Goal: Information Seeking & Learning: Learn about a topic

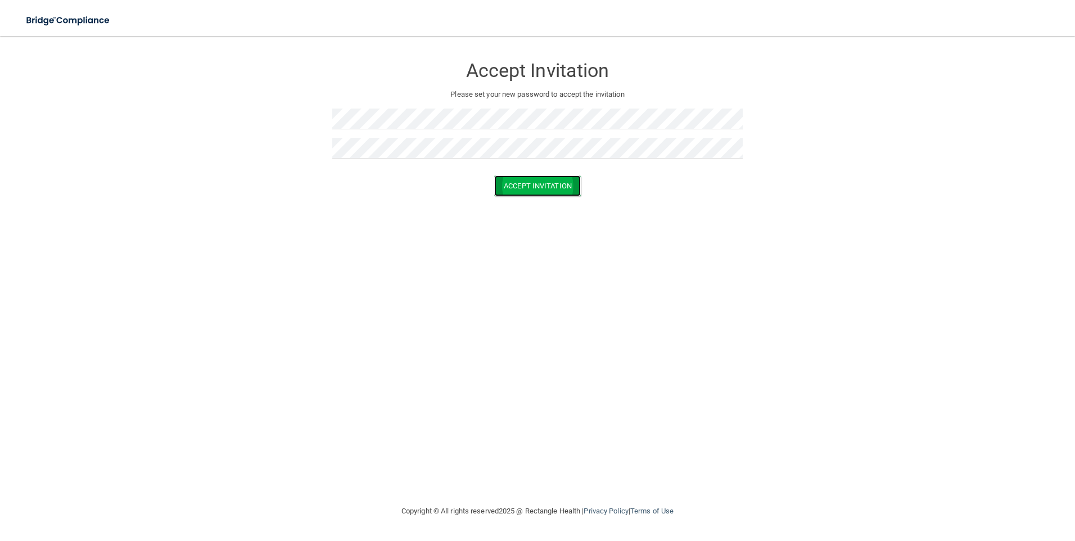
click at [543, 184] on button "Accept Invitation" at bounding box center [537, 185] width 87 height 21
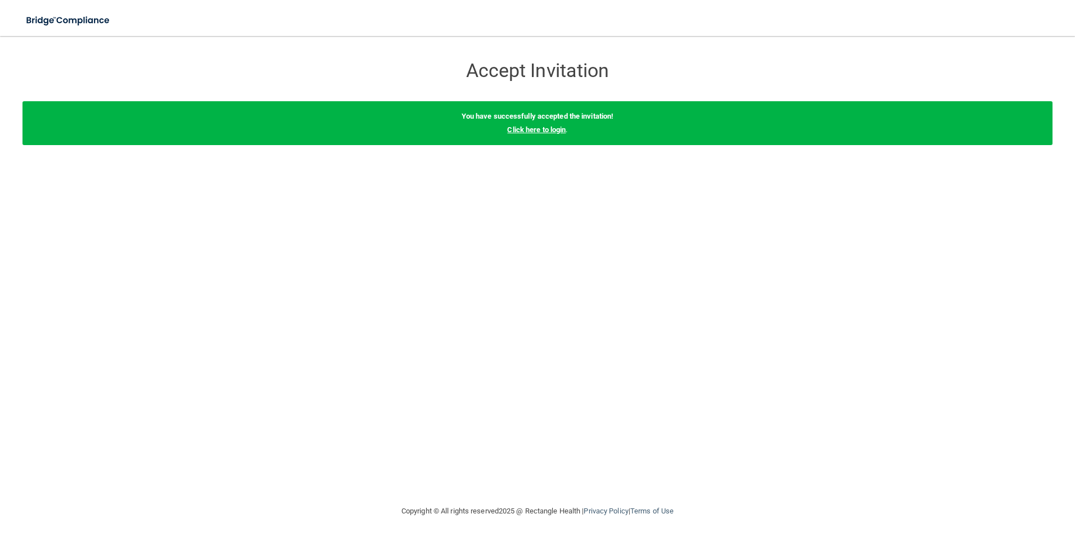
click at [544, 132] on link "Click here to login" at bounding box center [536, 129] width 58 height 8
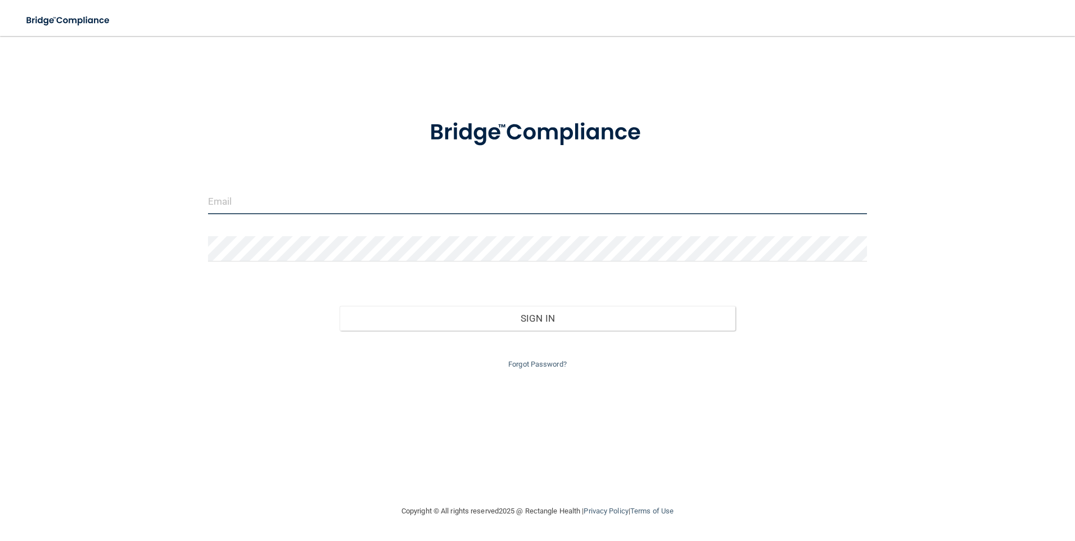
type input "[EMAIL_ADDRESS][DOMAIN_NAME]"
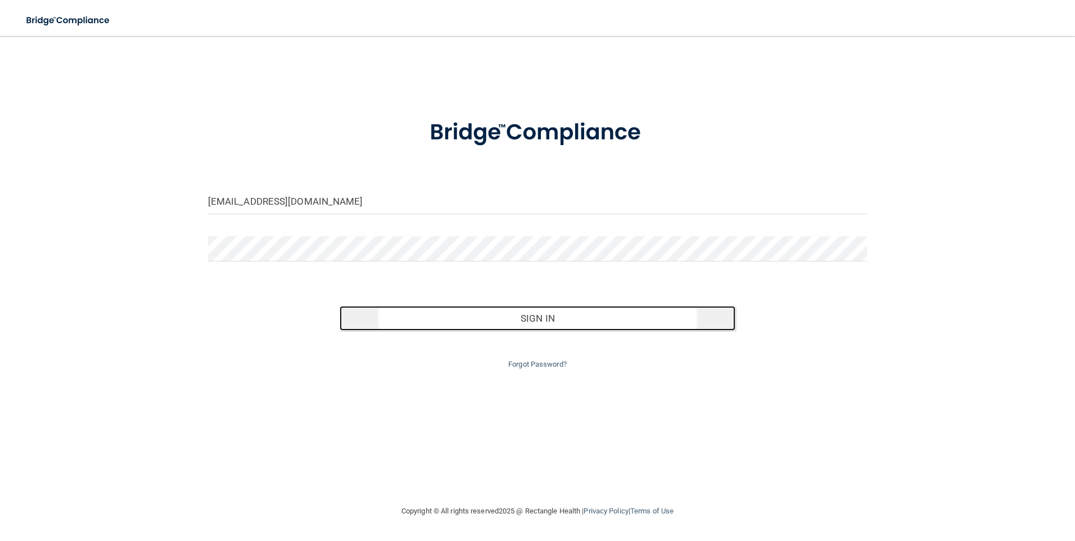
click at [543, 321] on button "Sign In" at bounding box center [538, 318] width 396 height 25
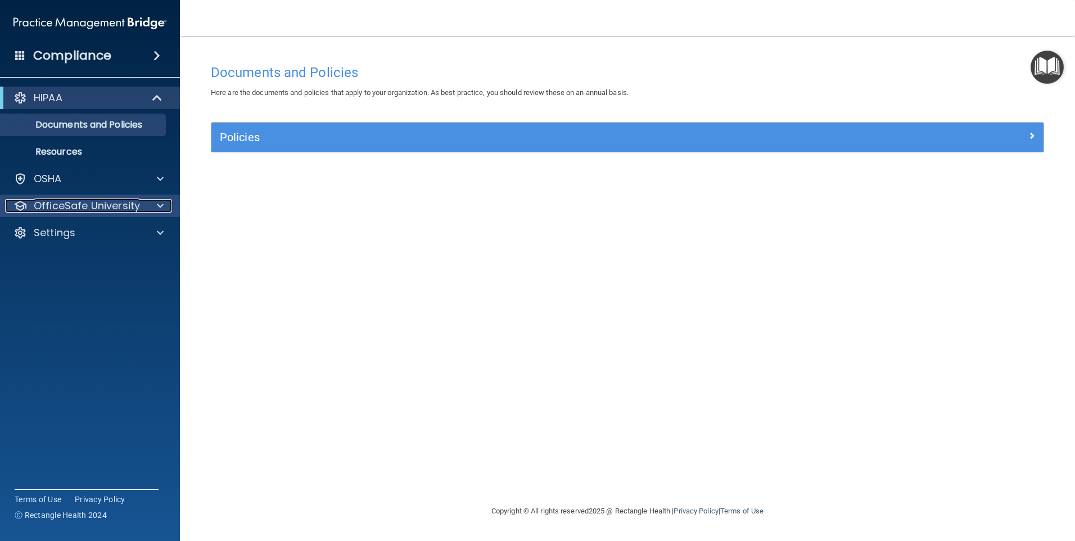
click at [72, 209] on p "OfficeSafe University" at bounding box center [87, 205] width 106 height 13
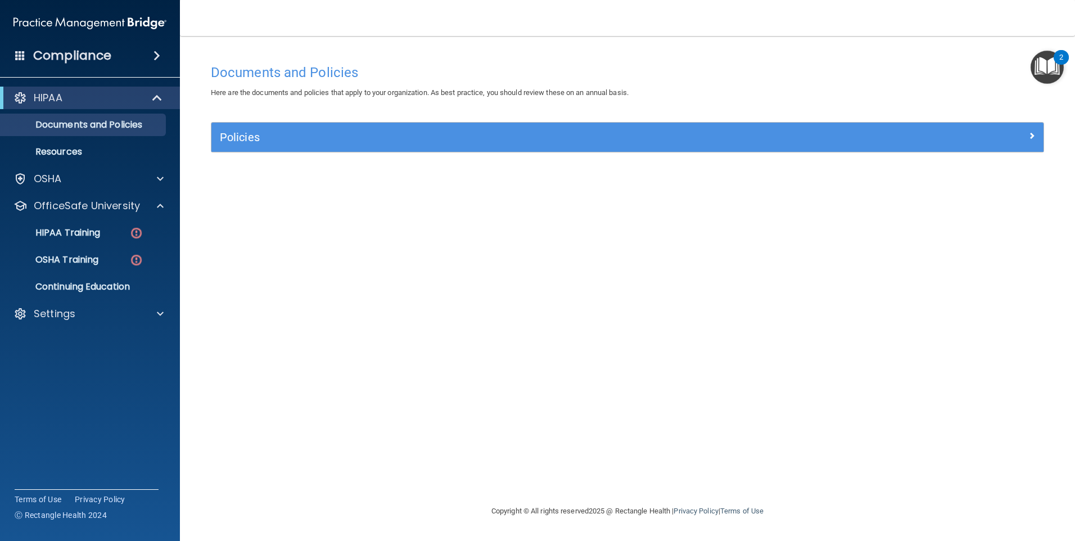
click at [1049, 65] on img "Open Resource Center, 2 new notifications" at bounding box center [1047, 67] width 33 height 33
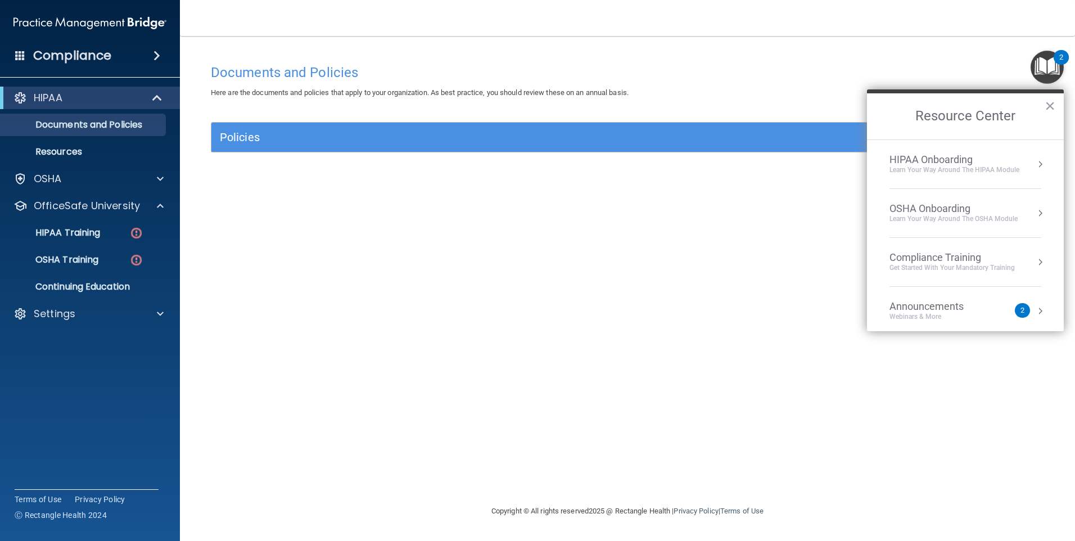
click at [972, 314] on div "Webinars & More" at bounding box center [938, 317] width 97 height 10
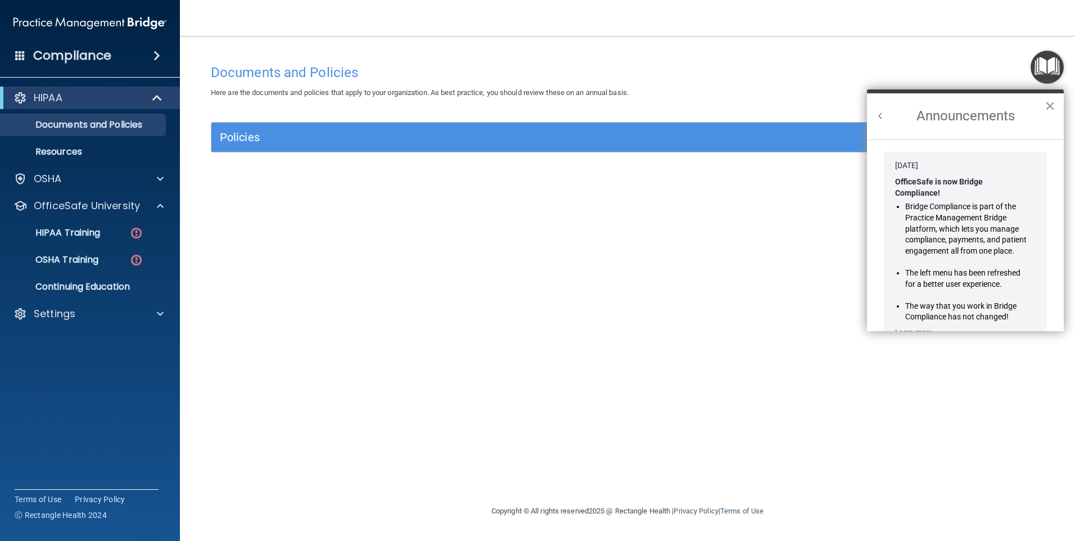
click at [1050, 105] on button "×" at bounding box center [1050, 106] width 11 height 18
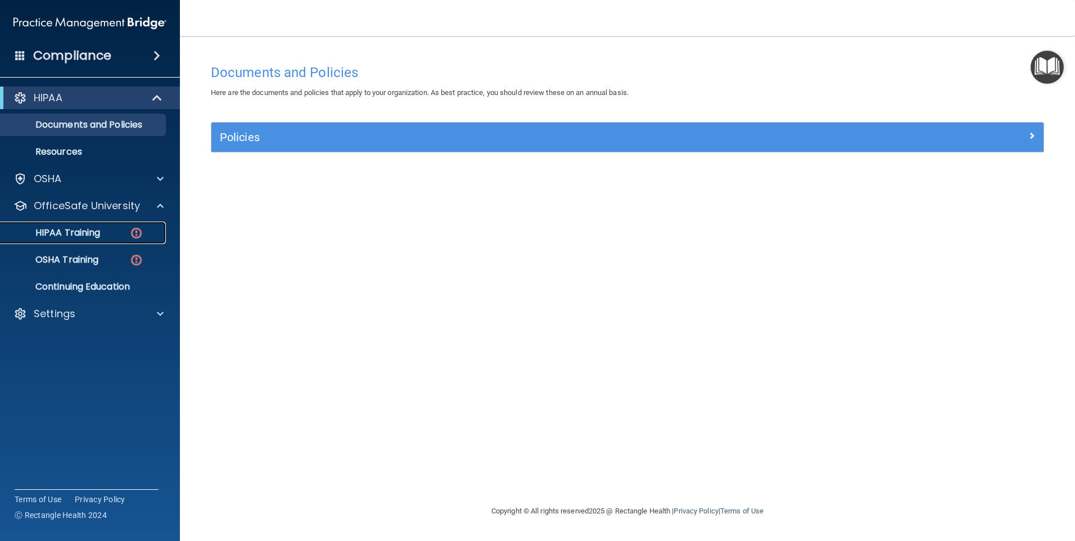
click at [65, 230] on p "HIPAA Training" at bounding box center [53, 232] width 93 height 11
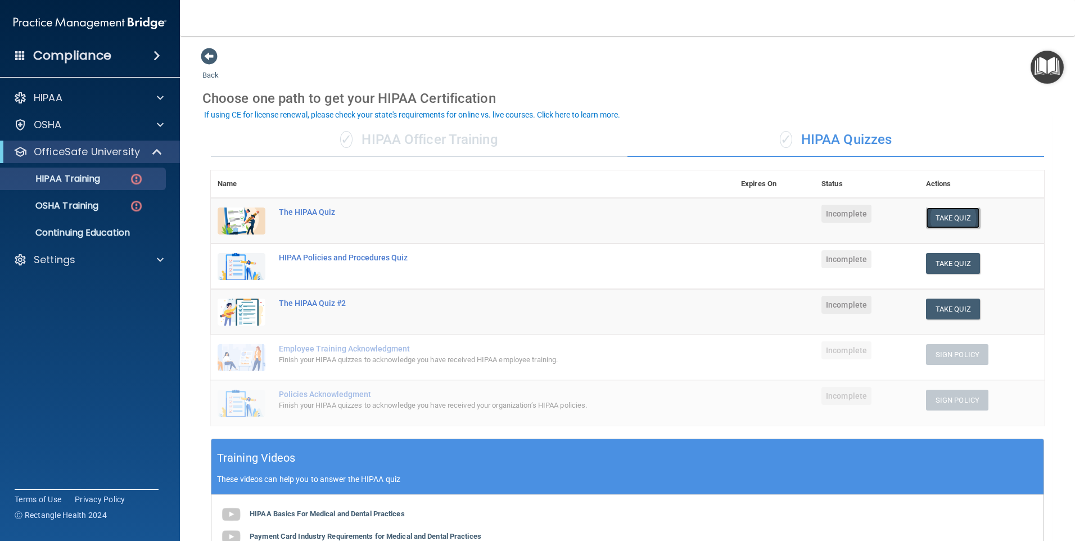
click at [945, 218] on button "Take Quiz" at bounding box center [953, 217] width 54 height 21
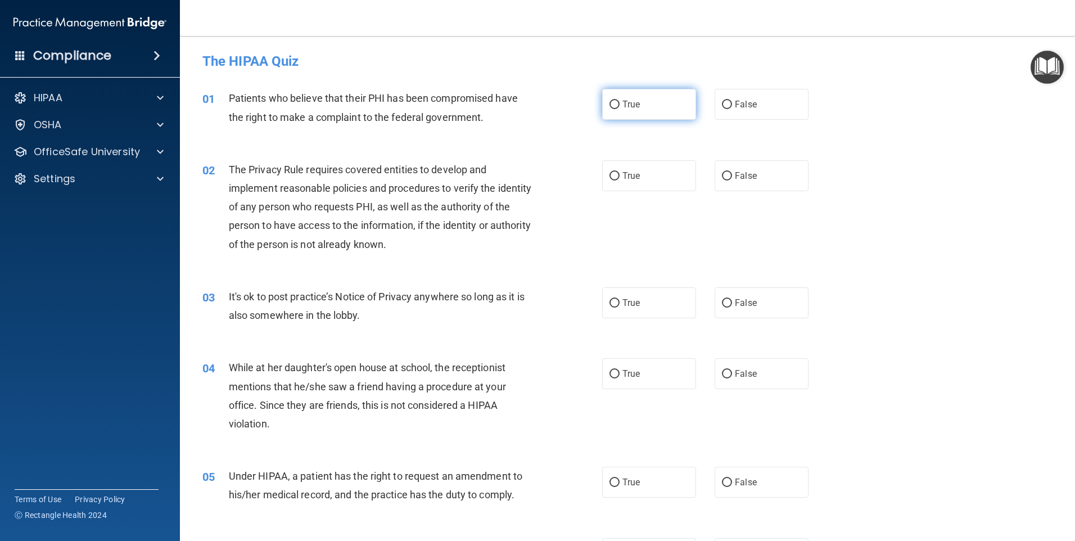
click at [625, 109] on span "True" at bounding box center [630, 104] width 17 height 11
click at [620, 109] on input "True" at bounding box center [615, 105] width 10 height 8
radio input "true"
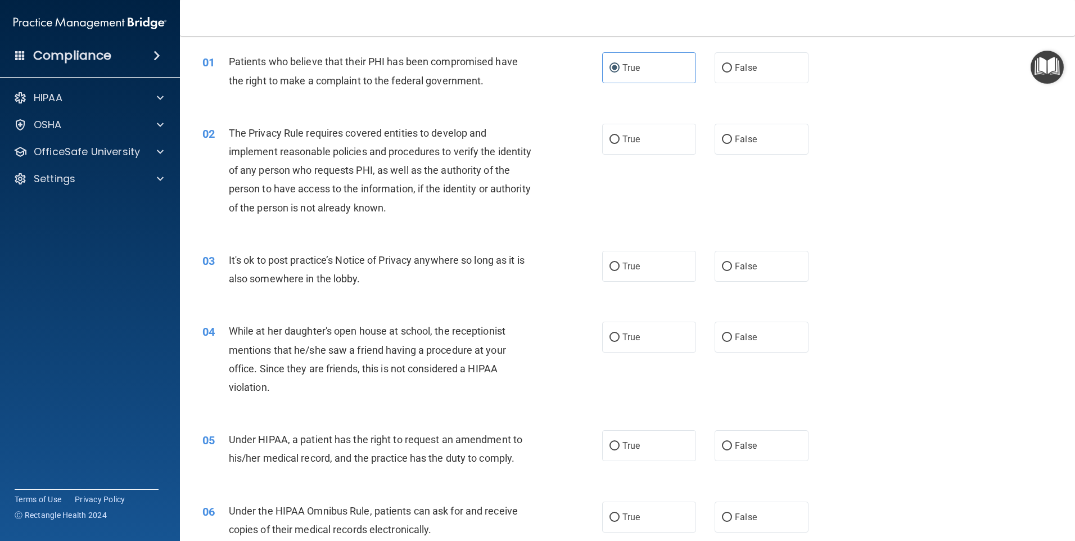
scroll to position [56, 0]
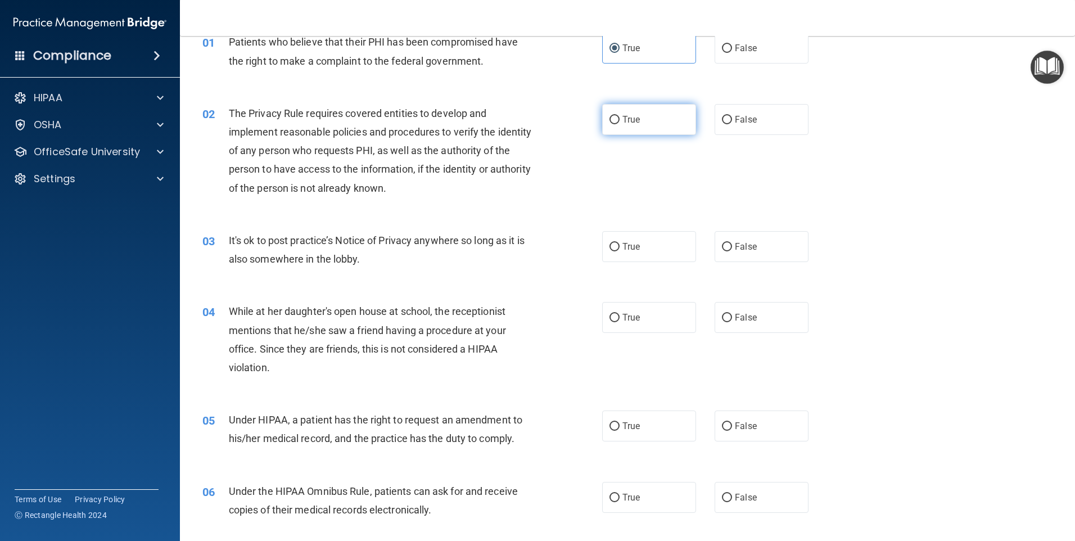
click at [622, 121] on span "True" at bounding box center [630, 119] width 17 height 11
click at [620, 121] on input "True" at bounding box center [615, 120] width 10 height 8
radio input "true"
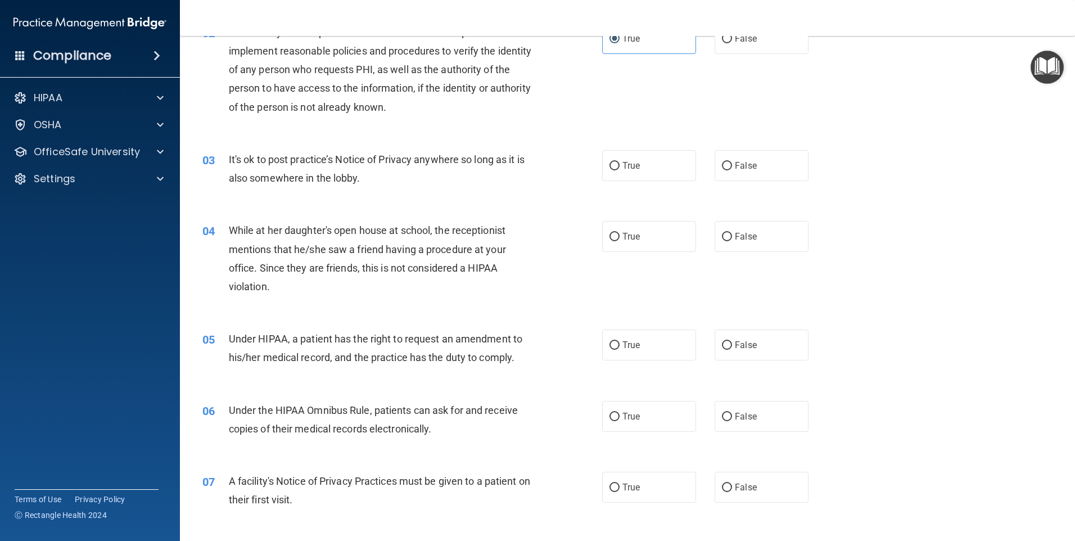
scroll to position [169, 0]
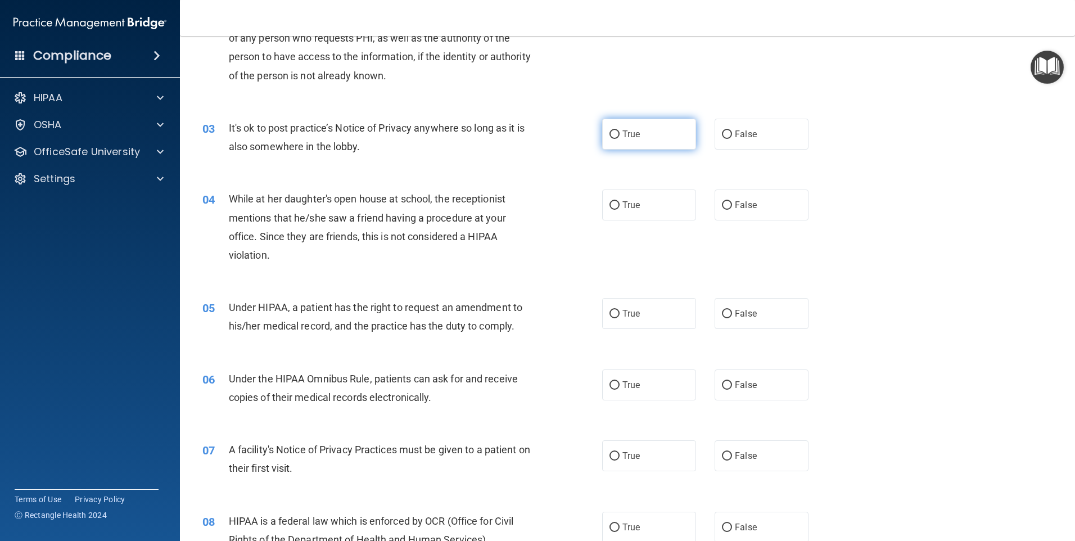
click at [610, 137] on input "True" at bounding box center [615, 134] width 10 height 8
radio input "true"
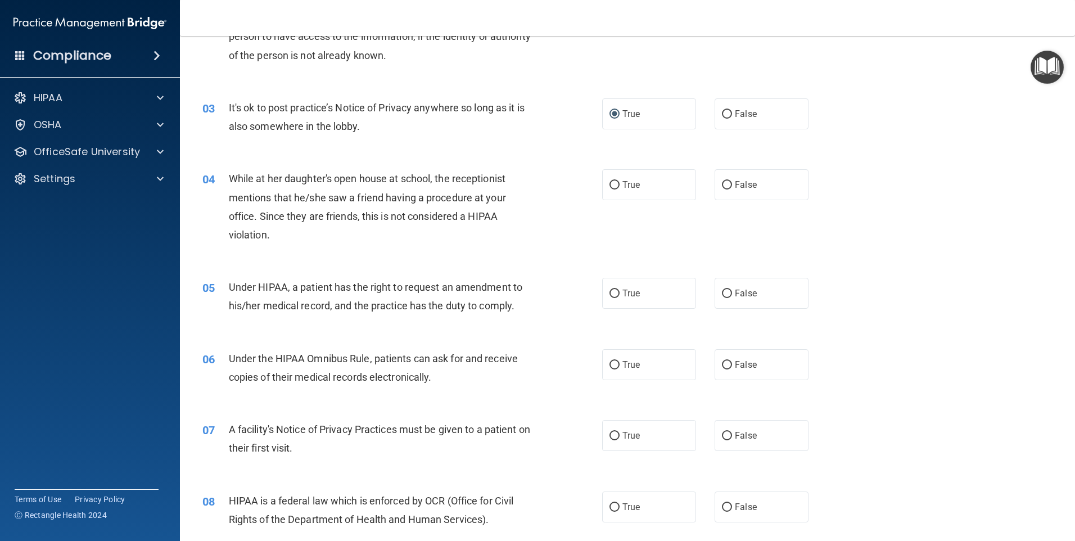
scroll to position [225, 0]
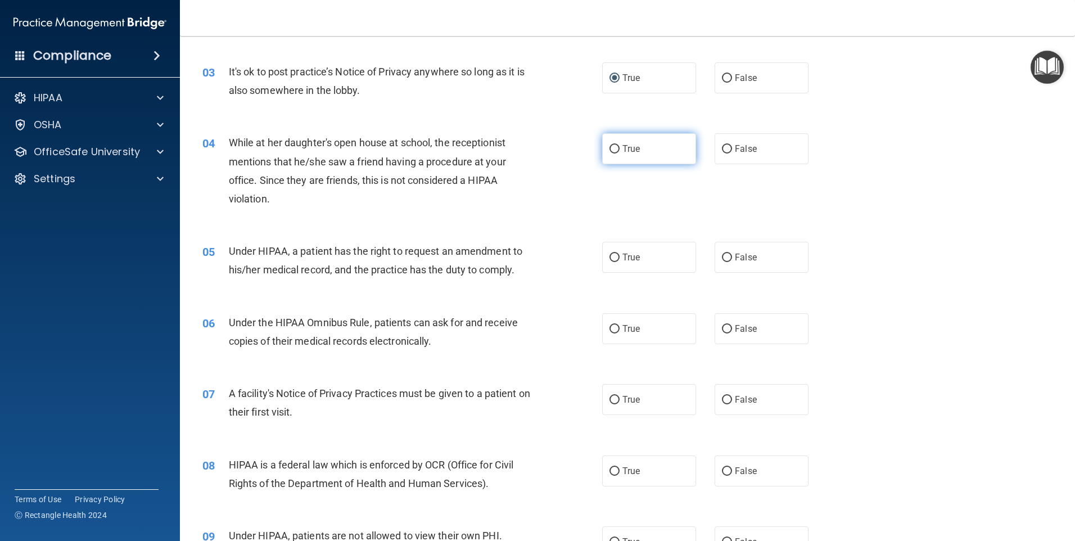
click at [611, 148] on input "True" at bounding box center [615, 149] width 10 height 8
radio input "true"
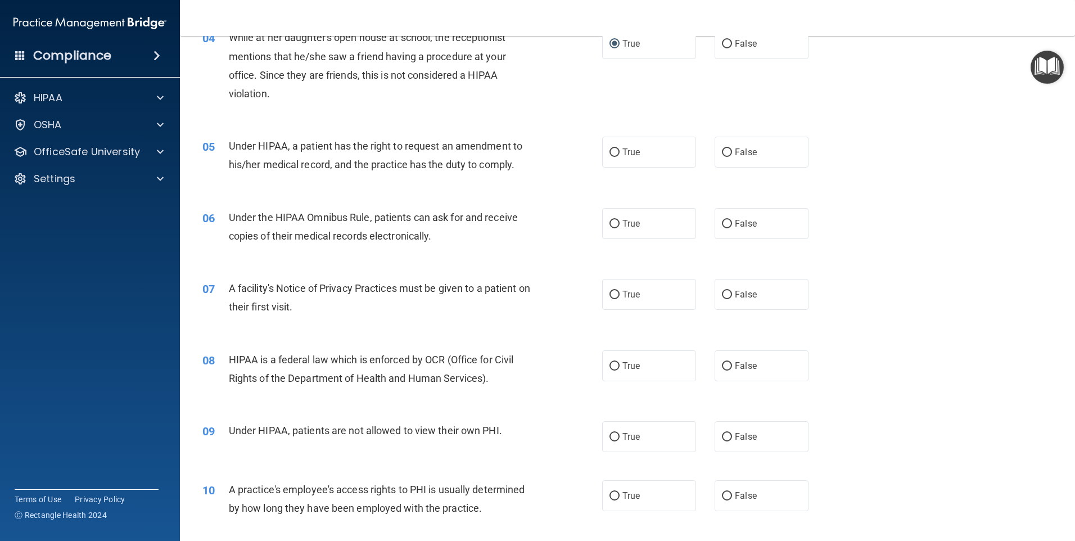
scroll to position [337, 0]
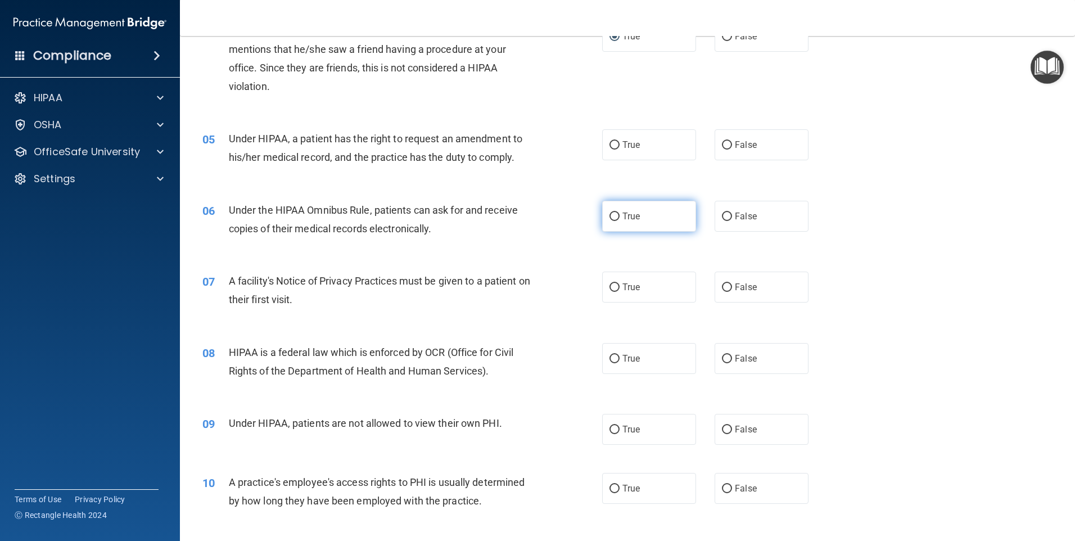
click at [610, 218] on input "True" at bounding box center [615, 217] width 10 height 8
radio input "true"
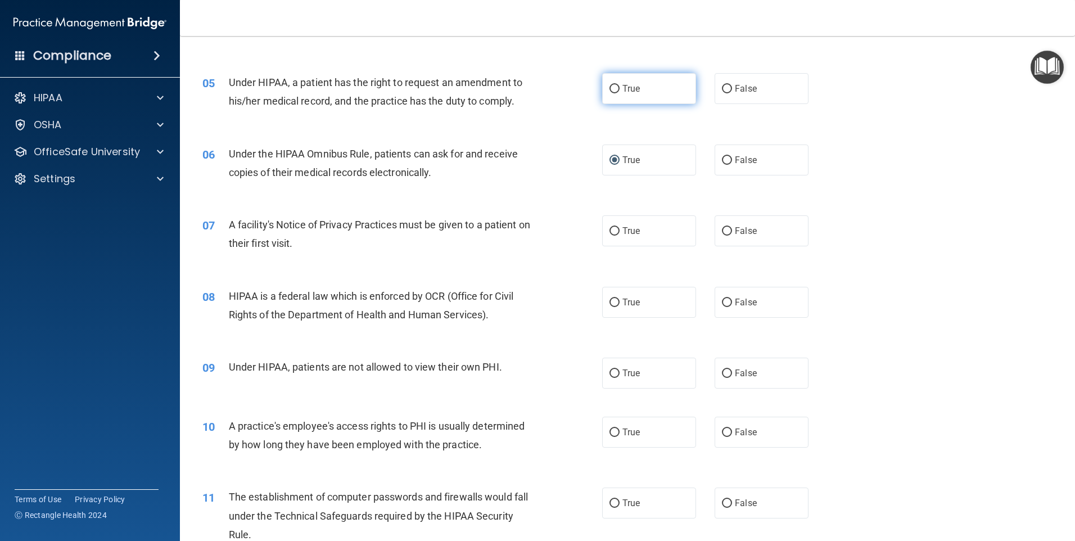
click at [611, 83] on label "True" at bounding box center [649, 88] width 94 height 31
click at [606, 94] on label "True" at bounding box center [649, 88] width 94 height 31
click at [610, 93] on input "True" at bounding box center [615, 89] width 10 height 8
radio input "true"
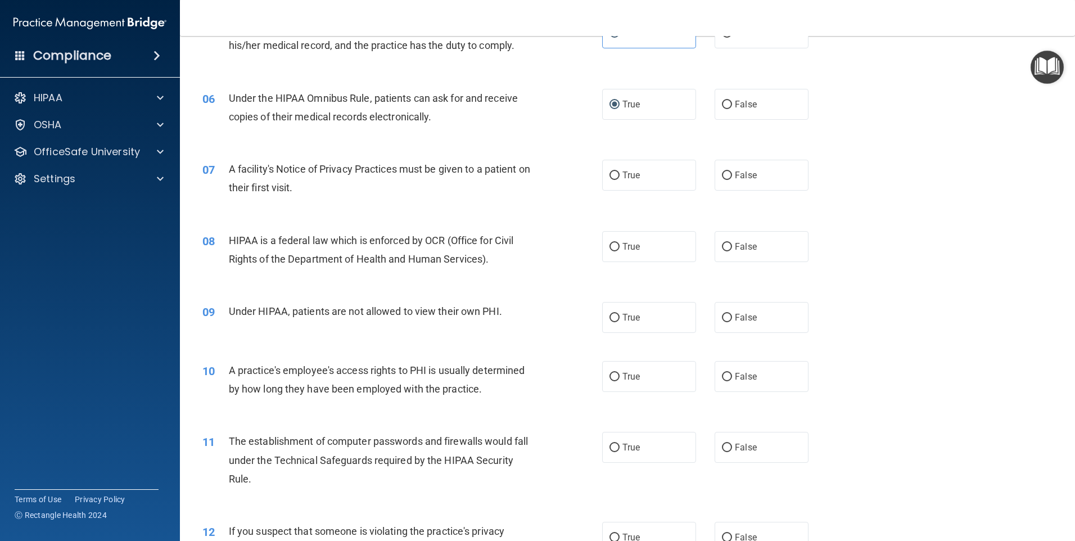
scroll to position [450, 0]
click at [611, 175] on input "True" at bounding box center [615, 175] width 10 height 8
radio input "true"
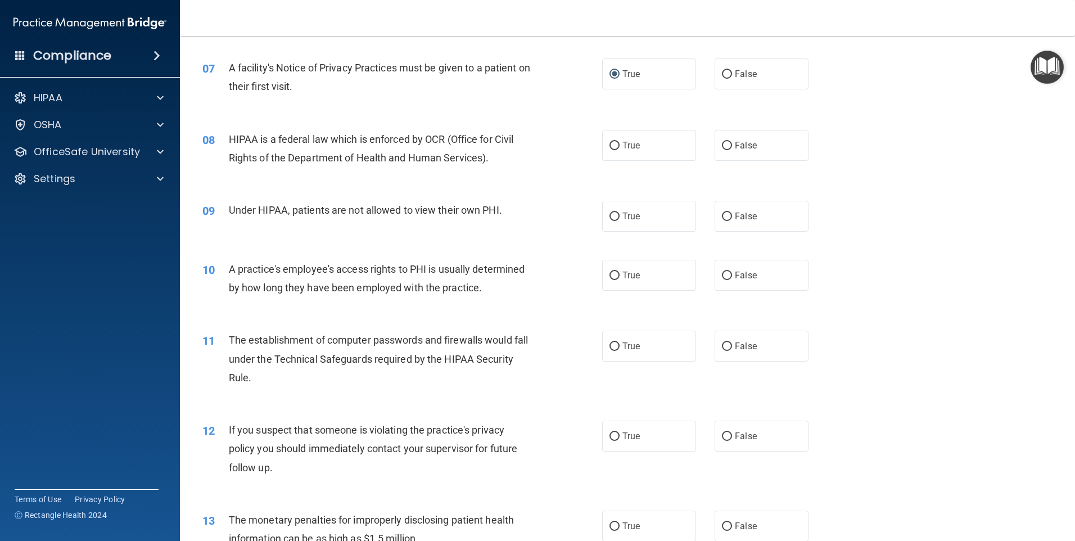
scroll to position [562, 0]
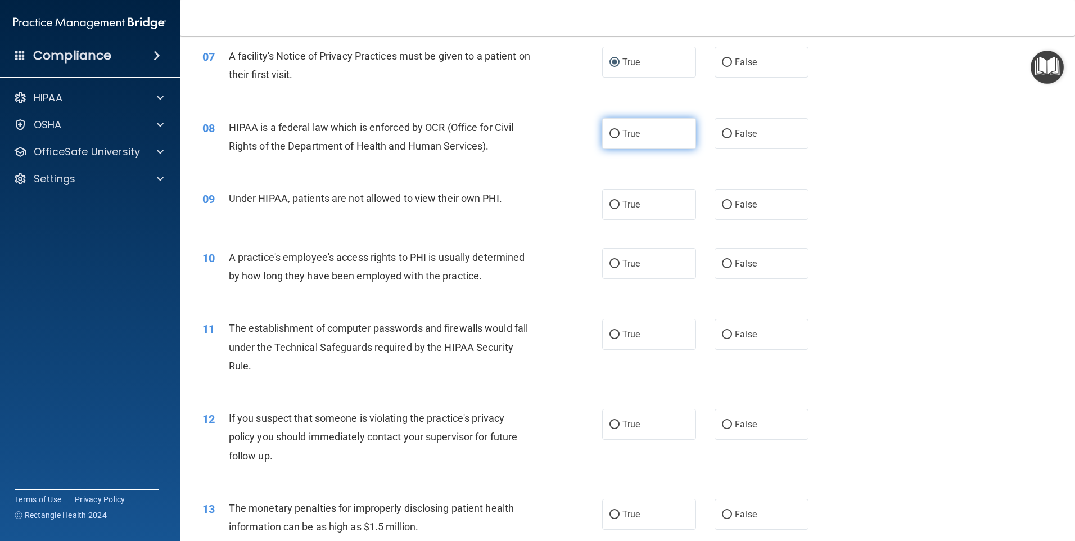
click at [611, 137] on input "True" at bounding box center [615, 134] width 10 height 8
radio input "true"
click at [722, 204] on input "False" at bounding box center [727, 205] width 10 height 8
radio input "true"
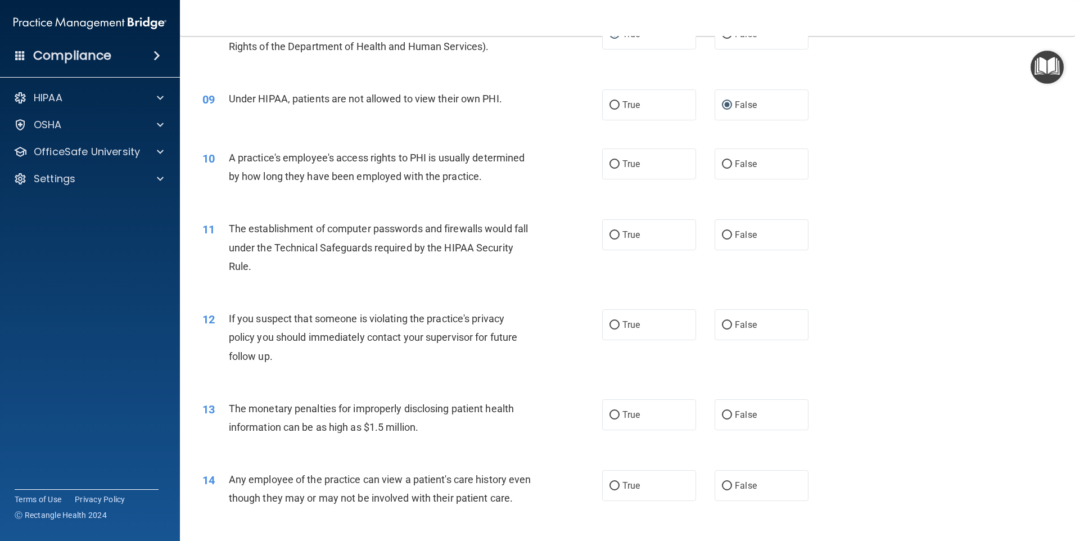
scroll to position [675, 0]
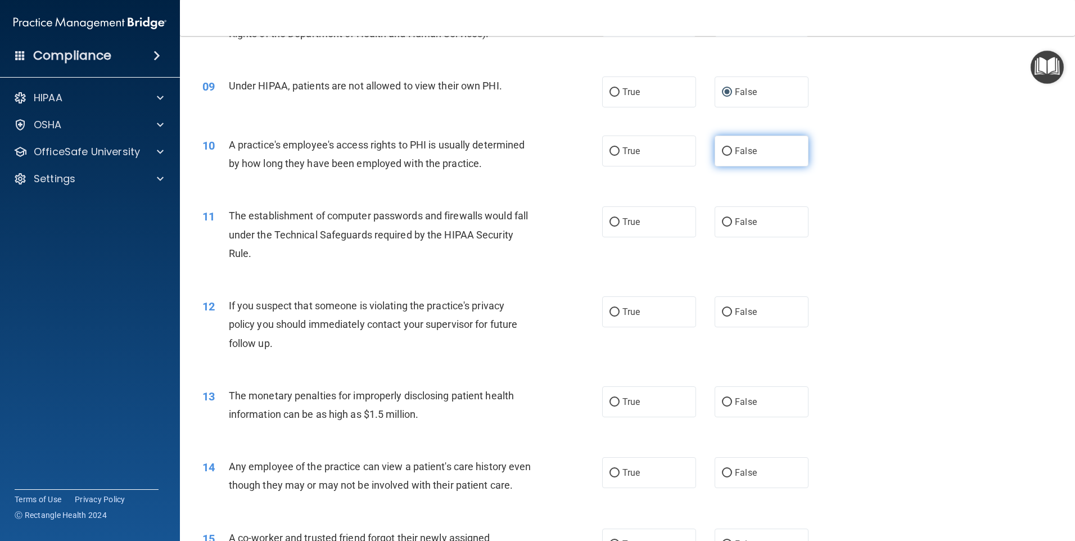
click at [722, 150] on input "False" at bounding box center [727, 151] width 10 height 8
radio input "true"
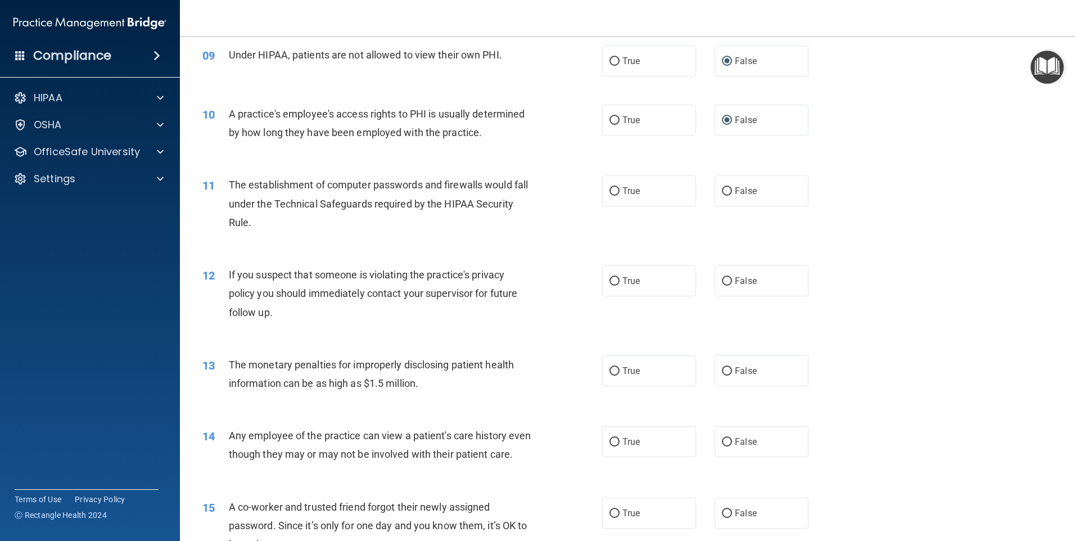
scroll to position [731, 0]
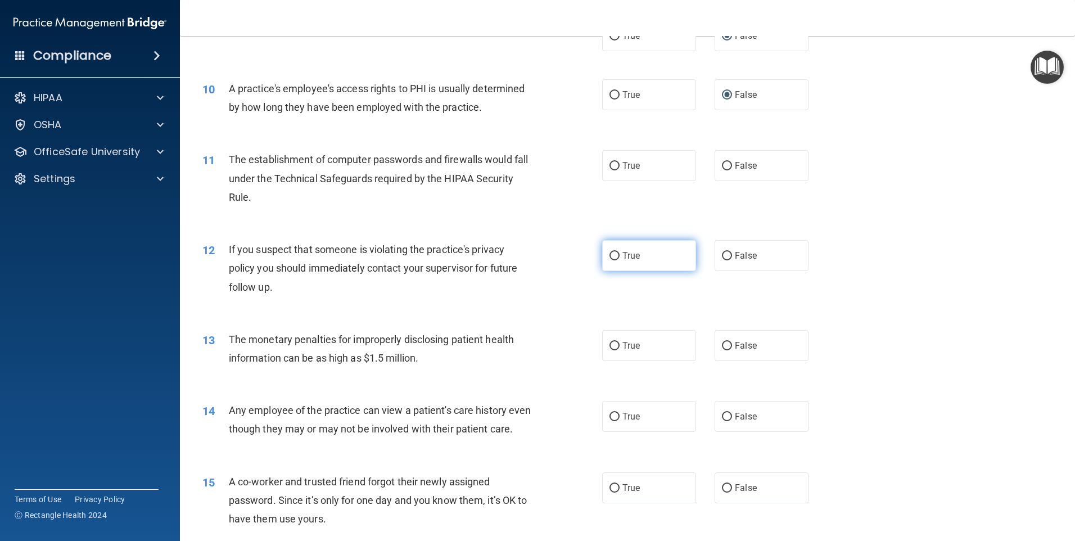
click at [610, 252] on input "True" at bounding box center [615, 256] width 10 height 8
radio input "true"
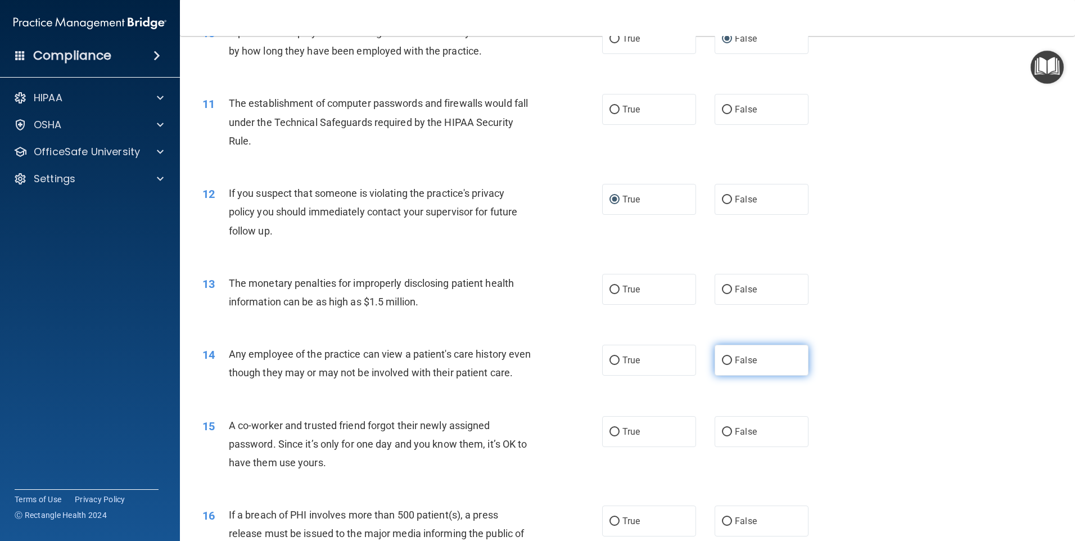
click at [724, 360] on input "False" at bounding box center [727, 360] width 10 height 8
radio input "true"
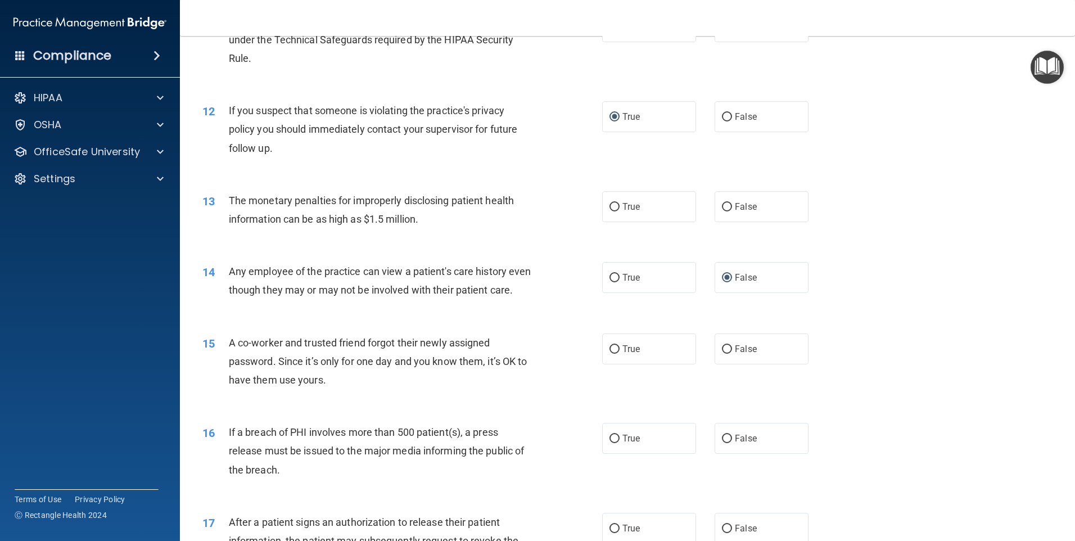
scroll to position [900, 0]
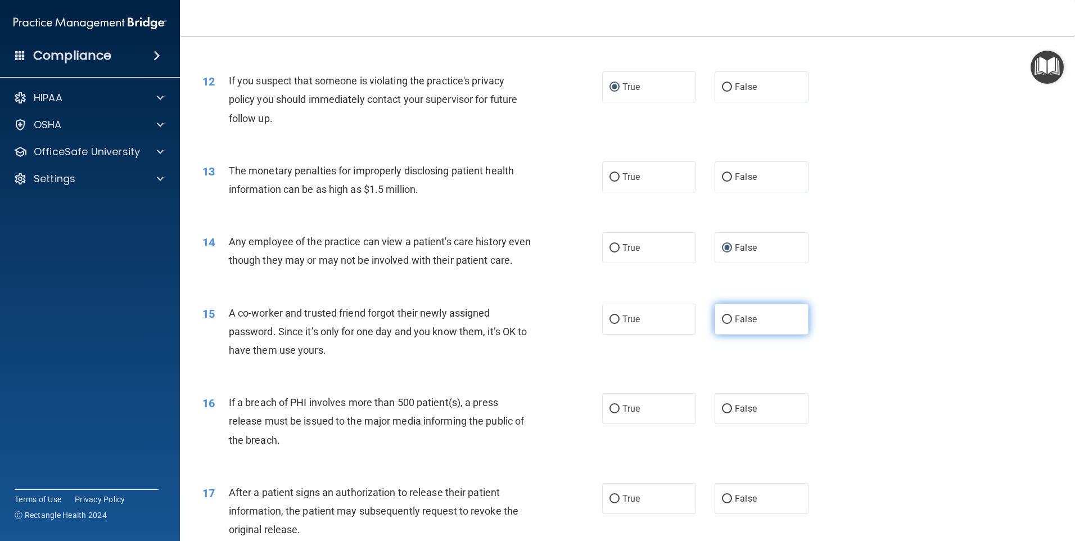
click at [722, 324] on input "False" at bounding box center [727, 319] width 10 height 8
radio input "true"
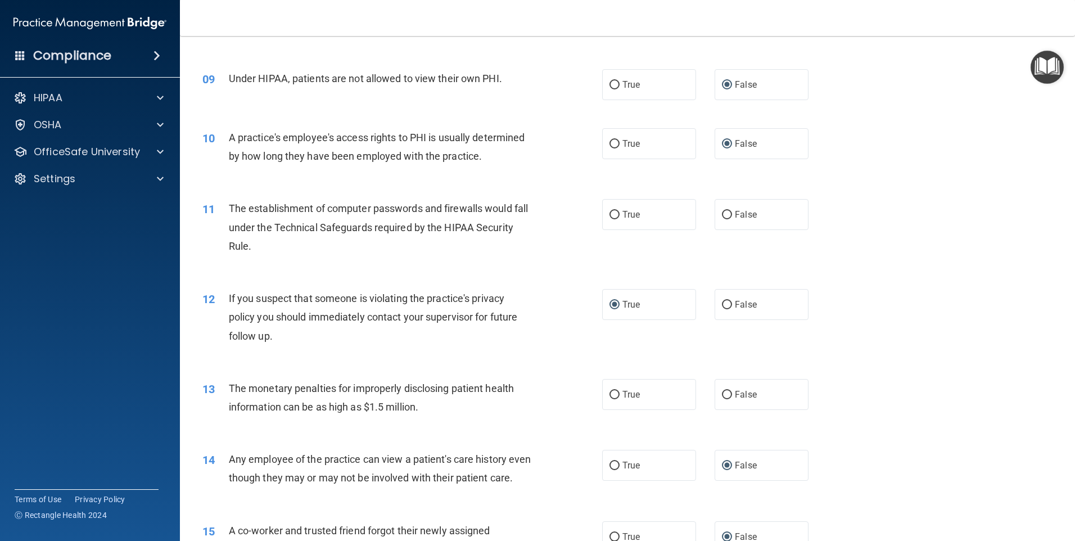
scroll to position [675, 0]
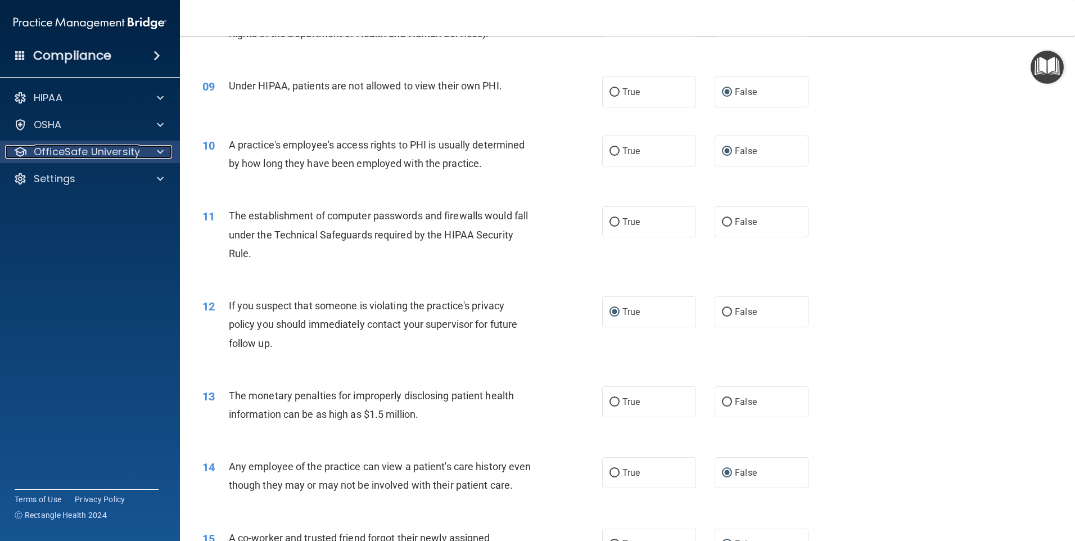
click at [160, 151] on span at bounding box center [160, 151] width 7 height 13
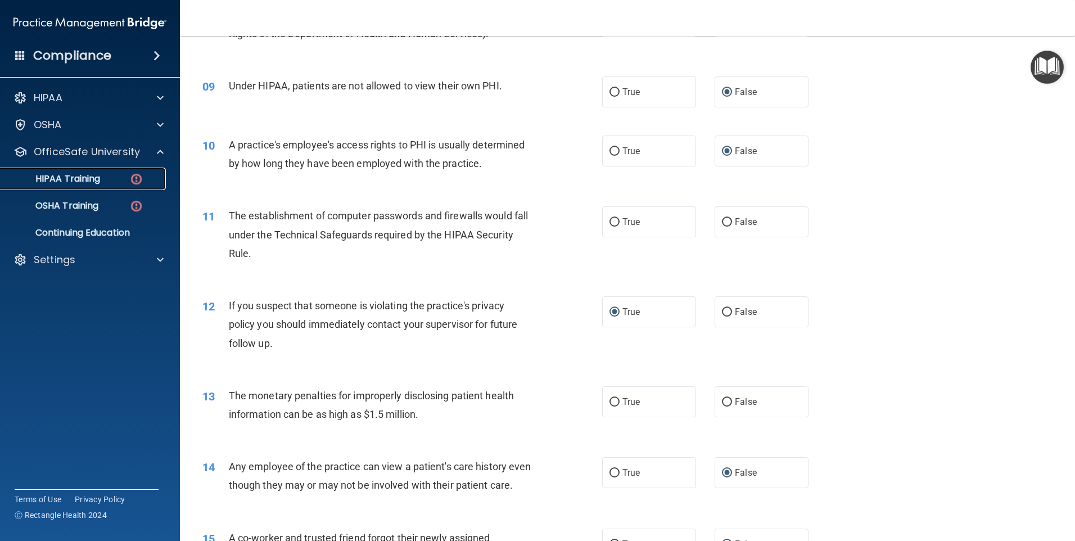
click at [79, 180] on p "HIPAA Training" at bounding box center [53, 178] width 93 height 11
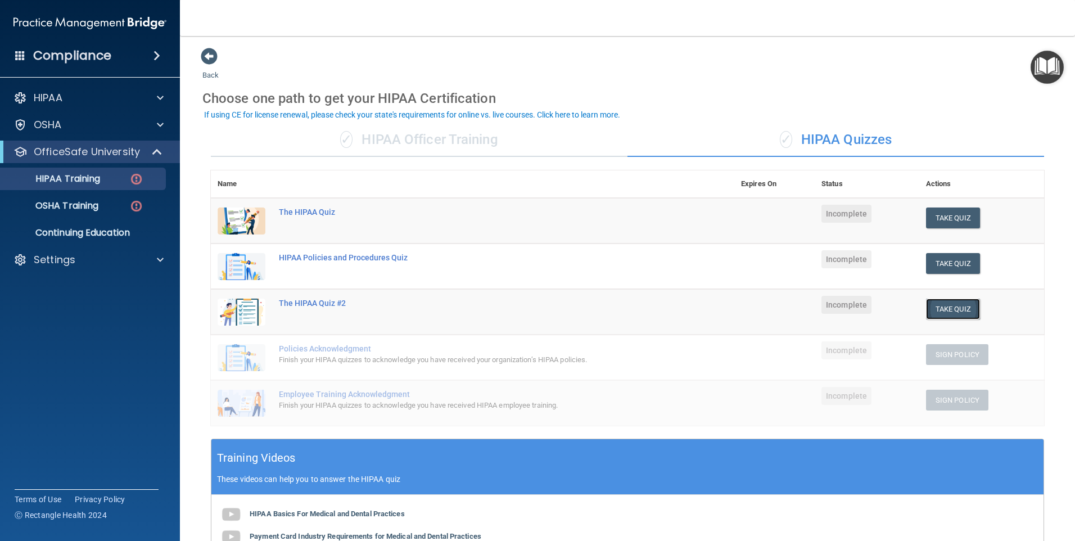
click at [944, 306] on button "Take Quiz" at bounding box center [953, 309] width 54 height 21
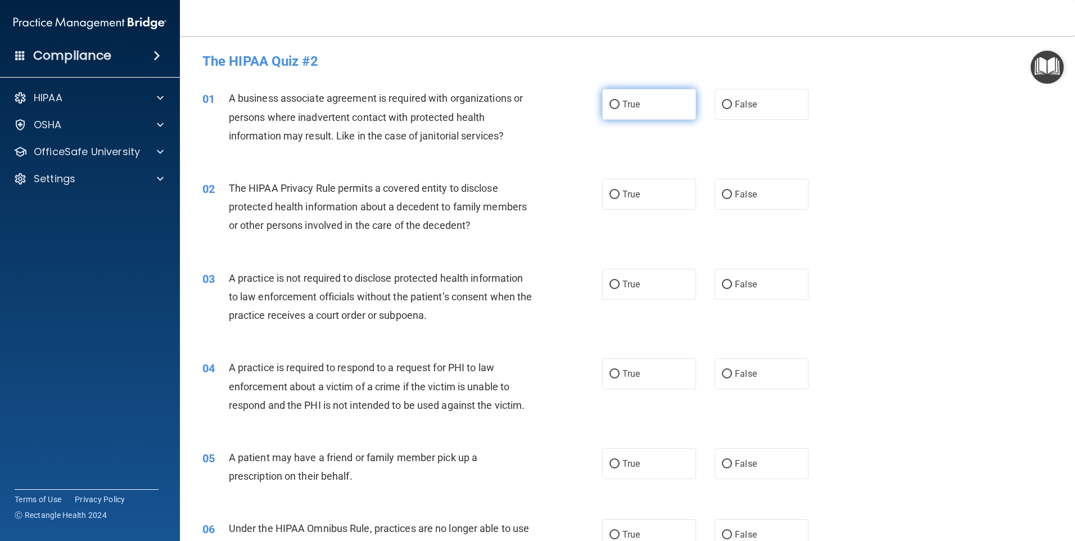
click at [612, 106] on input "True" at bounding box center [615, 105] width 10 height 8
radio input "true"
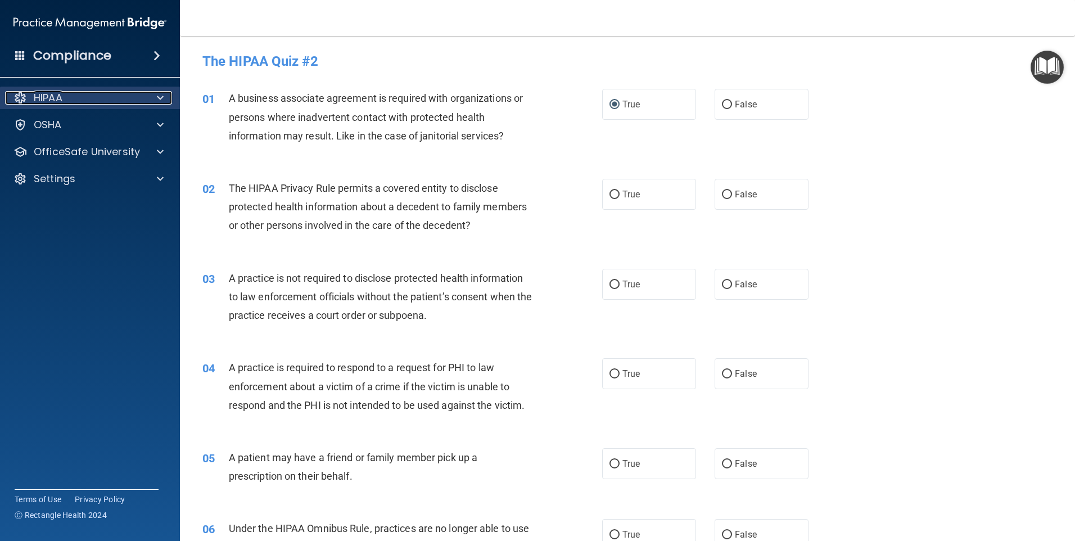
click at [158, 95] on span at bounding box center [160, 97] width 7 height 13
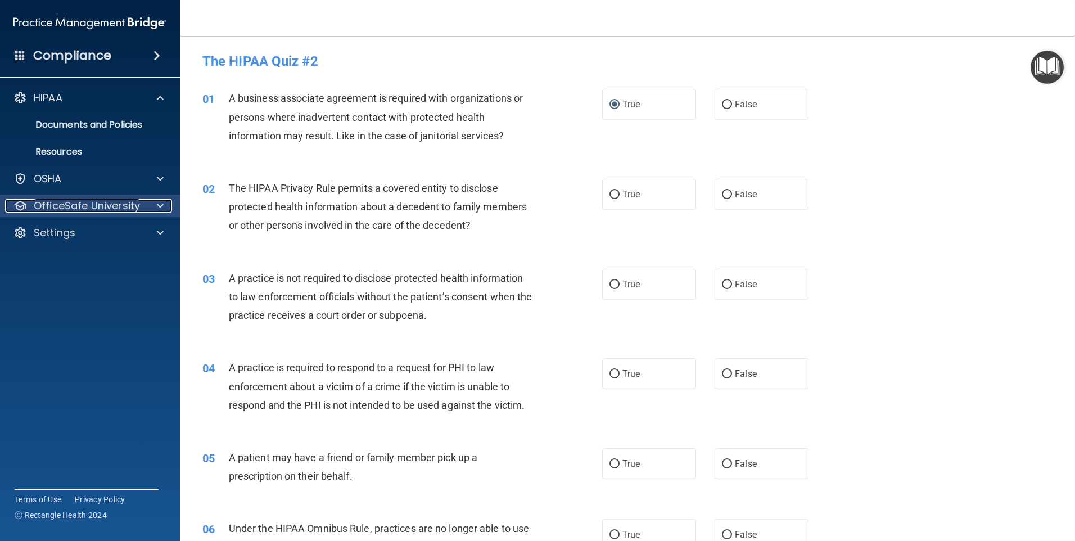
click at [157, 209] on span at bounding box center [160, 205] width 7 height 13
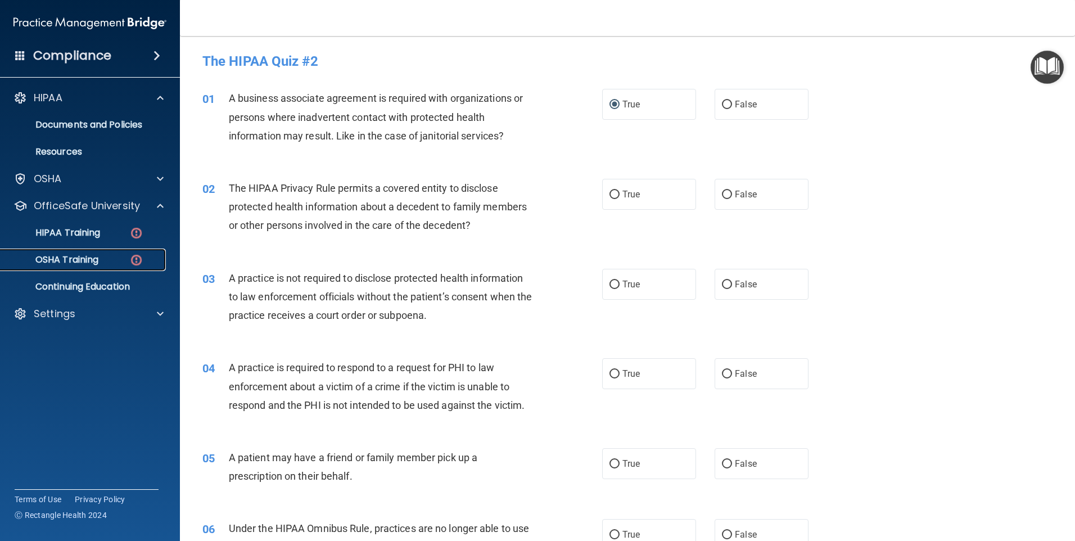
click at [70, 262] on p "OSHA Training" at bounding box center [52, 259] width 91 height 11
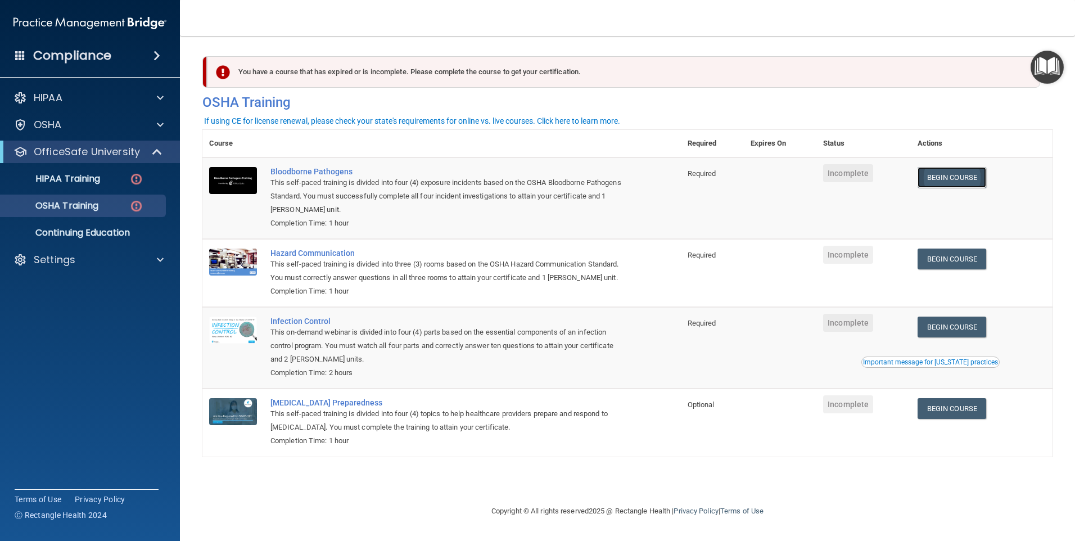
click at [966, 171] on link "Begin Course" at bounding box center [952, 177] width 69 height 21
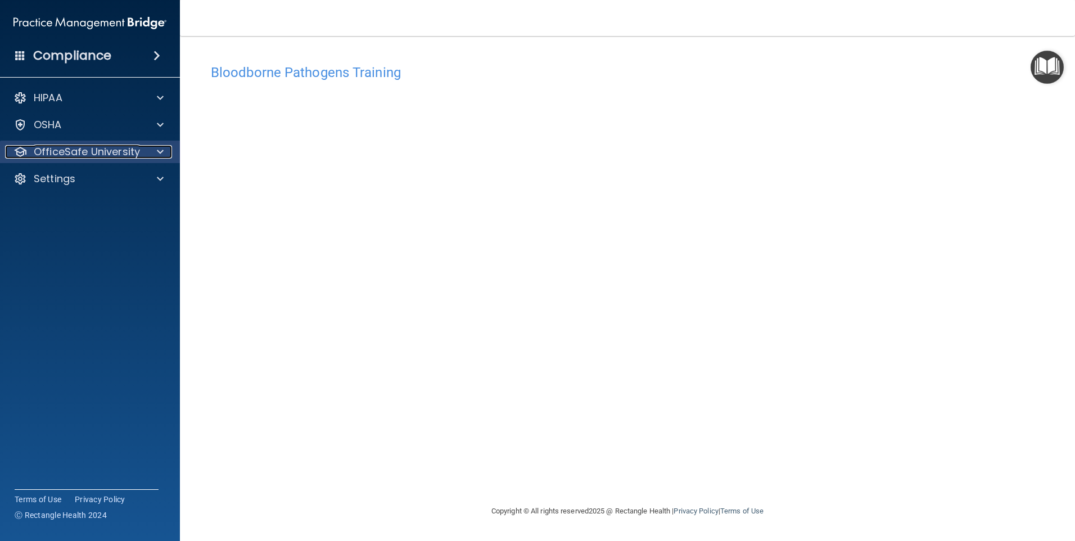
click at [164, 152] on div at bounding box center [159, 151] width 28 height 13
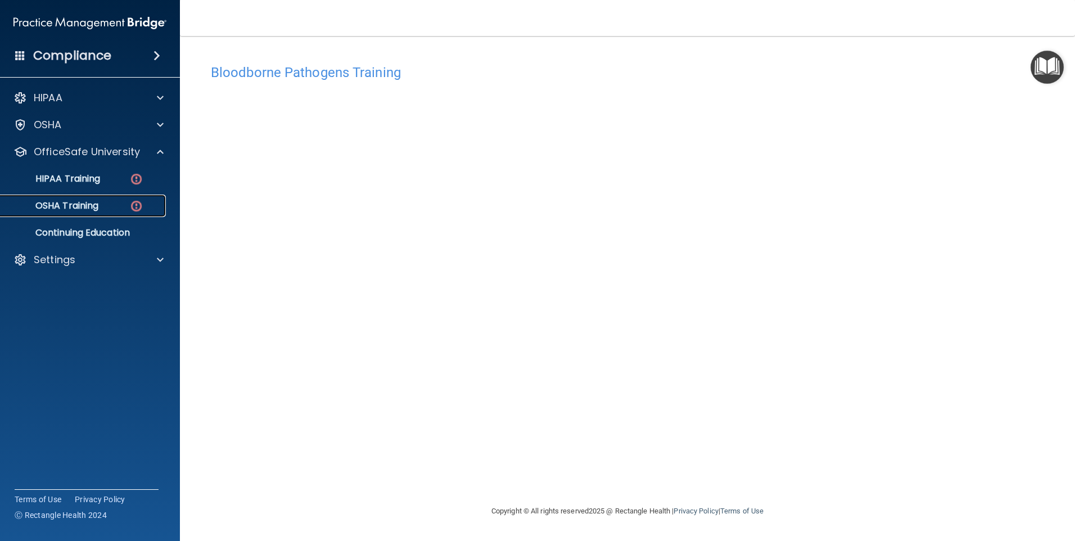
click at [72, 207] on p "OSHA Training" at bounding box center [52, 205] width 91 height 11
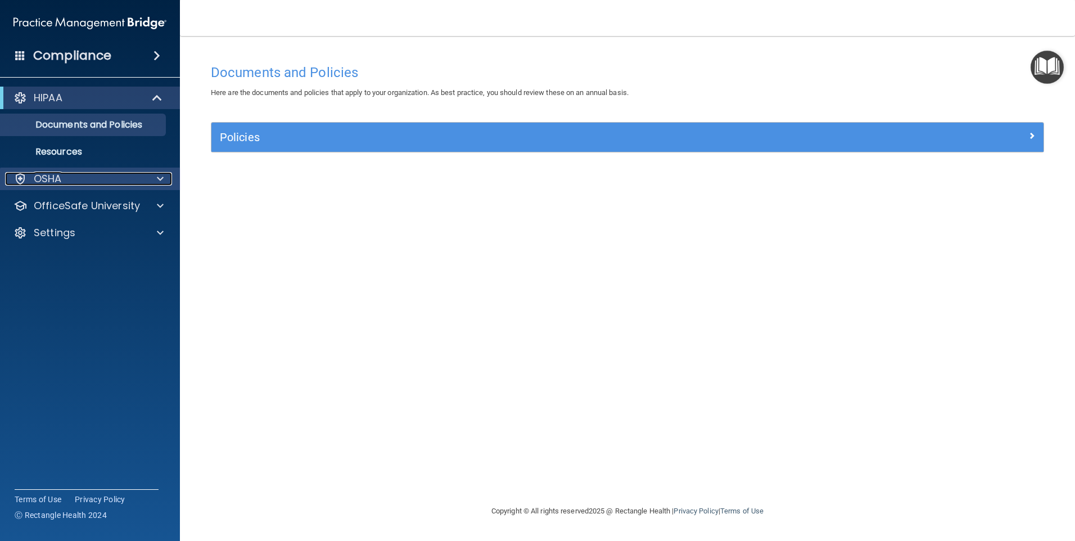
click at [164, 180] on div at bounding box center [159, 178] width 28 height 13
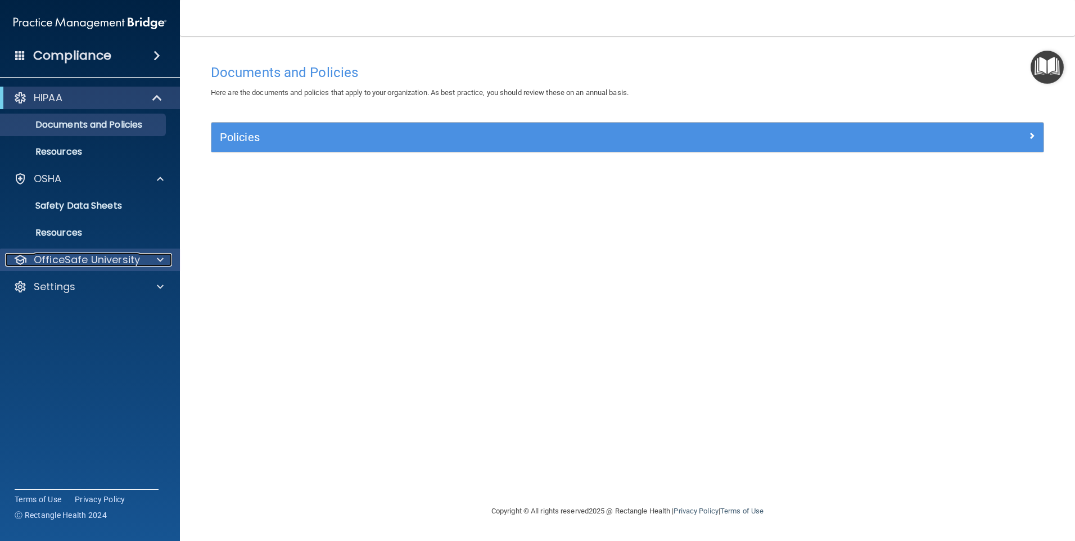
click at [64, 263] on p "OfficeSafe University" at bounding box center [87, 259] width 106 height 13
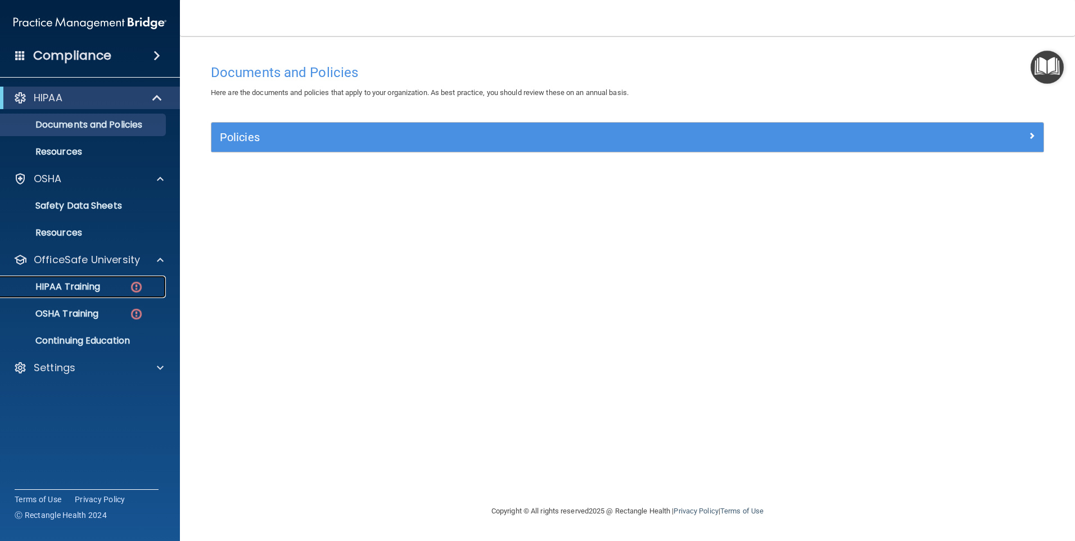
click at [66, 288] on p "HIPAA Training" at bounding box center [53, 286] width 93 height 11
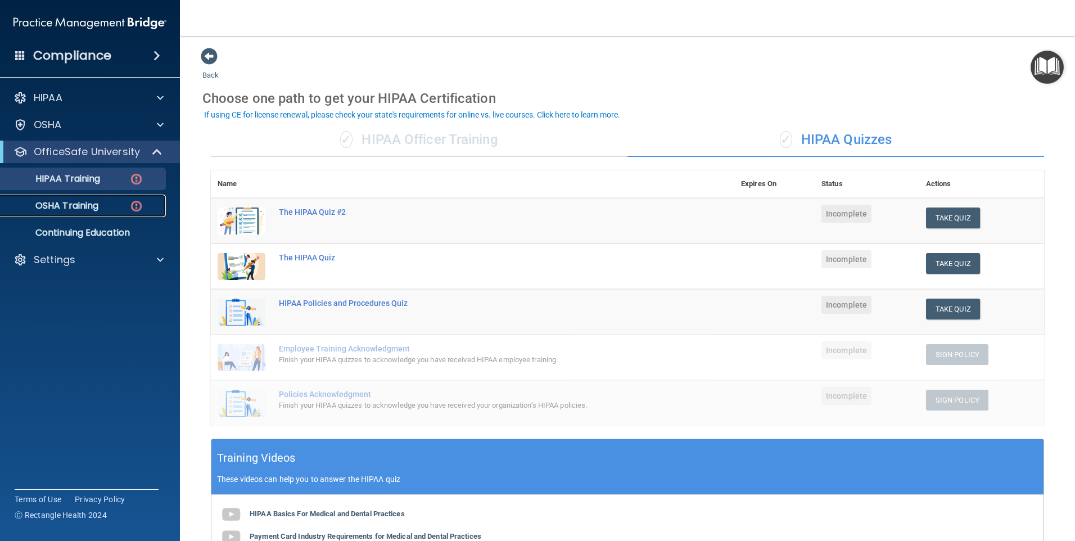
click at [65, 204] on p "OSHA Training" at bounding box center [52, 205] width 91 height 11
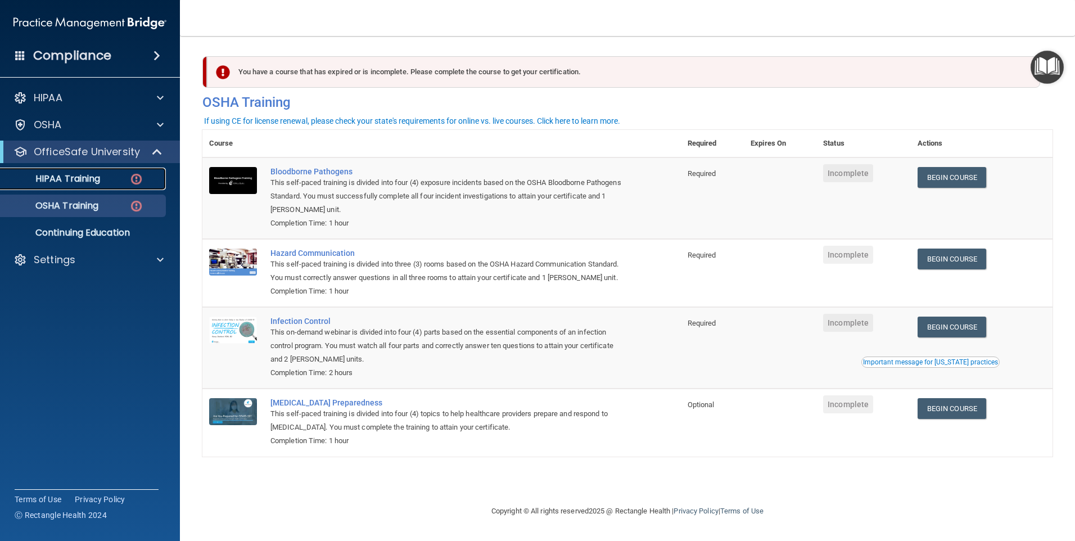
click at [66, 177] on p "HIPAA Training" at bounding box center [53, 178] width 93 height 11
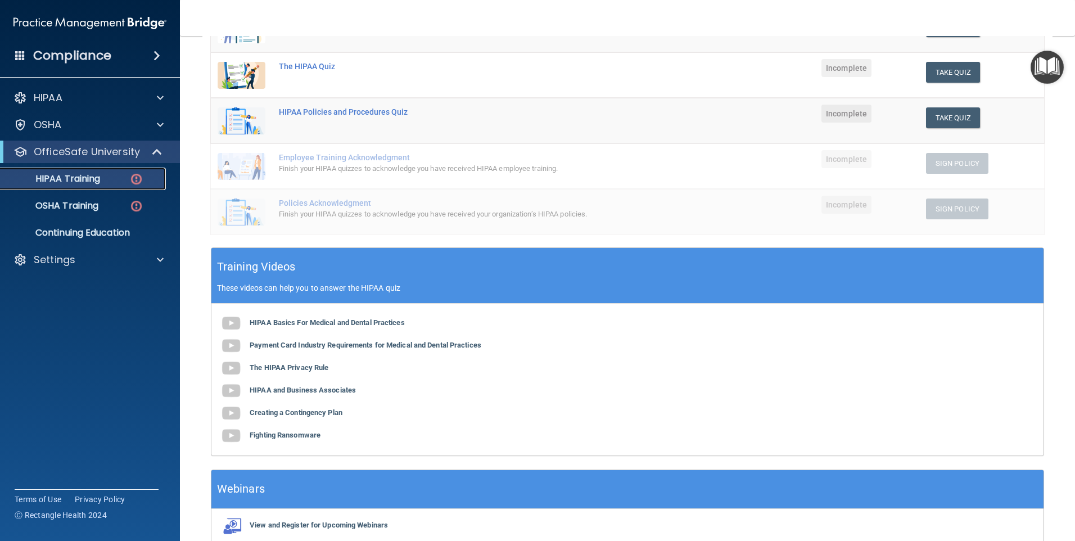
scroll to position [191, 0]
click at [160, 98] on span at bounding box center [160, 97] width 7 height 13
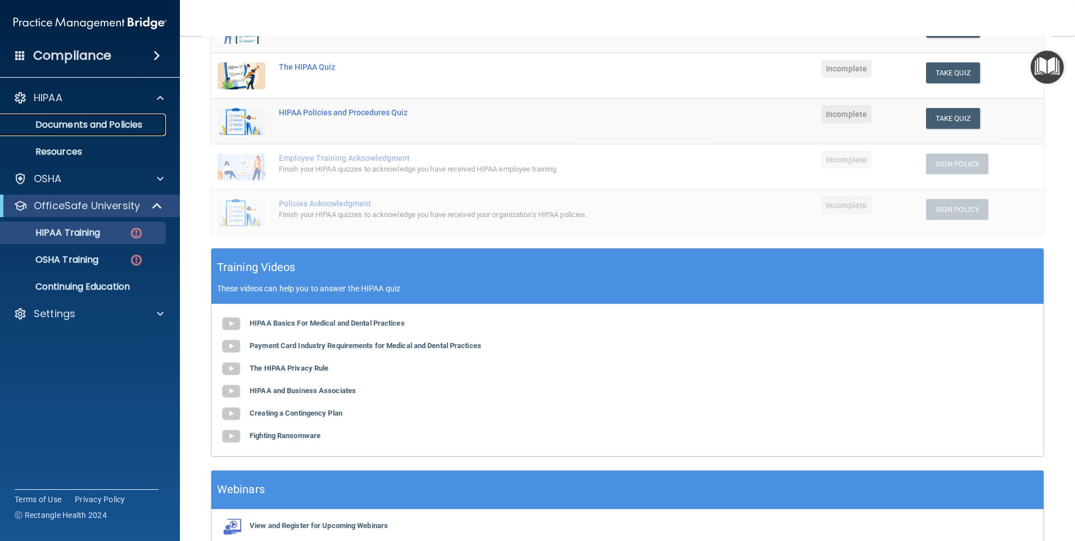
click at [86, 127] on p "Documents and Policies" at bounding box center [84, 124] width 154 height 11
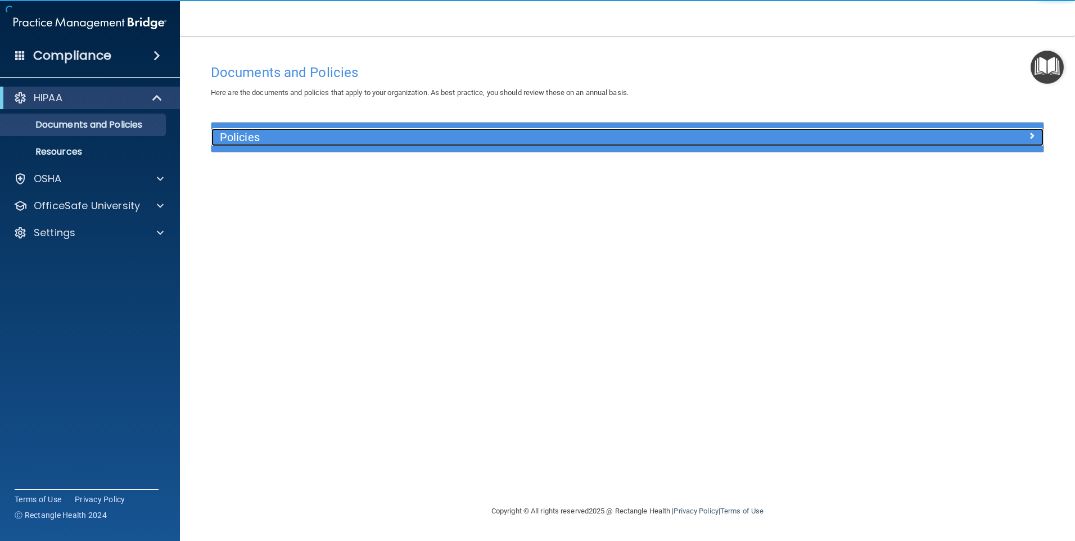
click at [263, 139] on h5 "Policies" at bounding box center [523, 137] width 607 height 12
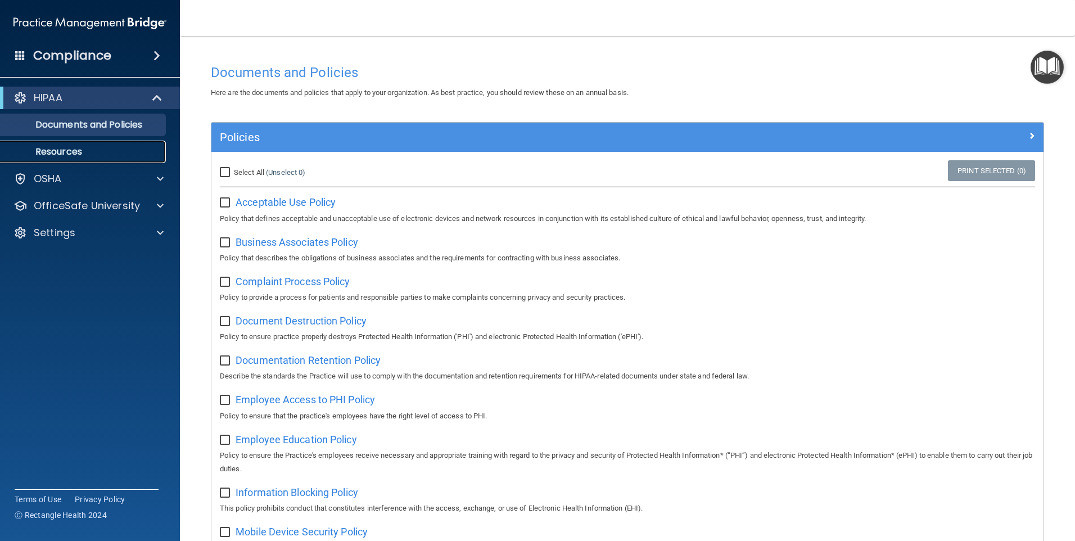
click at [52, 156] on p "Resources" at bounding box center [84, 151] width 154 height 11
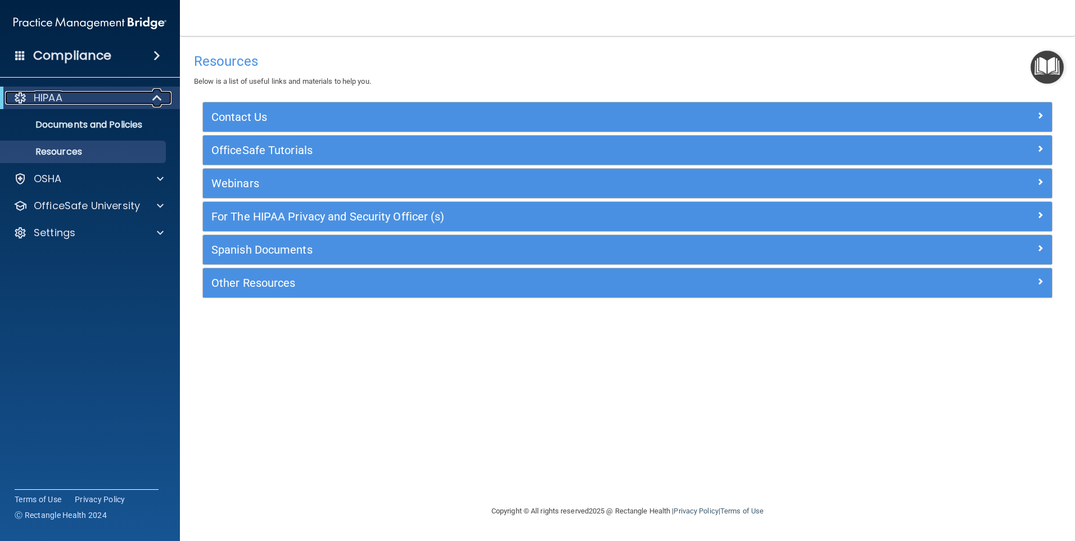
click at [151, 97] on div at bounding box center [158, 97] width 28 height 13
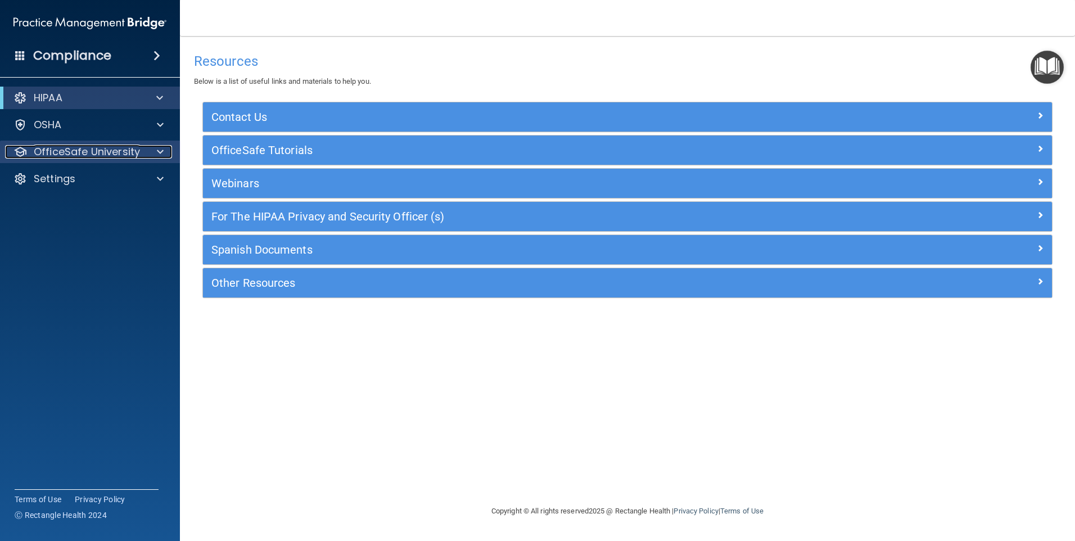
click at [160, 154] on span at bounding box center [160, 151] width 7 height 13
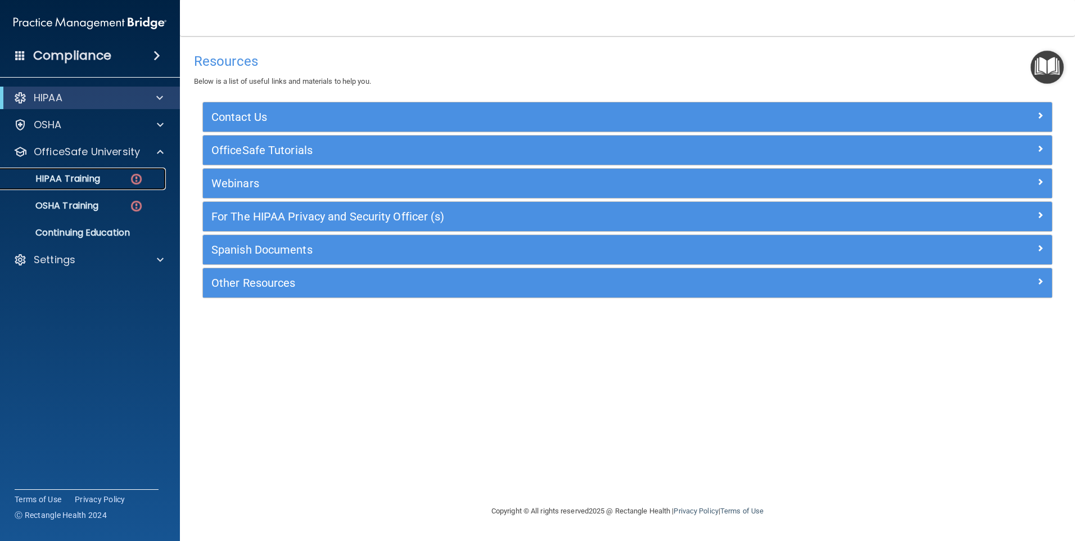
click at [68, 177] on p "HIPAA Training" at bounding box center [53, 178] width 93 height 11
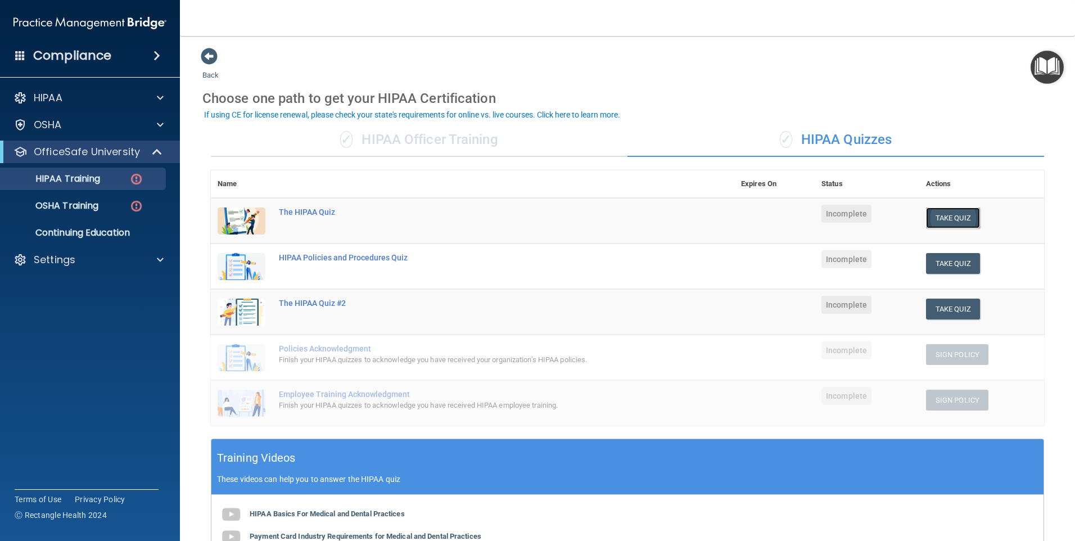
click at [944, 219] on button "Take Quiz" at bounding box center [953, 217] width 54 height 21
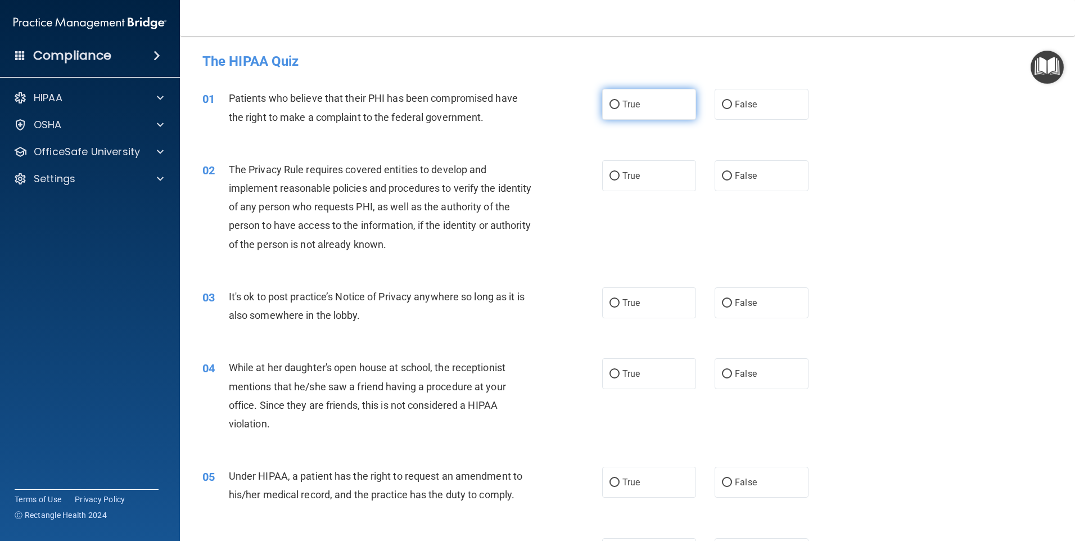
click at [610, 102] on input "True" at bounding box center [615, 105] width 10 height 8
radio input "true"
click at [610, 179] on input "True" at bounding box center [615, 176] width 10 height 8
radio input "true"
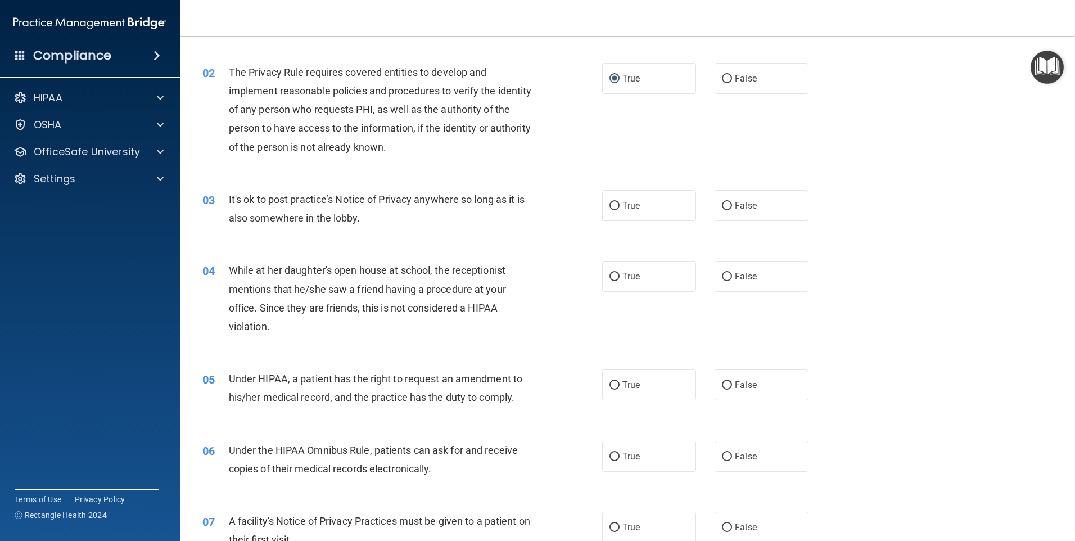
scroll to position [112, 0]
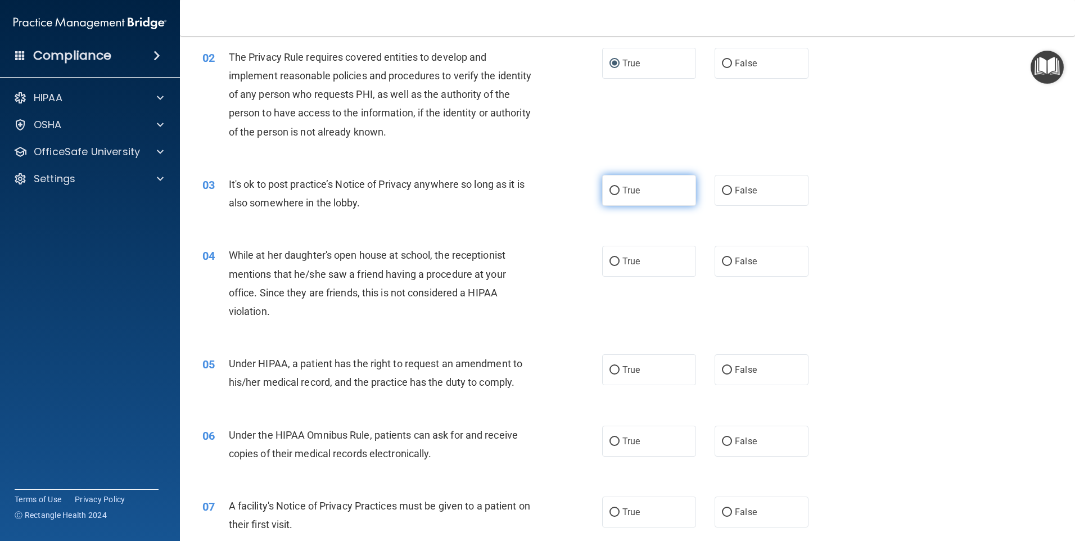
click at [610, 192] on input "True" at bounding box center [615, 191] width 10 height 8
radio input "true"
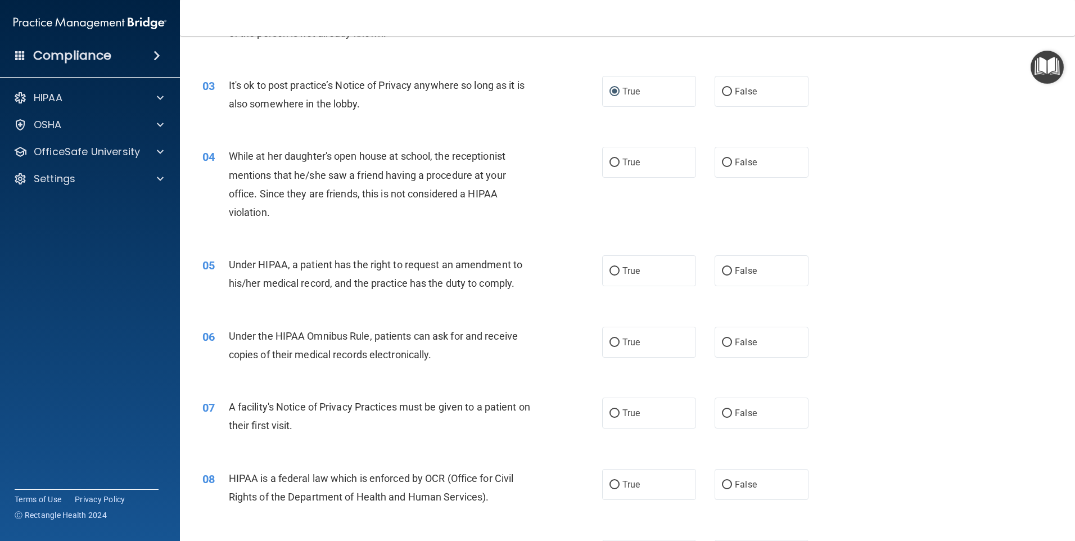
scroll to position [225, 0]
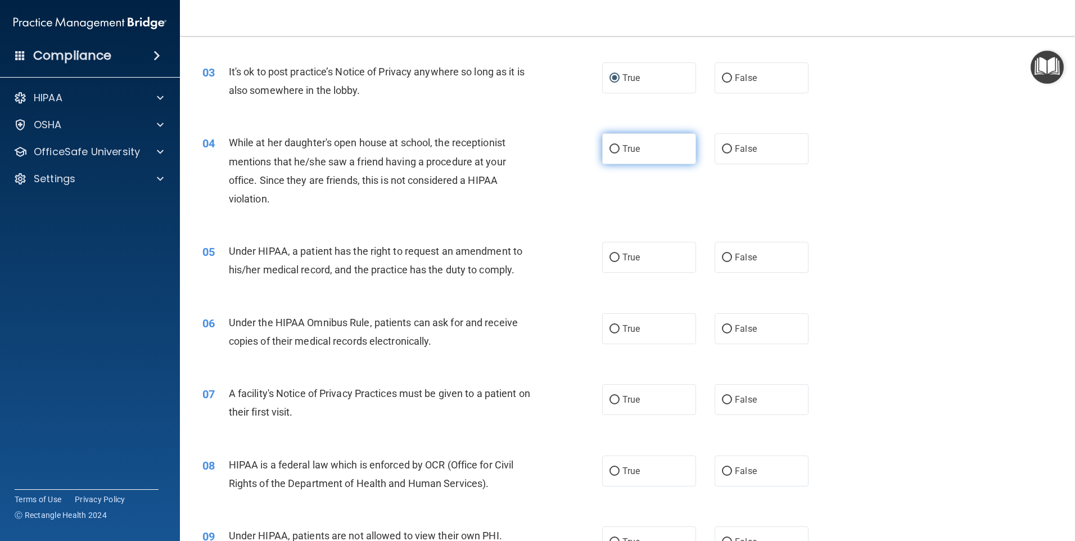
click at [610, 151] on input "True" at bounding box center [615, 149] width 10 height 8
radio input "true"
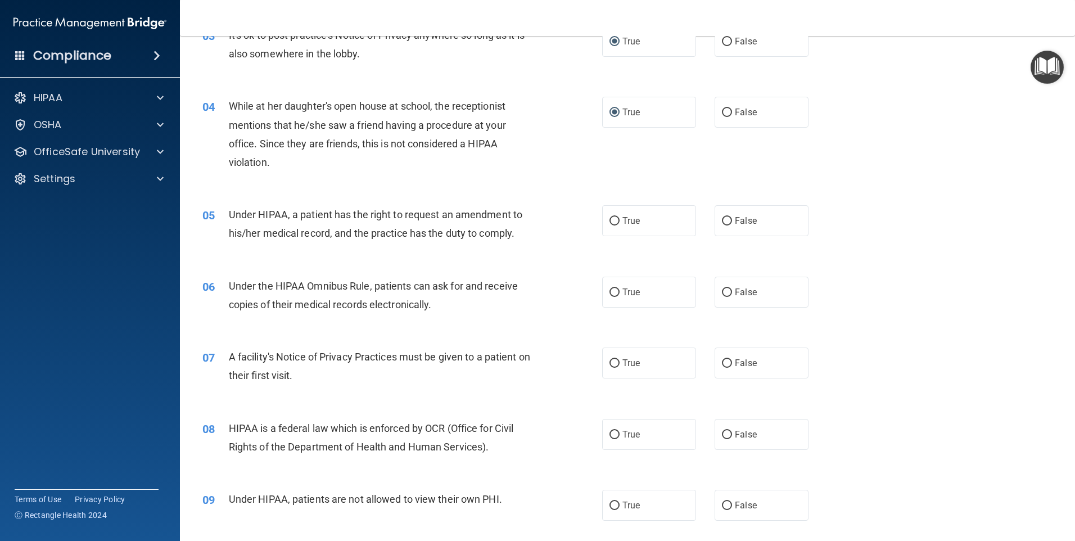
scroll to position [281, 0]
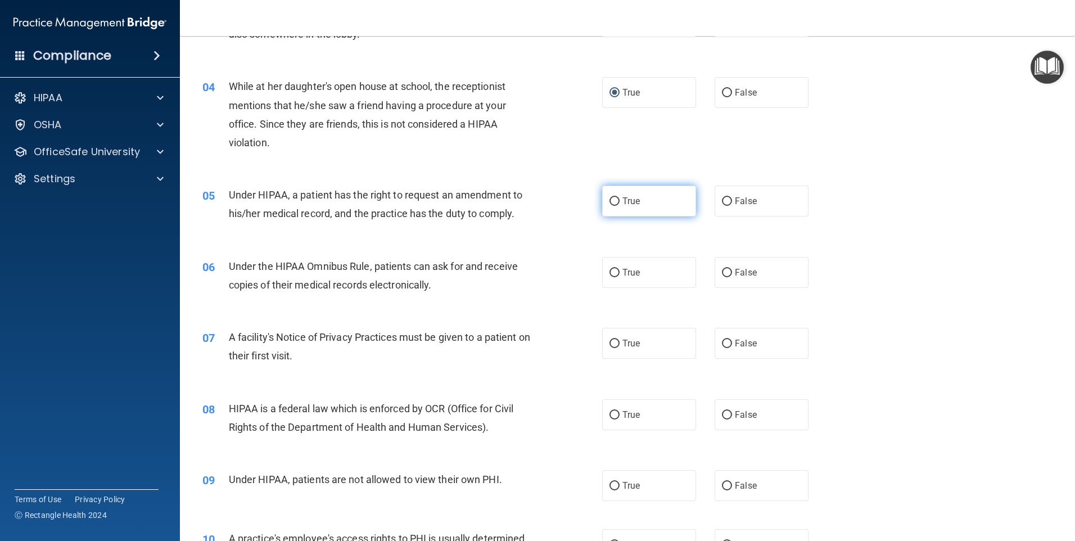
click at [613, 201] on input "True" at bounding box center [615, 201] width 10 height 8
radio input "true"
click at [610, 274] on input "True" at bounding box center [615, 273] width 10 height 8
radio input "true"
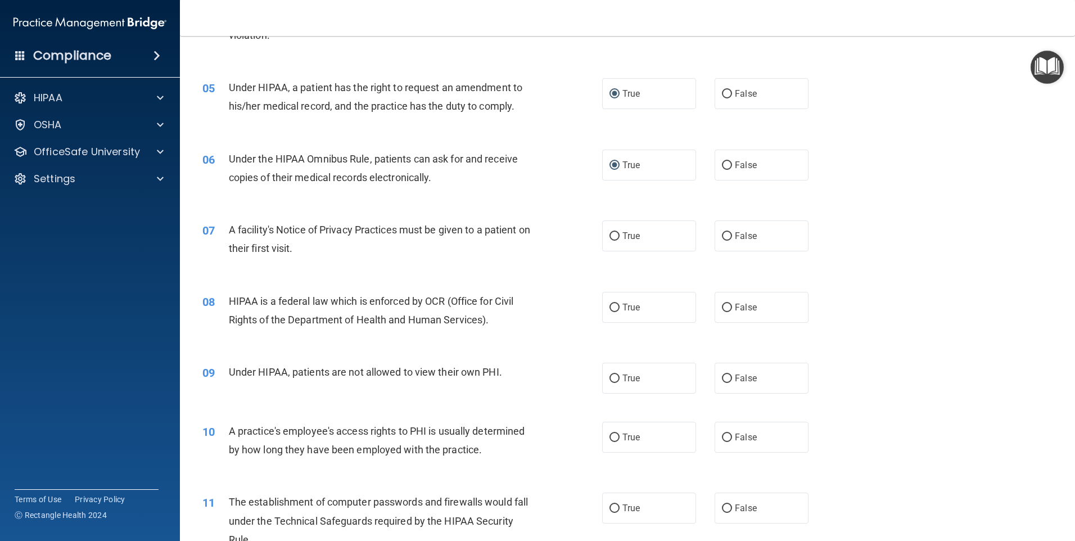
scroll to position [394, 0]
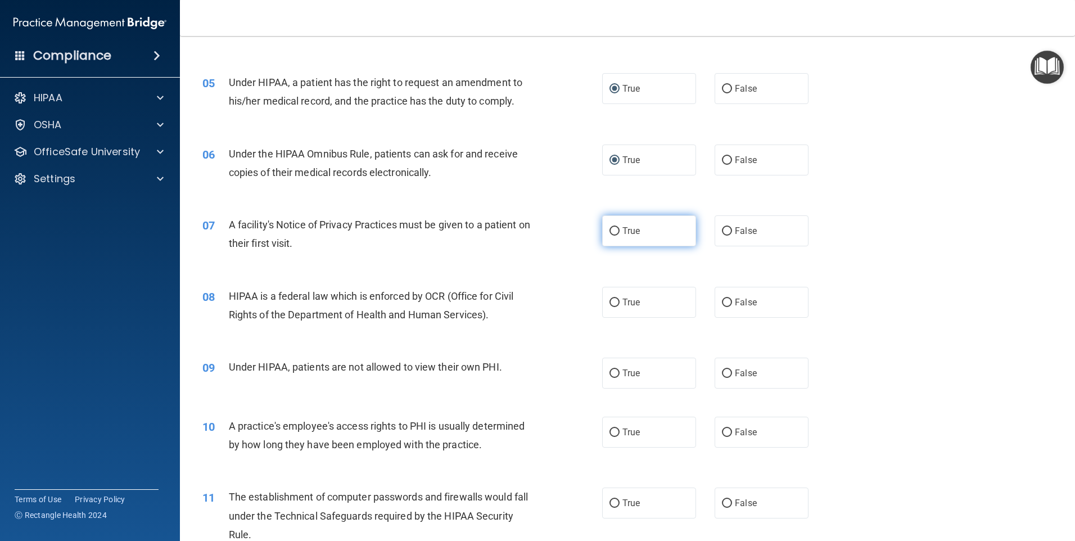
click at [610, 231] on input "True" at bounding box center [615, 231] width 10 height 8
radio input "true"
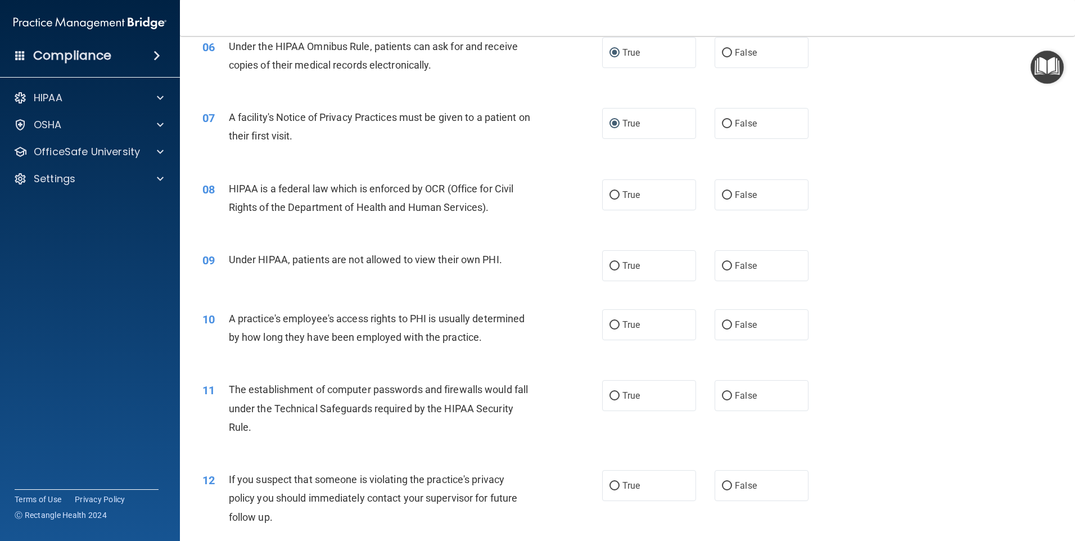
scroll to position [506, 0]
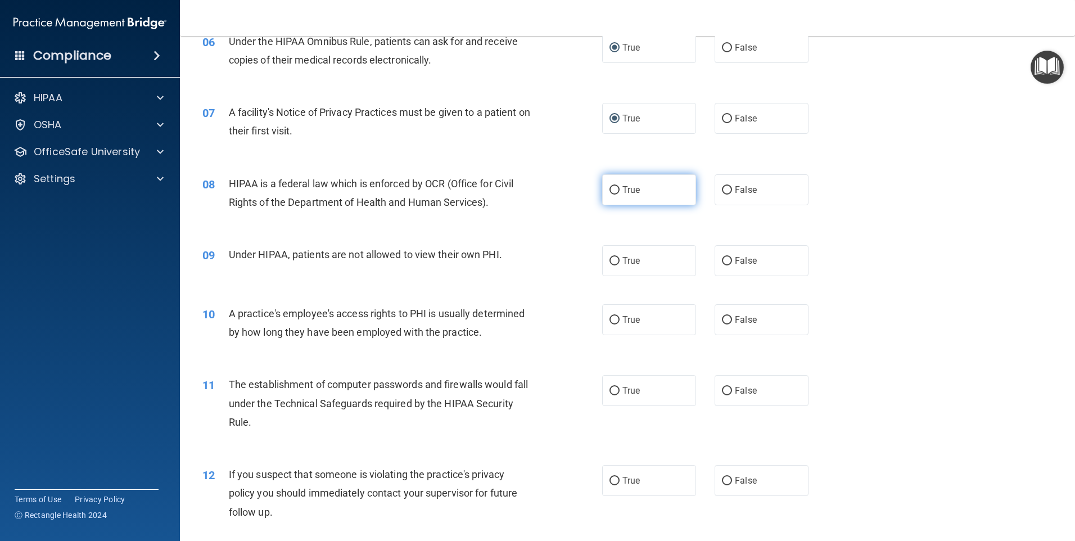
click at [613, 189] on input "True" at bounding box center [615, 190] width 10 height 8
radio input "true"
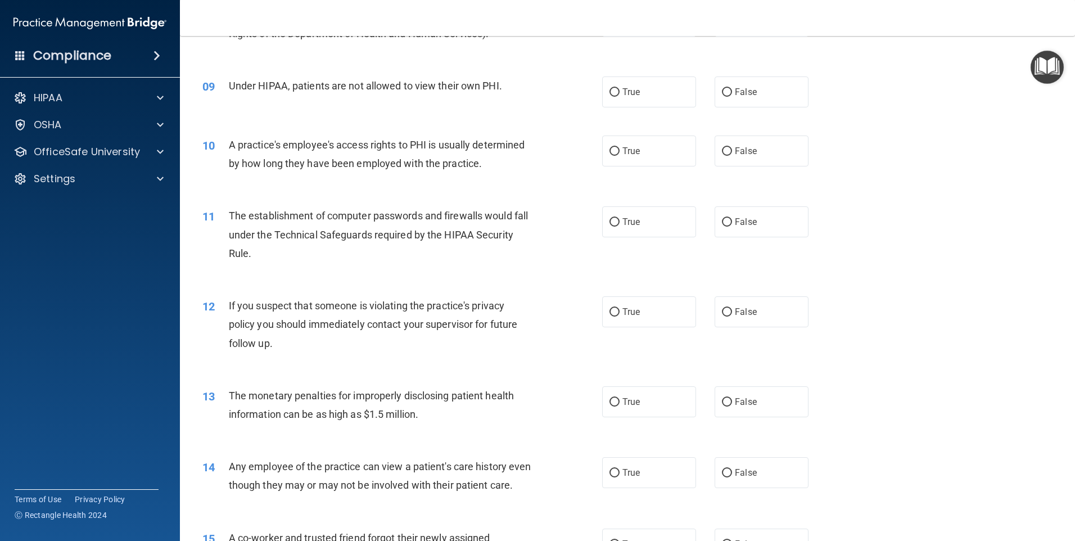
scroll to position [619, 0]
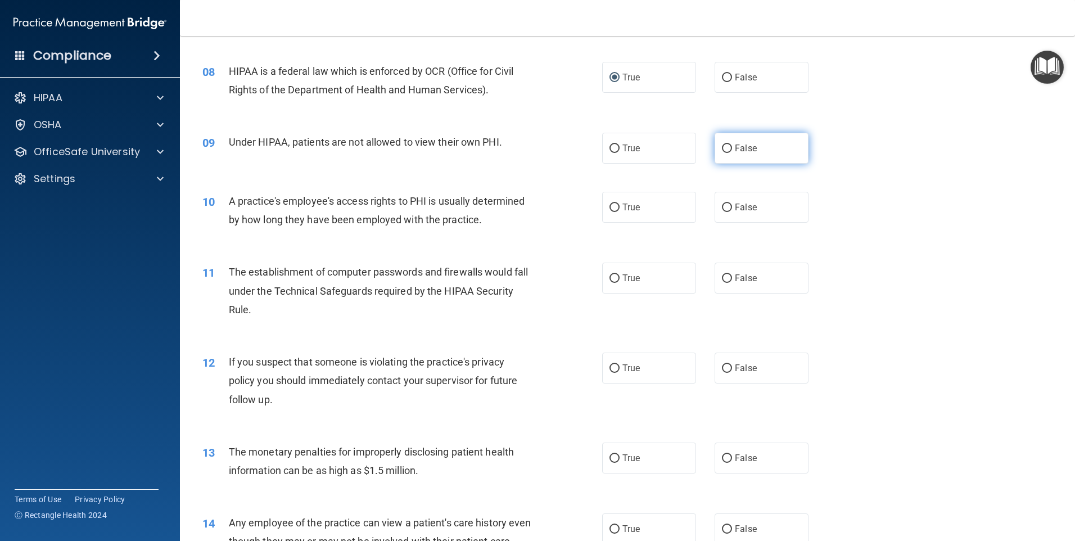
click at [722, 147] on input "False" at bounding box center [727, 149] width 10 height 8
radio input "true"
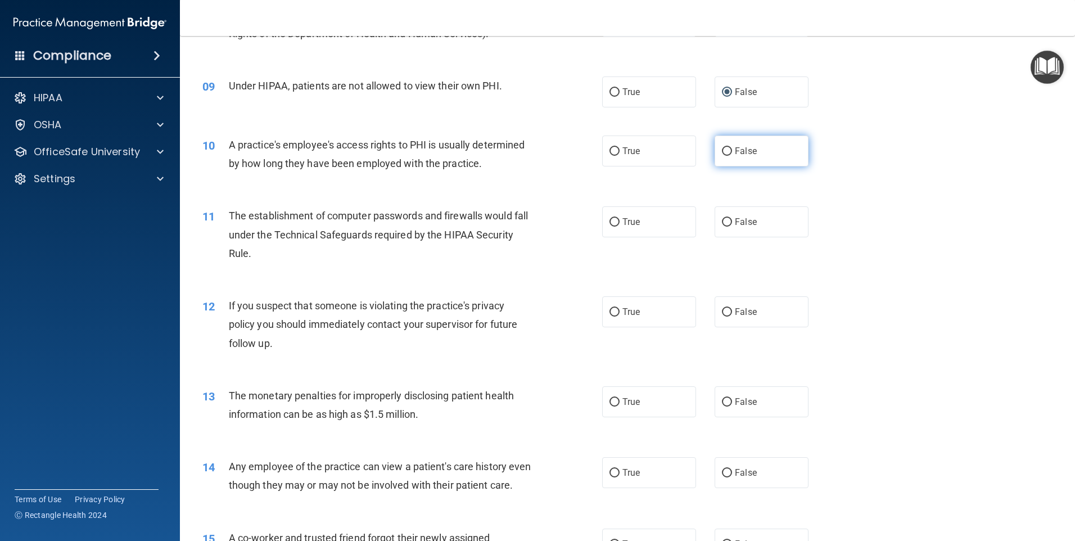
click at [722, 148] on input "False" at bounding box center [727, 151] width 10 height 8
radio input "true"
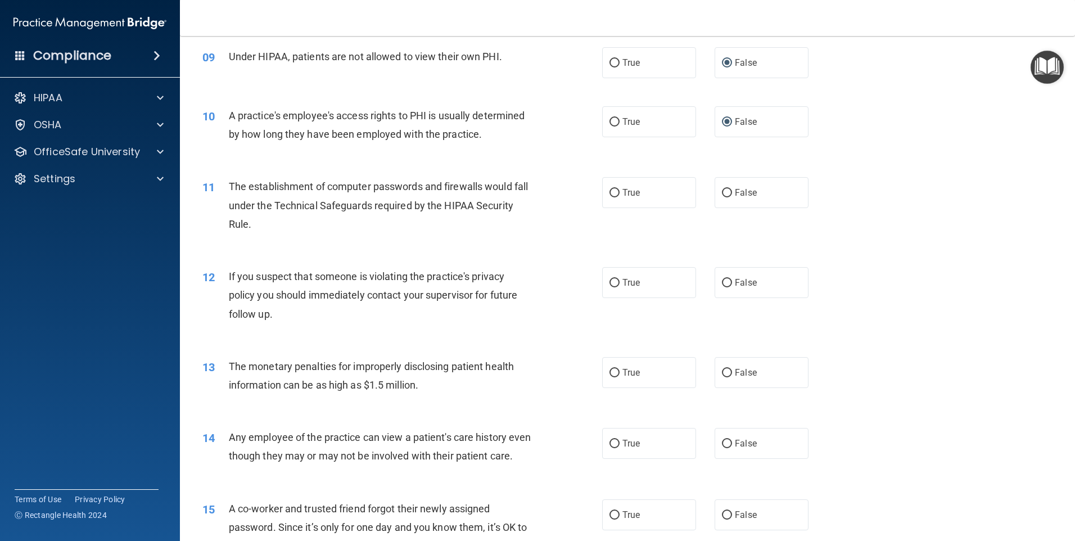
scroll to position [731, 0]
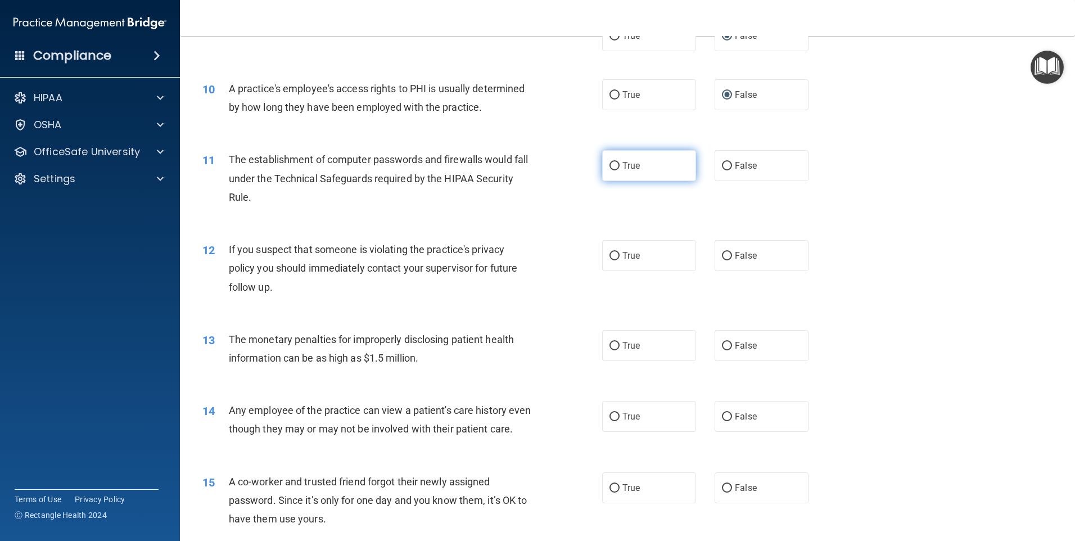
click at [610, 167] on input "True" at bounding box center [615, 166] width 10 height 8
radio input "true"
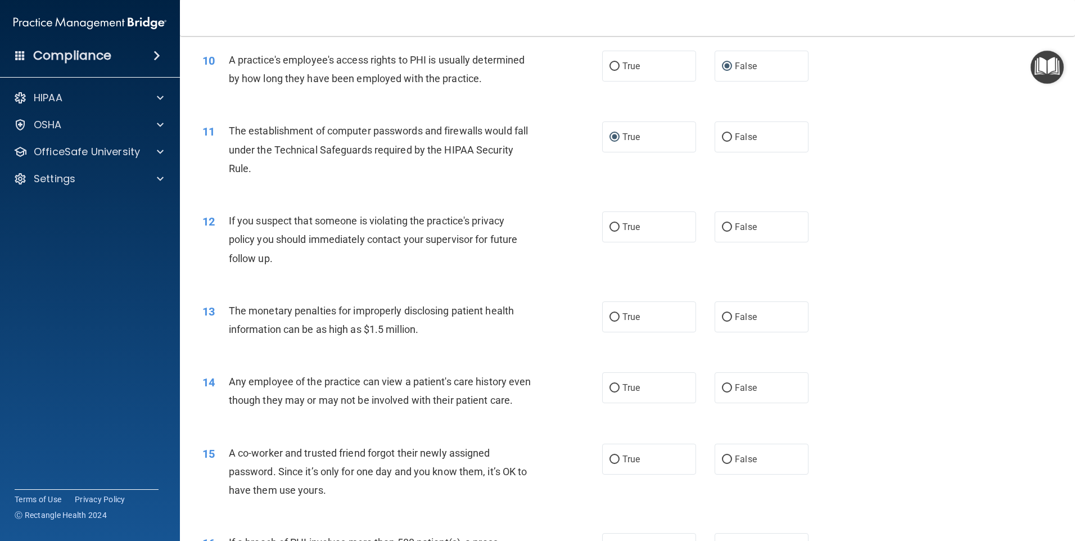
scroll to position [787, 0]
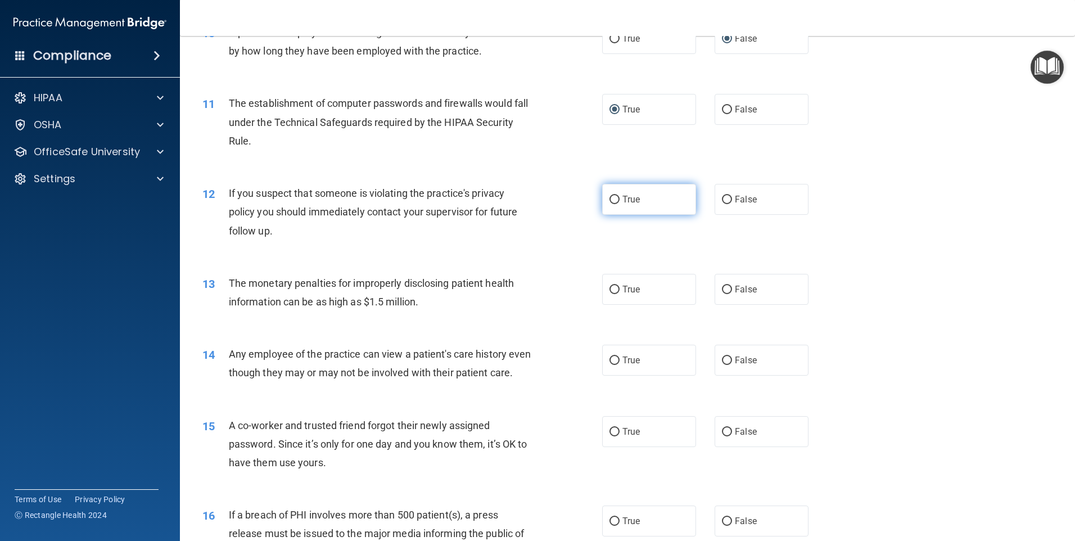
click at [610, 200] on input "True" at bounding box center [615, 200] width 10 height 8
radio input "true"
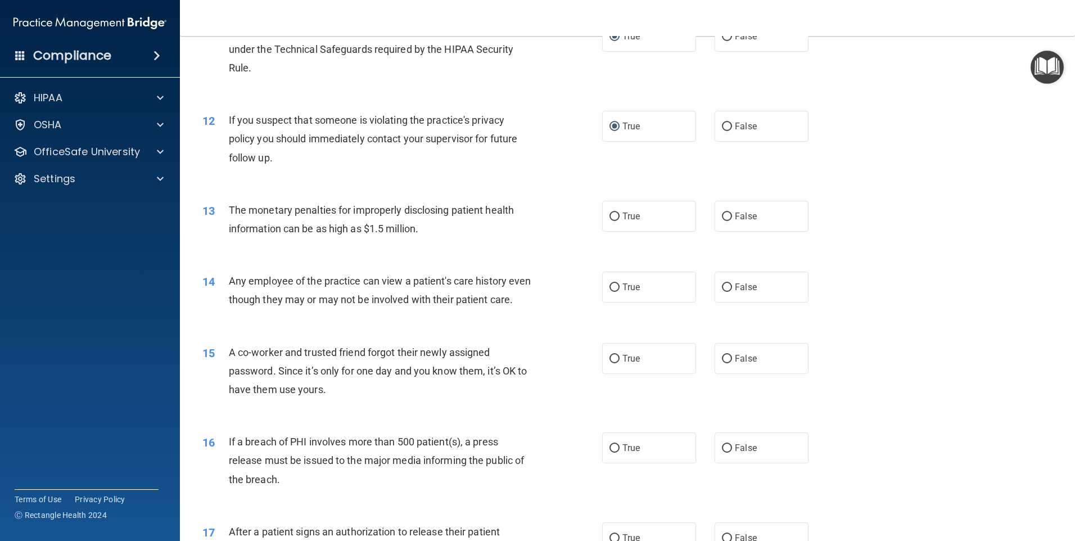
scroll to position [900, 0]
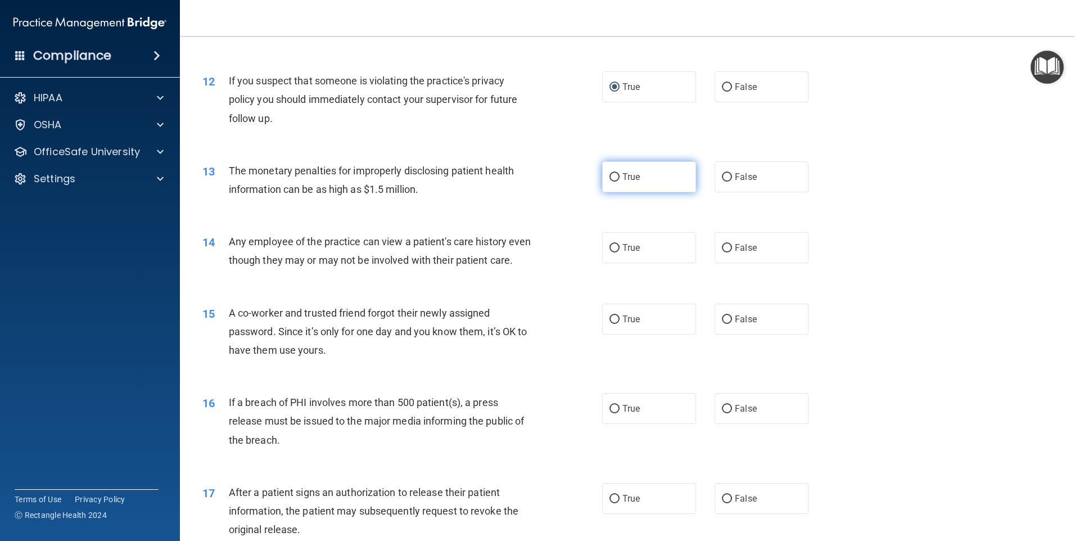
click at [610, 178] on input "True" at bounding box center [615, 177] width 10 height 8
radio input "true"
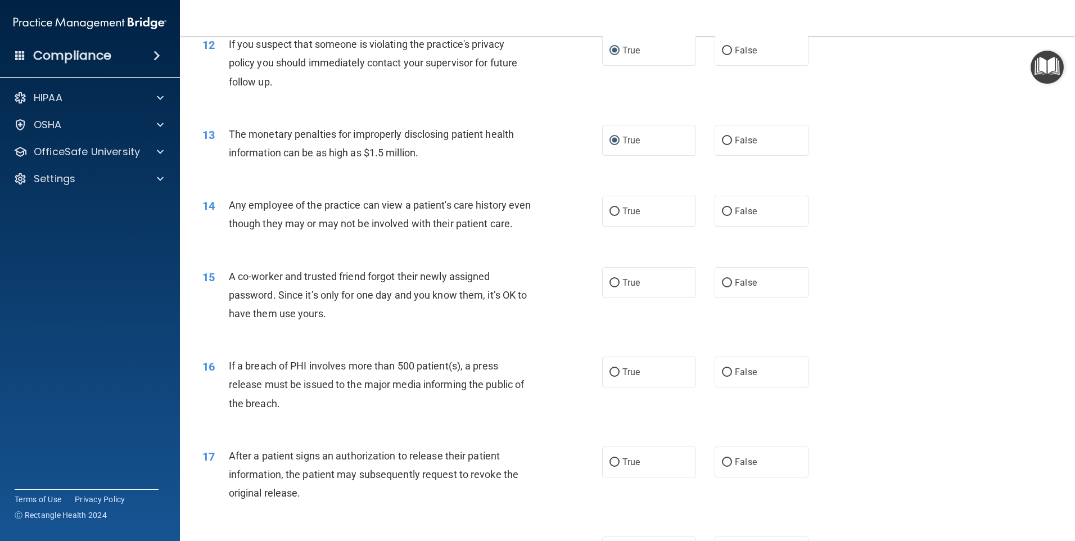
scroll to position [956, 0]
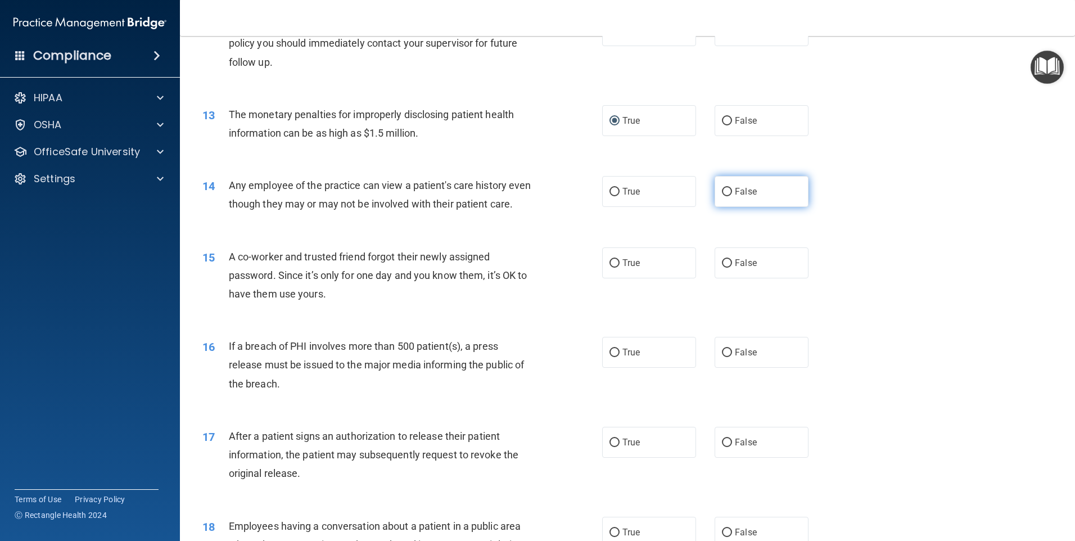
click at [723, 192] on input "False" at bounding box center [727, 192] width 10 height 8
radio input "true"
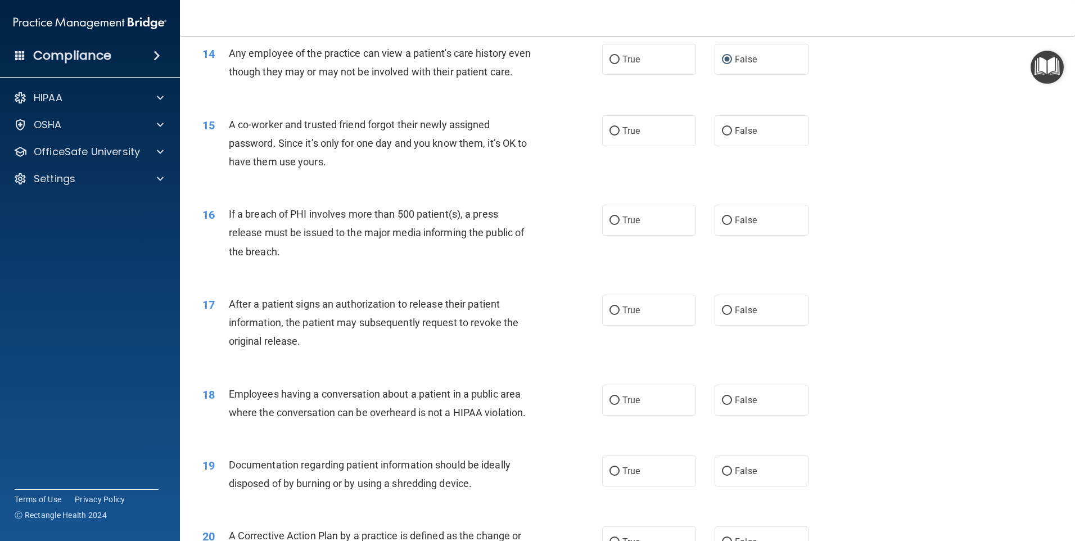
scroll to position [1068, 0]
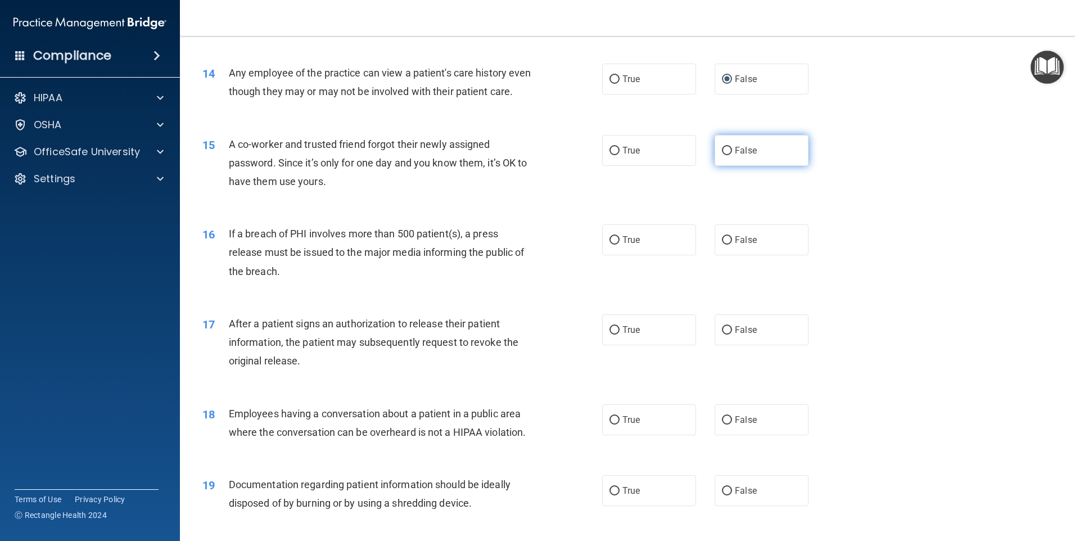
click at [724, 155] on input "False" at bounding box center [727, 151] width 10 height 8
radio input "true"
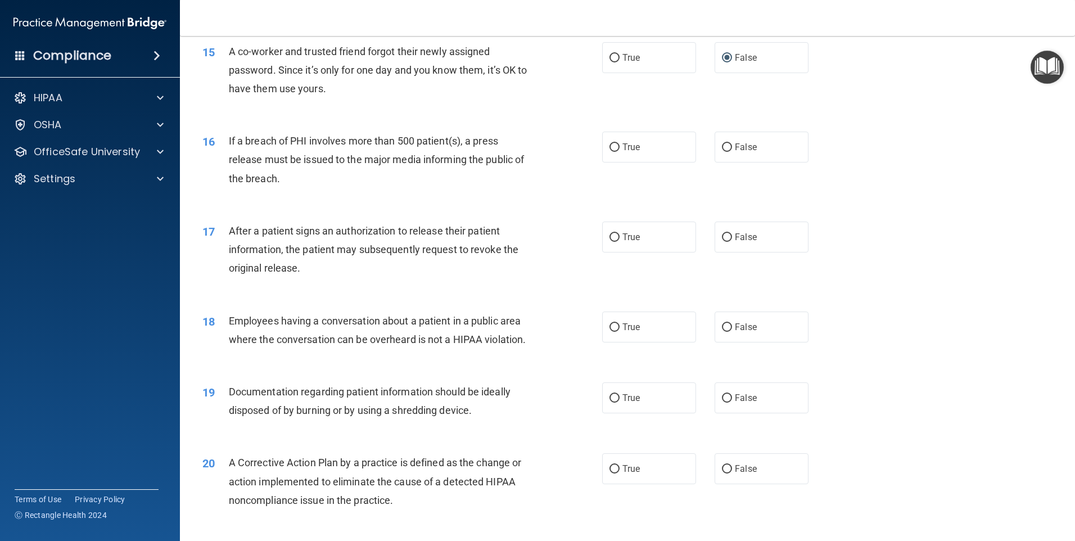
scroll to position [1181, 0]
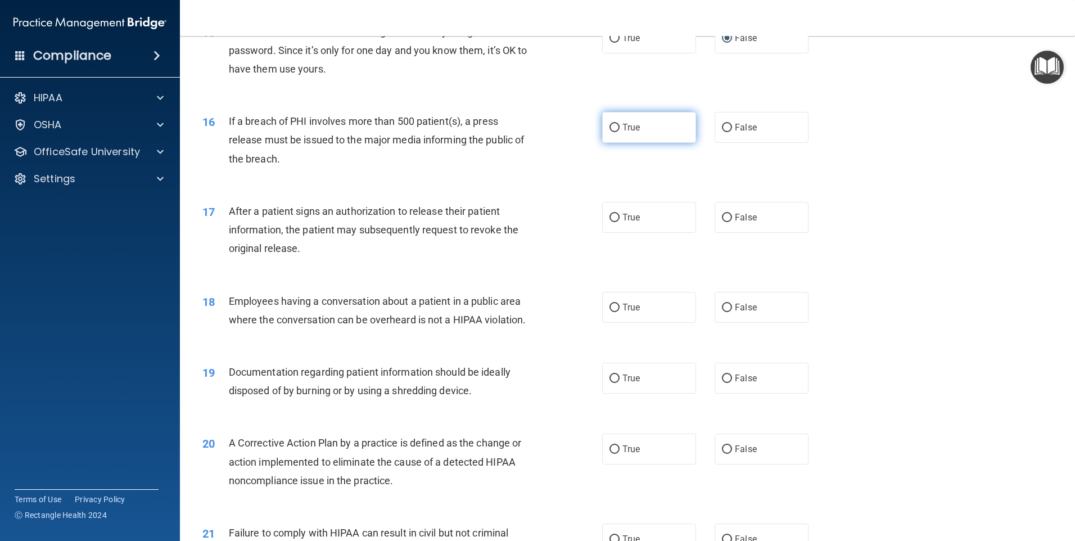
click at [610, 132] on input "True" at bounding box center [615, 128] width 10 height 8
radio input "true"
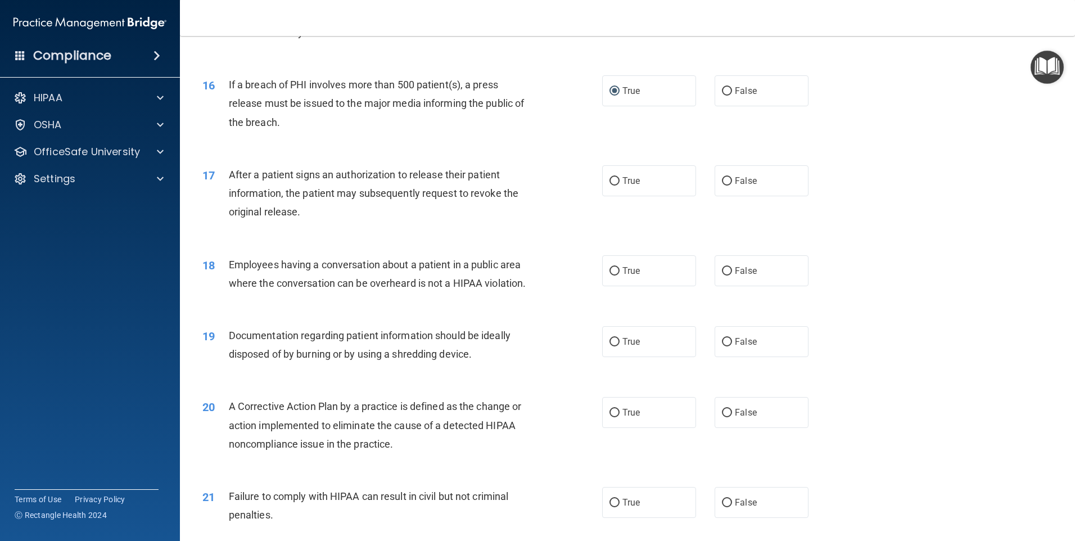
scroll to position [1237, 0]
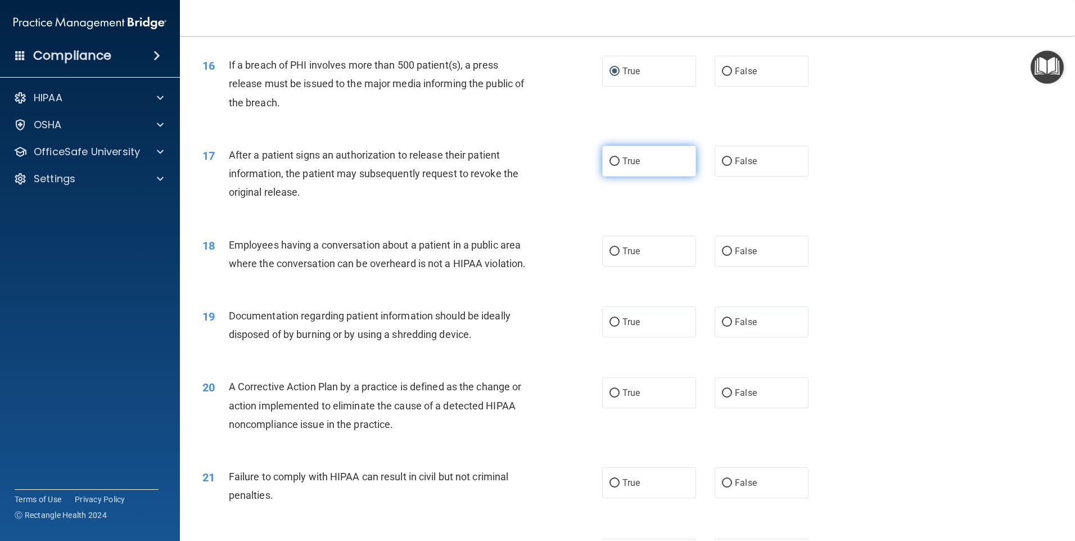
click at [610, 166] on input "True" at bounding box center [615, 161] width 10 height 8
radio input "true"
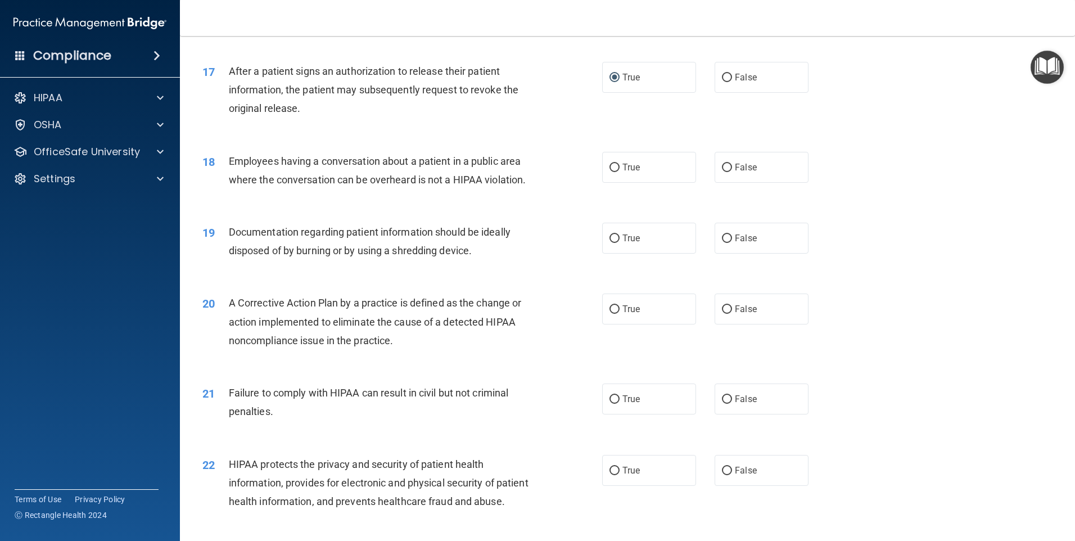
scroll to position [1350, 0]
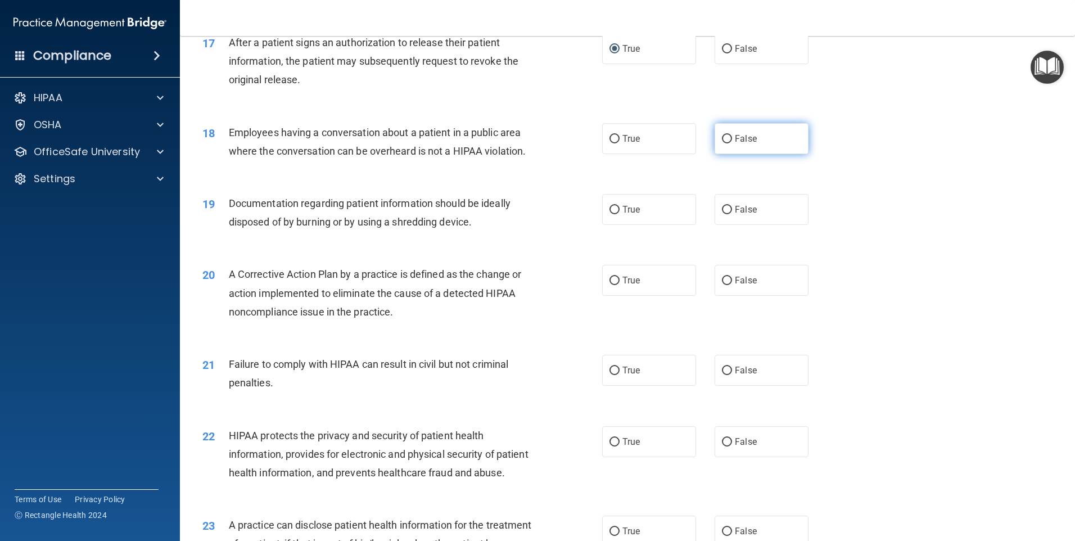
click at [722, 143] on input "False" at bounding box center [727, 139] width 10 height 8
radio input "true"
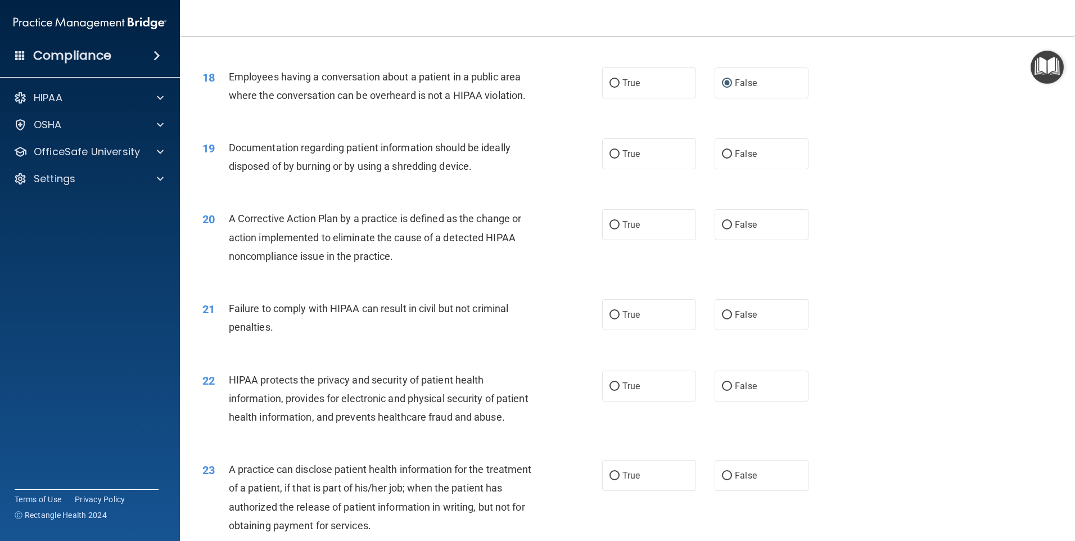
scroll to position [1406, 0]
click at [610, 158] on input "True" at bounding box center [615, 154] width 10 height 8
radio input "true"
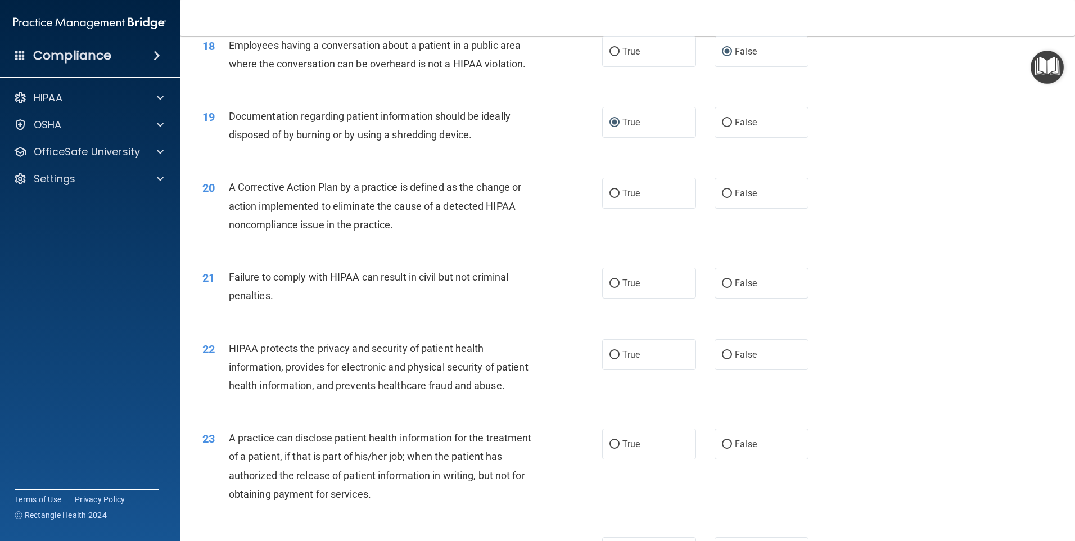
scroll to position [1518, 0]
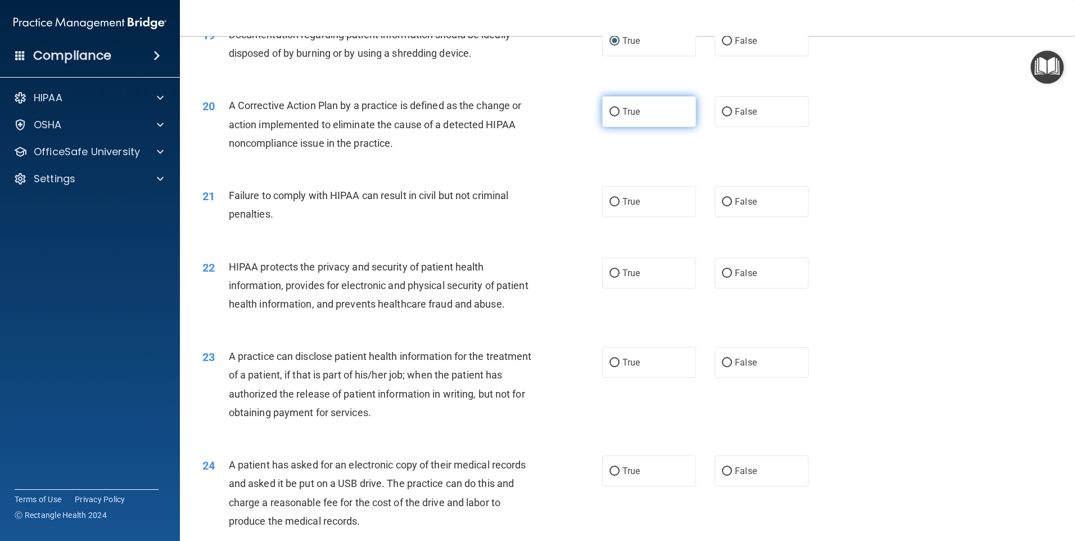
click at [612, 116] on input "True" at bounding box center [615, 112] width 10 height 8
radio input "true"
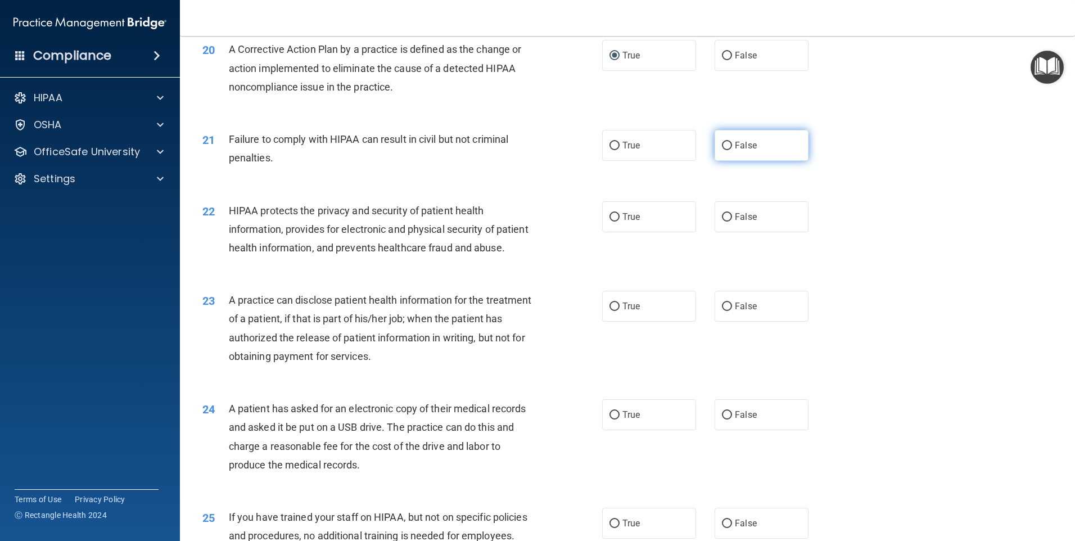
click at [726, 150] on input "False" at bounding box center [727, 146] width 10 height 8
radio input "true"
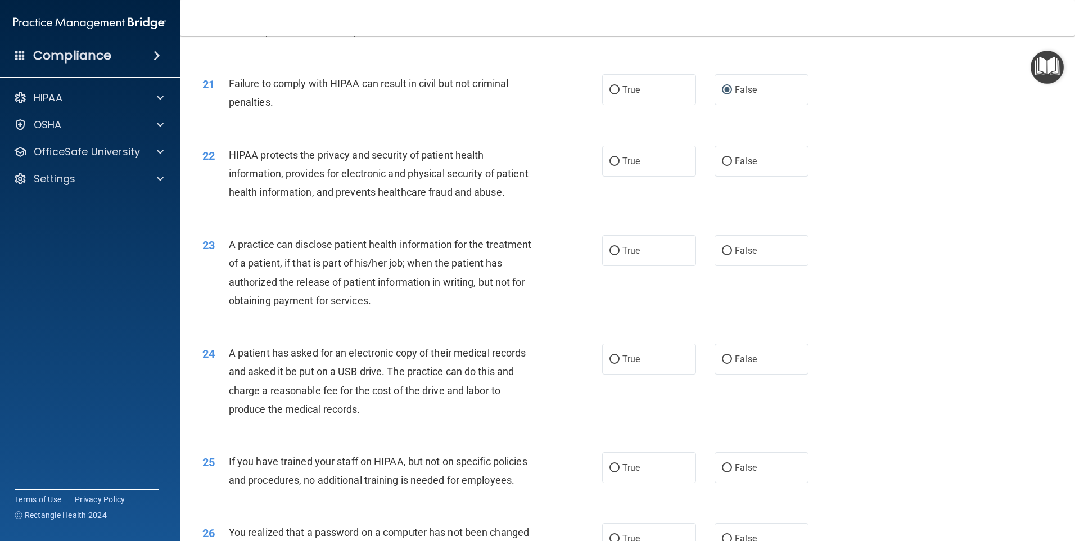
scroll to position [1631, 0]
click at [611, 165] on input "True" at bounding box center [615, 161] width 10 height 8
radio input "true"
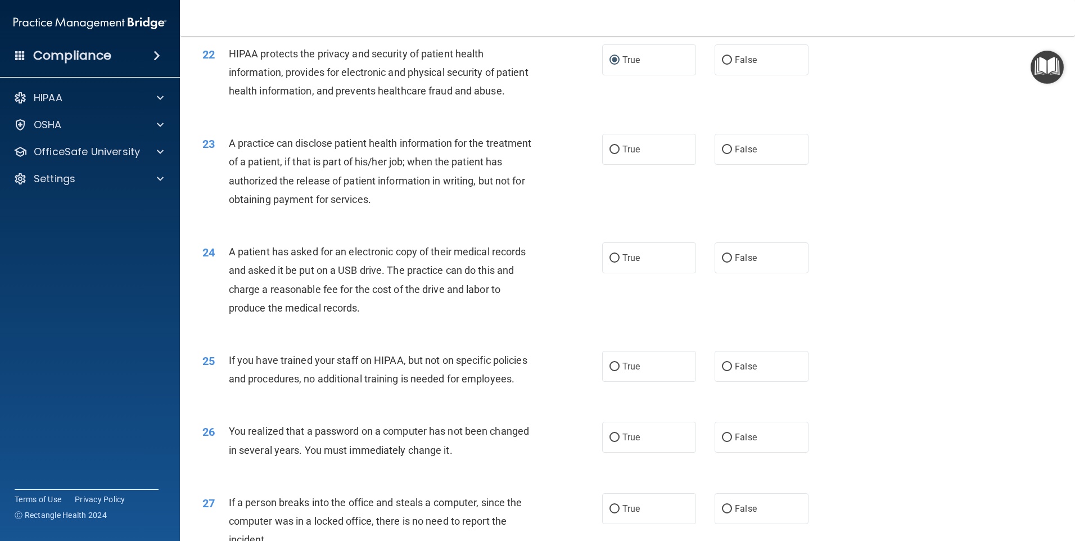
scroll to position [1743, 0]
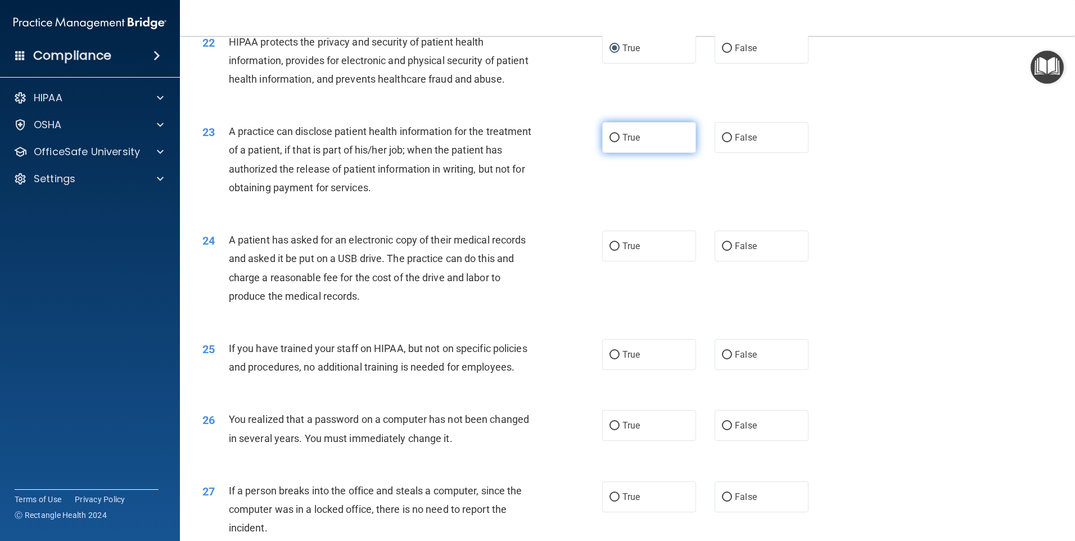
click at [610, 142] on input "True" at bounding box center [615, 138] width 10 height 8
radio input "true"
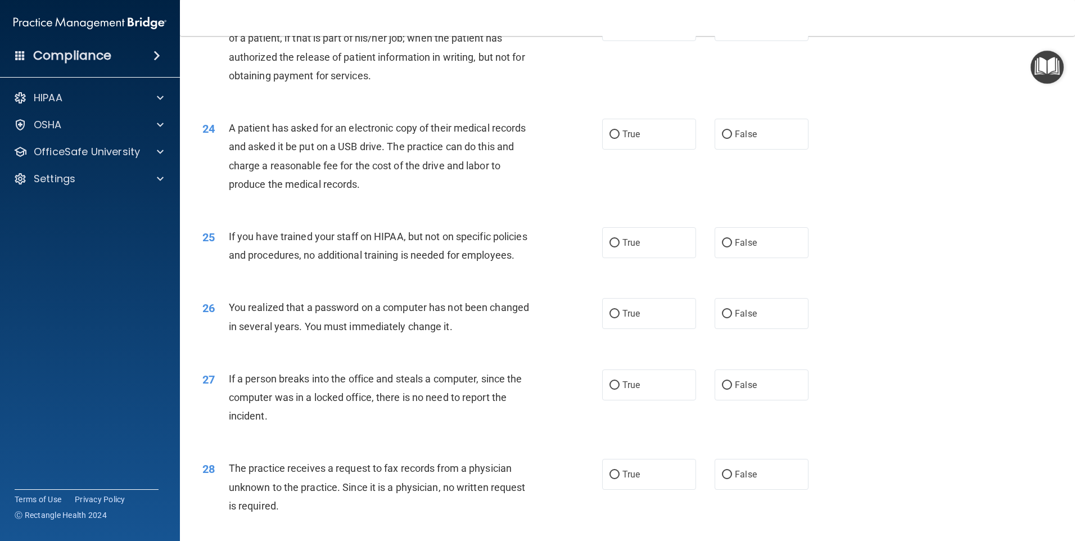
scroll to position [1856, 0]
click at [610, 138] on input "True" at bounding box center [615, 134] width 10 height 8
radio input "true"
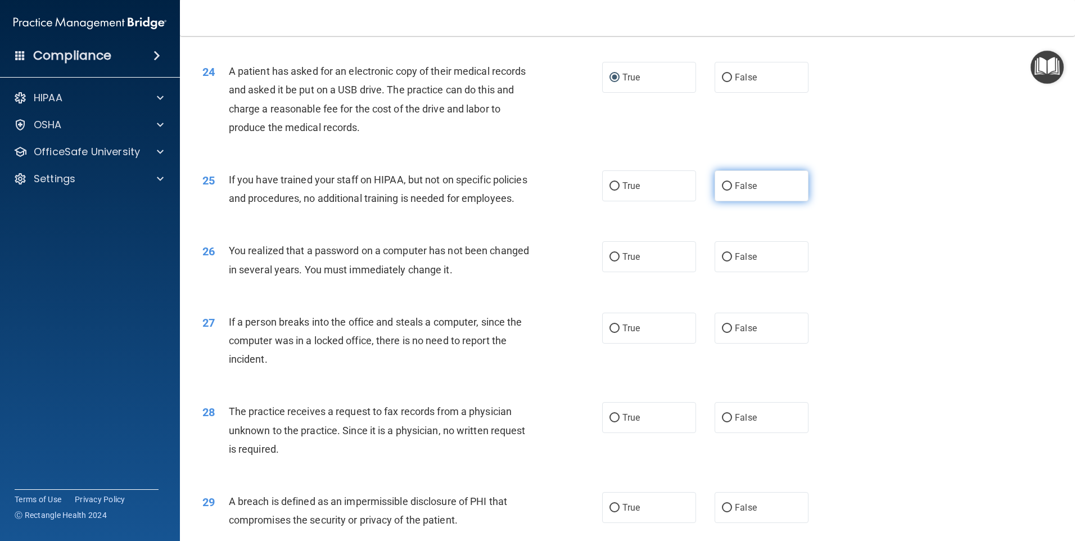
click at [722, 191] on input "False" at bounding box center [727, 186] width 10 height 8
radio input "true"
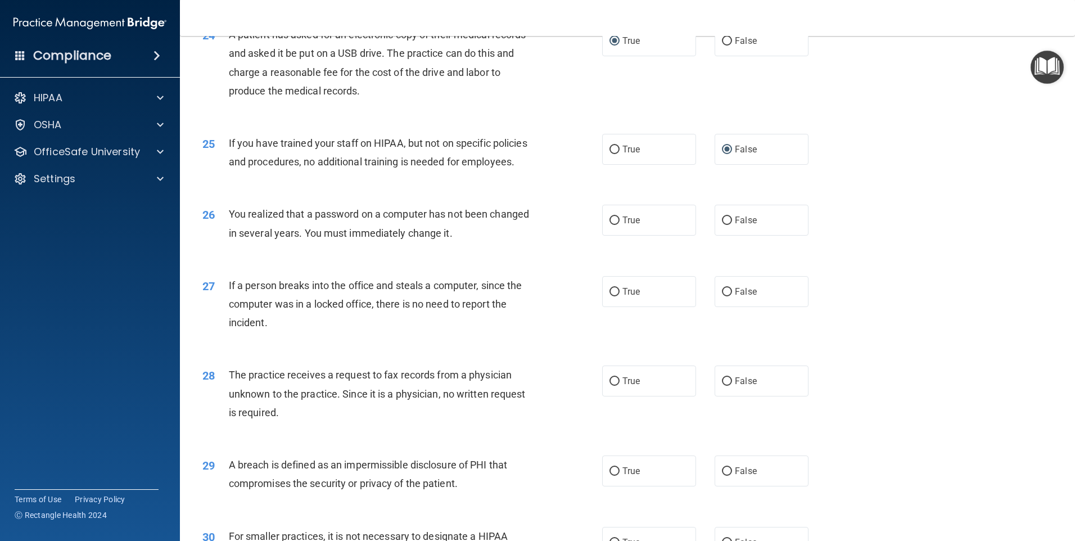
scroll to position [1968, 0]
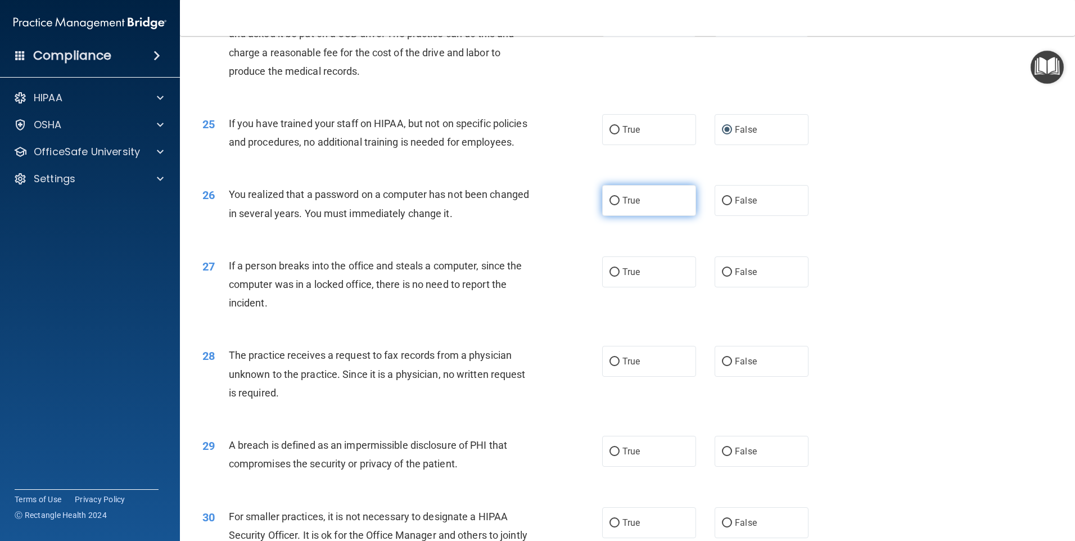
click at [610, 205] on input "True" at bounding box center [615, 201] width 10 height 8
radio input "true"
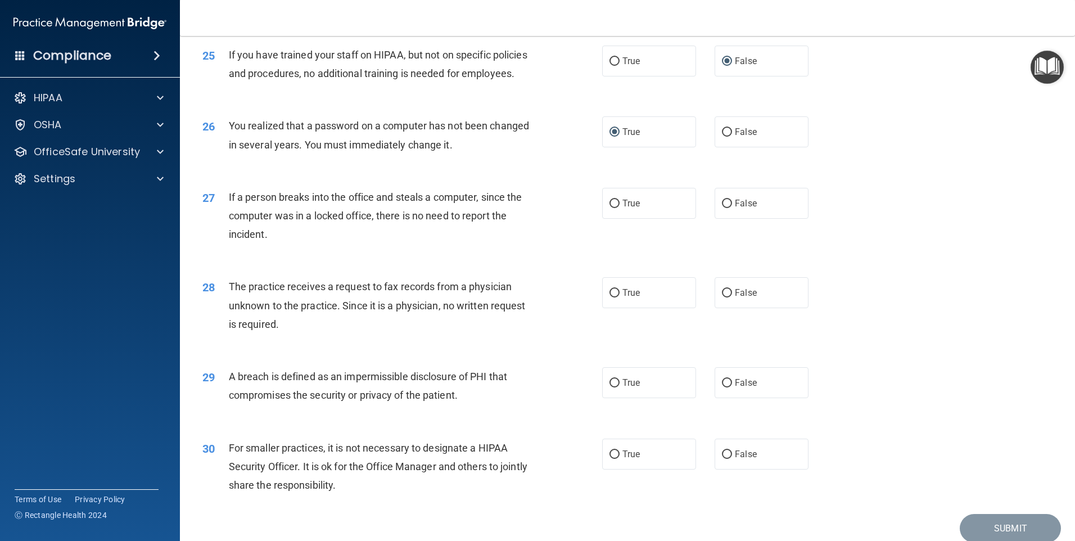
scroll to position [2080, 0]
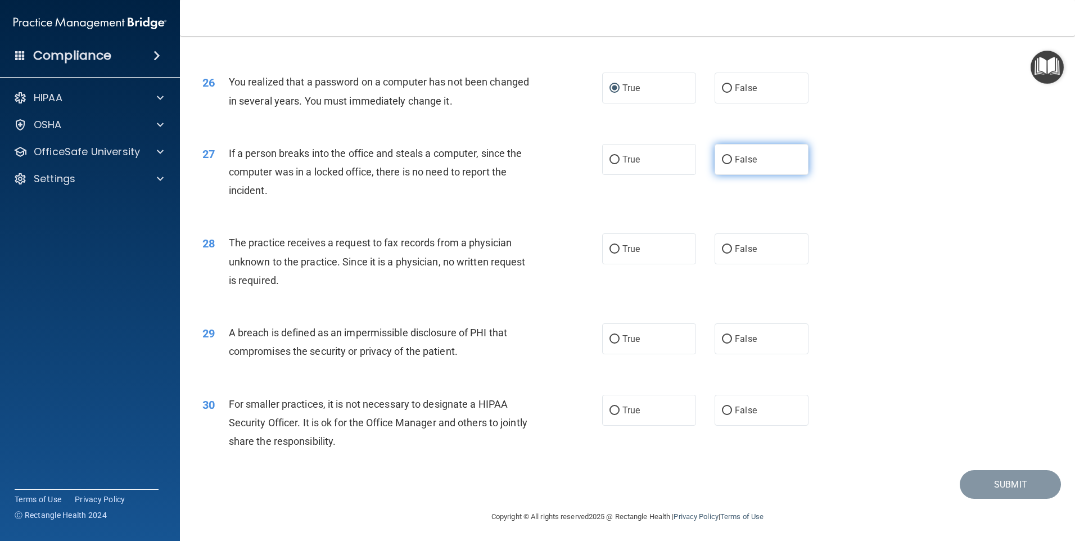
click at [722, 164] on input "False" at bounding box center [727, 160] width 10 height 8
radio input "true"
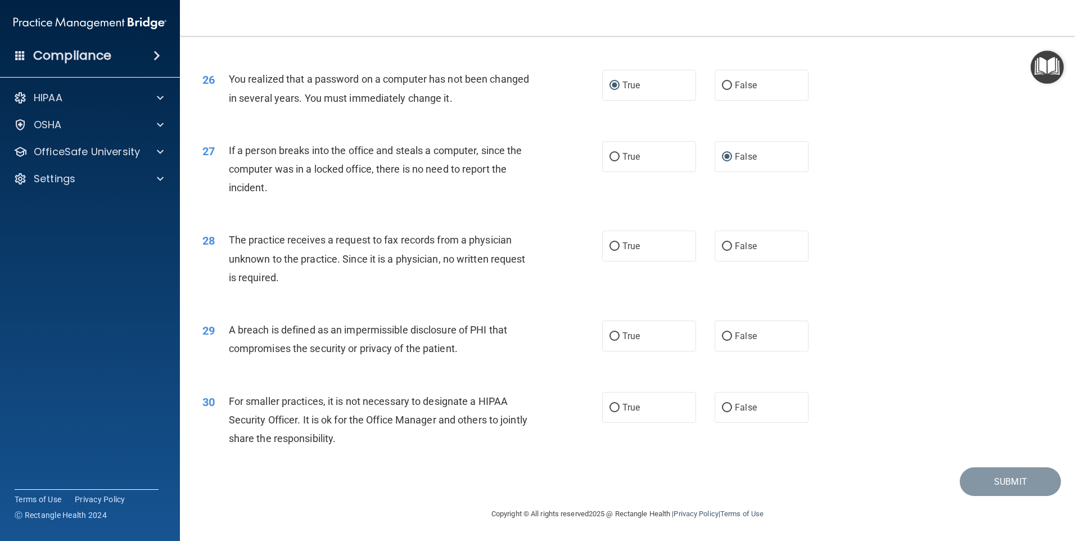
scroll to position [2137, 0]
click at [611, 250] on input "True" at bounding box center [615, 246] width 10 height 8
radio input "true"
click at [611, 341] on input "True" at bounding box center [615, 336] width 10 height 8
radio input "true"
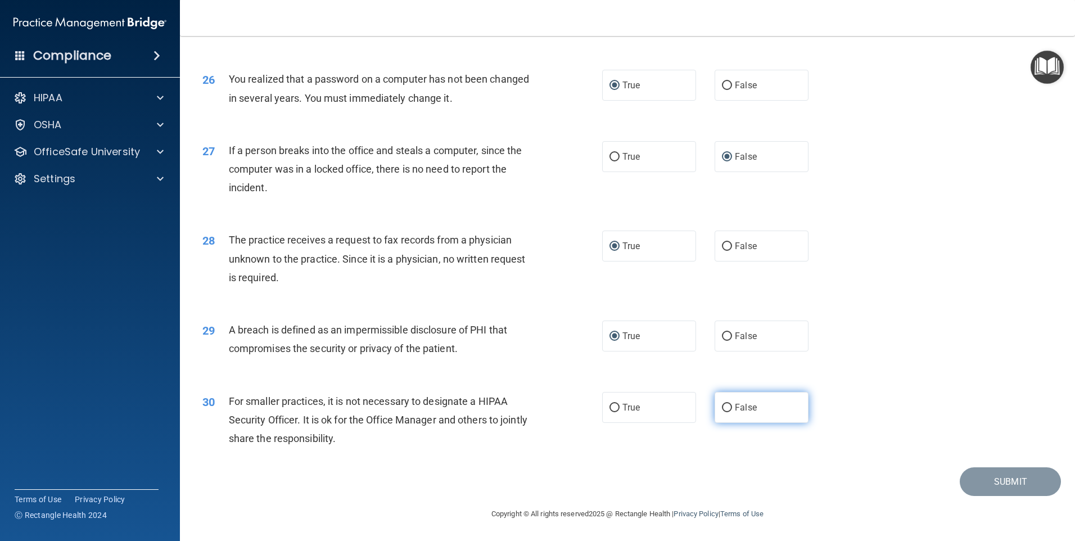
click at [722, 412] on input "False" at bounding box center [727, 408] width 10 height 8
radio input "true"
click at [1003, 486] on button "Submit" at bounding box center [1010, 481] width 101 height 29
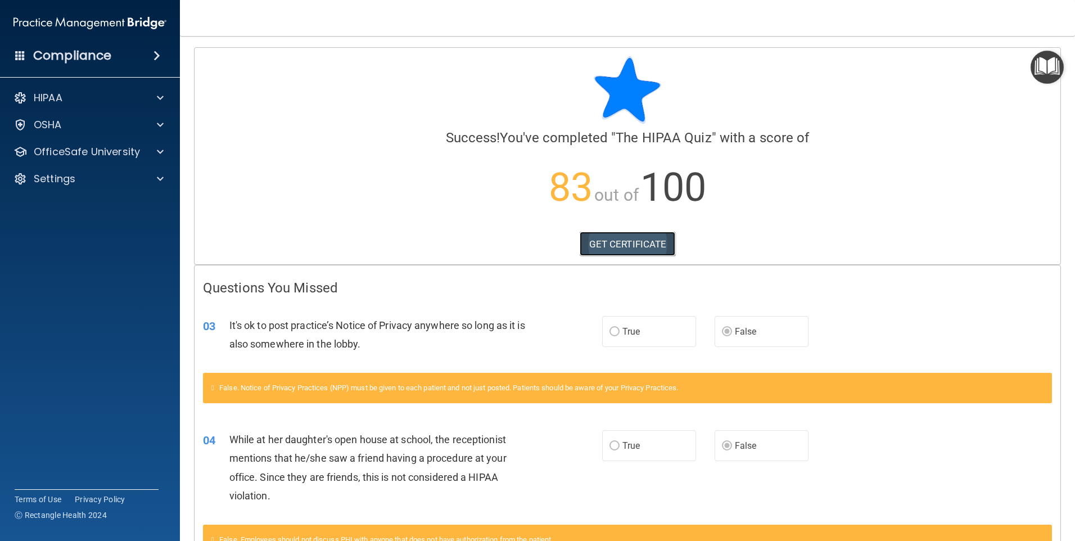
click at [622, 243] on link "GET CERTIFICATE" at bounding box center [628, 244] width 96 height 25
click at [160, 104] on div "HIPAA" at bounding box center [90, 98] width 180 height 22
click at [162, 155] on span at bounding box center [160, 151] width 7 height 13
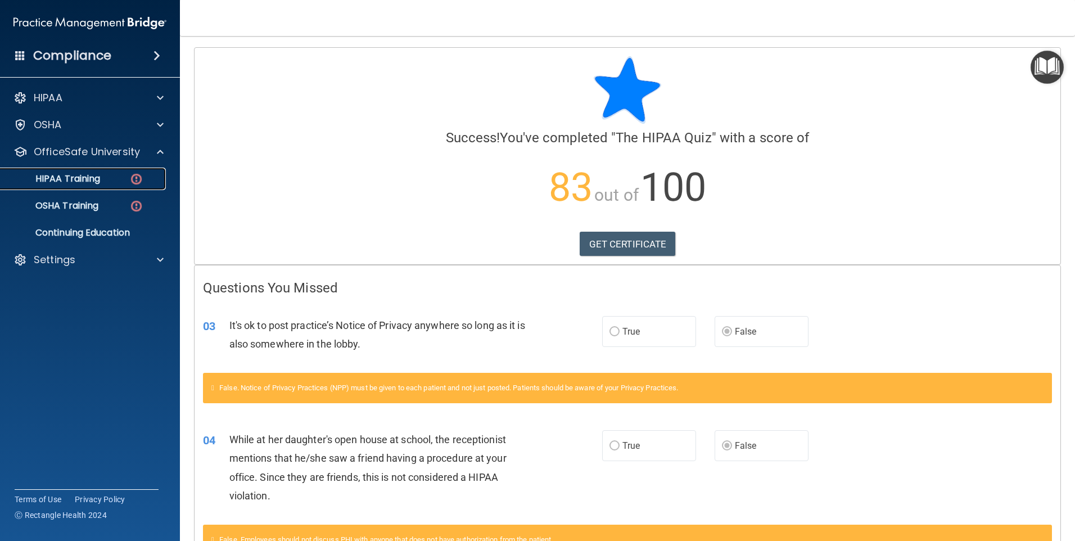
click at [86, 177] on p "HIPAA Training" at bounding box center [53, 178] width 93 height 11
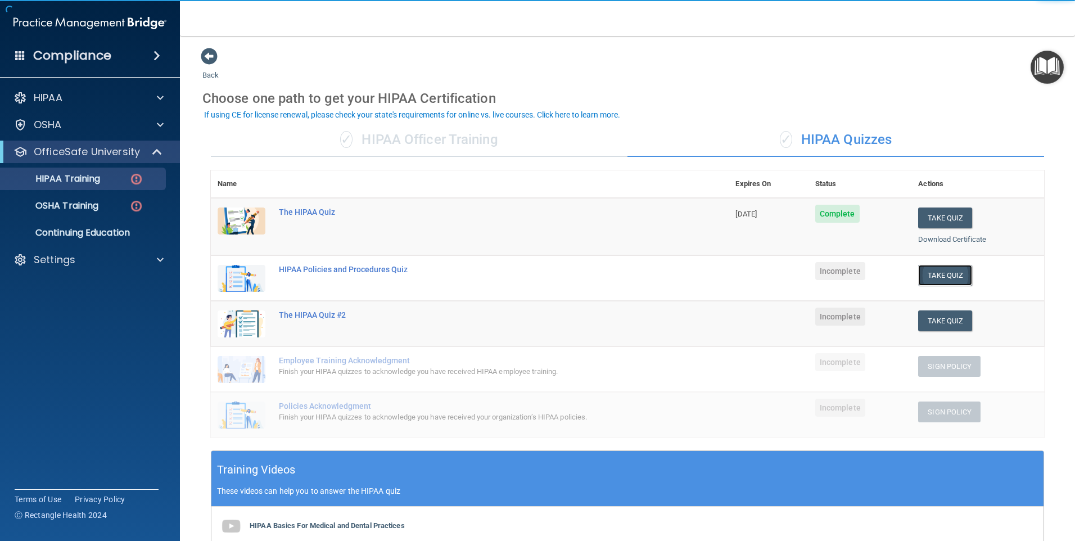
click at [934, 274] on button "Take Quiz" at bounding box center [945, 275] width 54 height 21
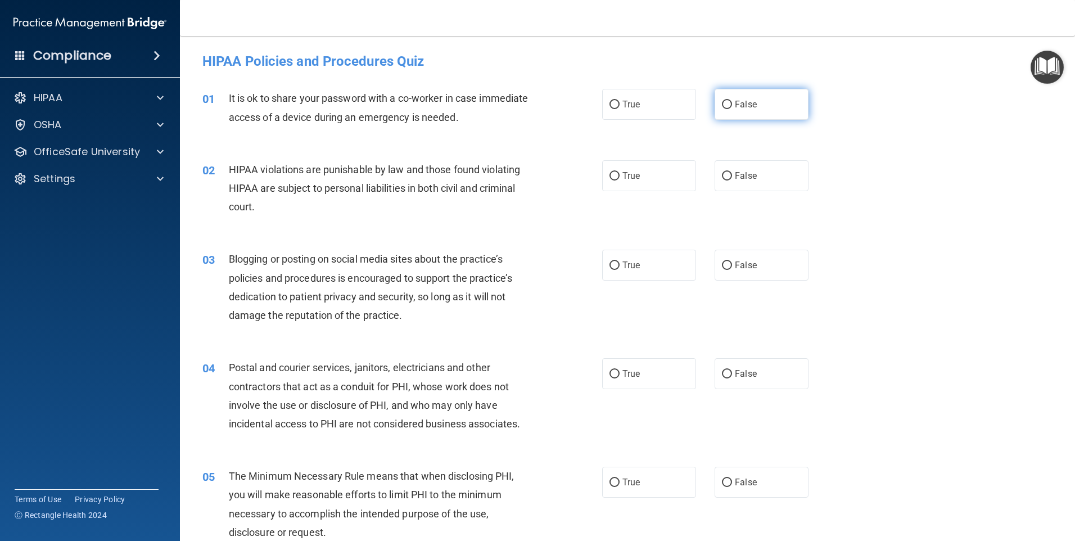
click at [722, 106] on input "False" at bounding box center [727, 105] width 10 height 8
radio input "true"
click at [610, 177] on input "True" at bounding box center [615, 176] width 10 height 8
radio input "true"
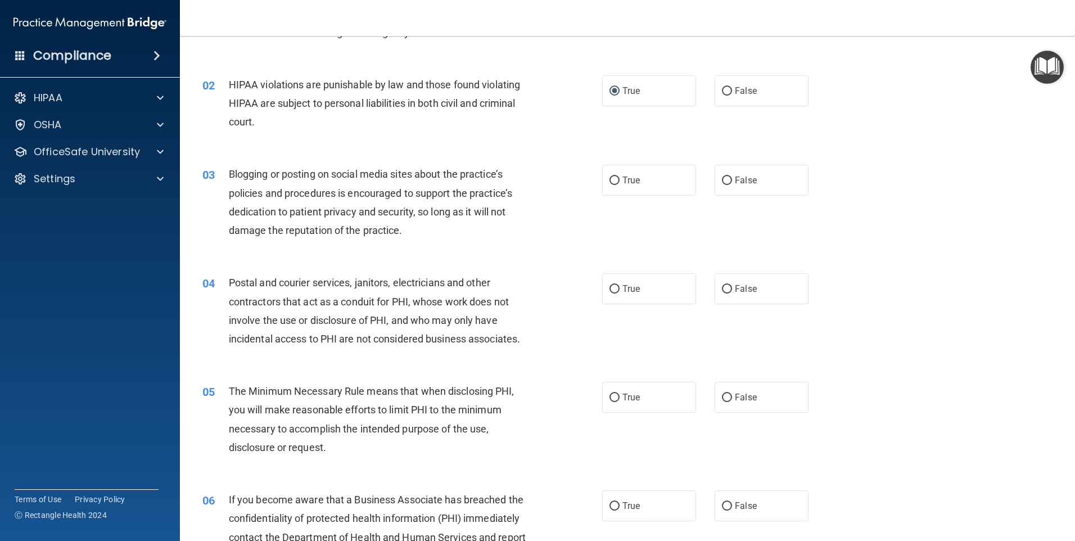
scroll to position [112, 0]
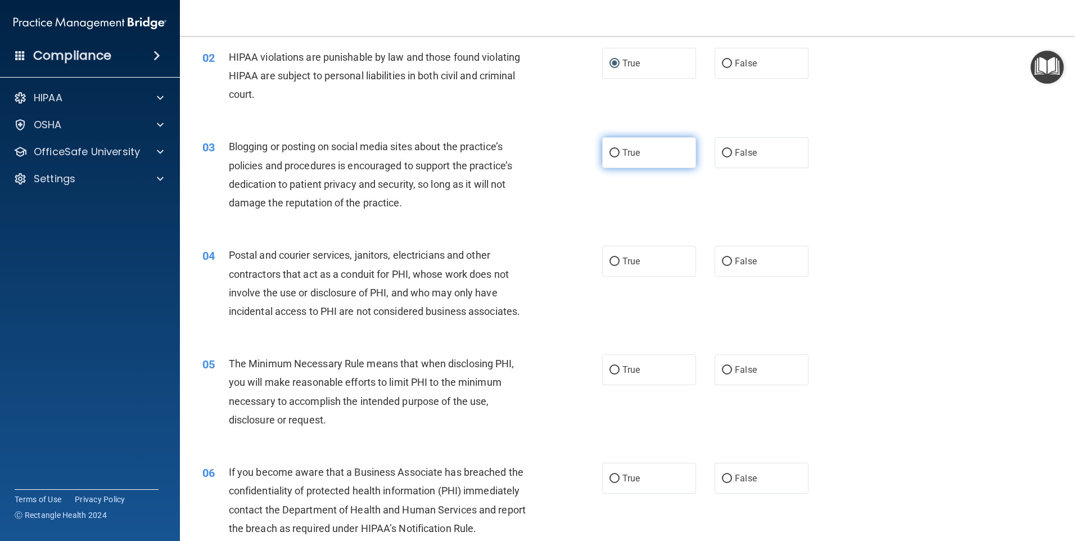
click at [610, 152] on input "True" at bounding box center [615, 153] width 10 height 8
radio input "true"
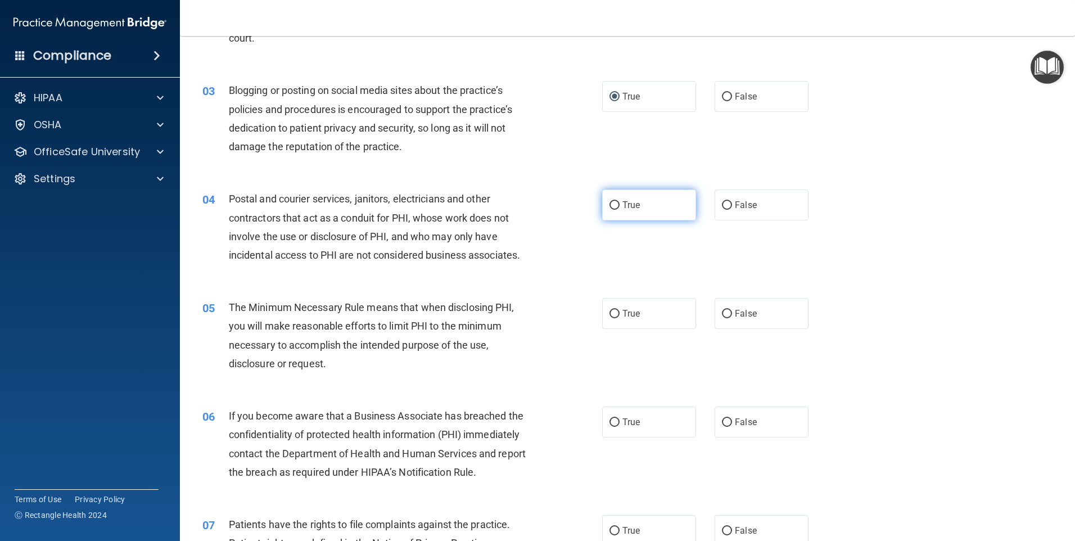
click at [610, 205] on input "True" at bounding box center [615, 205] width 10 height 8
radio input "true"
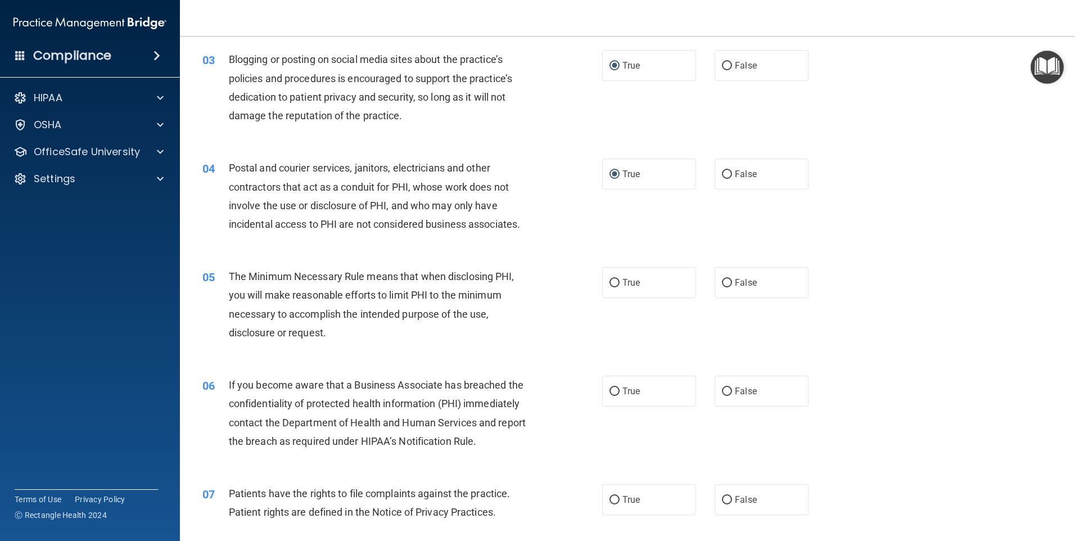
scroll to position [225, 0]
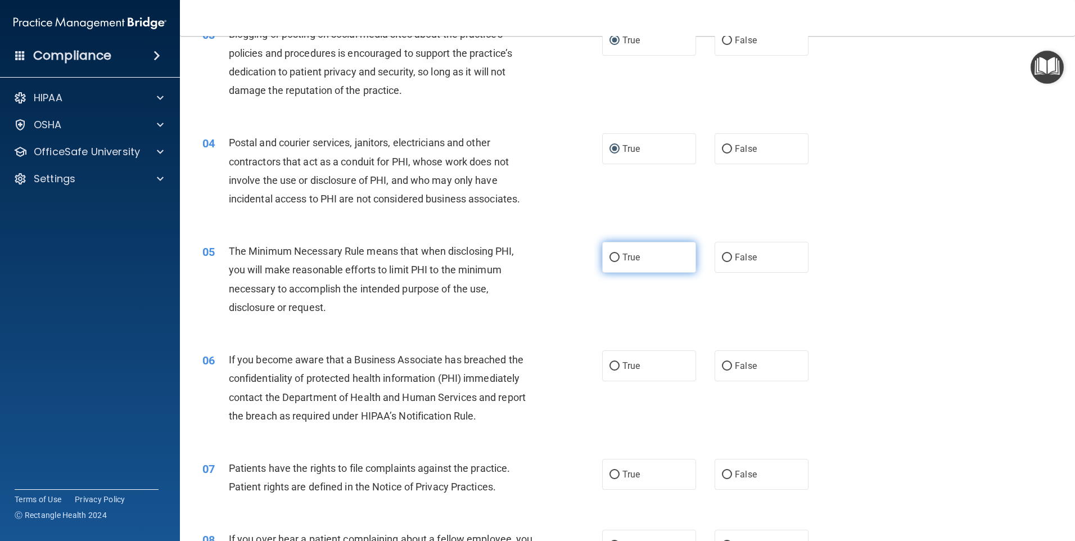
click at [610, 255] on input "True" at bounding box center [615, 258] width 10 height 8
radio input "true"
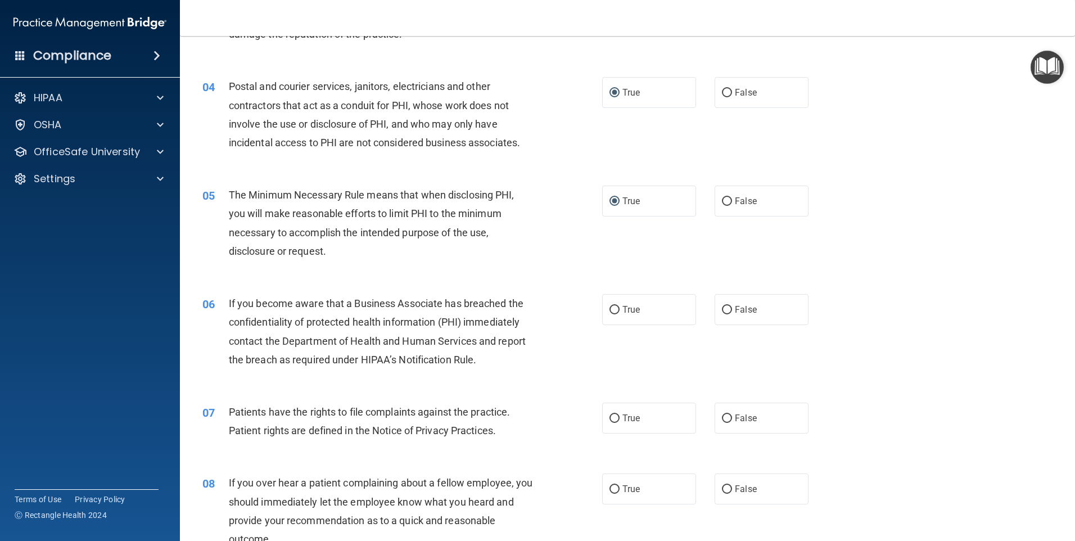
scroll to position [337, 0]
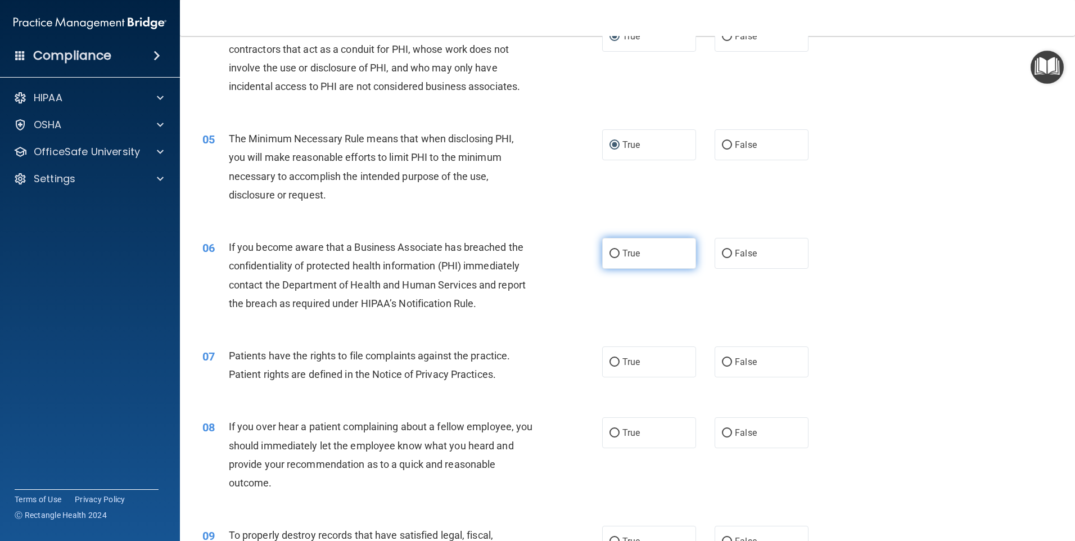
click at [610, 252] on input "True" at bounding box center [615, 254] width 10 height 8
radio input "true"
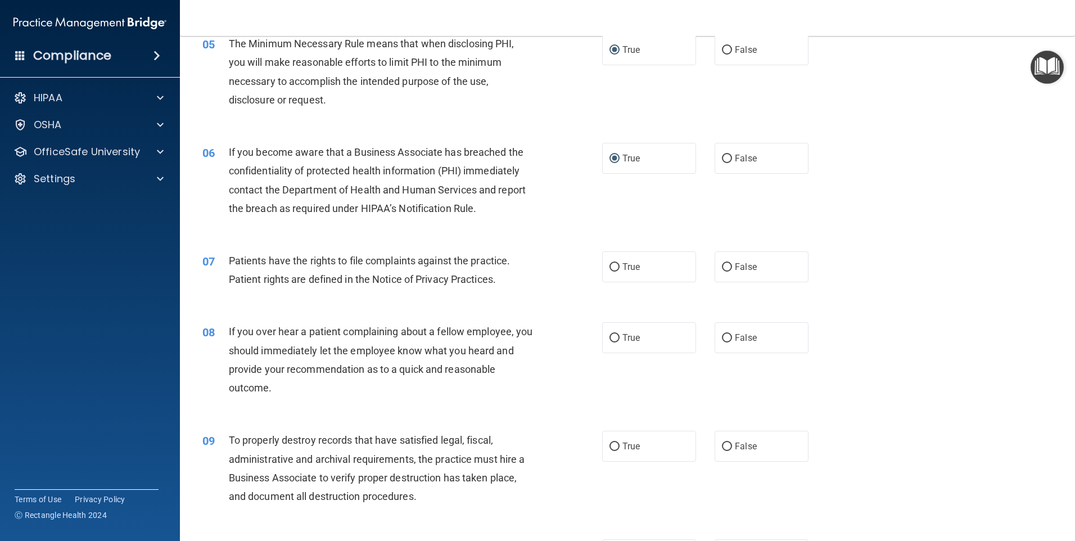
scroll to position [450, 0]
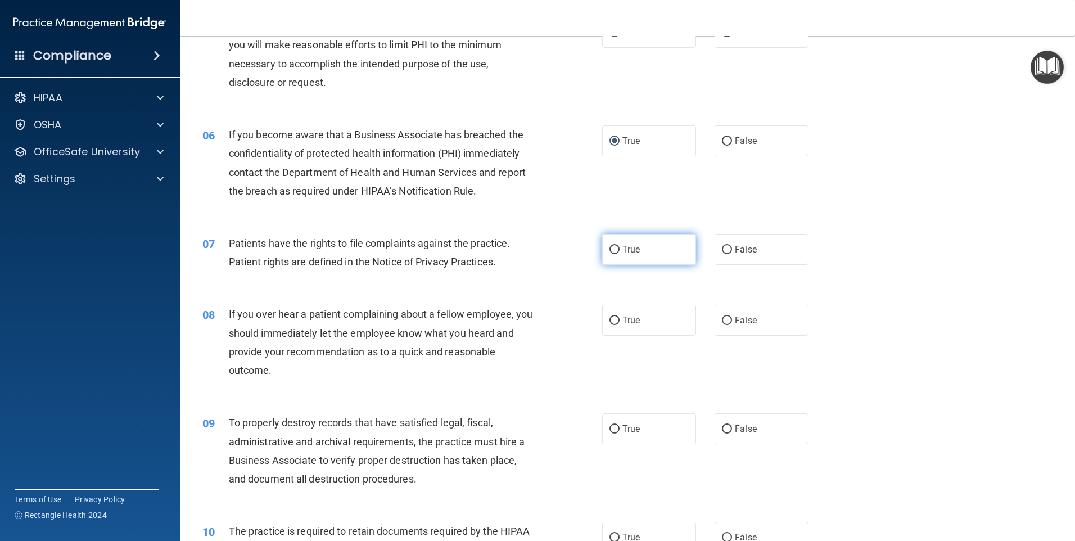
click at [610, 249] on input "True" at bounding box center [615, 250] width 10 height 8
radio input "true"
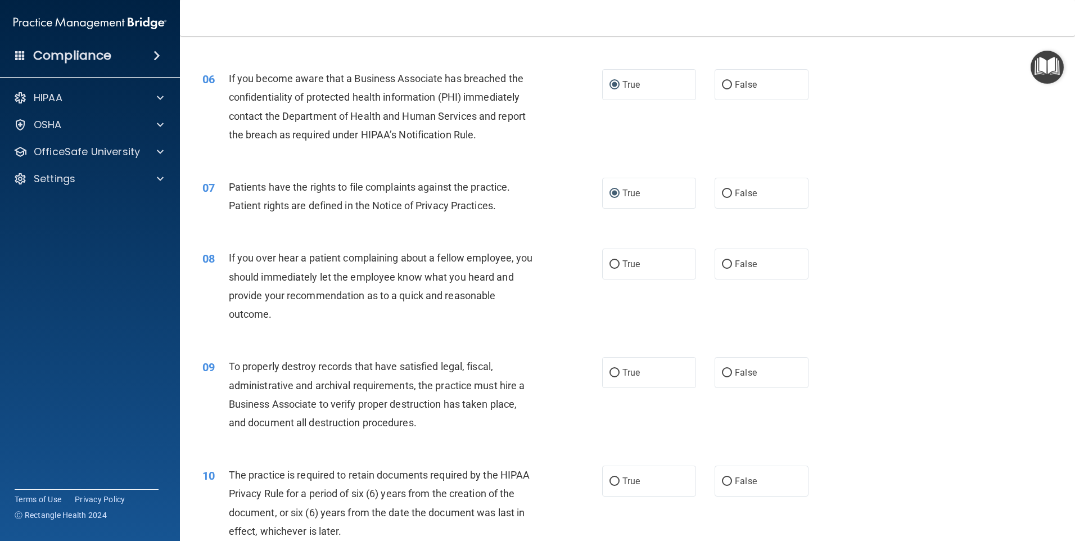
scroll to position [562, 0]
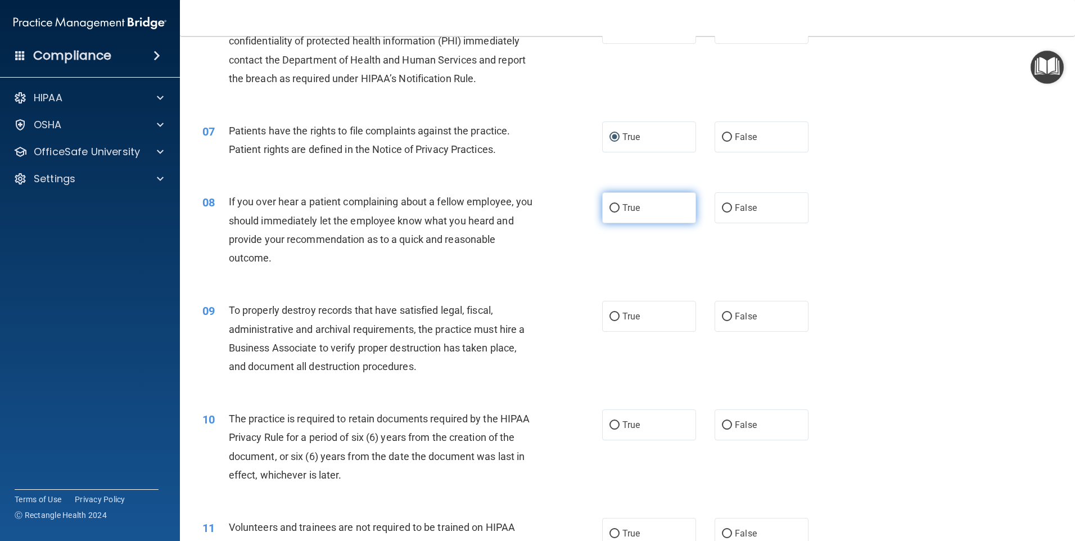
click at [611, 210] on input "True" at bounding box center [615, 208] width 10 height 8
radio input "true"
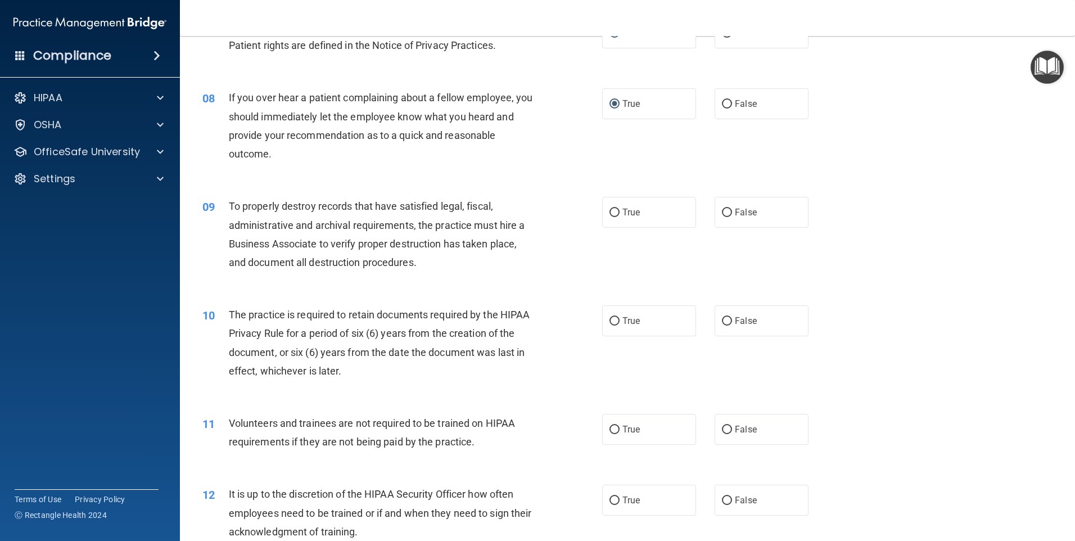
scroll to position [675, 0]
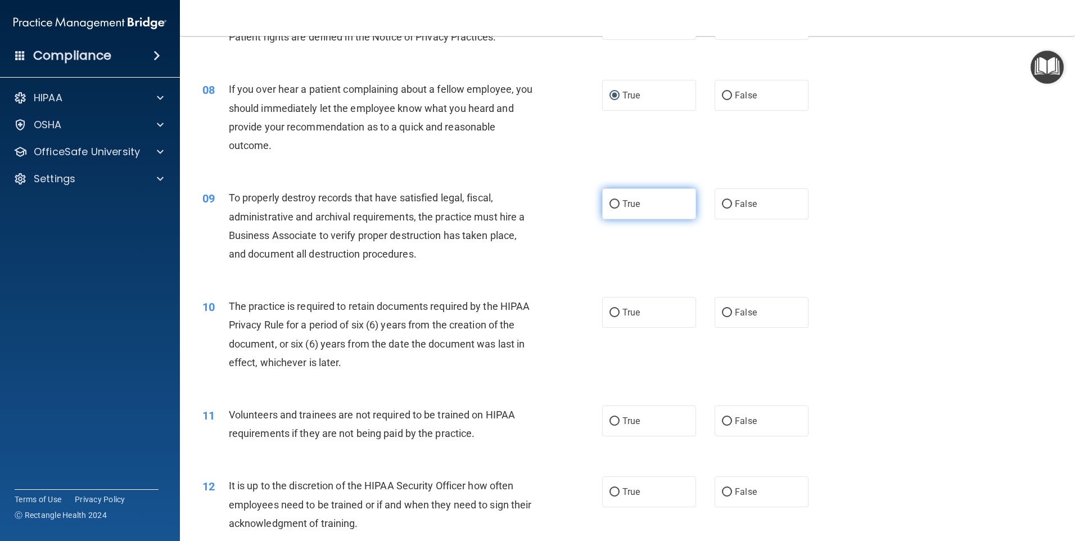
click at [610, 204] on input "True" at bounding box center [615, 204] width 10 height 8
radio input "true"
click at [722, 203] on input "False" at bounding box center [727, 204] width 10 height 8
radio input "true"
radio input "false"
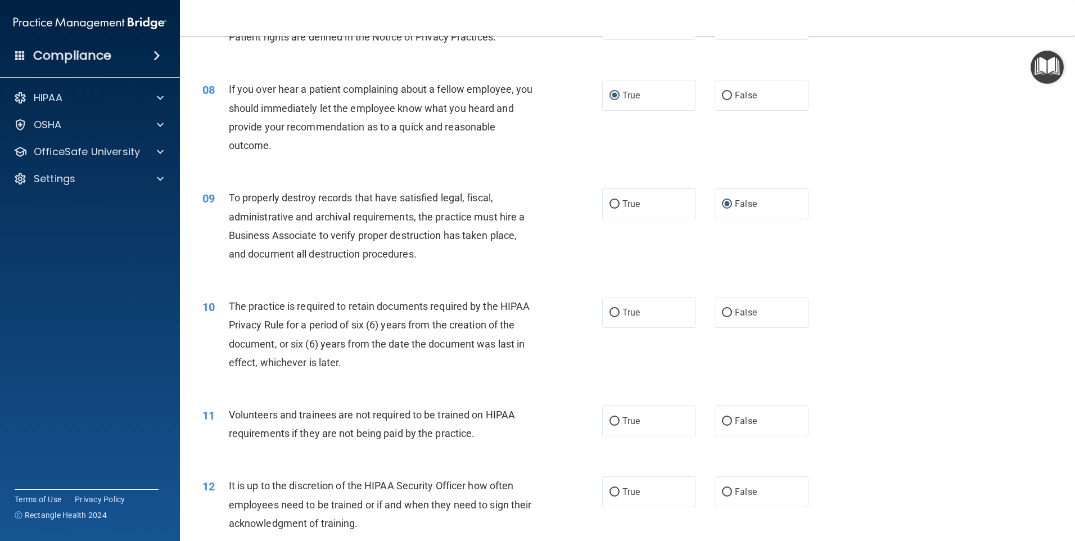
scroll to position [731, 0]
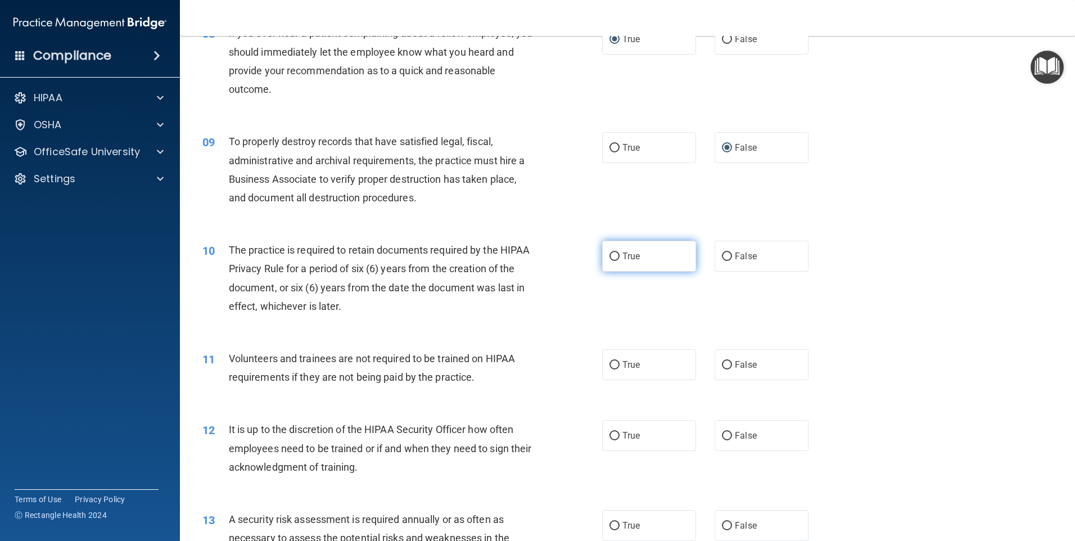
click at [610, 257] on input "True" at bounding box center [615, 256] width 10 height 8
radio input "true"
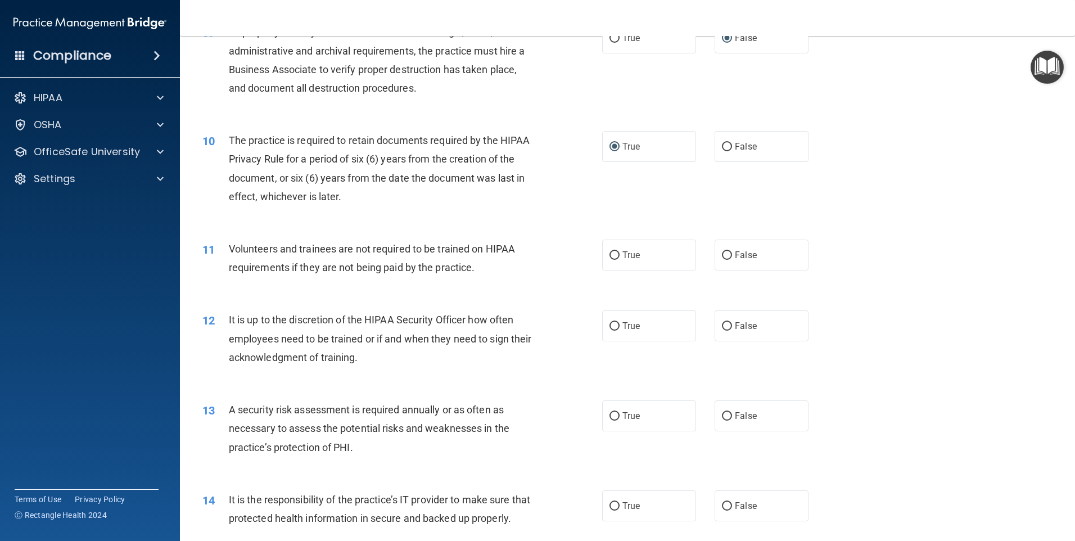
scroll to position [843, 0]
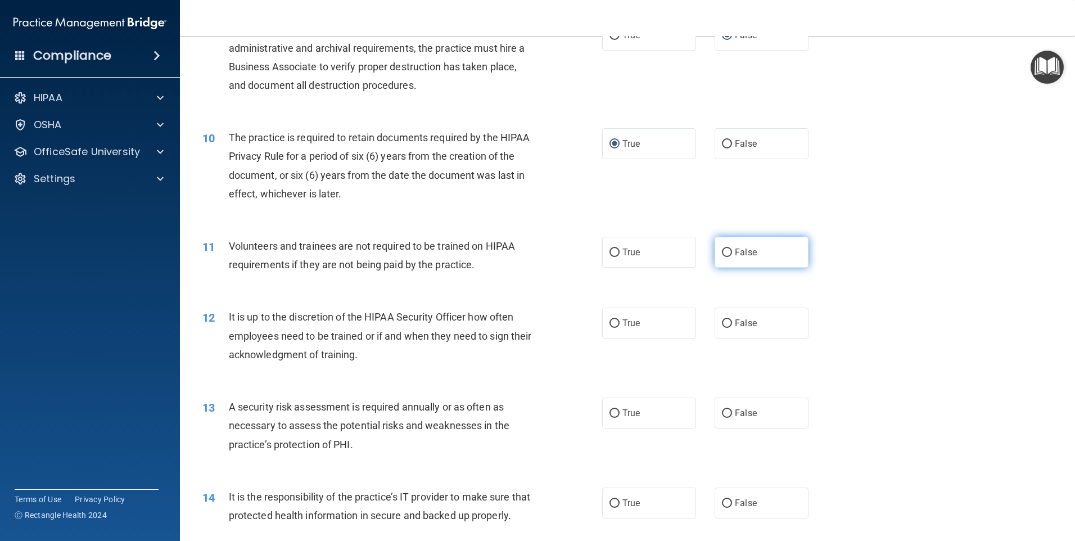
click at [722, 252] on input "False" at bounding box center [727, 253] width 10 height 8
radio input "true"
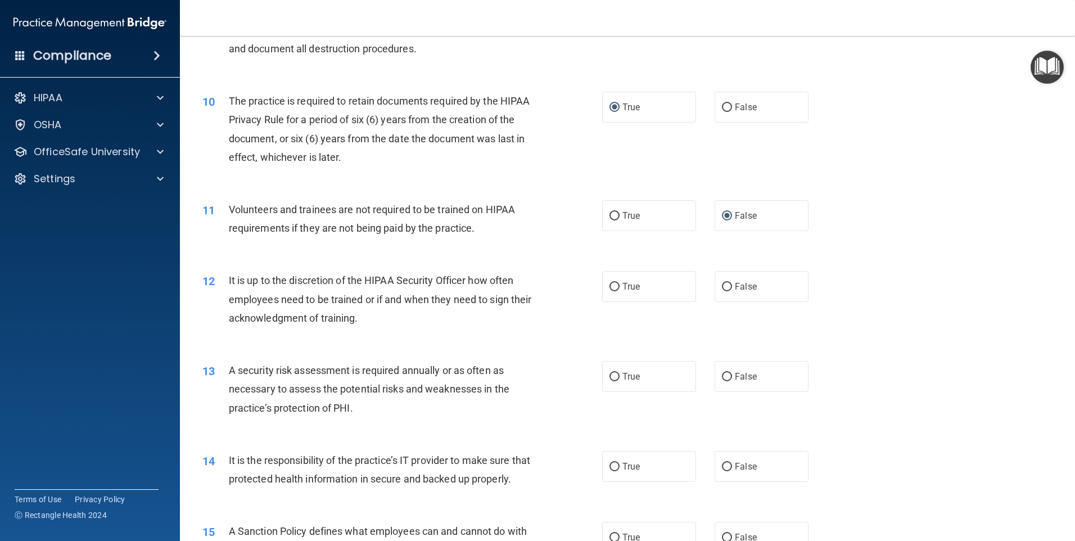
scroll to position [900, 0]
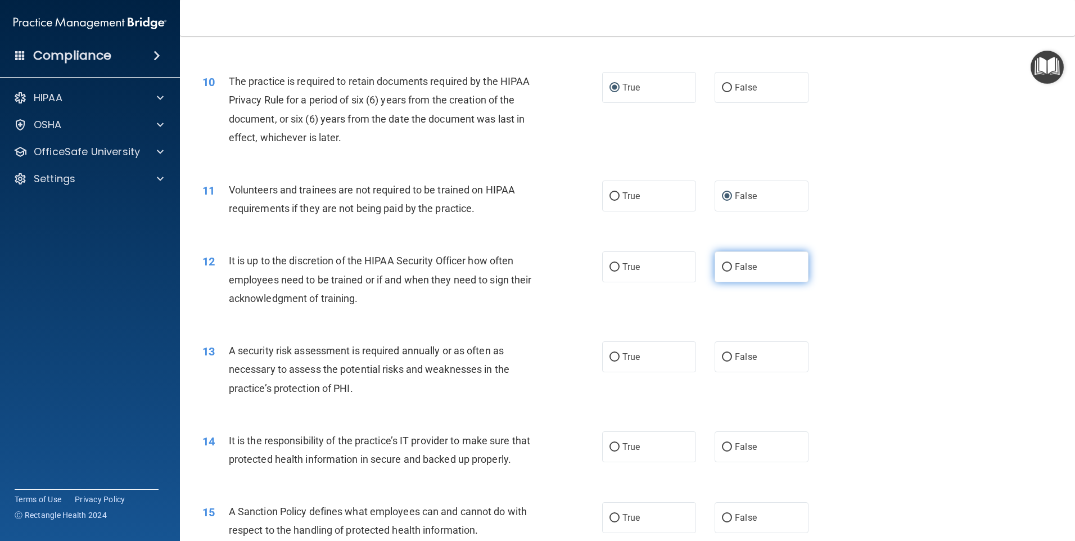
click at [722, 267] on input "False" at bounding box center [727, 267] width 10 height 8
radio input "true"
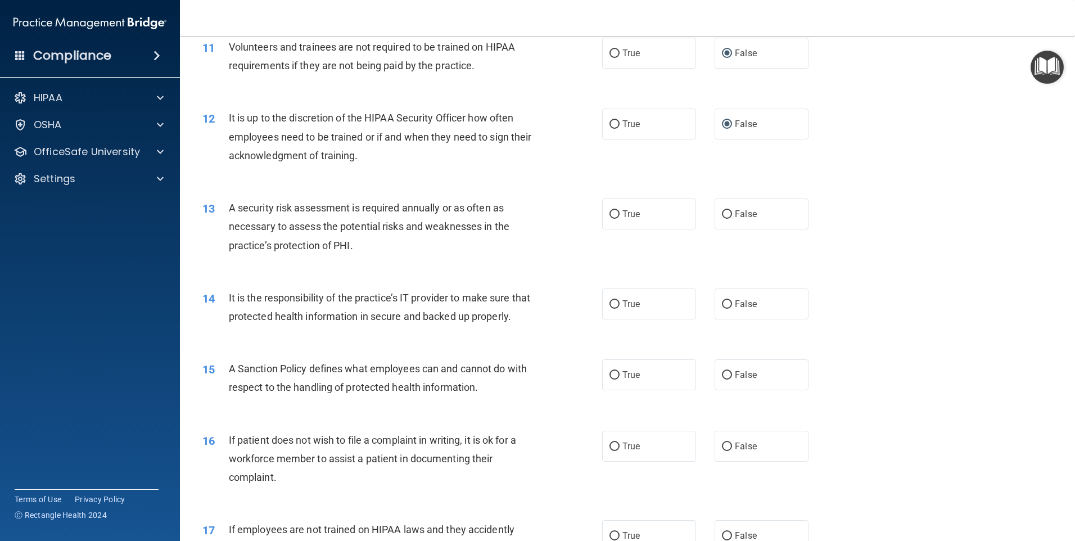
scroll to position [1068, 0]
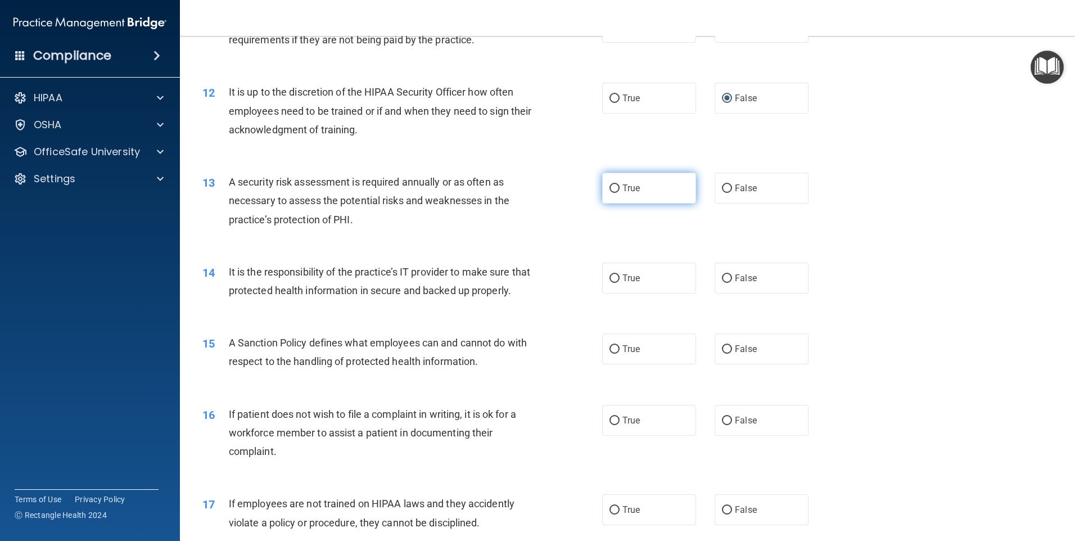
click at [611, 187] on input "True" at bounding box center [615, 188] width 10 height 8
radio input "true"
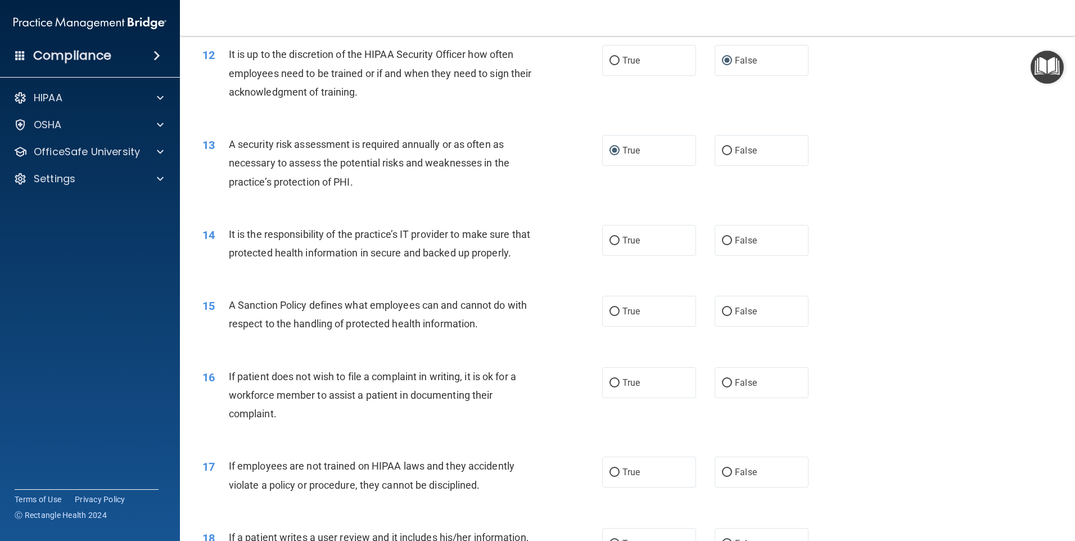
scroll to position [1125, 0]
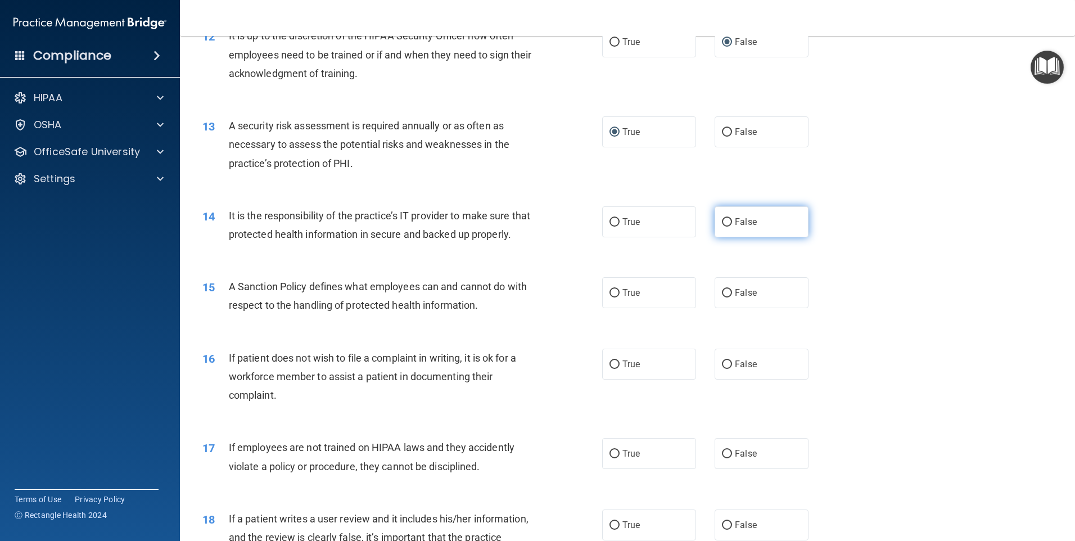
click at [722, 222] on input "False" at bounding box center [727, 222] width 10 height 8
radio input "true"
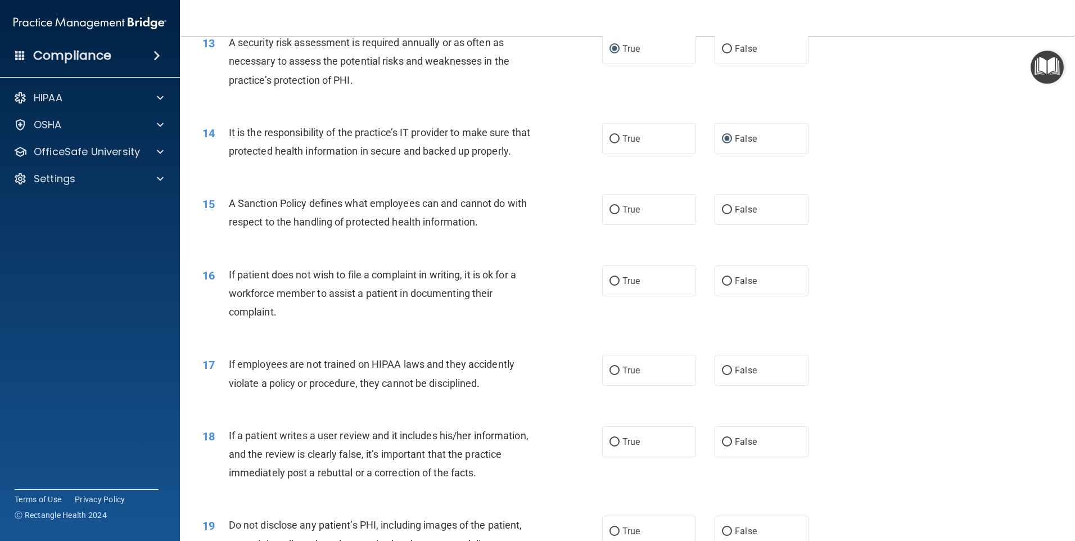
scroll to position [1237, 0]
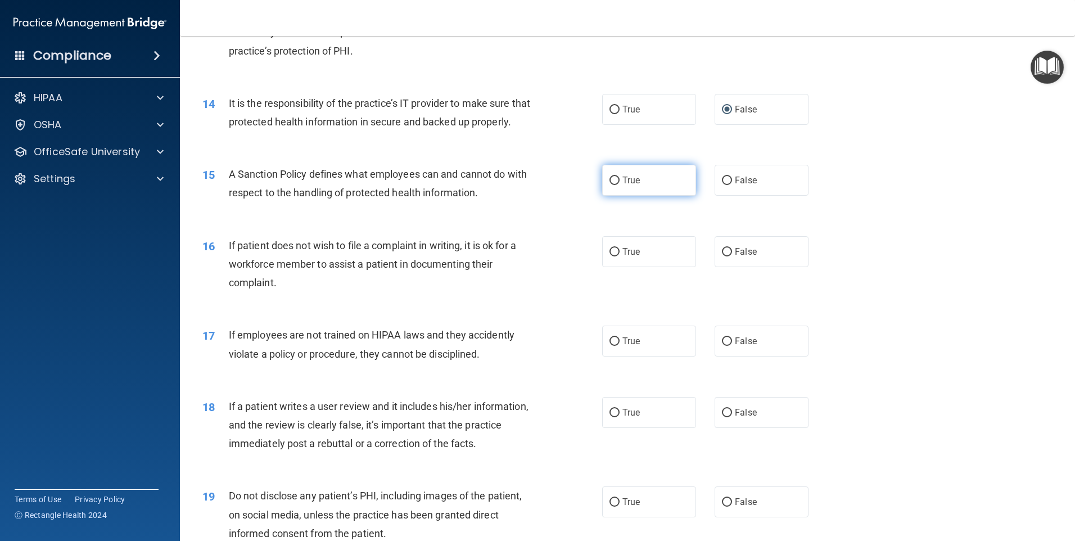
click at [610, 185] on input "True" at bounding box center [615, 181] width 10 height 8
radio input "true"
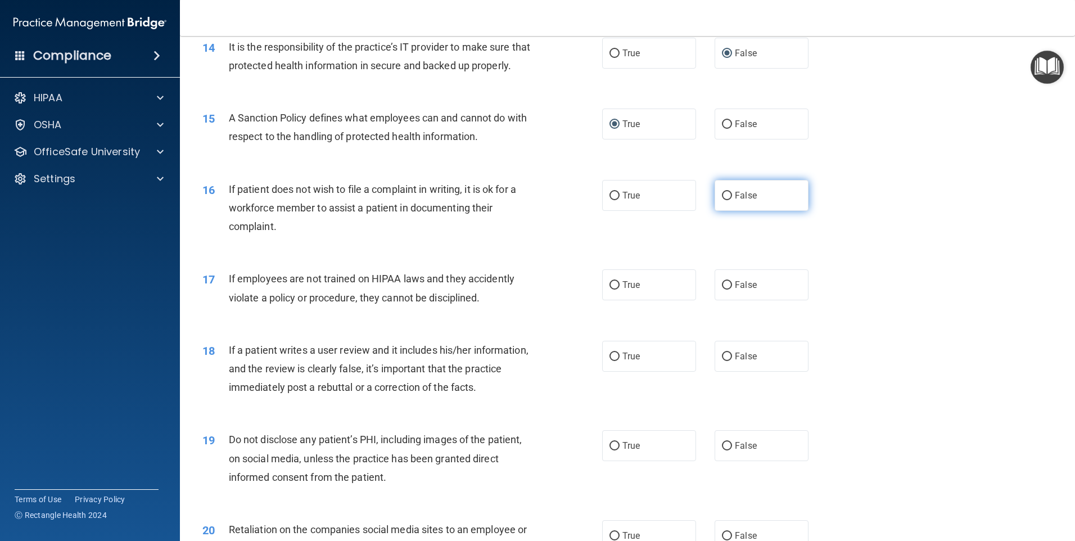
click at [722, 200] on input "False" at bounding box center [727, 196] width 10 height 8
radio input "true"
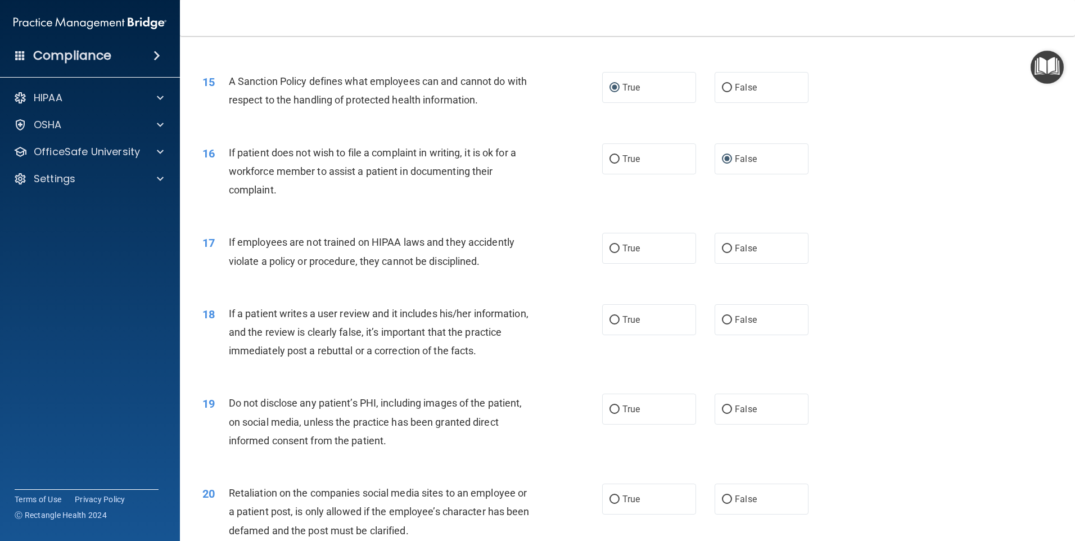
scroll to position [1350, 0]
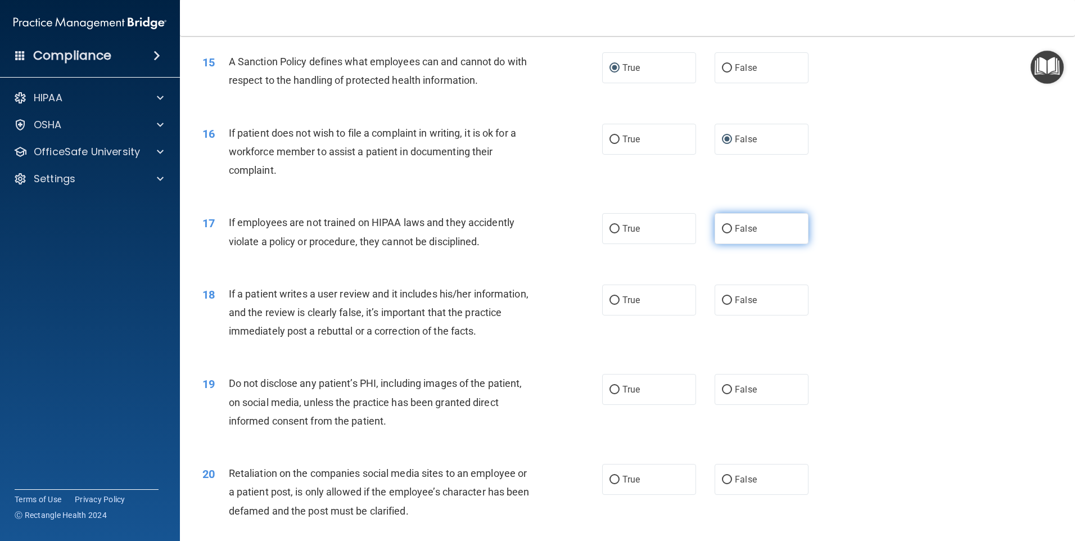
click at [725, 233] on input "False" at bounding box center [727, 229] width 10 height 8
radio input "true"
click at [612, 233] on input "True" at bounding box center [615, 229] width 10 height 8
radio input "true"
radio input "false"
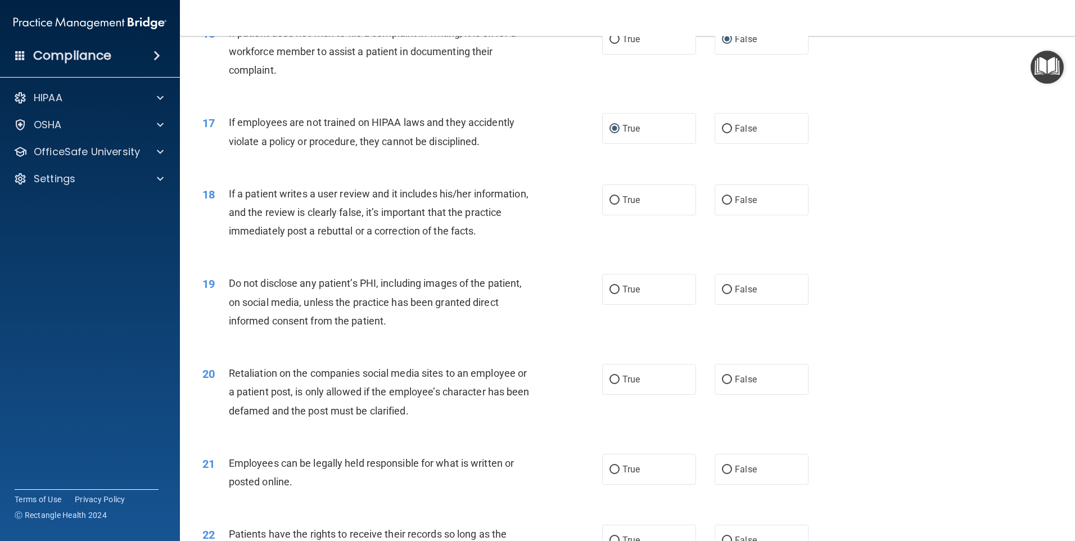
scroll to position [1462, 0]
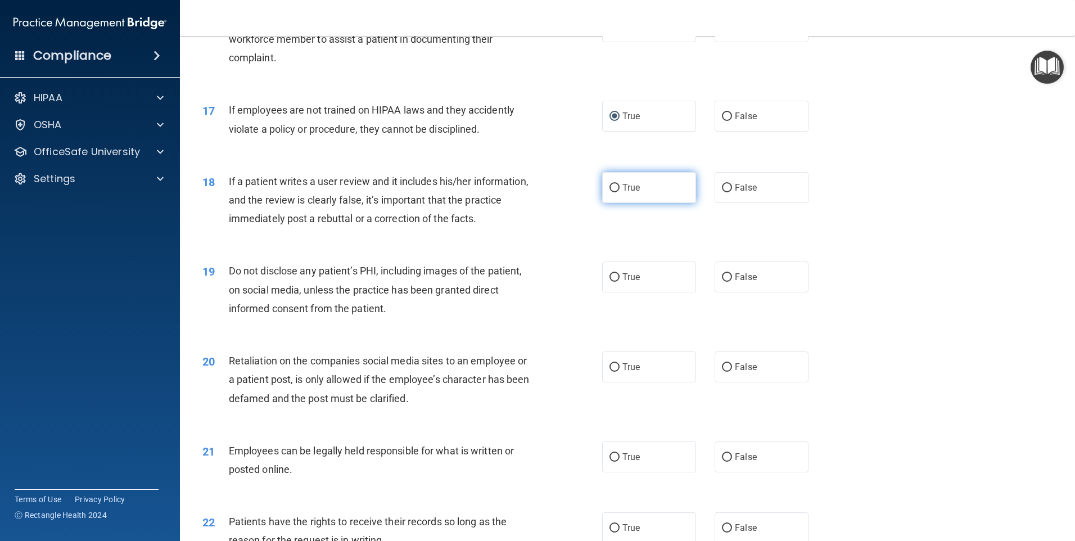
click at [611, 192] on input "True" at bounding box center [615, 188] width 10 height 8
radio input "true"
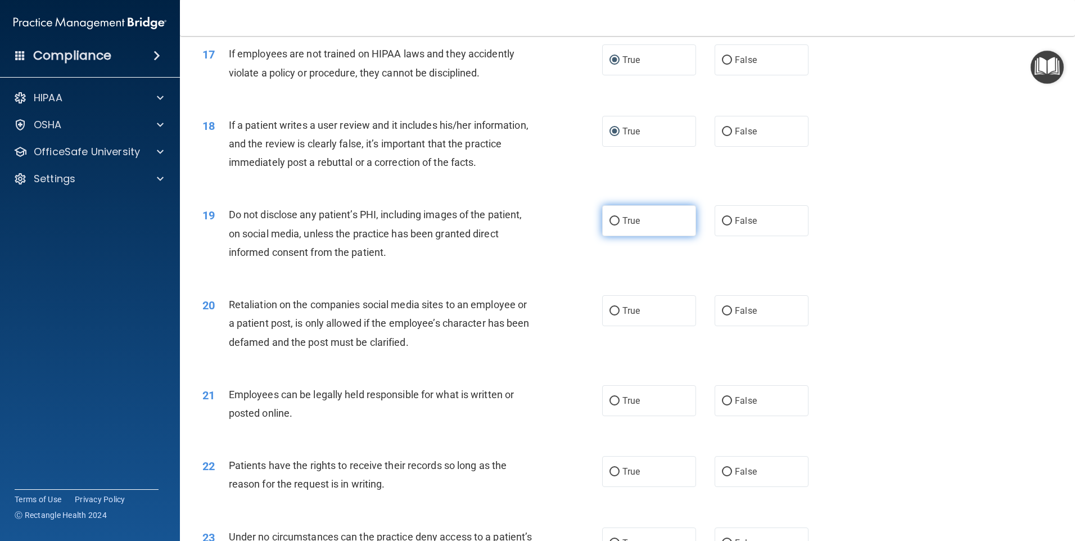
click at [610, 225] on input "True" at bounding box center [615, 221] width 10 height 8
radio input "true"
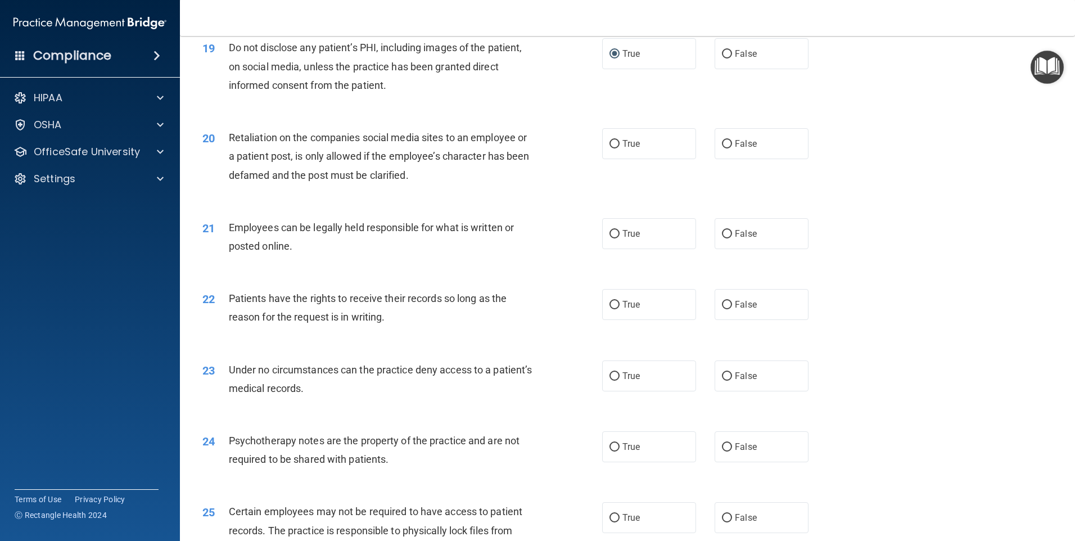
scroll to position [1687, 0]
click at [722, 147] on input "False" at bounding box center [727, 142] width 10 height 8
radio input "true"
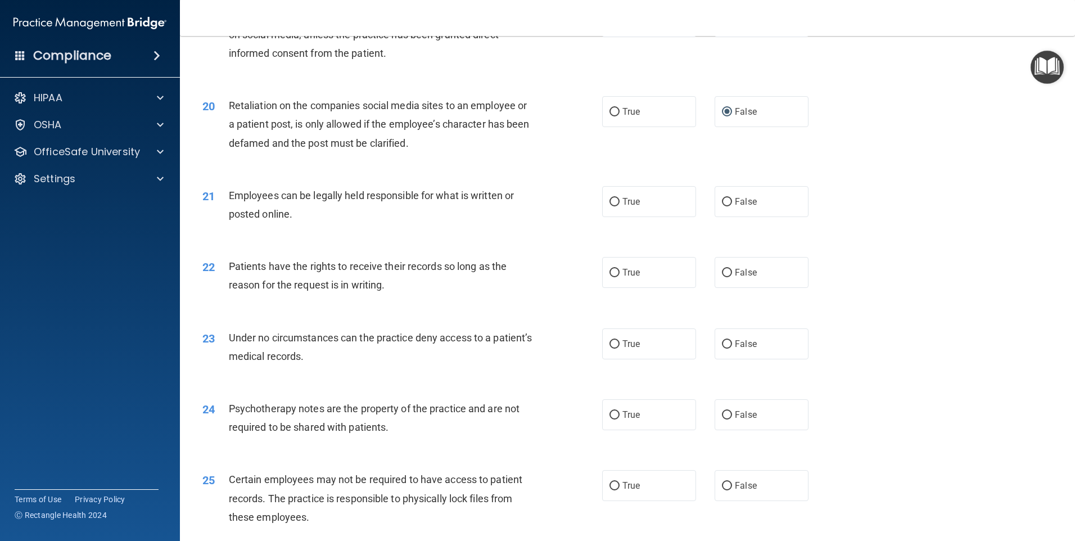
scroll to position [1743, 0]
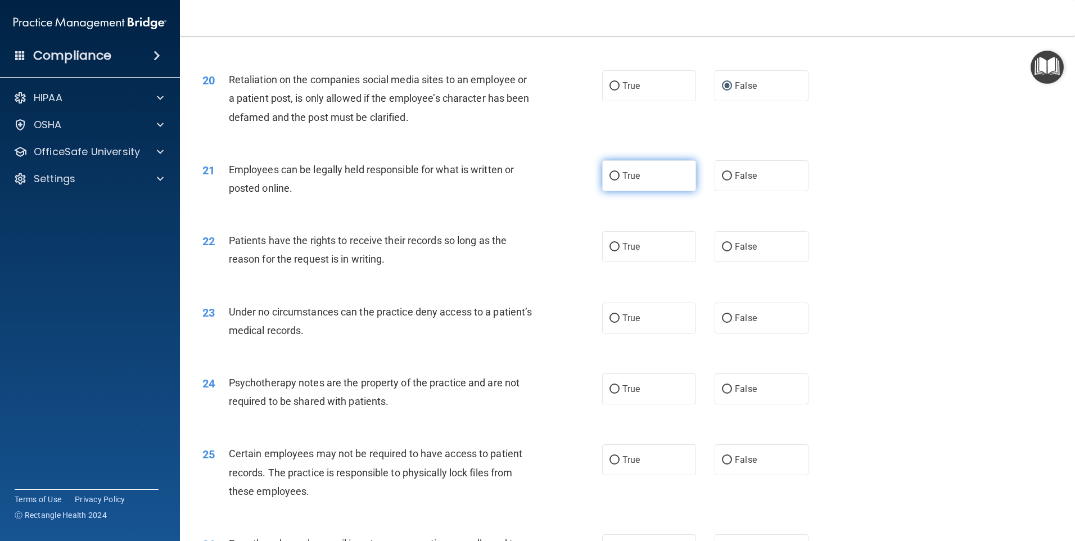
click at [611, 180] on input "True" at bounding box center [615, 176] width 10 height 8
radio input "true"
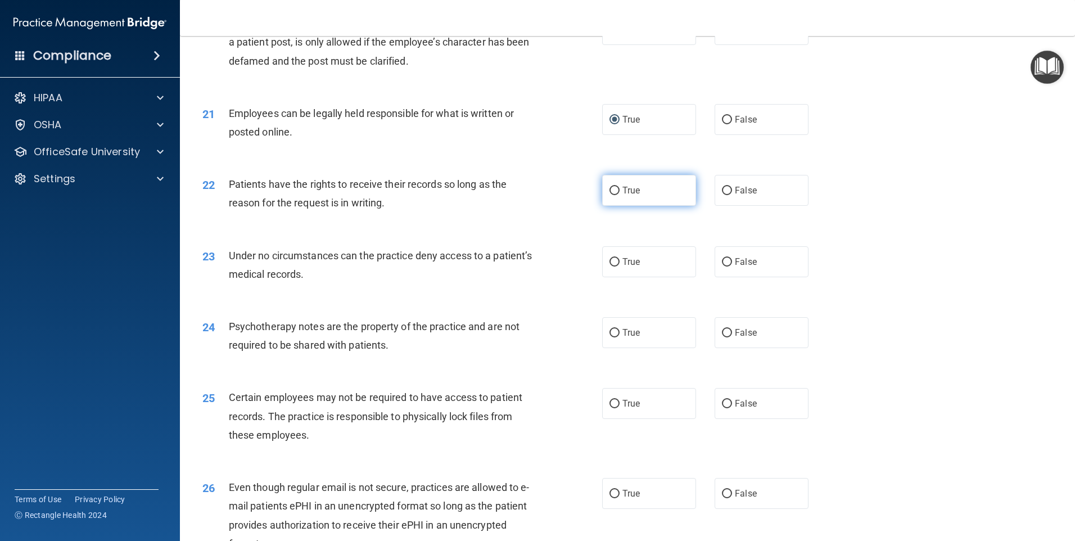
click at [613, 195] on input "True" at bounding box center [615, 191] width 10 height 8
radio input "true"
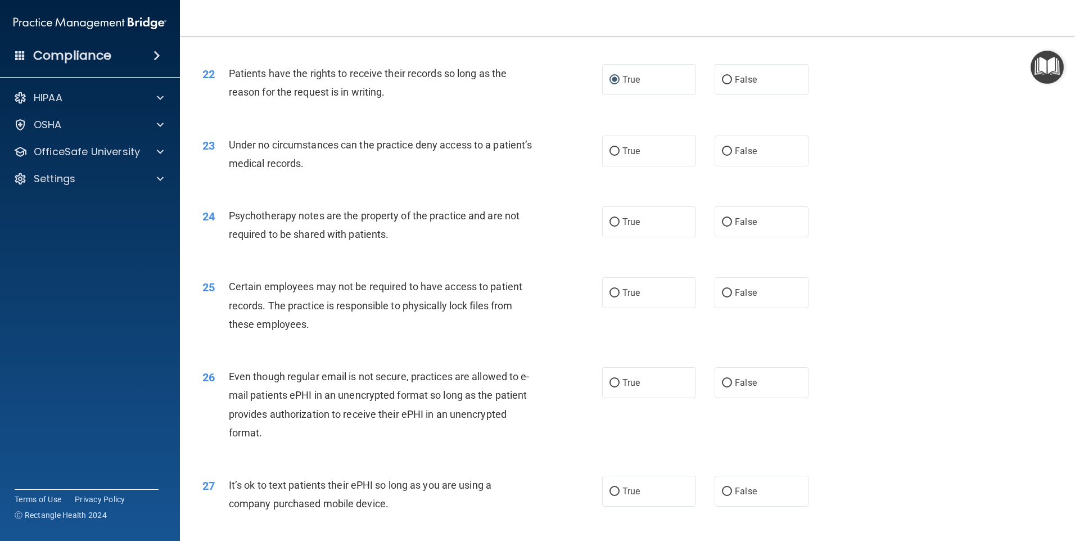
scroll to position [1912, 0]
click at [610, 154] on input "True" at bounding box center [615, 150] width 10 height 8
radio input "true"
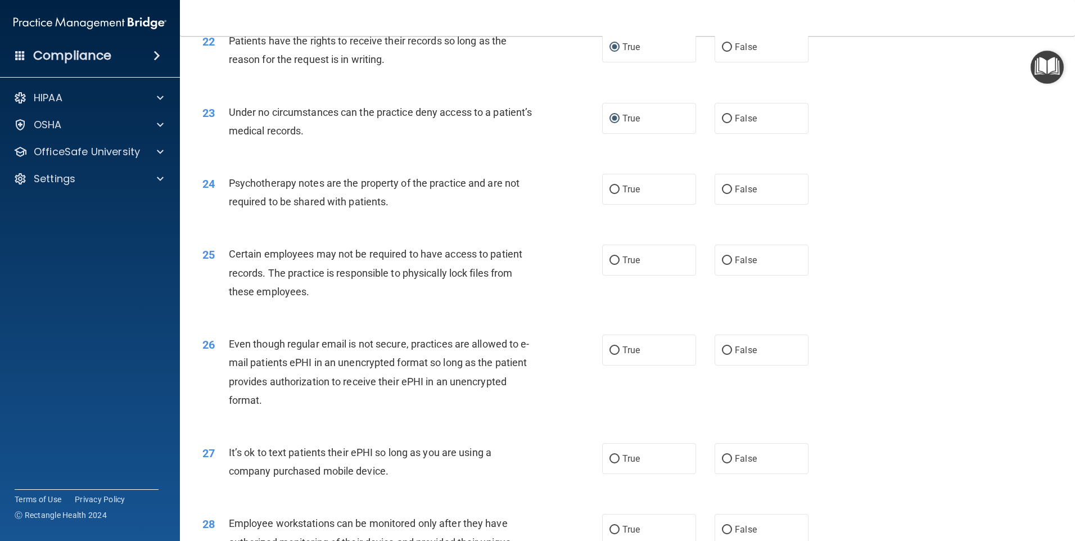
scroll to position [1968, 0]
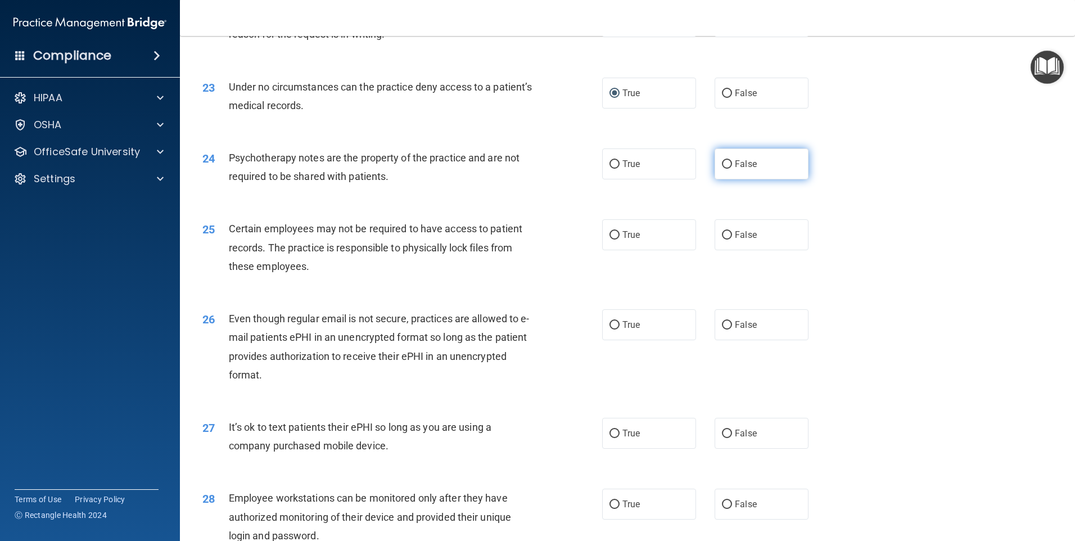
click at [723, 169] on input "False" at bounding box center [727, 164] width 10 height 8
radio input "true"
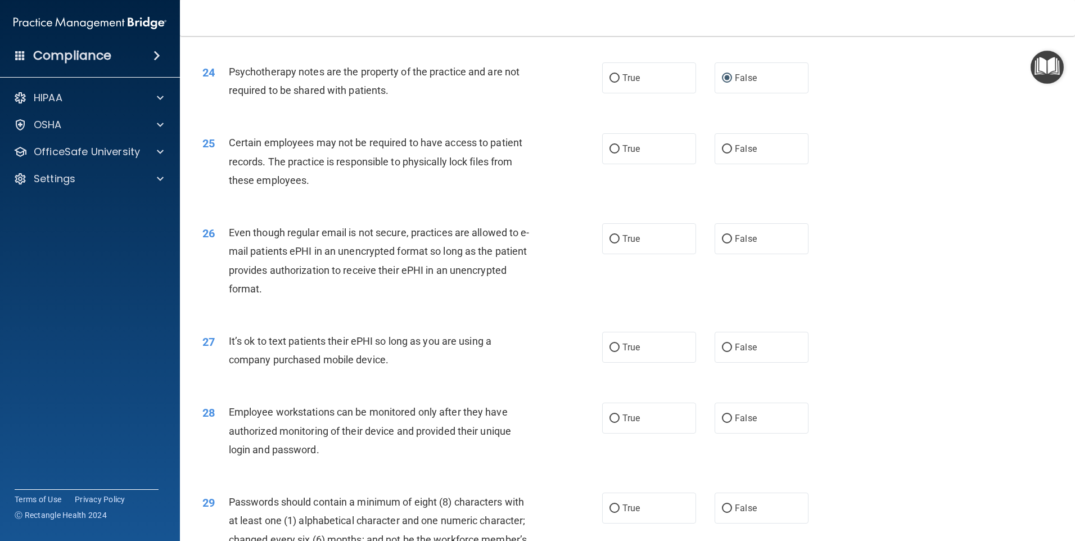
scroll to position [2080, 0]
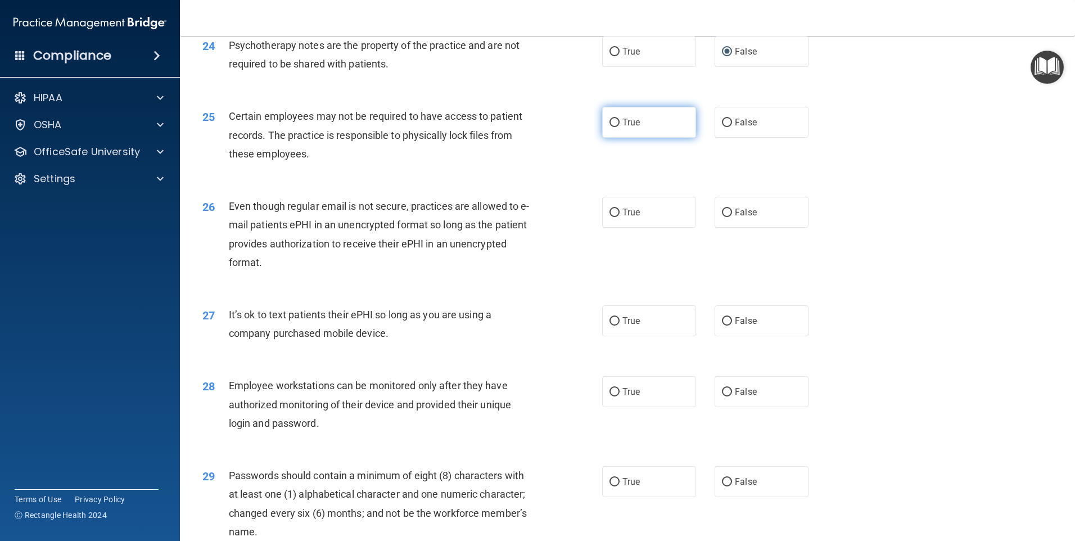
click at [612, 127] on input "True" at bounding box center [615, 123] width 10 height 8
radio input "true"
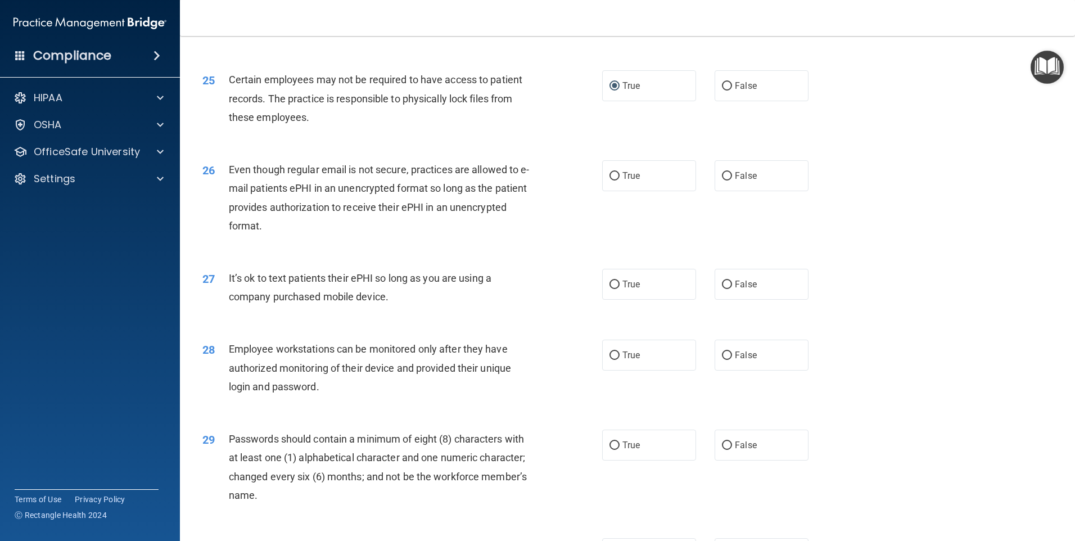
scroll to position [2137, 0]
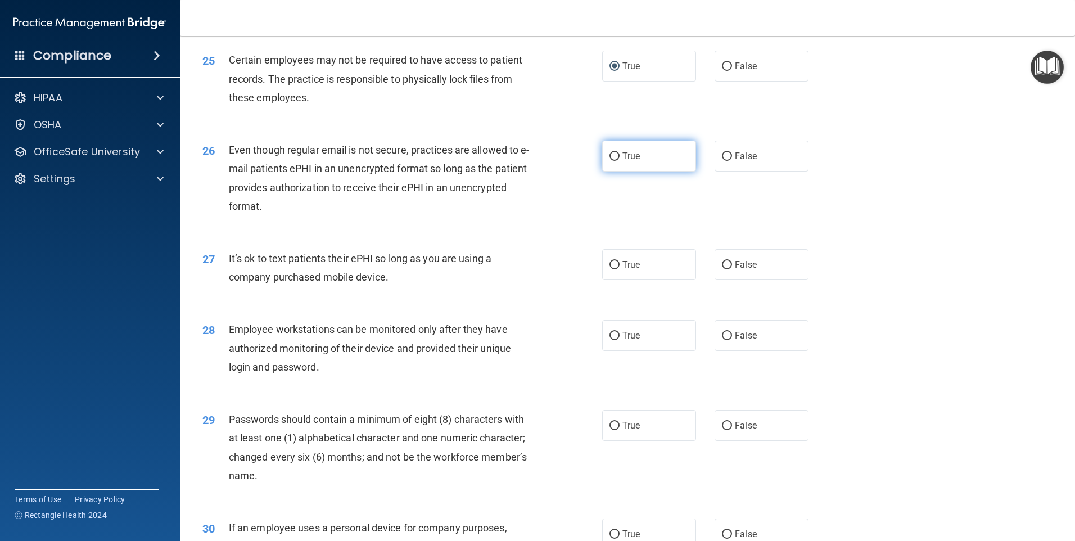
click at [611, 161] on input "True" at bounding box center [615, 156] width 10 height 8
radio input "true"
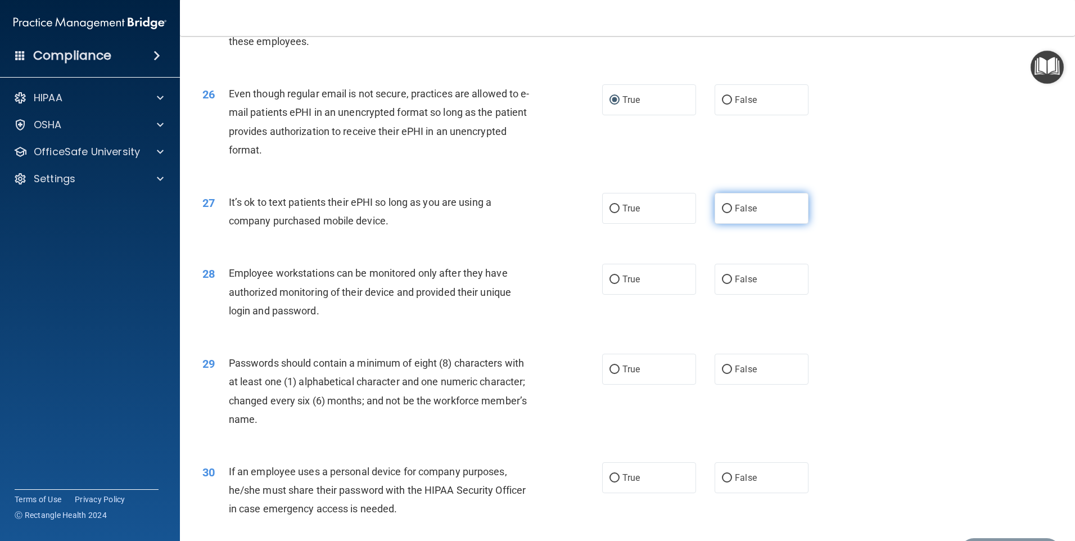
click at [723, 213] on input "False" at bounding box center [727, 209] width 10 height 8
radio input "true"
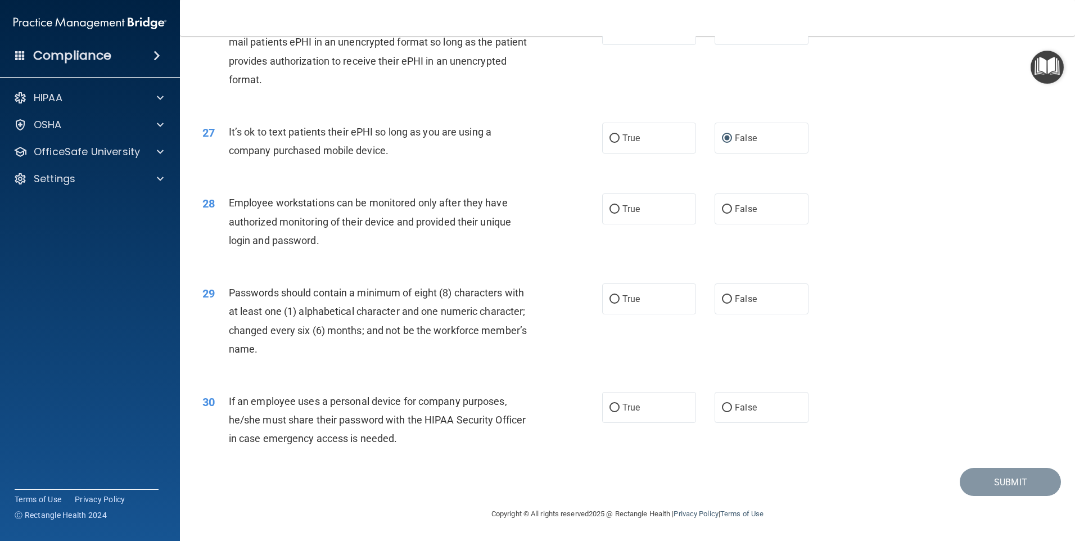
scroll to position [2282, 0]
click at [722, 207] on input "False" at bounding box center [727, 209] width 10 height 8
radio input "true"
click at [613, 298] on input "True" at bounding box center [615, 299] width 10 height 8
radio input "true"
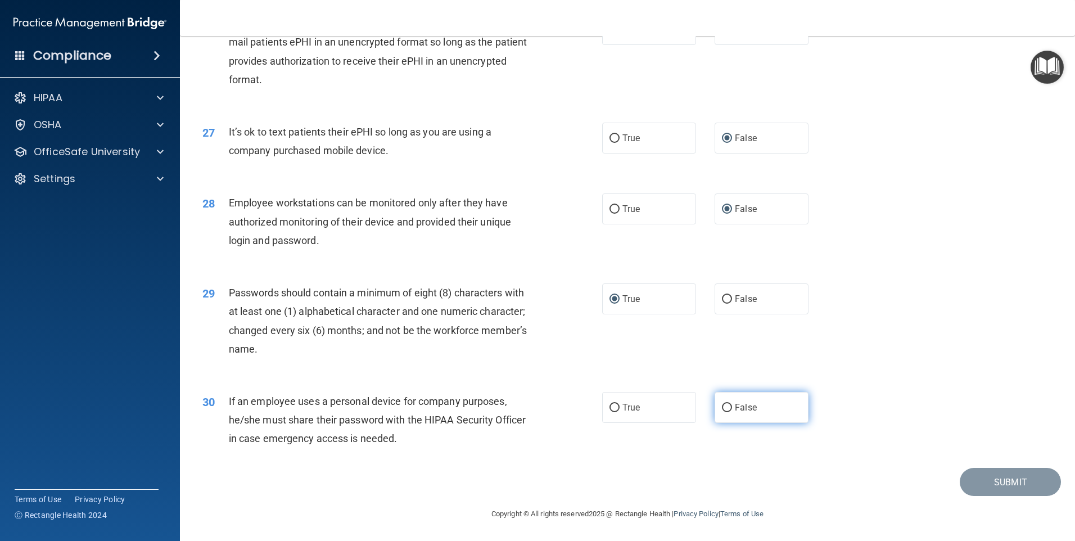
click at [722, 407] on input "False" at bounding box center [727, 408] width 10 height 8
radio input "true"
click at [1011, 484] on button "Submit" at bounding box center [1010, 482] width 101 height 29
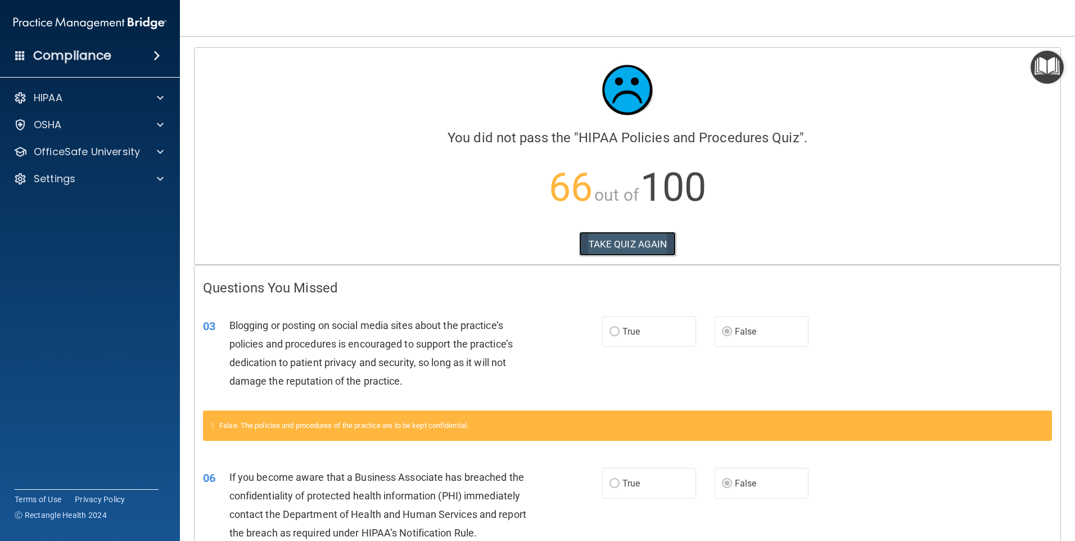
click at [625, 242] on button "TAKE QUIZ AGAIN" at bounding box center [627, 244] width 97 height 25
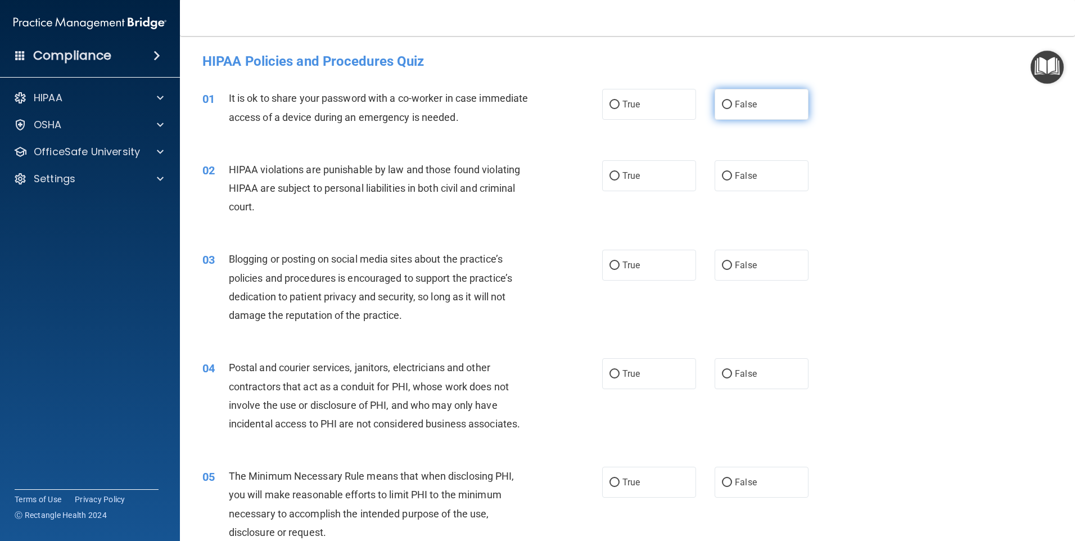
click at [722, 102] on input "False" at bounding box center [727, 105] width 10 height 8
radio input "true"
click at [611, 175] on input "True" at bounding box center [615, 176] width 10 height 8
radio input "true"
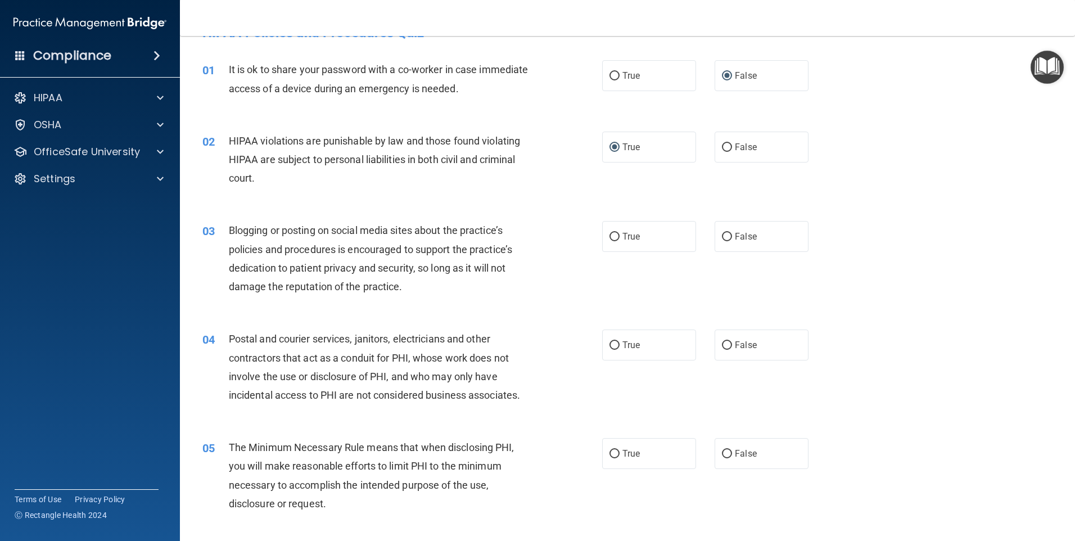
scroll to position [112, 0]
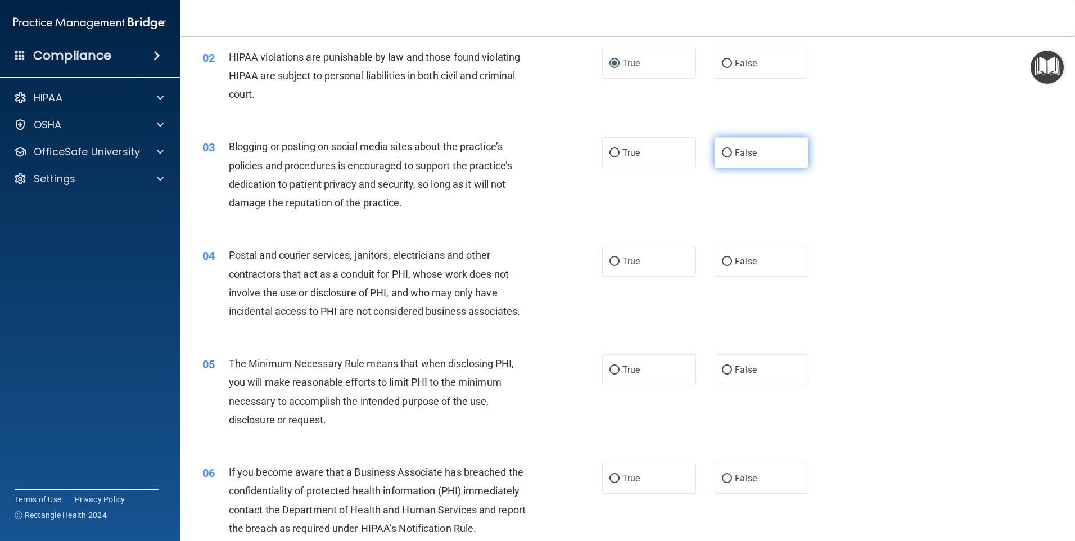
click at [723, 148] on label "False" at bounding box center [762, 152] width 94 height 31
click at [722, 153] on input "False" at bounding box center [727, 153] width 10 height 8
radio input "true"
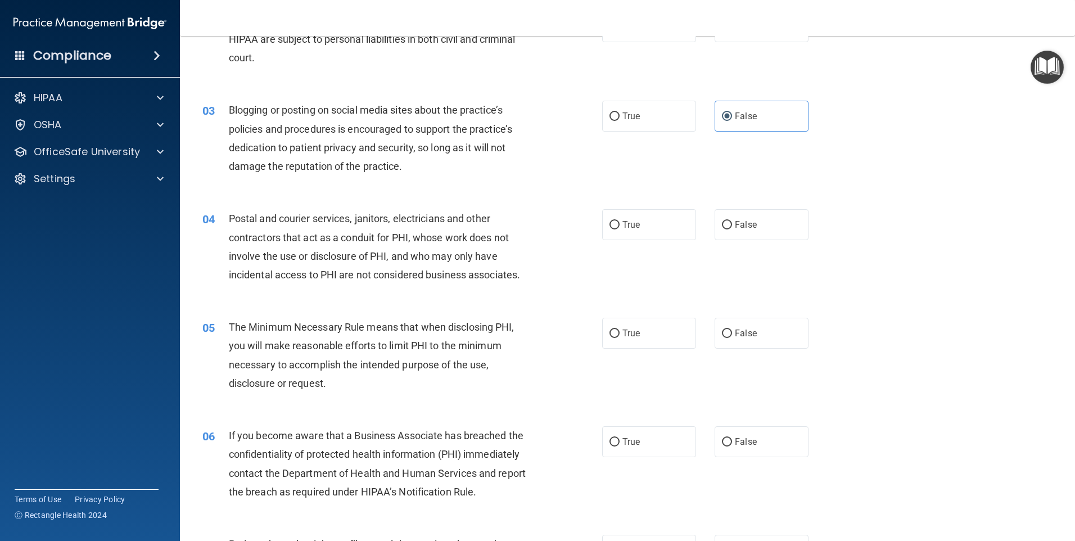
scroll to position [169, 0]
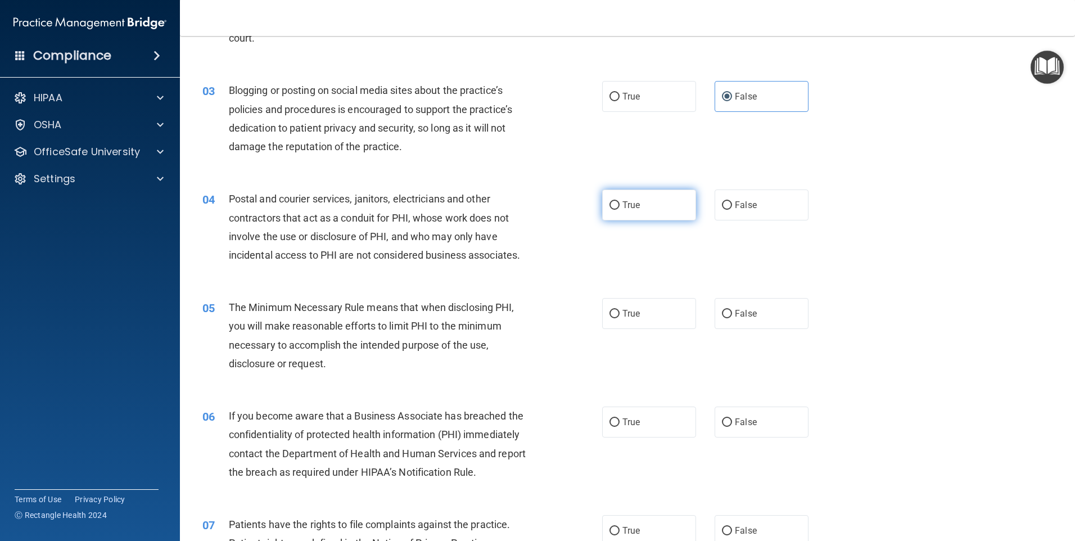
click at [610, 205] on input "True" at bounding box center [615, 205] width 10 height 8
radio input "true"
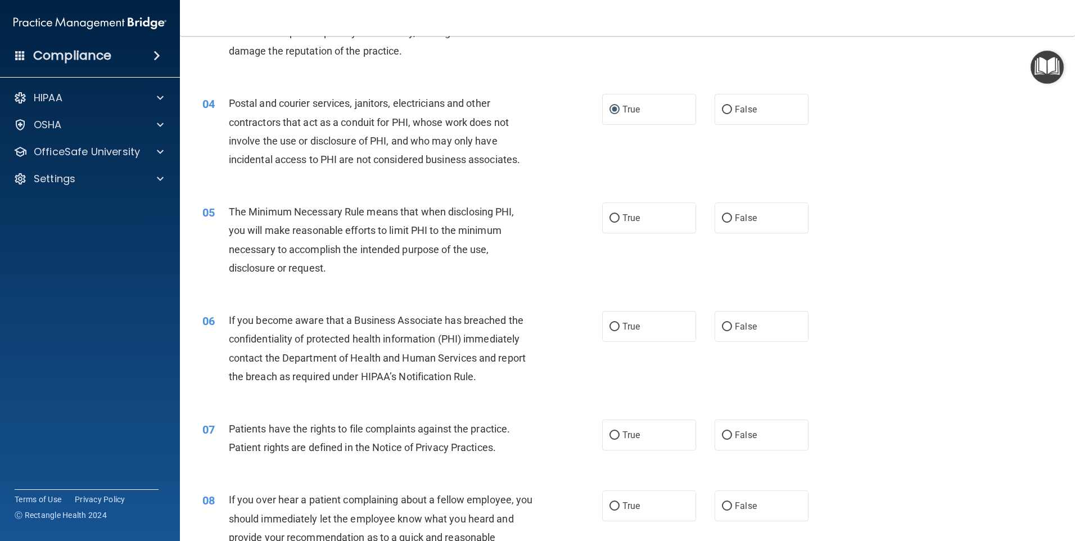
scroll to position [281, 0]
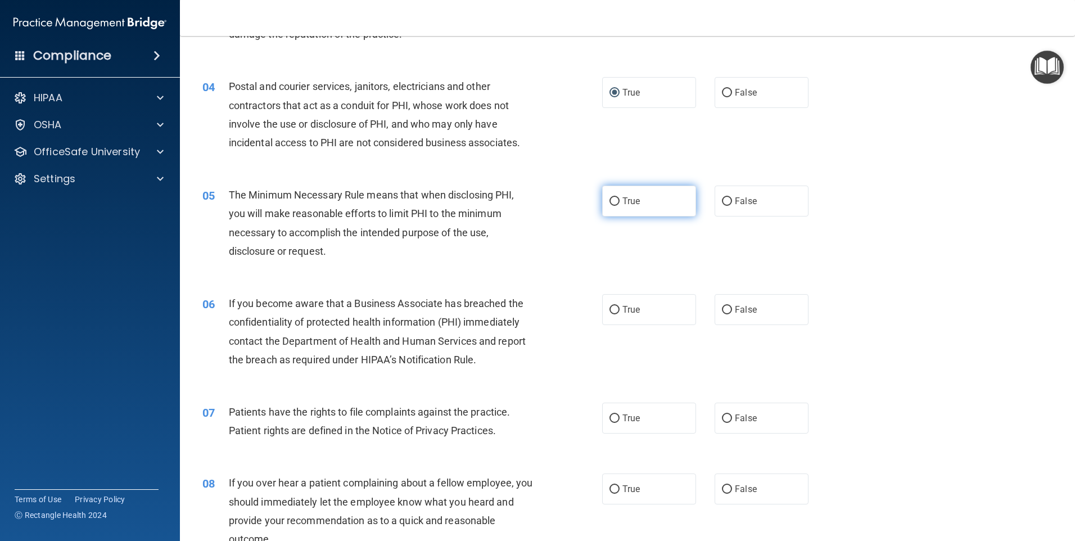
click at [614, 199] on input "True" at bounding box center [615, 201] width 10 height 8
radio input "true"
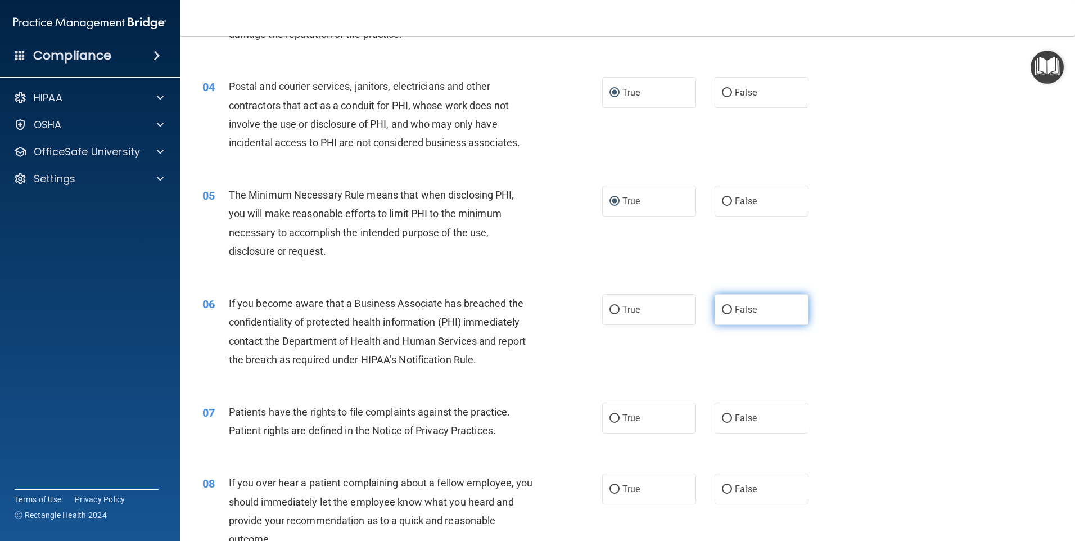
click at [722, 312] on input "False" at bounding box center [727, 310] width 10 height 8
radio input "true"
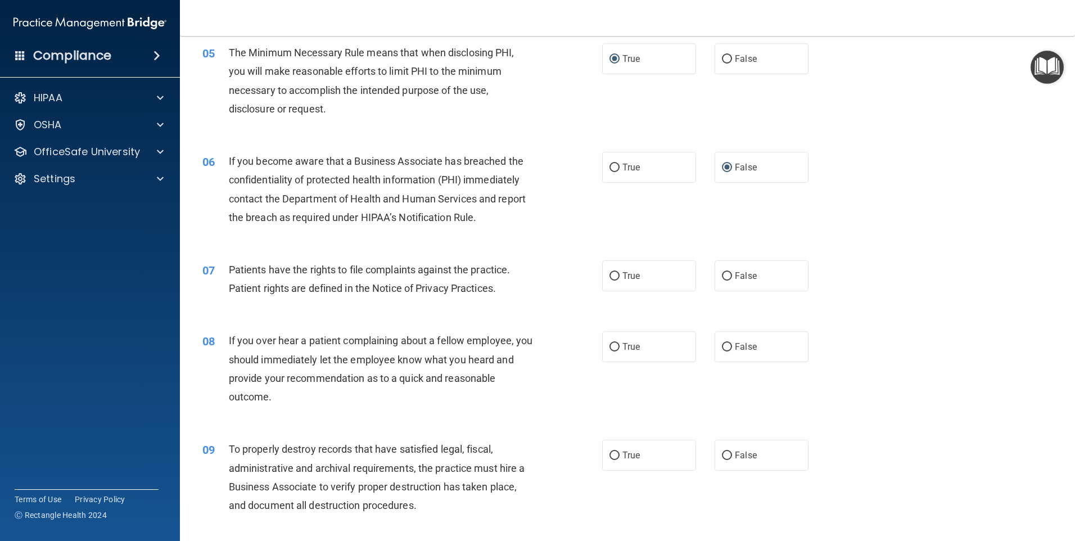
scroll to position [450, 0]
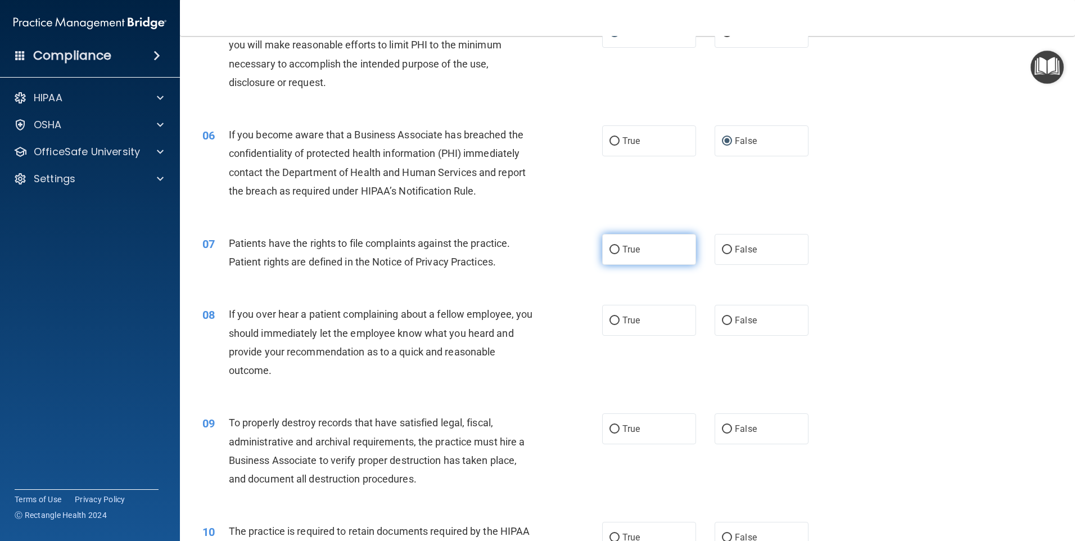
click at [610, 248] on input "True" at bounding box center [615, 250] width 10 height 8
radio input "true"
click at [722, 319] on input "False" at bounding box center [727, 321] width 10 height 8
radio input "true"
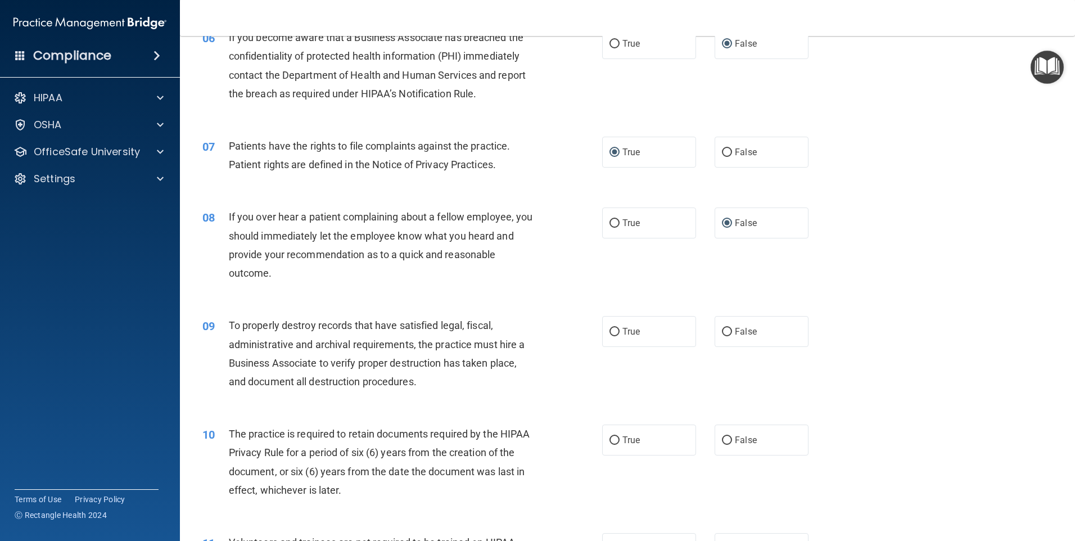
scroll to position [619, 0]
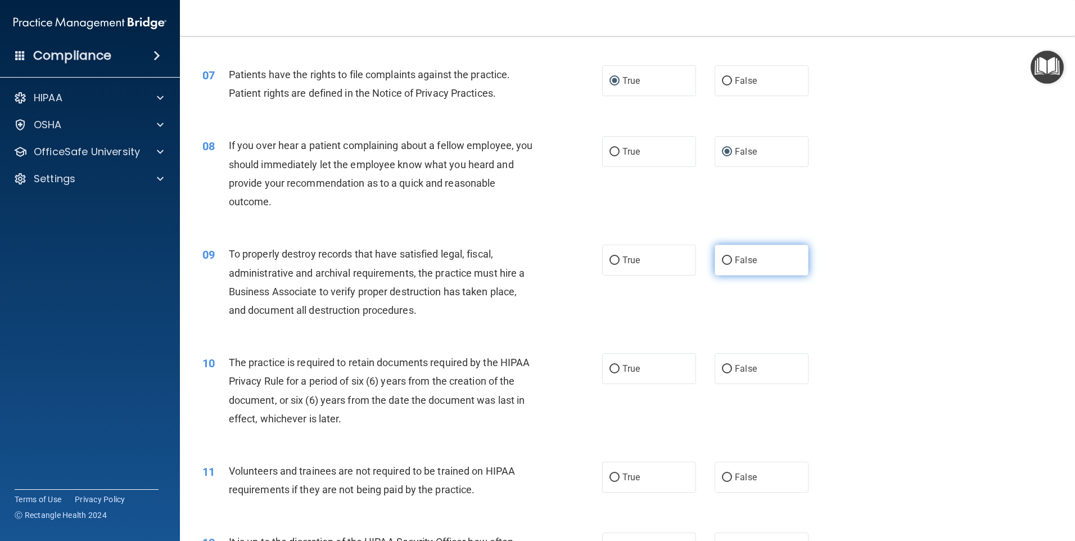
click at [722, 259] on input "False" at bounding box center [727, 260] width 10 height 8
radio input "true"
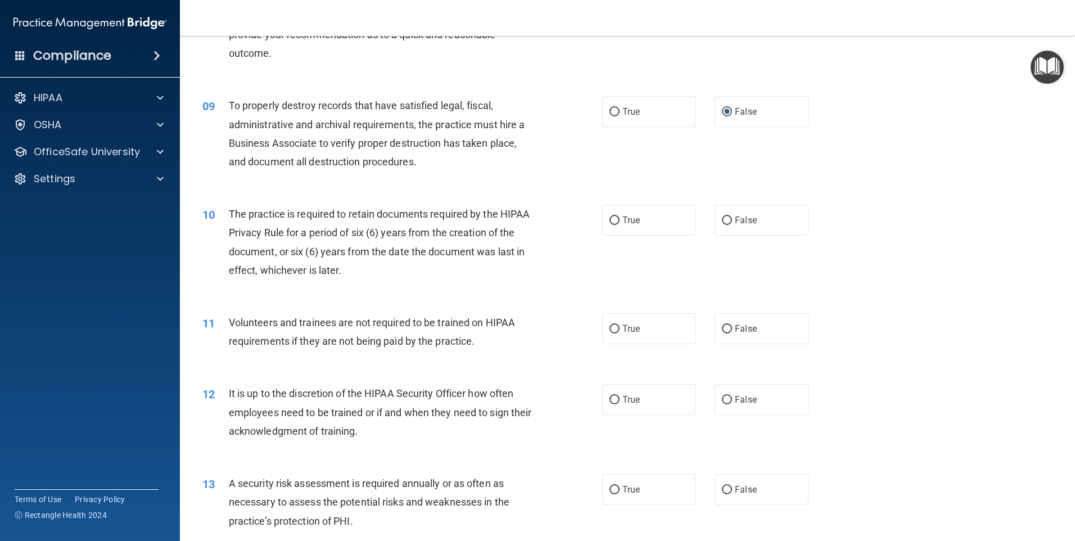
scroll to position [787, 0]
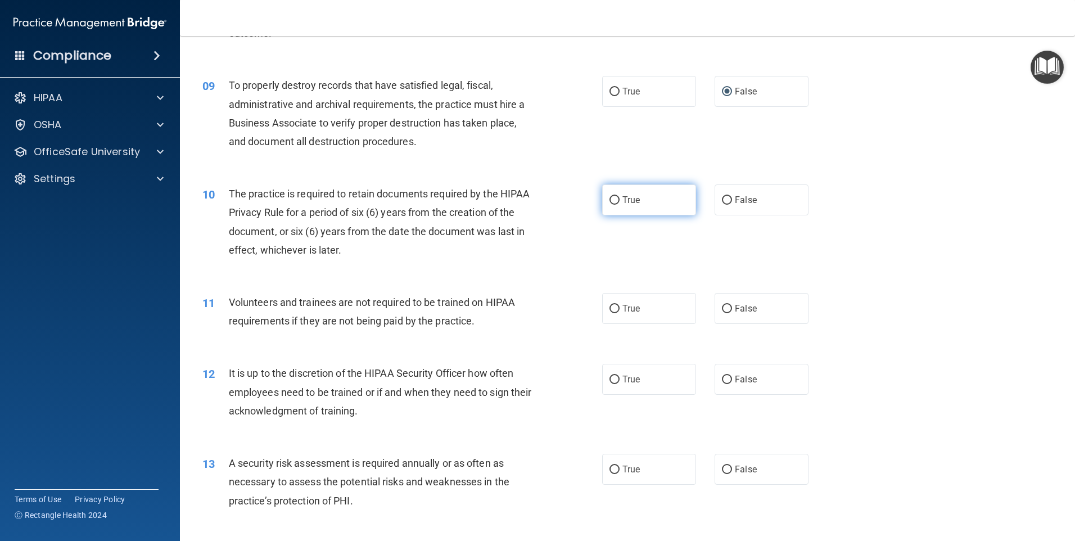
click at [610, 202] on input "True" at bounding box center [615, 200] width 10 height 8
radio input "true"
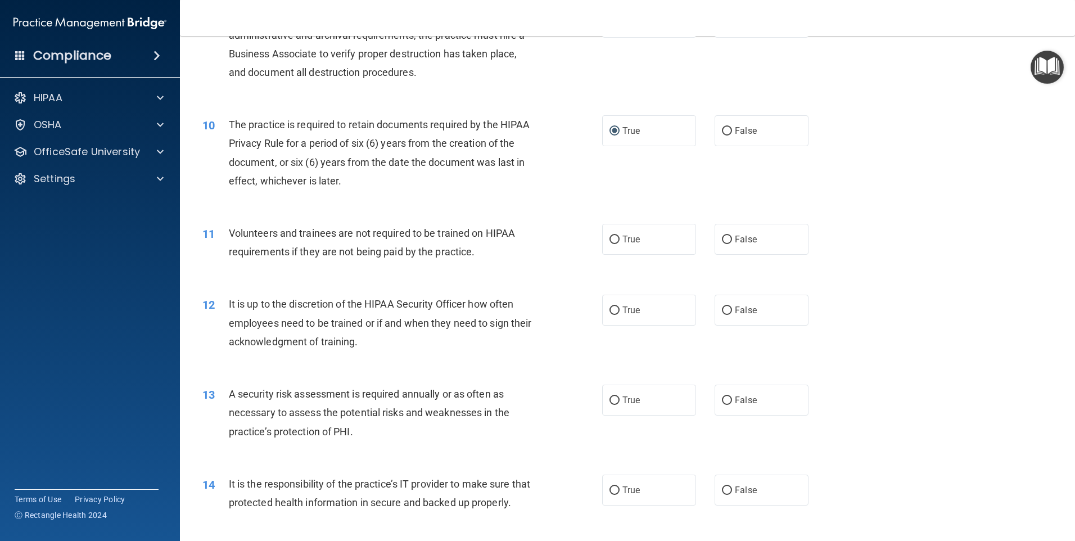
scroll to position [900, 0]
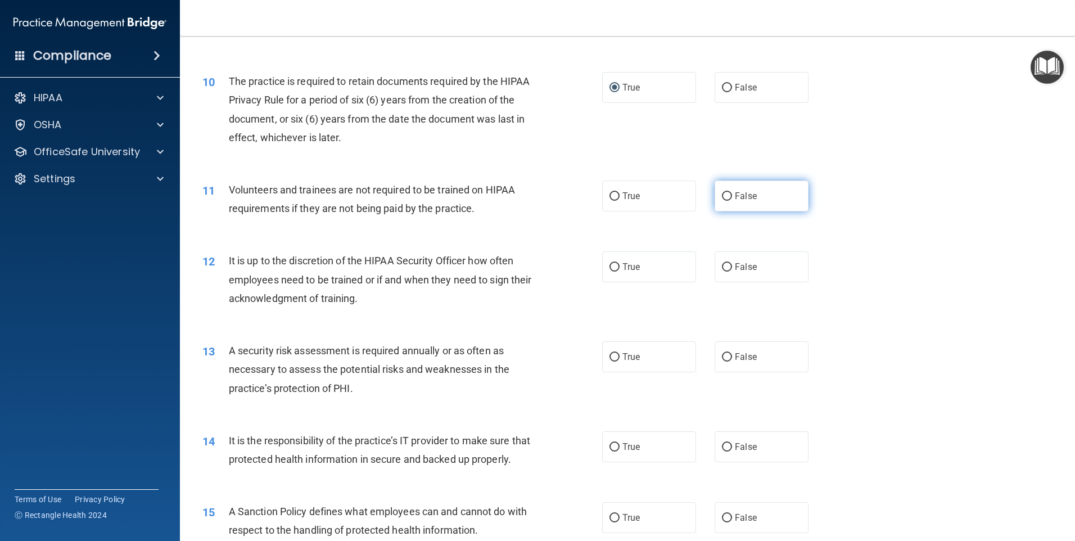
click at [722, 194] on input "False" at bounding box center [727, 196] width 10 height 8
radio input "true"
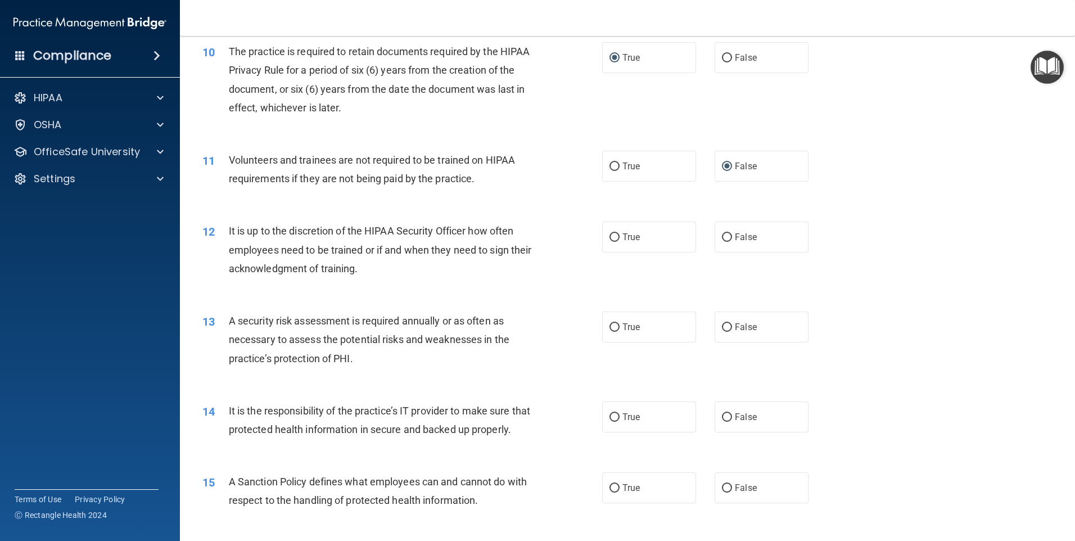
scroll to position [956, 0]
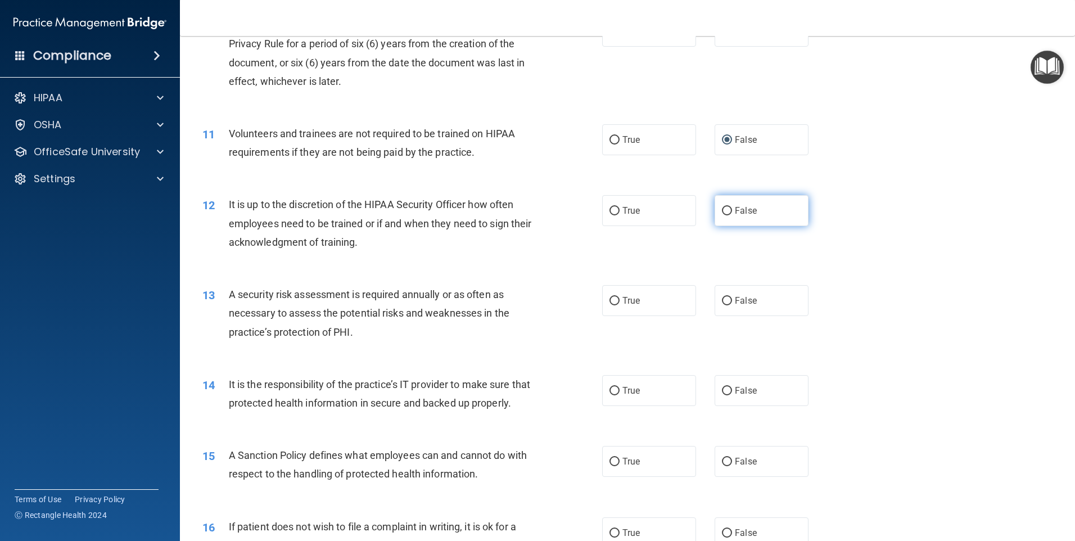
click at [735, 209] on span "False" at bounding box center [746, 210] width 22 height 11
click at [732, 209] on input "False" at bounding box center [727, 211] width 10 height 8
radio input "true"
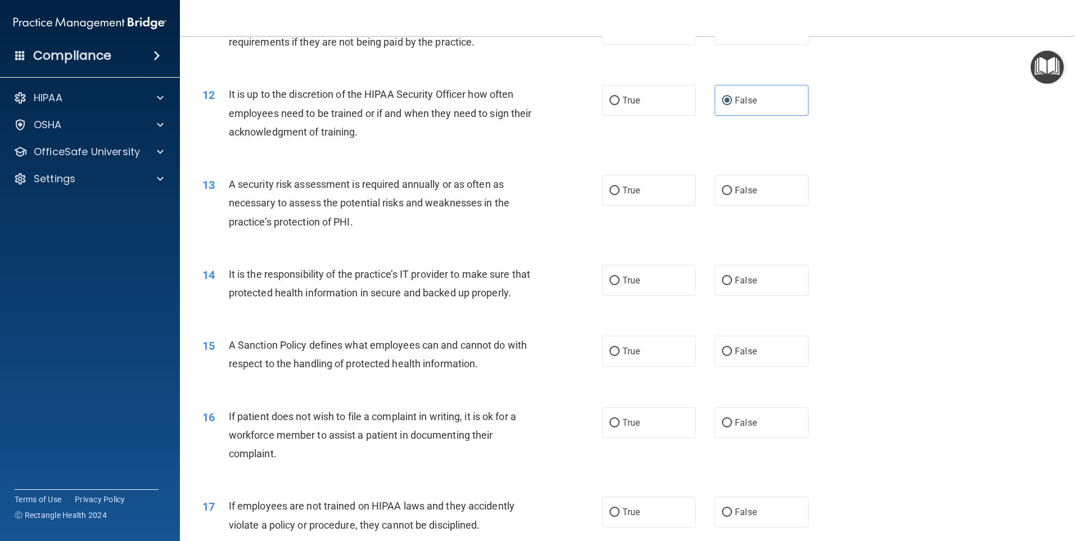
scroll to position [1068, 0]
click at [612, 188] on input "True" at bounding box center [615, 188] width 10 height 8
radio input "true"
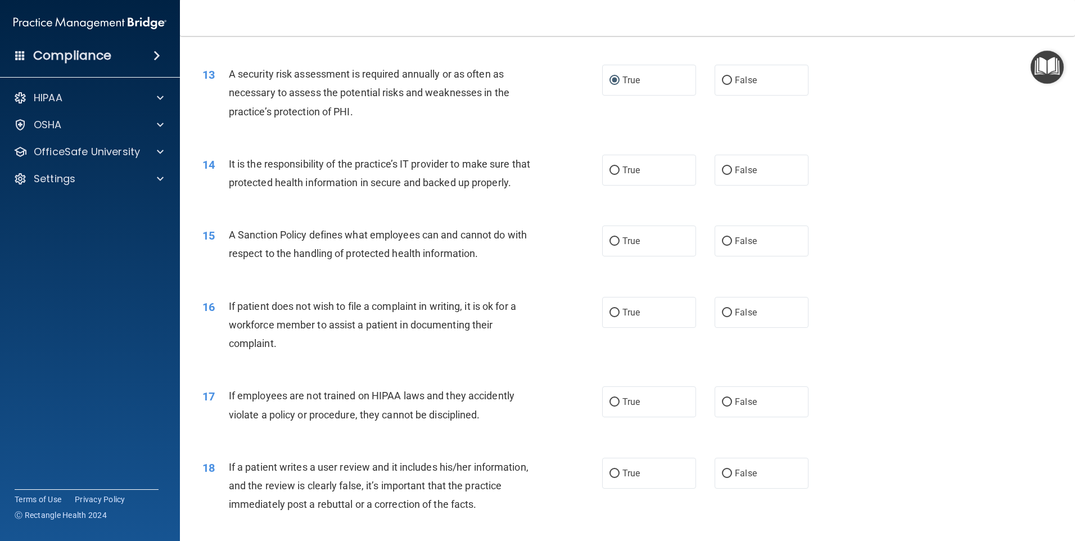
scroll to position [1181, 0]
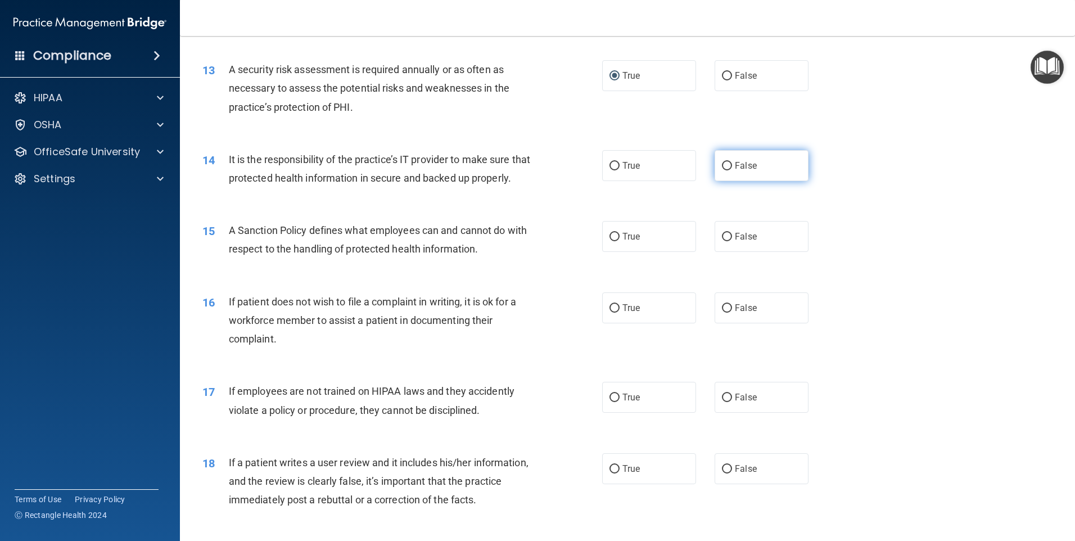
click at [723, 165] on input "False" at bounding box center [727, 166] width 10 height 8
radio input "true"
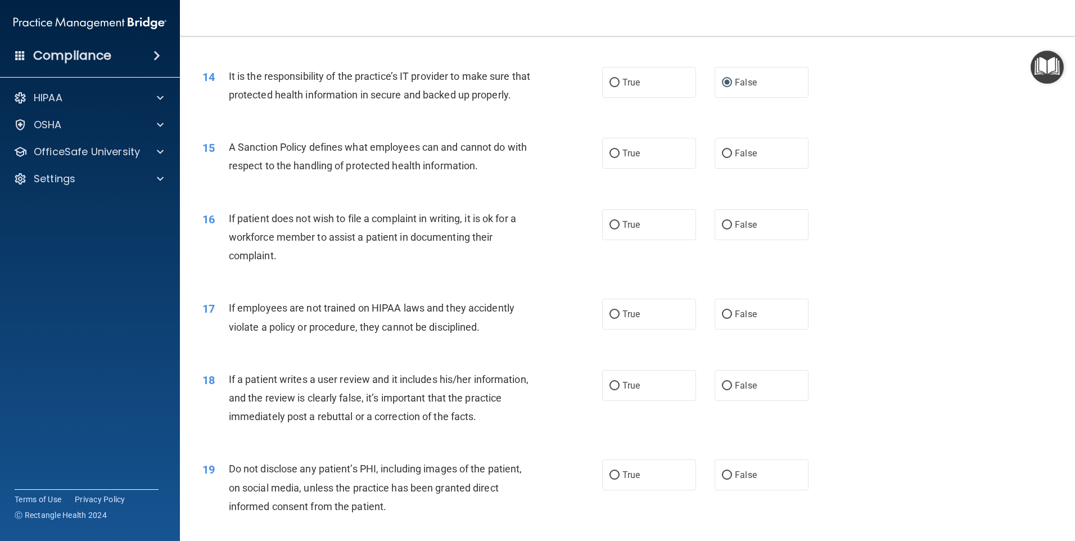
scroll to position [1293, 0]
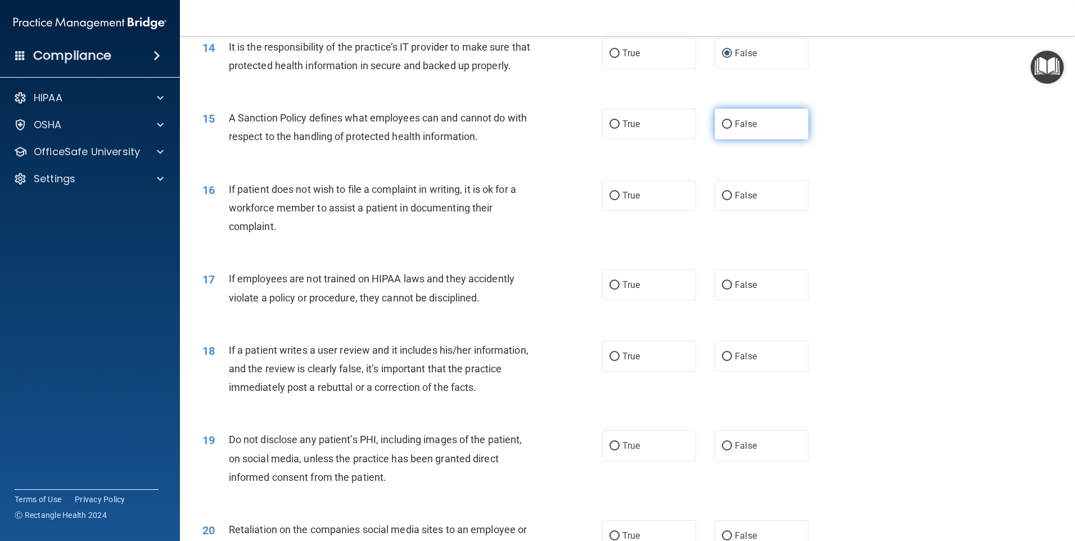
click at [724, 129] on input "False" at bounding box center [727, 124] width 10 height 8
radio input "true"
click at [610, 200] on input "True" at bounding box center [615, 196] width 10 height 8
radio input "true"
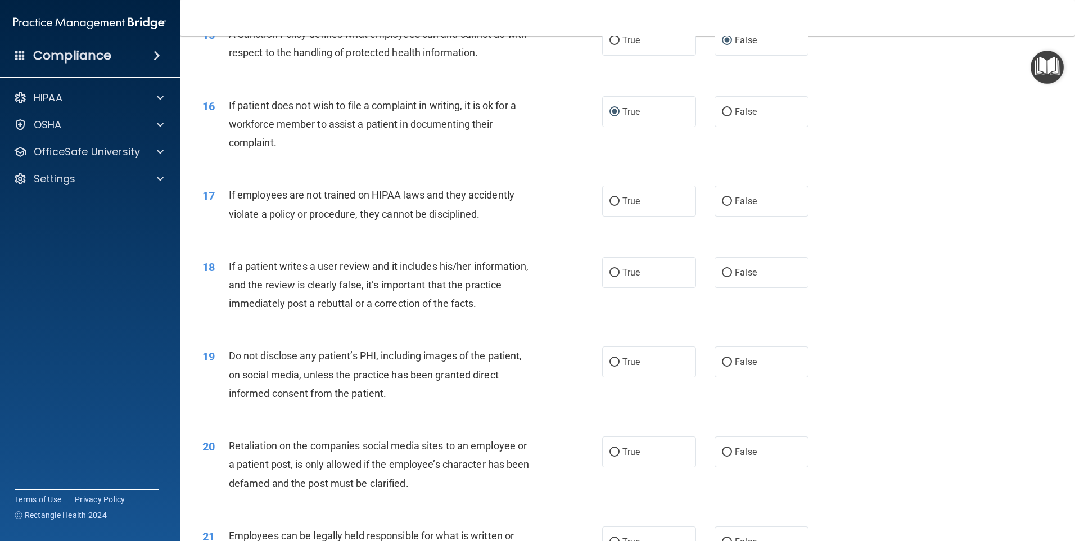
scroll to position [1406, 0]
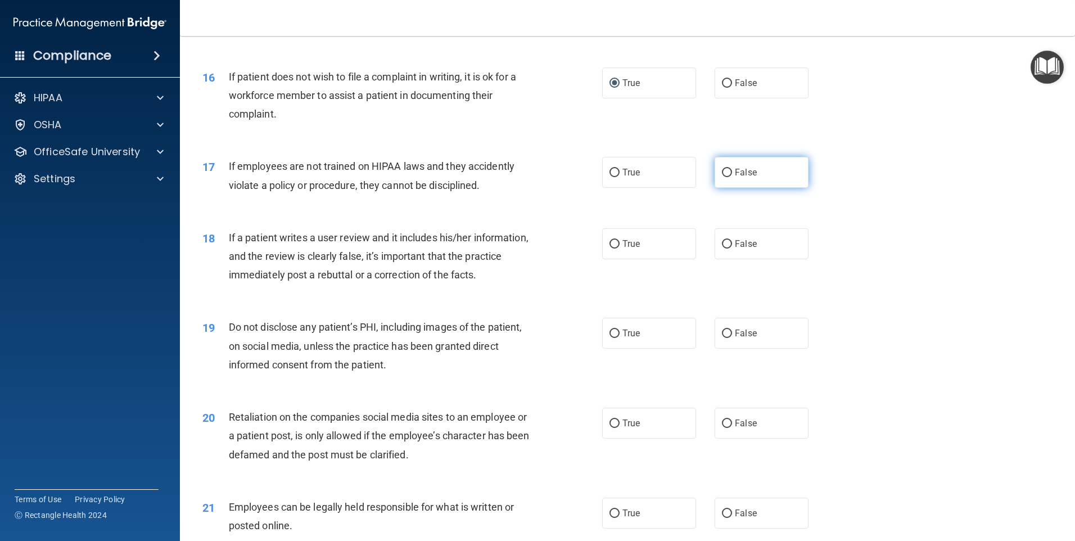
click at [722, 177] on input "False" at bounding box center [727, 173] width 10 height 8
radio input "true"
click at [722, 249] on input "False" at bounding box center [727, 244] width 10 height 8
radio input "true"
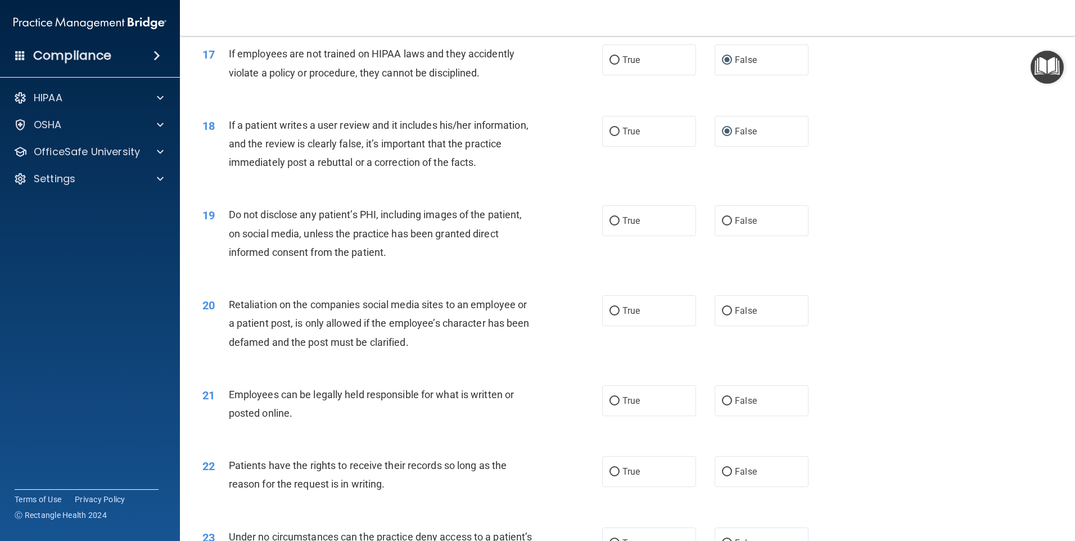
scroll to position [1574, 0]
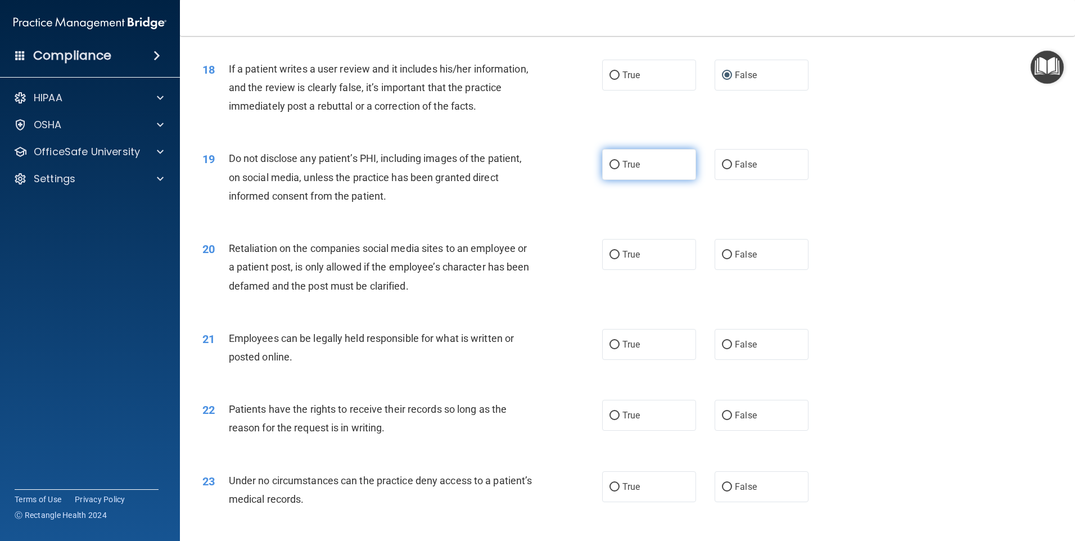
click at [610, 169] on input "True" at bounding box center [615, 165] width 10 height 8
radio input "true"
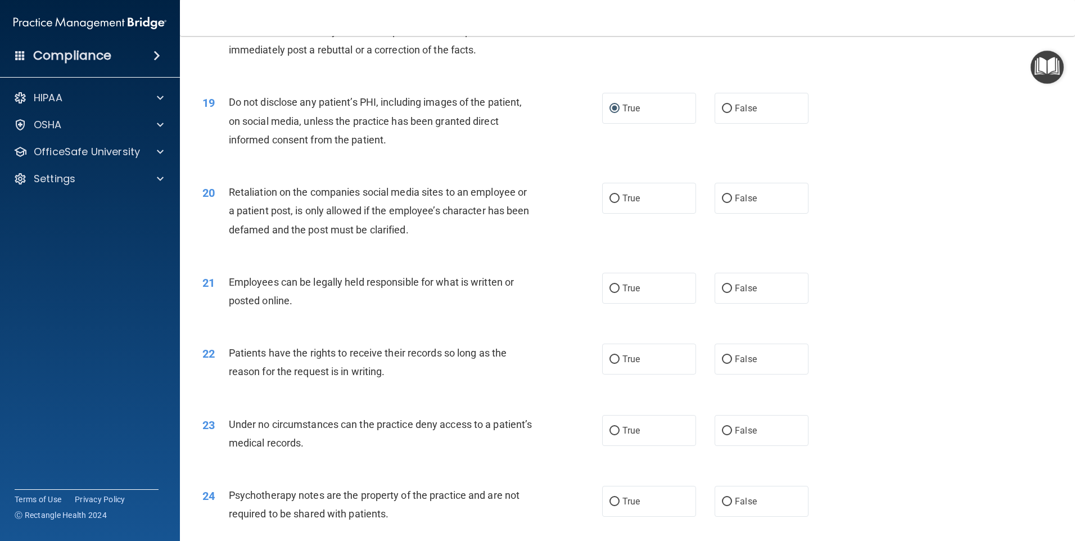
scroll to position [1687, 0]
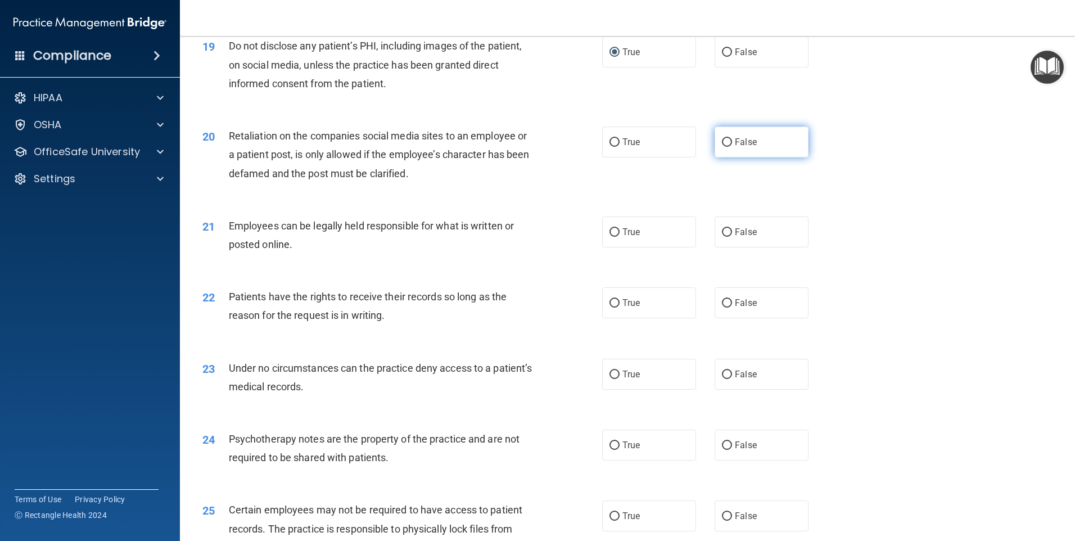
click at [722, 147] on input "False" at bounding box center [727, 142] width 10 height 8
radio input "true"
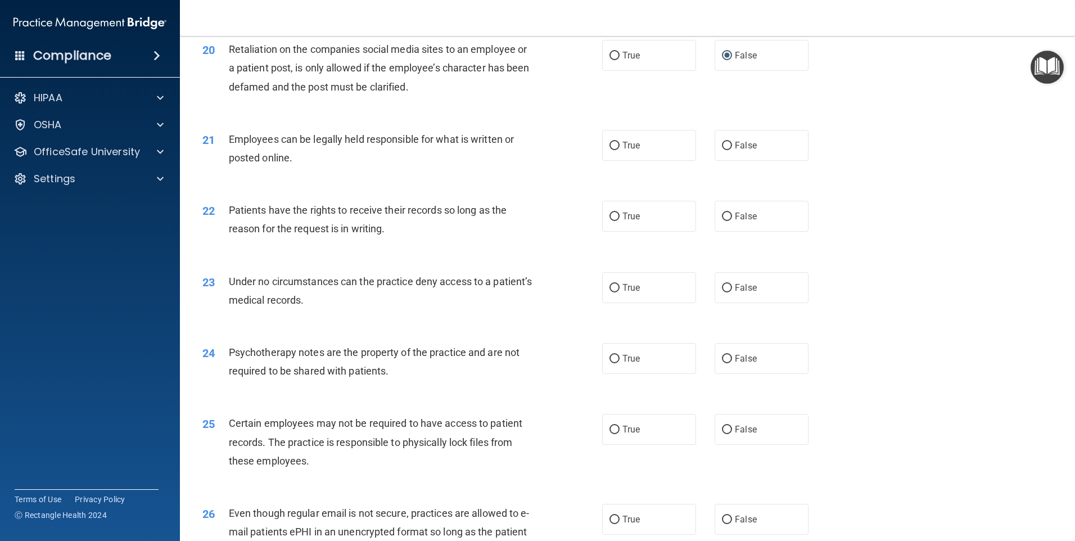
scroll to position [1799, 0]
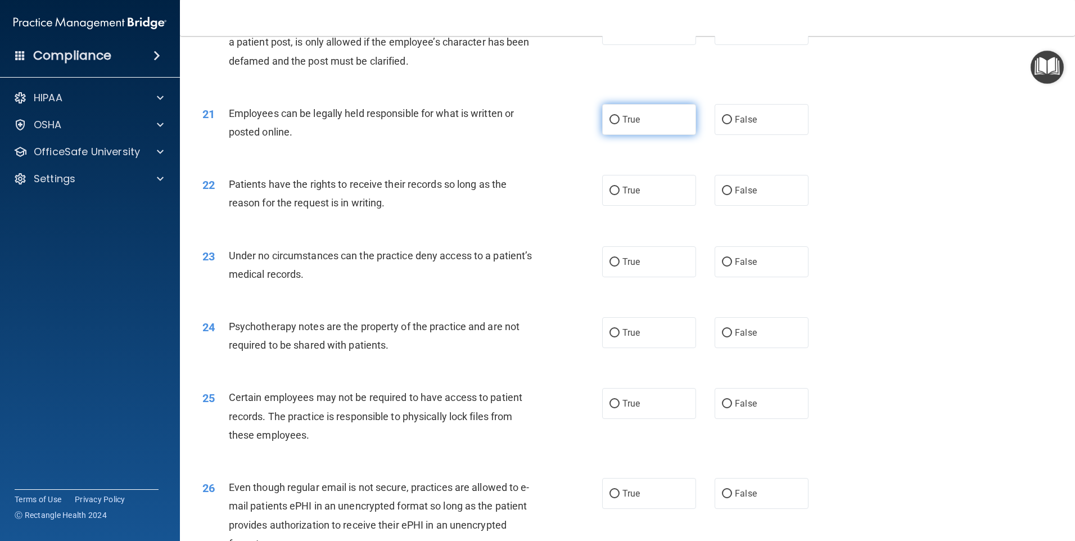
click at [610, 124] on input "True" at bounding box center [615, 120] width 10 height 8
radio input "true"
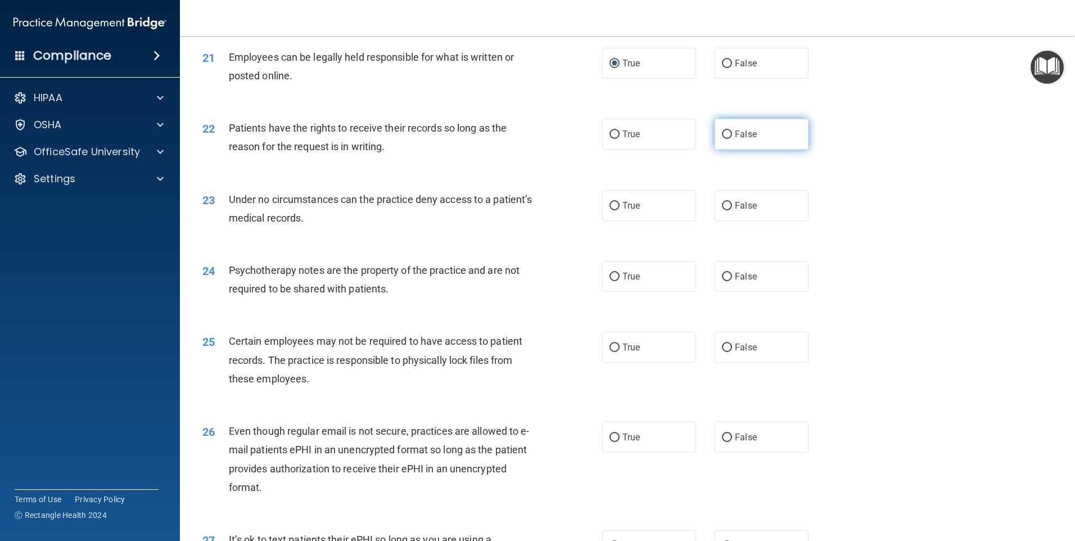
click at [722, 139] on input "False" at bounding box center [727, 134] width 10 height 8
radio input "true"
click at [722, 210] on input "False" at bounding box center [727, 206] width 10 height 8
radio input "true"
click at [610, 281] on input "True" at bounding box center [615, 277] width 10 height 8
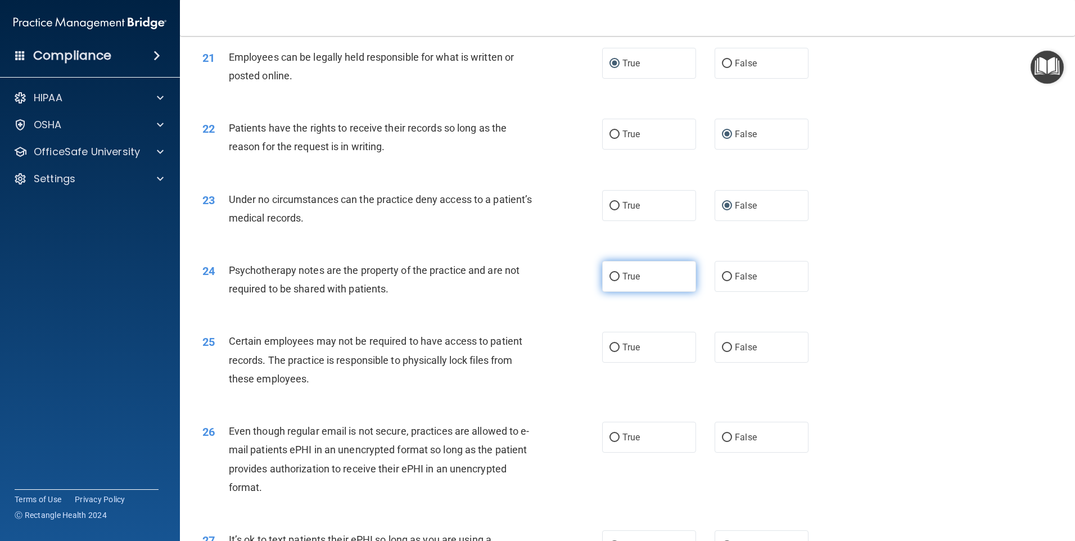
radio input "true"
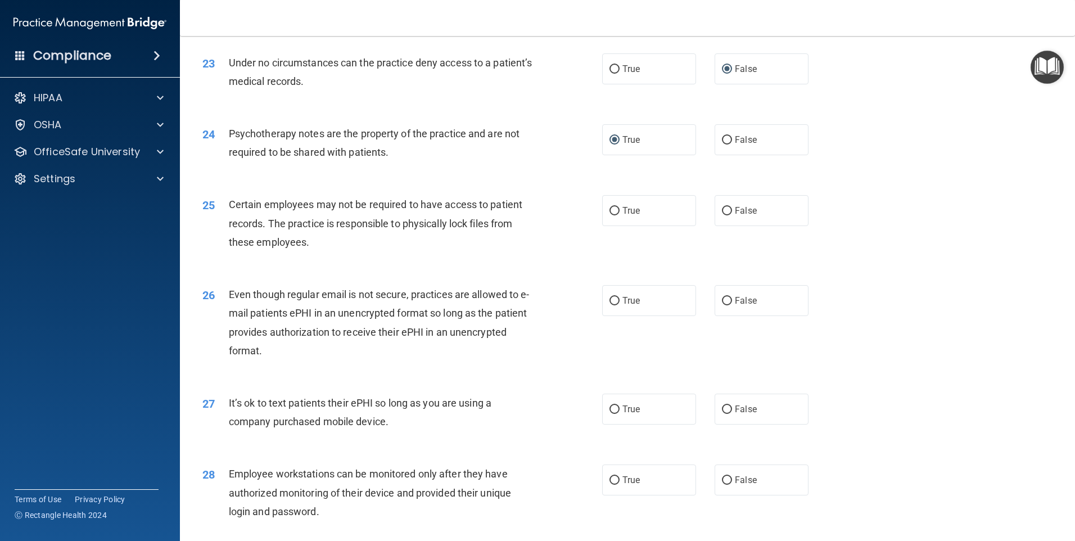
scroll to position [2024, 0]
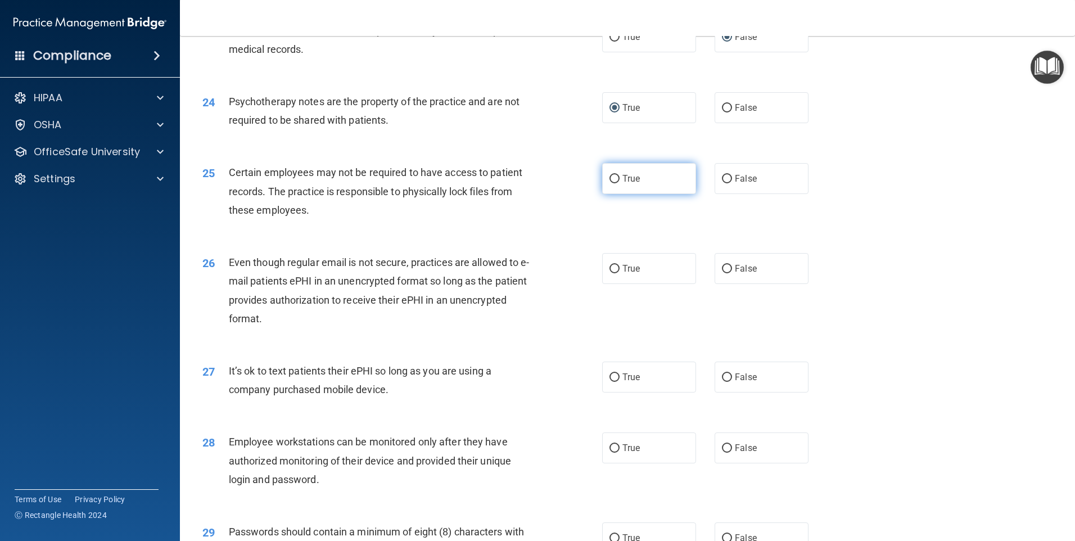
click at [610, 183] on input "True" at bounding box center [615, 179] width 10 height 8
radio input "true"
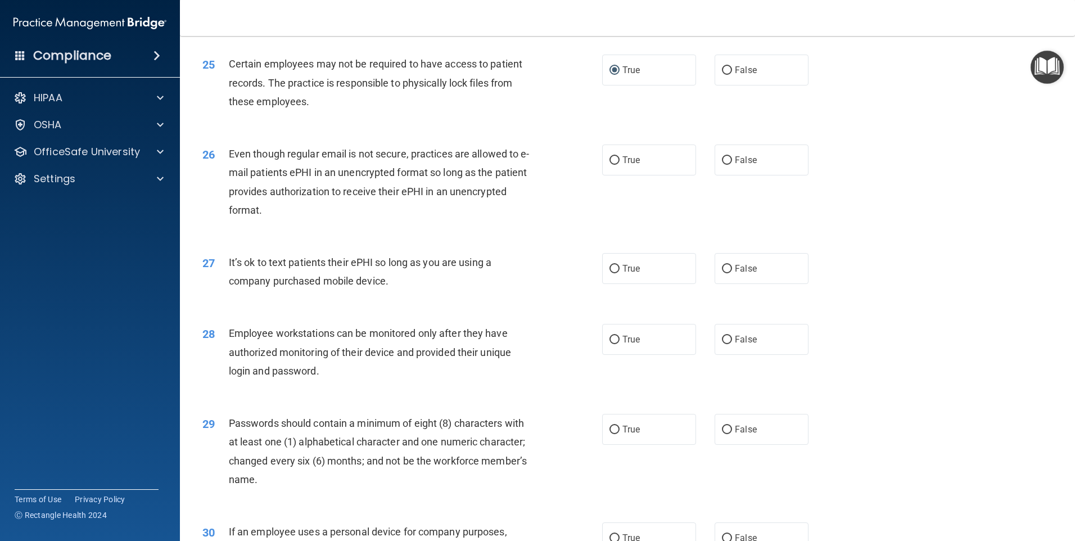
scroll to position [2137, 0]
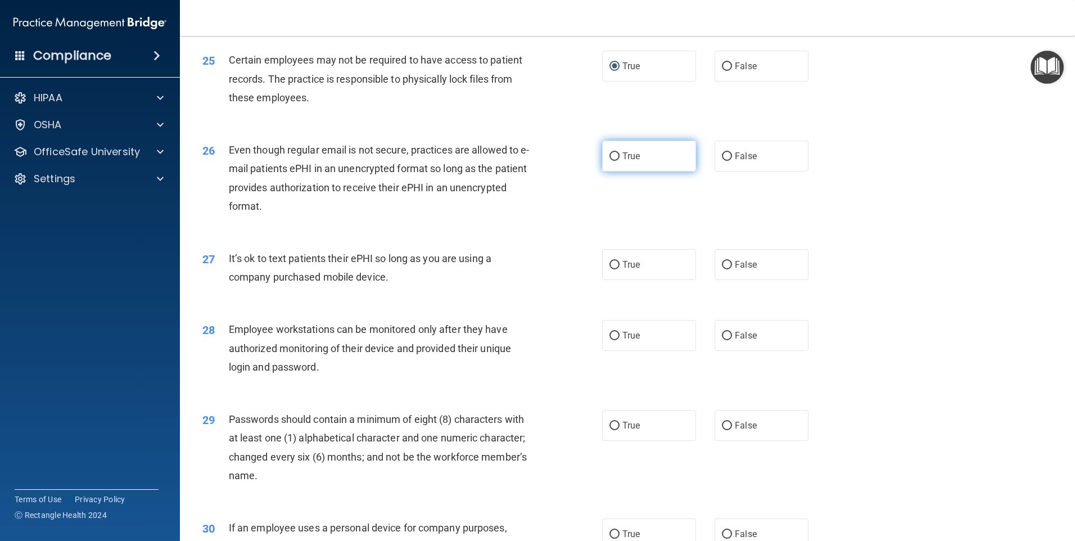
click at [611, 161] on input "True" at bounding box center [615, 156] width 10 height 8
radio input "true"
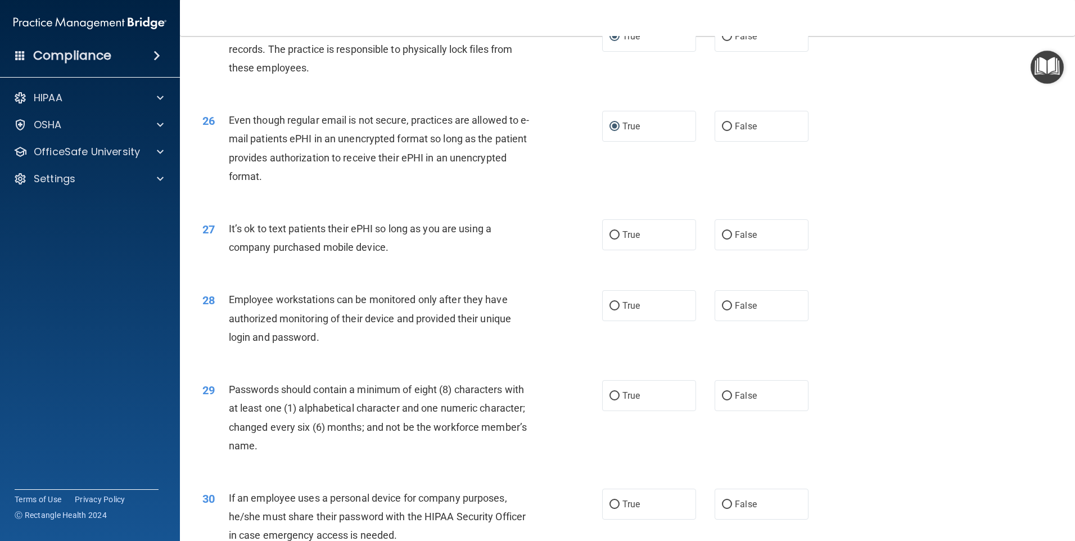
scroll to position [2193, 0]
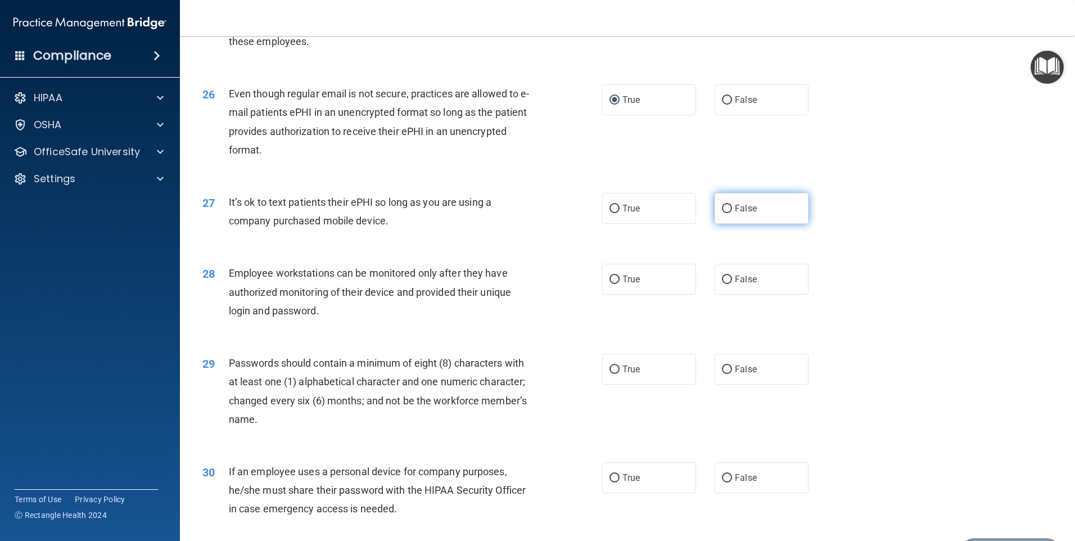
click at [722, 213] on input "False" at bounding box center [727, 209] width 10 height 8
radio input "true"
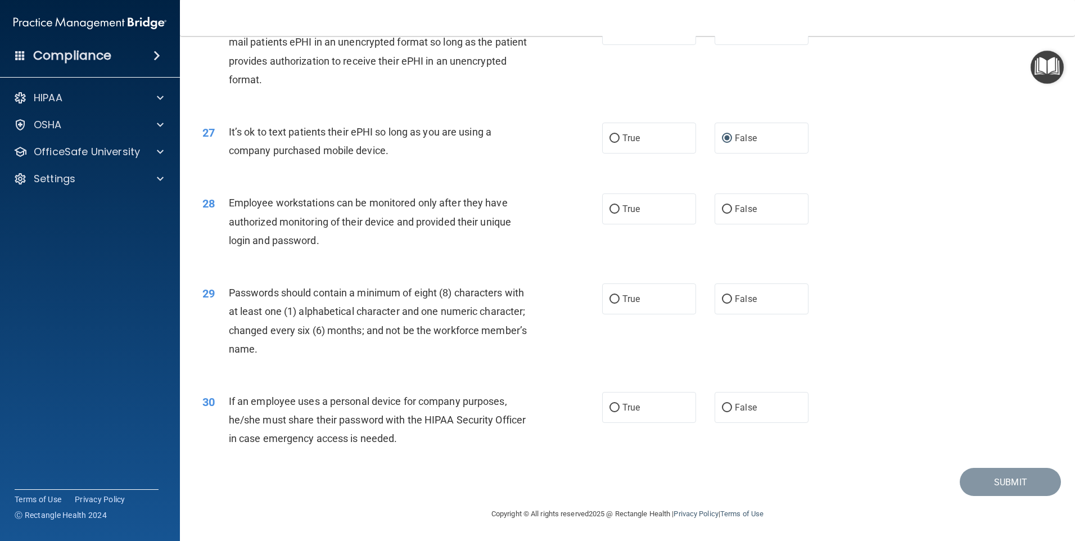
scroll to position [2282, 0]
click at [722, 210] on input "False" at bounding box center [727, 209] width 10 height 8
radio input "true"
click at [610, 299] on input "True" at bounding box center [615, 299] width 10 height 8
radio input "true"
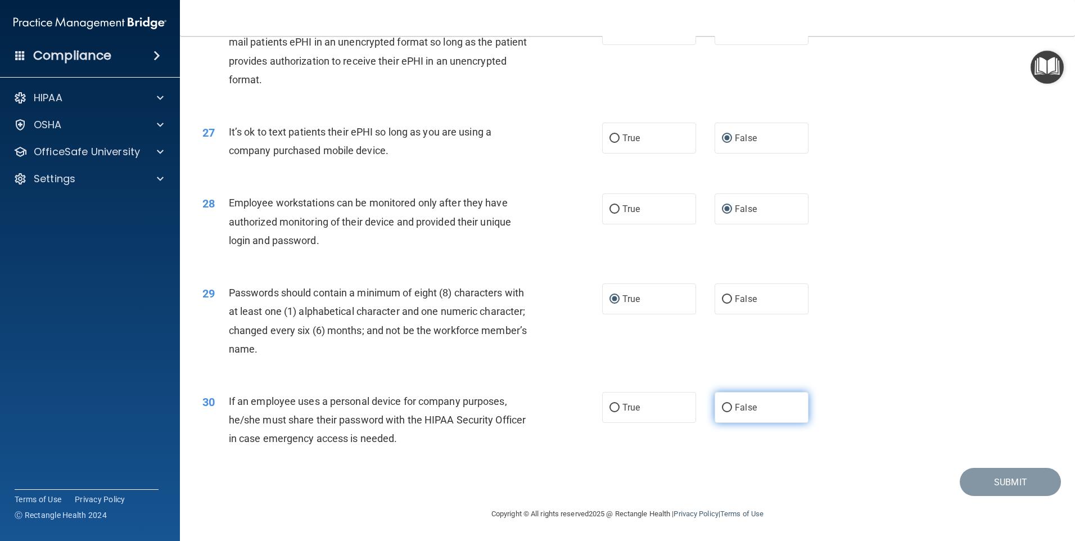
click at [726, 408] on input "False" at bounding box center [727, 408] width 10 height 8
radio input "true"
click at [1017, 483] on button "Submit" at bounding box center [1010, 482] width 101 height 29
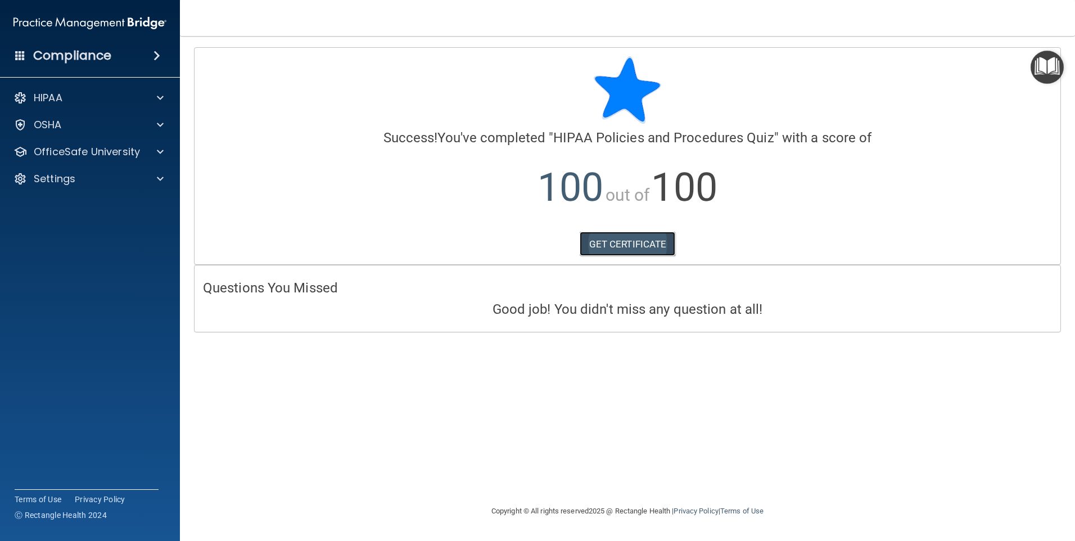
click at [624, 243] on link "GET CERTIFICATE" at bounding box center [628, 244] width 96 height 25
click at [159, 153] on span at bounding box center [160, 151] width 7 height 13
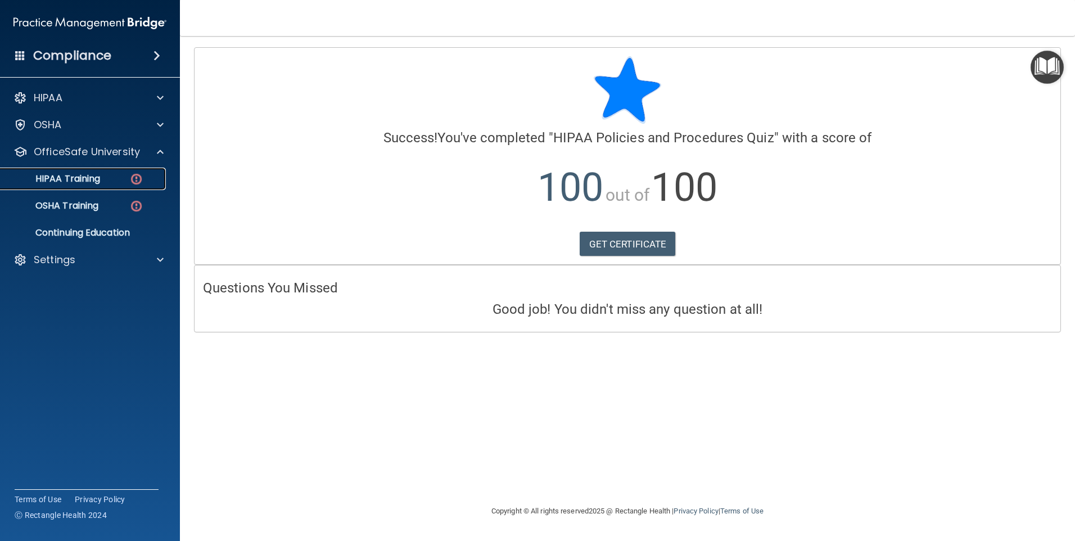
click at [82, 179] on p "HIPAA Training" at bounding box center [53, 178] width 93 height 11
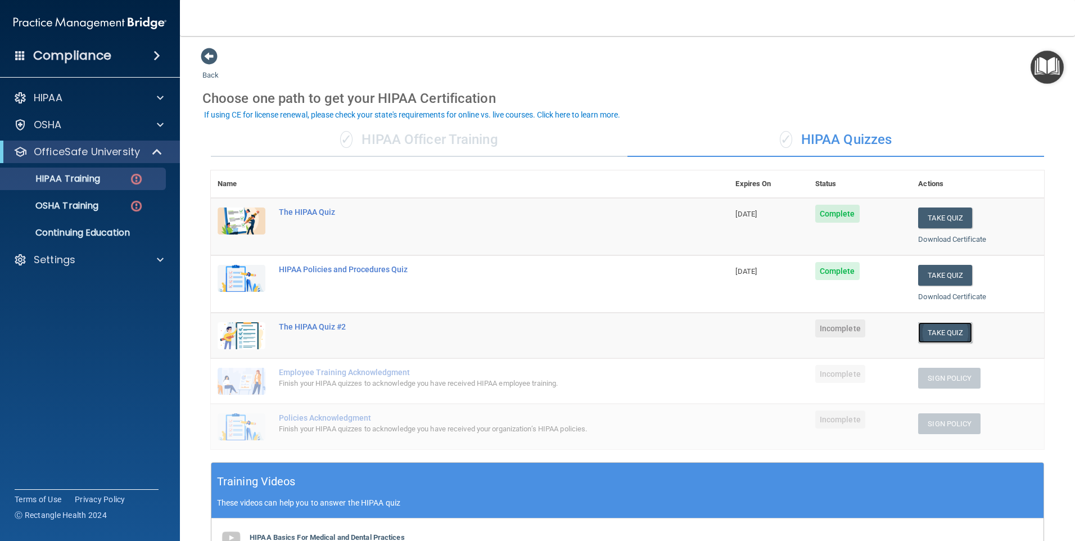
click at [939, 336] on button "Take Quiz" at bounding box center [945, 332] width 54 height 21
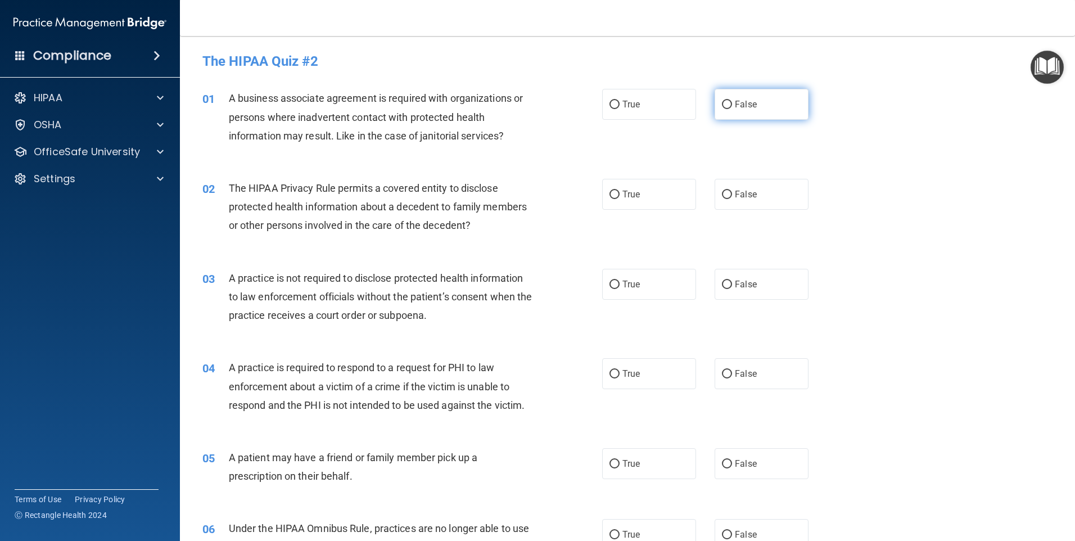
click at [722, 106] on input "False" at bounding box center [727, 105] width 10 height 8
radio input "true"
click at [612, 197] on input "True" at bounding box center [615, 195] width 10 height 8
radio input "true"
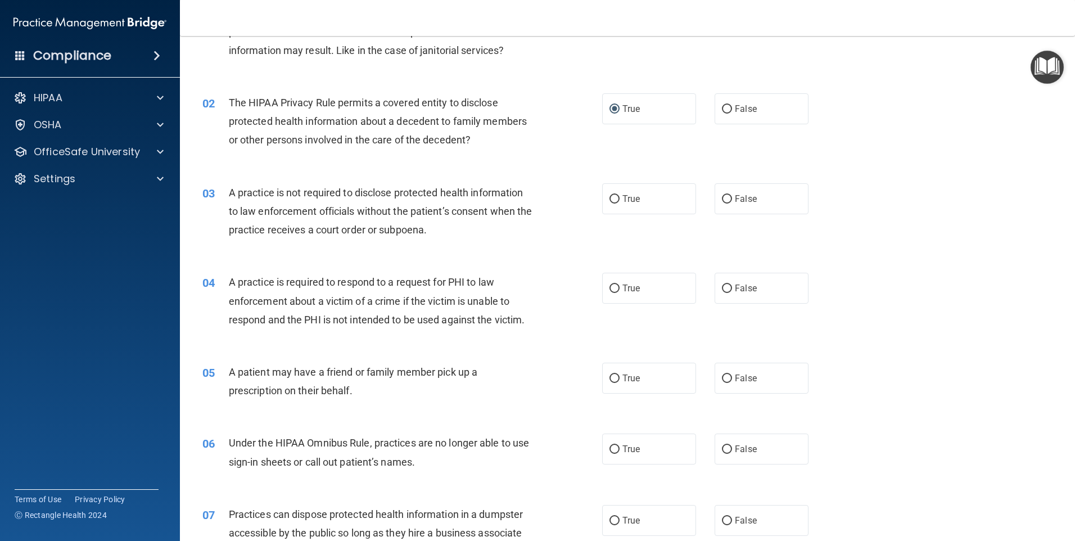
scroll to position [112, 0]
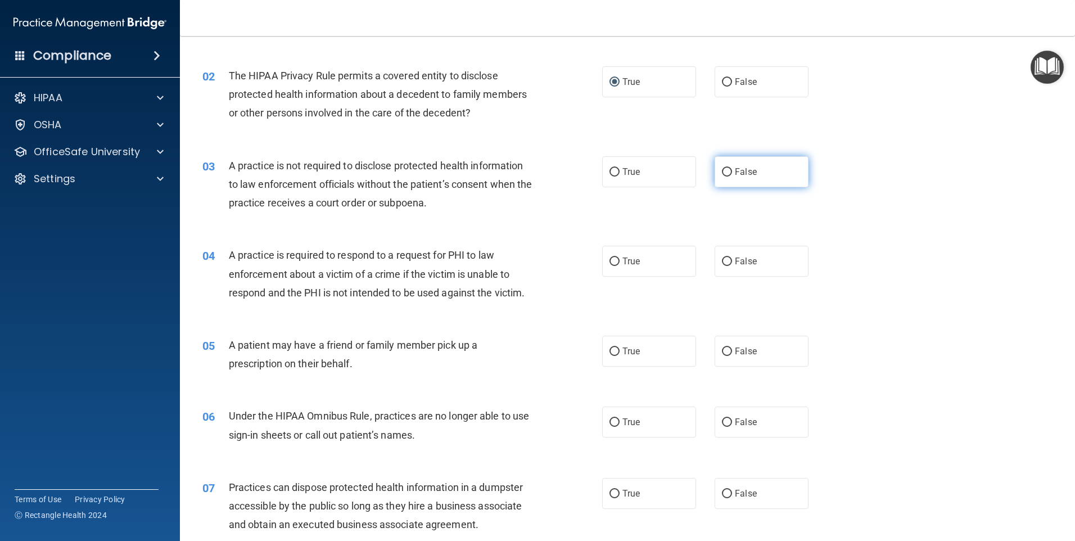
click at [728, 173] on label "False" at bounding box center [762, 171] width 94 height 31
click at [728, 173] on input "False" at bounding box center [727, 172] width 10 height 8
radio input "true"
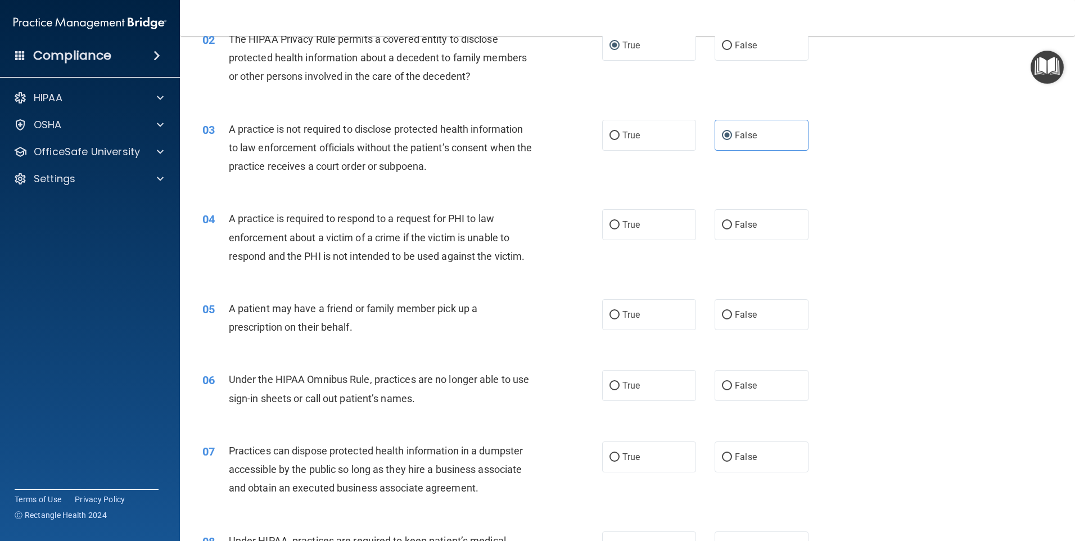
scroll to position [169, 0]
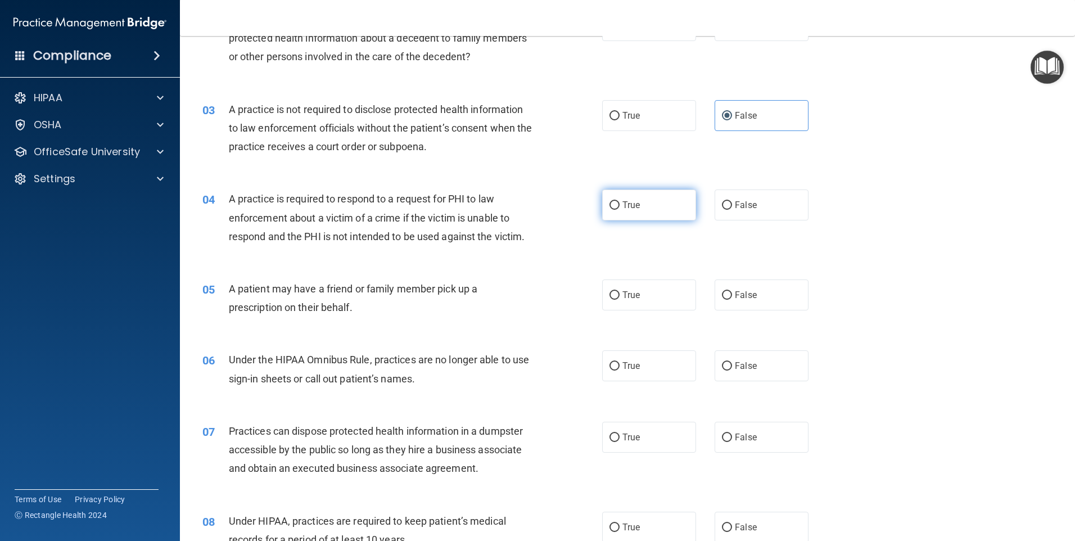
click at [611, 203] on input "True" at bounding box center [615, 205] width 10 height 8
radio input "true"
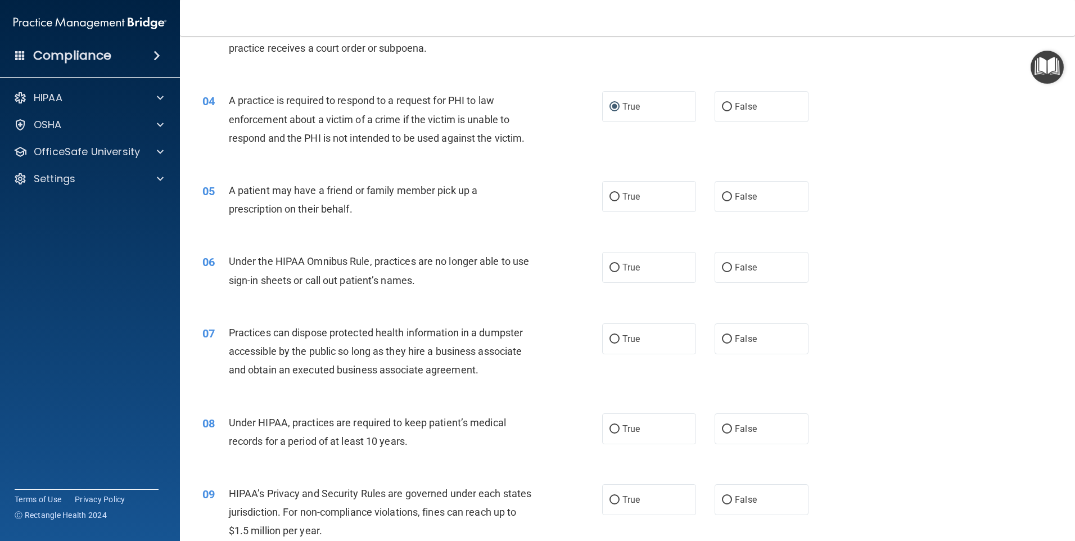
scroll to position [281, 0]
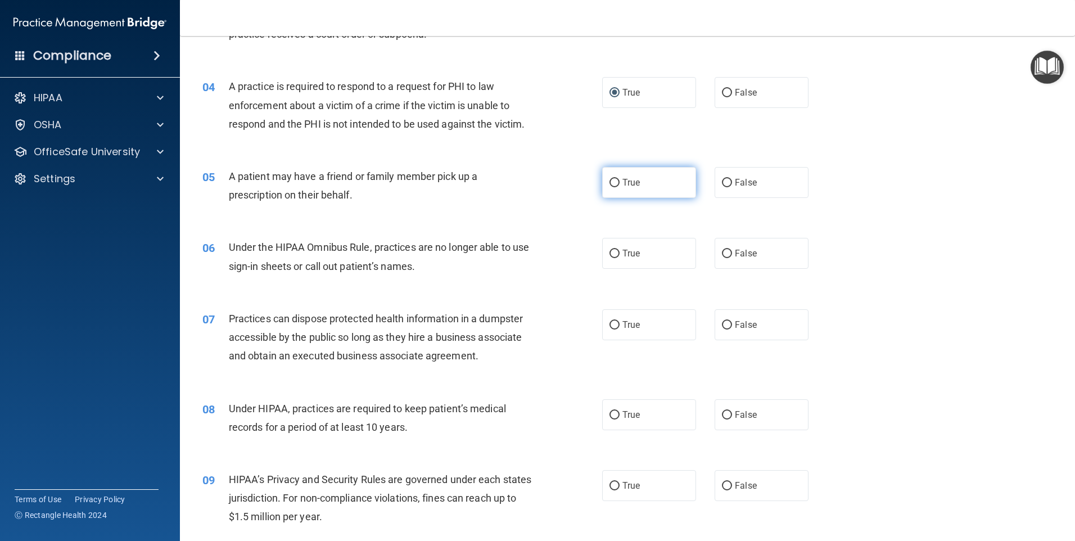
click at [610, 185] on input "True" at bounding box center [615, 183] width 10 height 8
radio input "true"
click at [610, 253] on input "True" at bounding box center [615, 254] width 10 height 8
radio input "true"
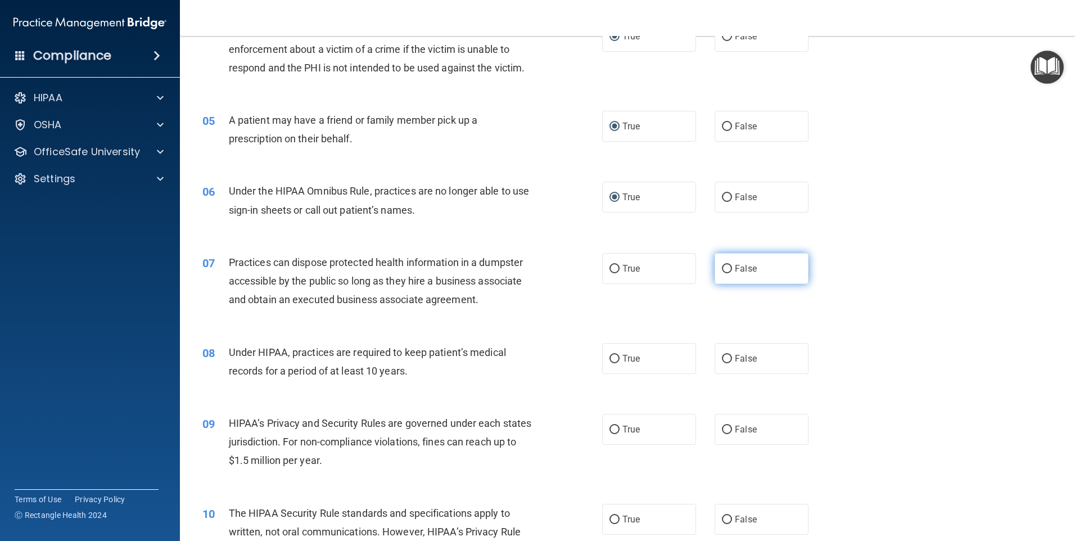
click at [722, 268] on input "False" at bounding box center [727, 269] width 10 height 8
radio input "true"
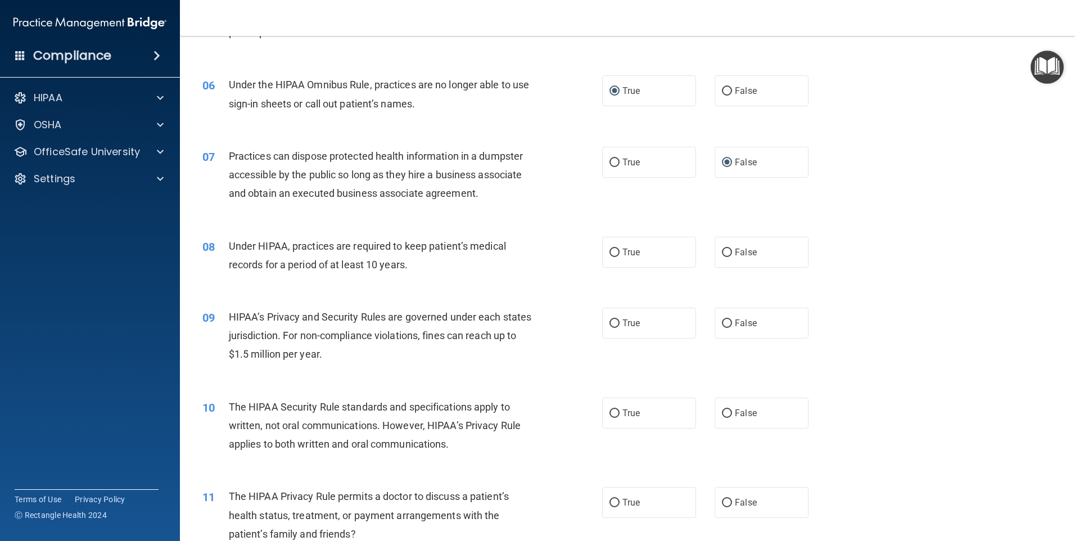
scroll to position [450, 0]
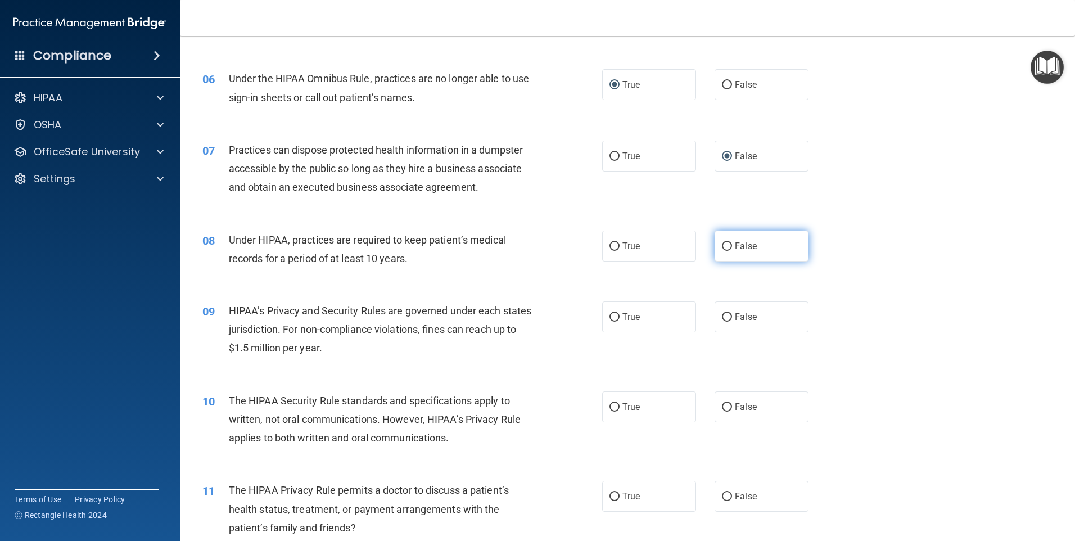
click at [722, 244] on input "False" at bounding box center [727, 246] width 10 height 8
radio input "true"
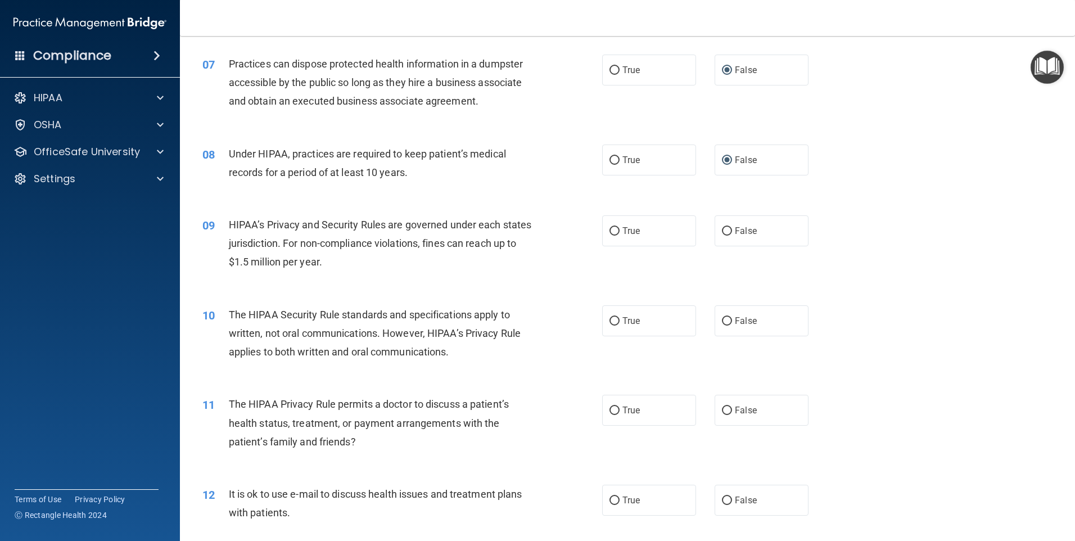
scroll to position [562, 0]
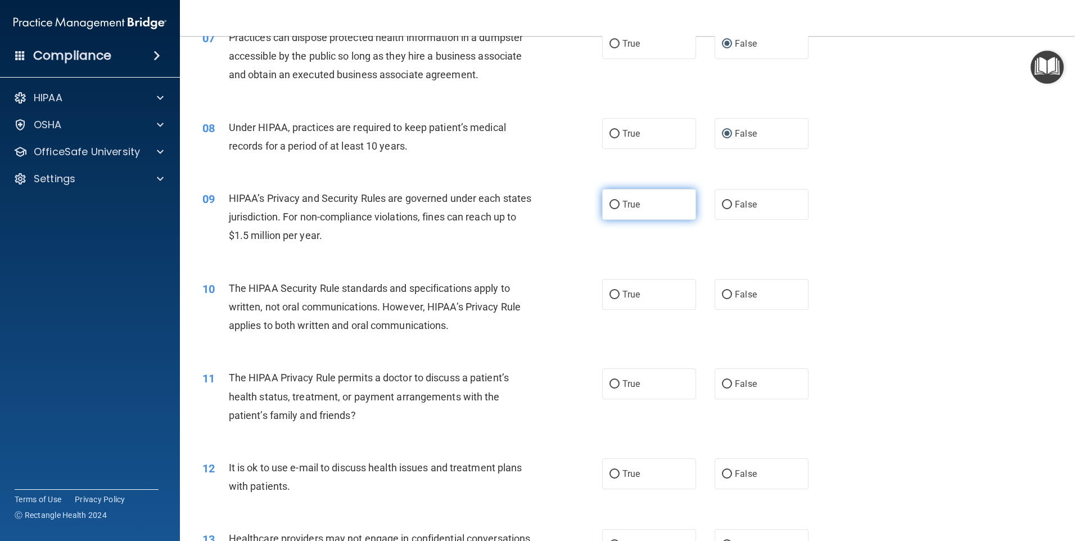
click at [613, 202] on input "True" at bounding box center [615, 205] width 10 height 8
radio input "true"
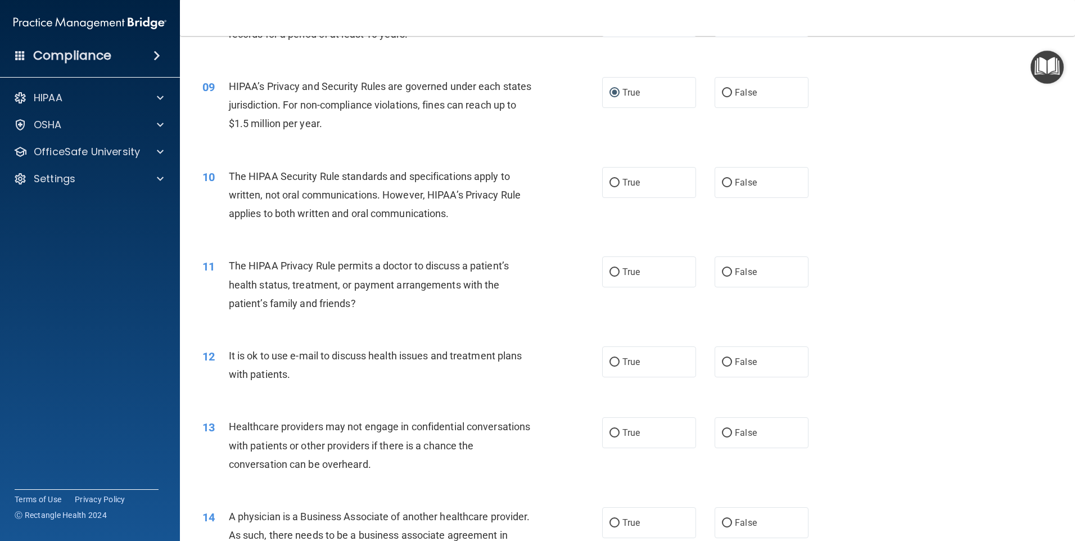
scroll to position [675, 0]
click at [723, 181] on input "False" at bounding box center [727, 182] width 10 height 8
radio input "true"
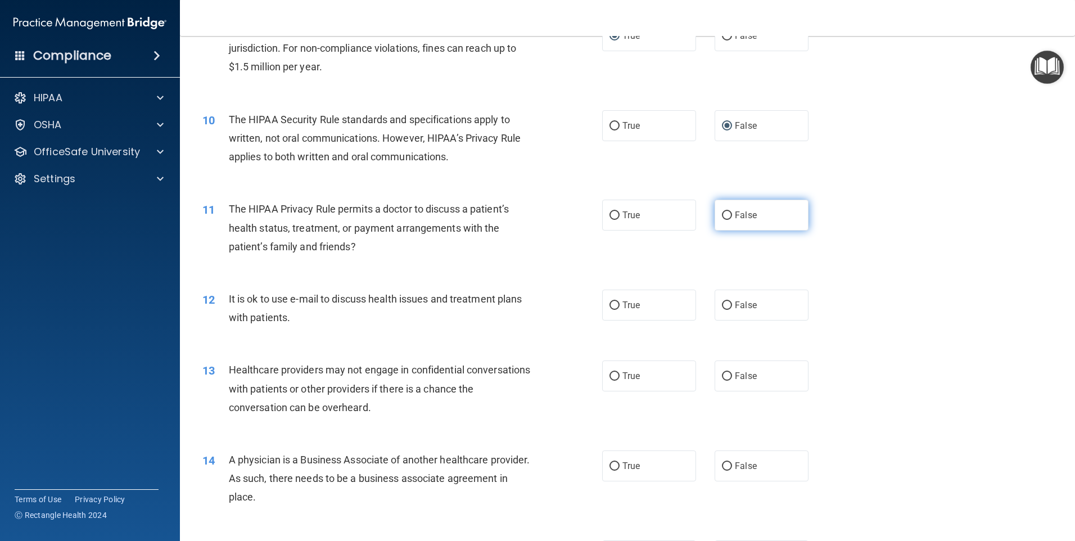
click at [722, 213] on input "False" at bounding box center [727, 215] width 10 height 8
radio input "true"
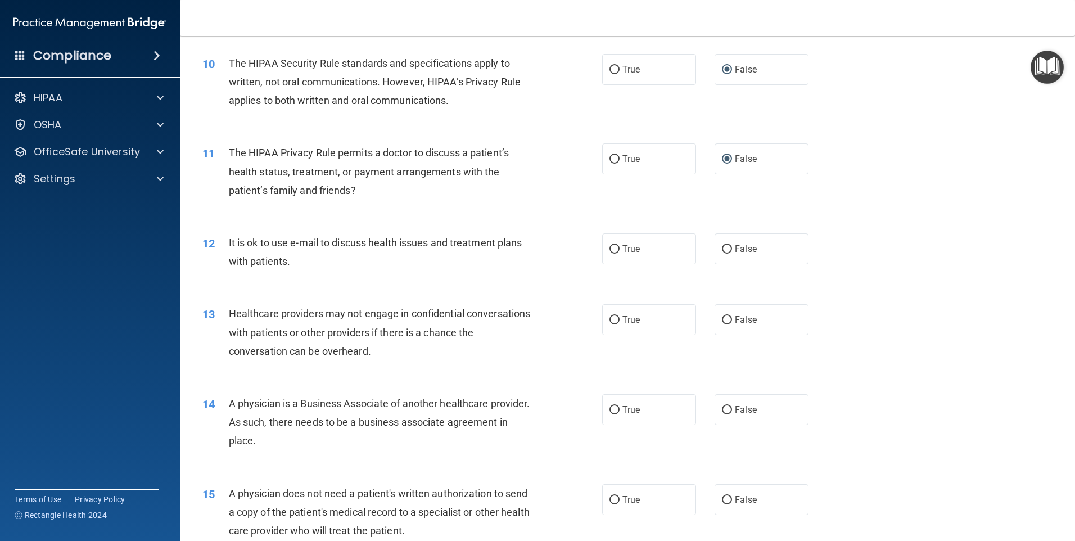
scroll to position [843, 0]
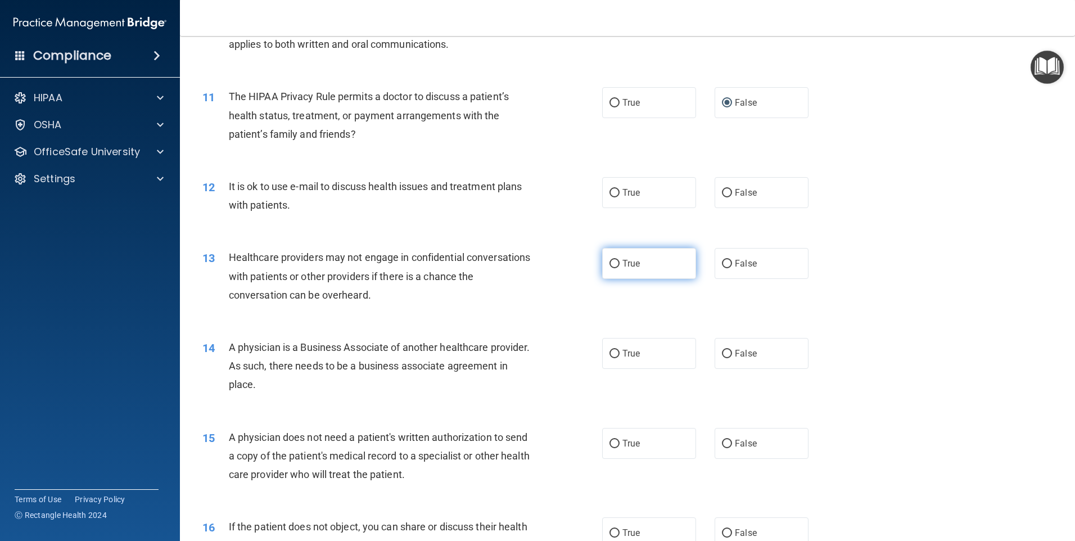
click at [610, 263] on input "True" at bounding box center [615, 264] width 10 height 8
radio input "true"
click at [611, 353] on input "True" at bounding box center [615, 354] width 10 height 8
radio input "true"
click at [722, 355] on input "False" at bounding box center [727, 354] width 10 height 8
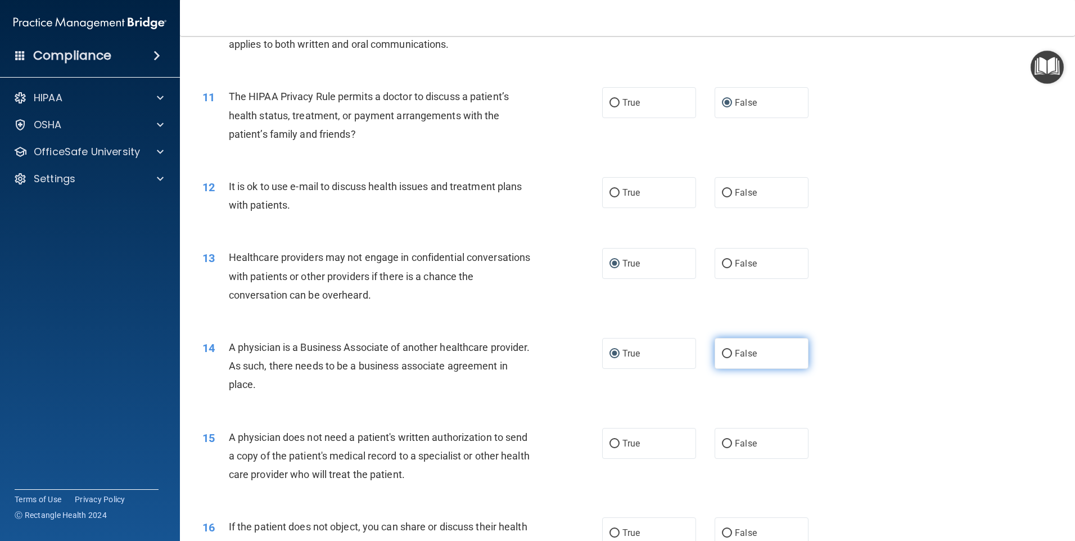
radio input "true"
radio input "false"
click at [611, 193] on input "True" at bounding box center [615, 193] width 10 height 8
radio input "true"
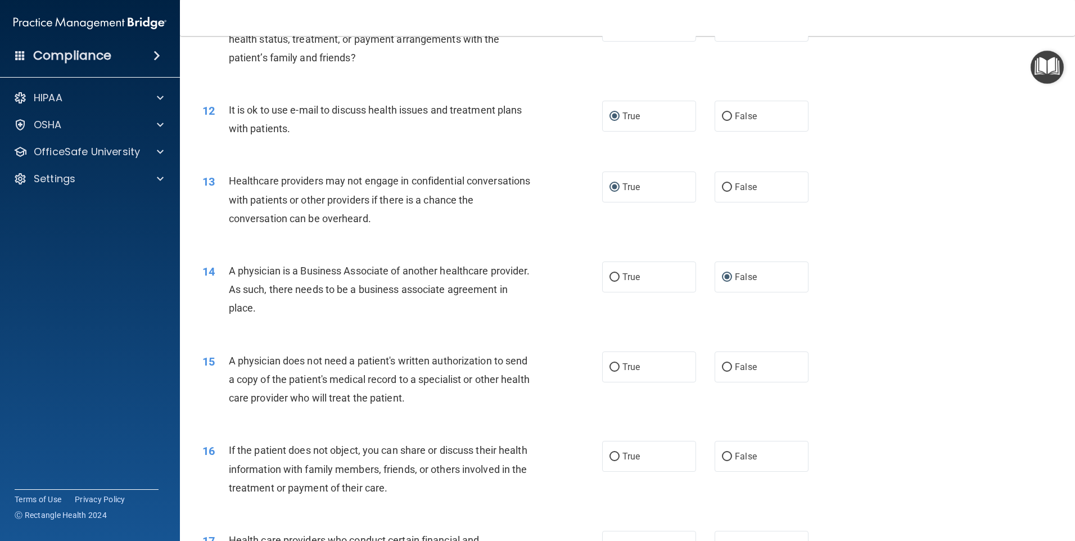
scroll to position [956, 0]
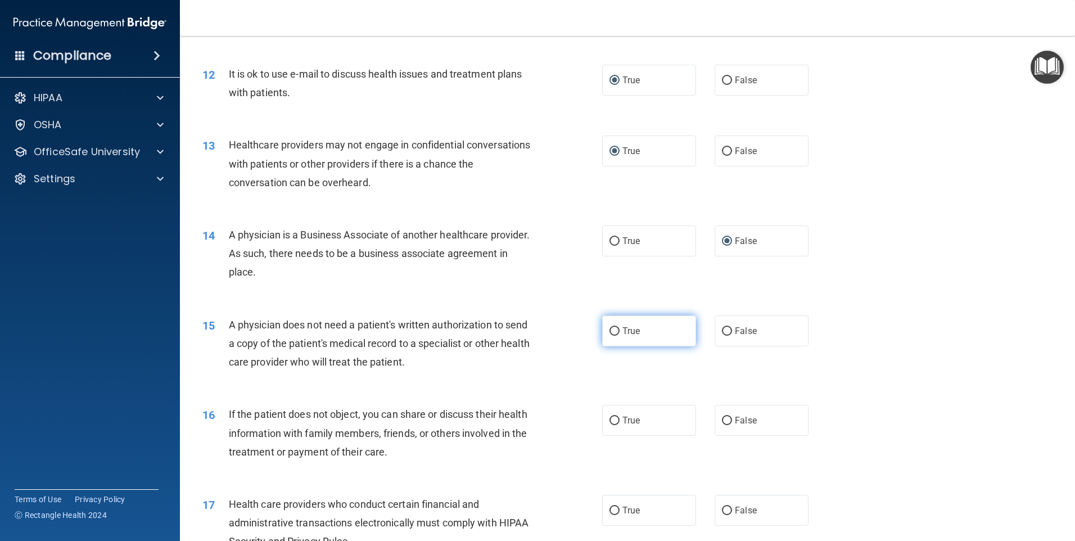
click at [610, 331] on input "True" at bounding box center [615, 331] width 10 height 8
radio input "true"
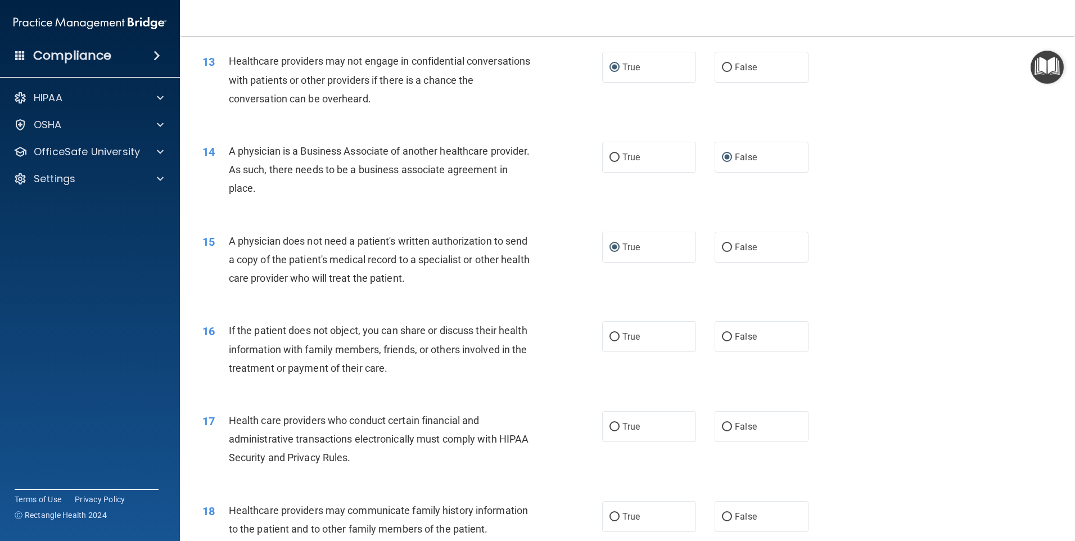
scroll to position [1068, 0]
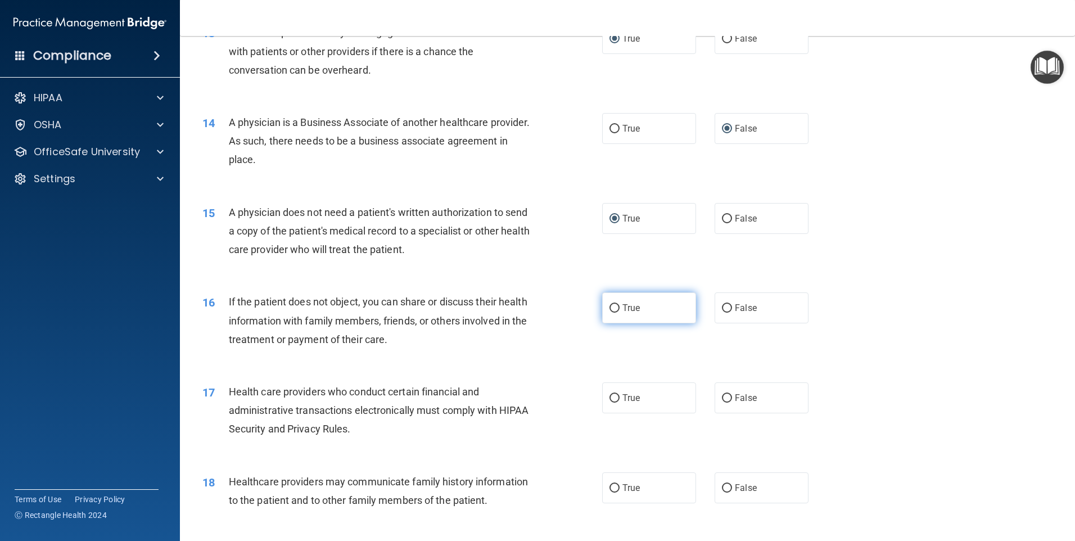
click at [610, 310] on input "True" at bounding box center [615, 308] width 10 height 8
radio input "true"
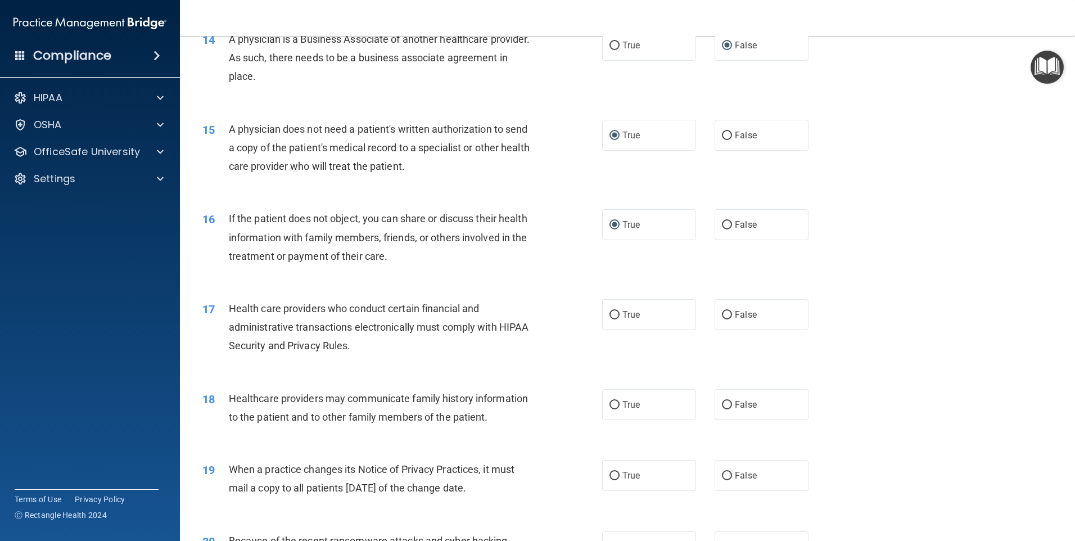
scroll to position [1181, 0]
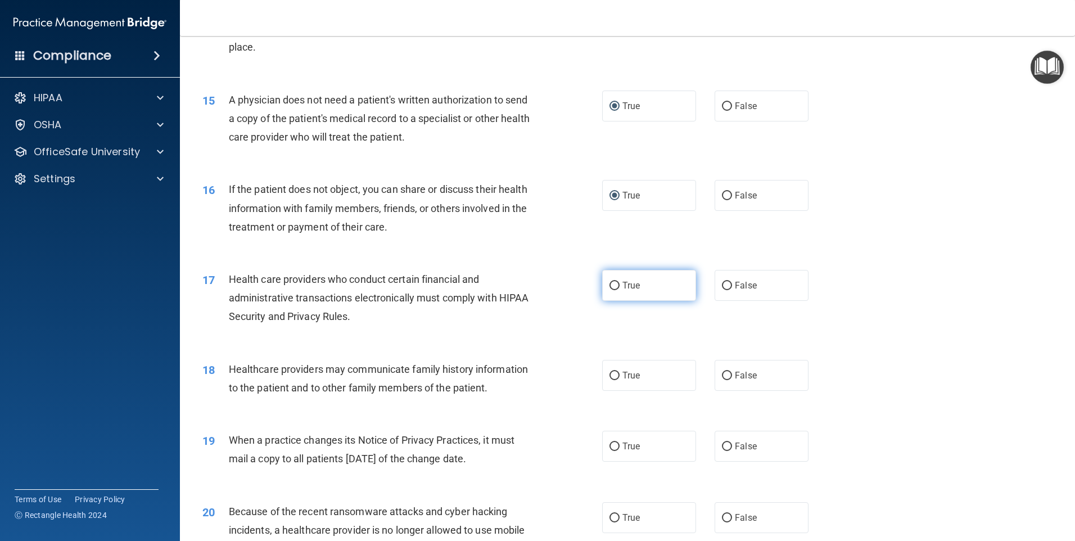
click at [613, 287] on input "True" at bounding box center [615, 286] width 10 height 8
radio input "true"
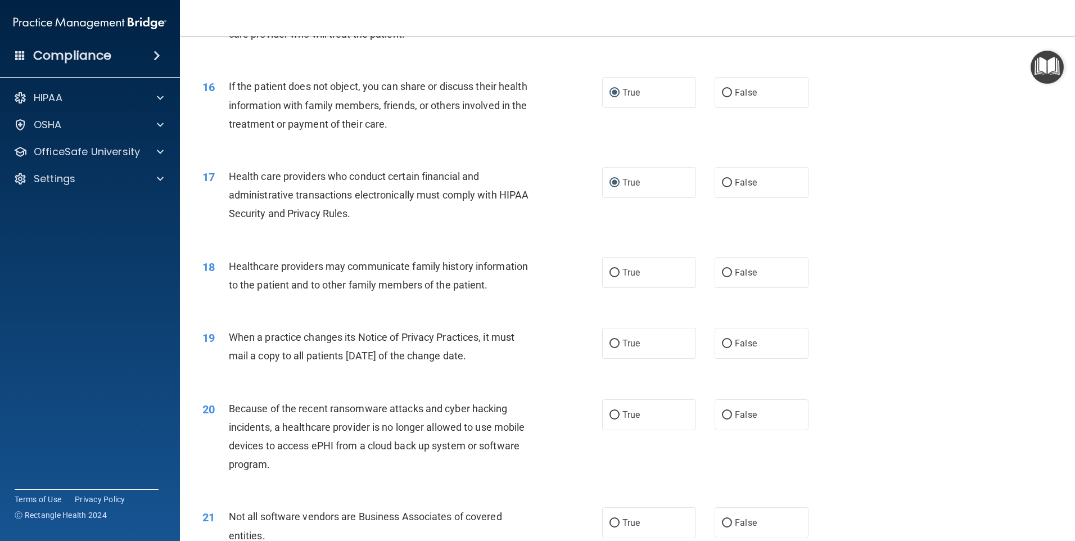
scroll to position [1293, 0]
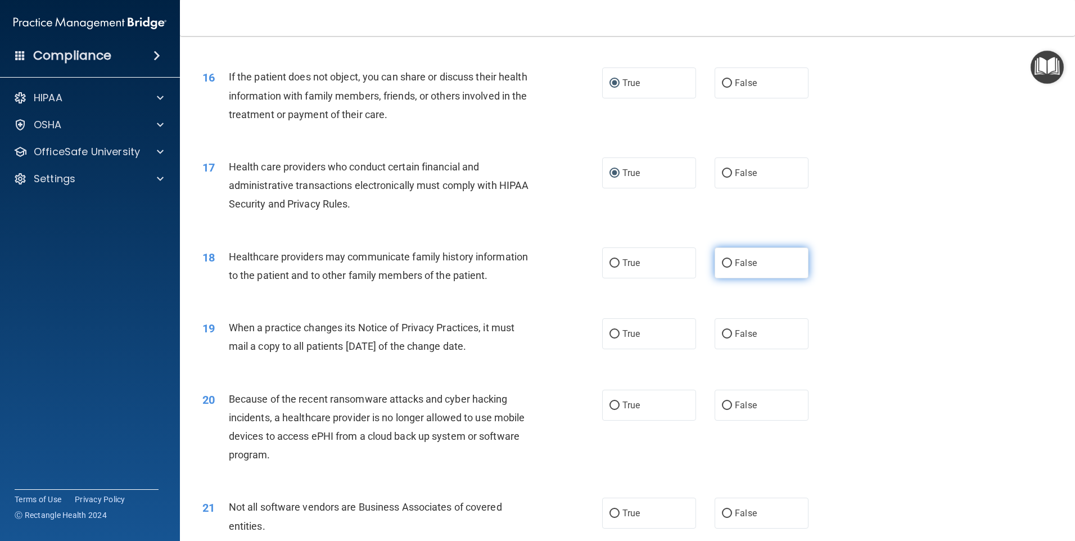
click at [722, 264] on input "False" at bounding box center [727, 263] width 10 height 8
radio input "true"
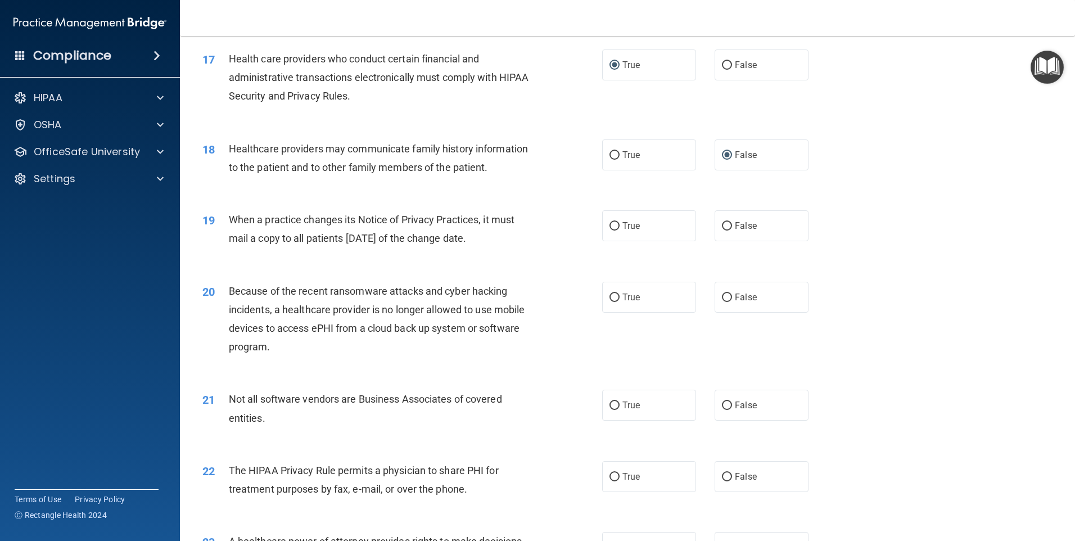
scroll to position [1406, 0]
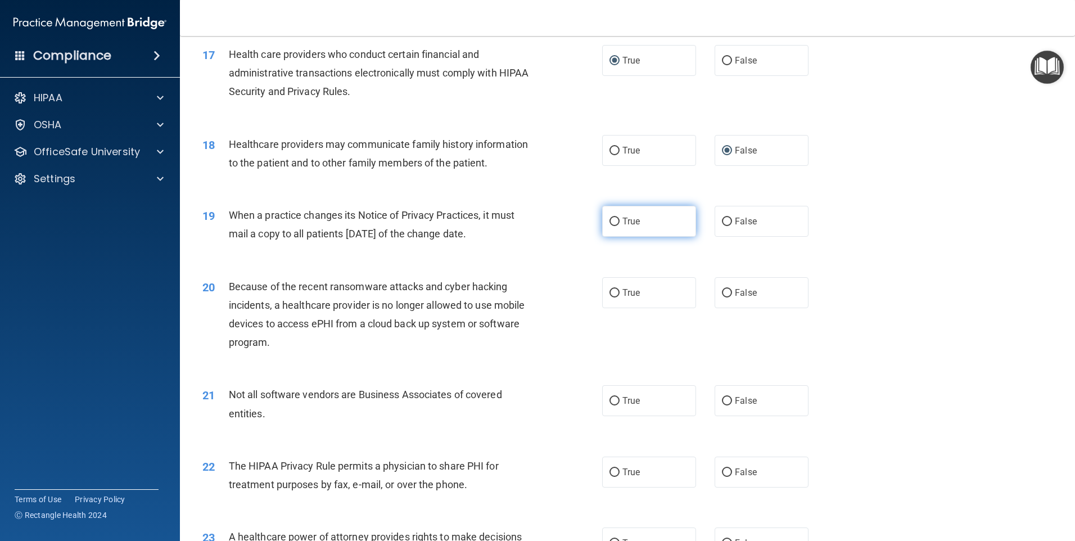
click at [610, 221] on input "True" at bounding box center [615, 222] width 10 height 8
radio input "true"
click at [722, 293] on input "False" at bounding box center [727, 293] width 10 height 8
radio input "true"
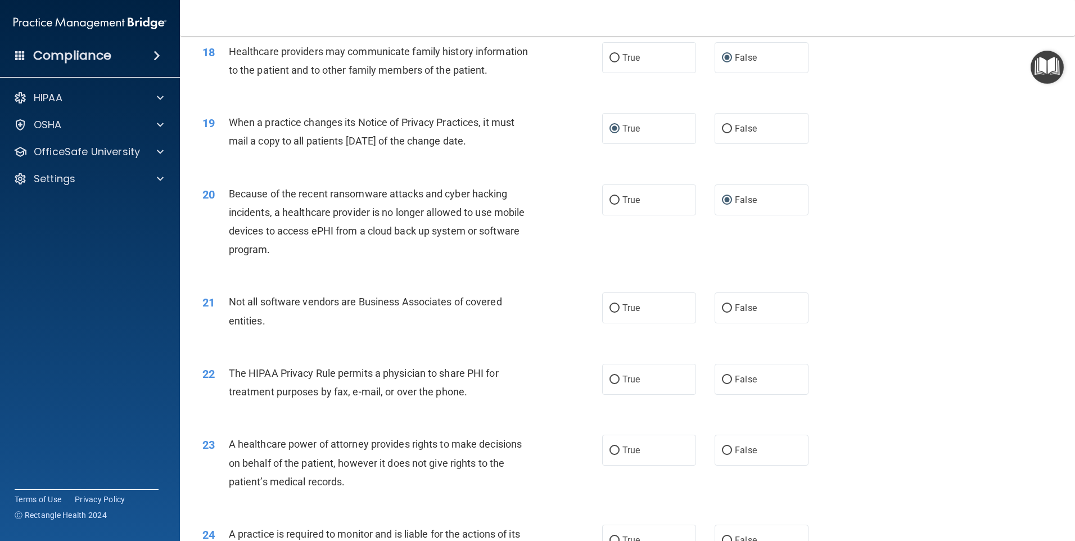
scroll to position [1518, 0]
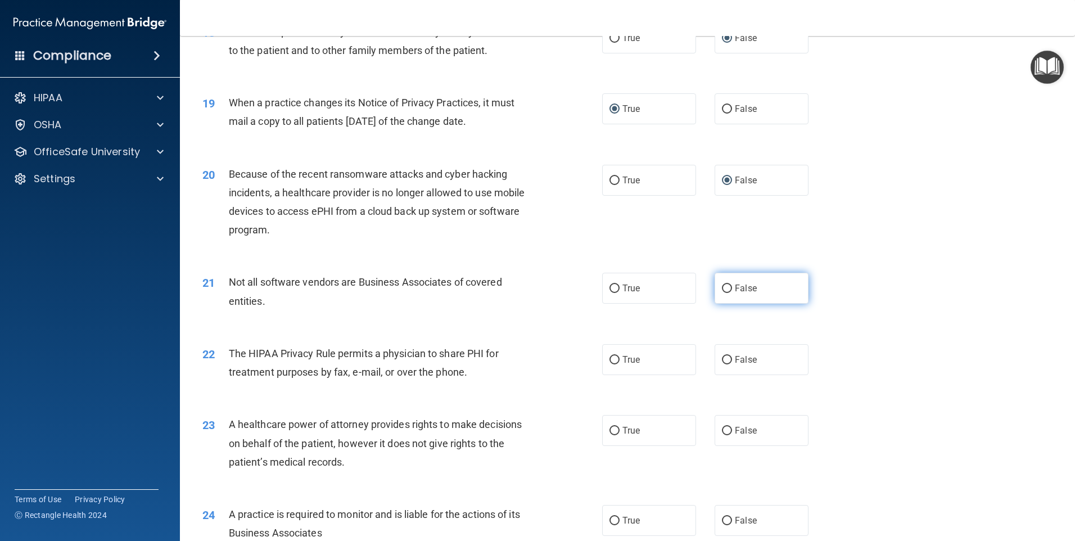
click at [722, 287] on input "False" at bounding box center [727, 289] width 10 height 8
radio input "true"
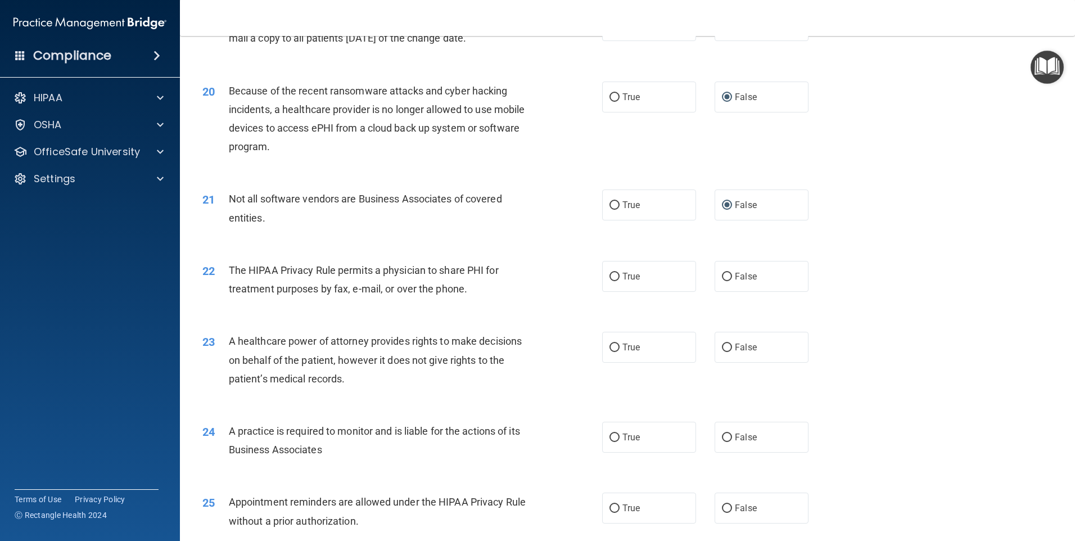
scroll to position [1631, 0]
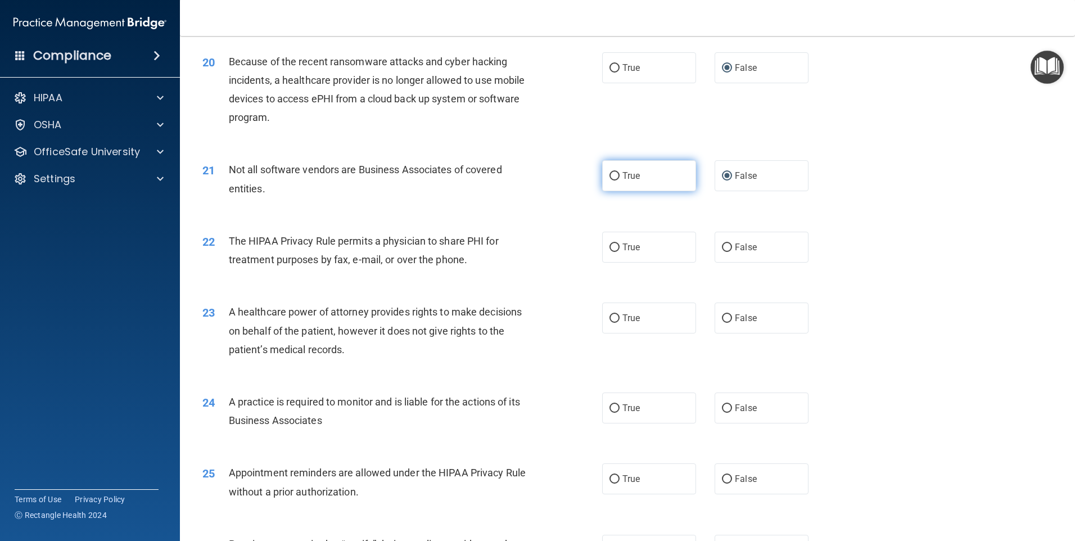
click at [610, 176] on input "True" at bounding box center [615, 176] width 10 height 8
radio input "true"
radio input "false"
click at [610, 245] on input "True" at bounding box center [615, 247] width 10 height 8
radio input "true"
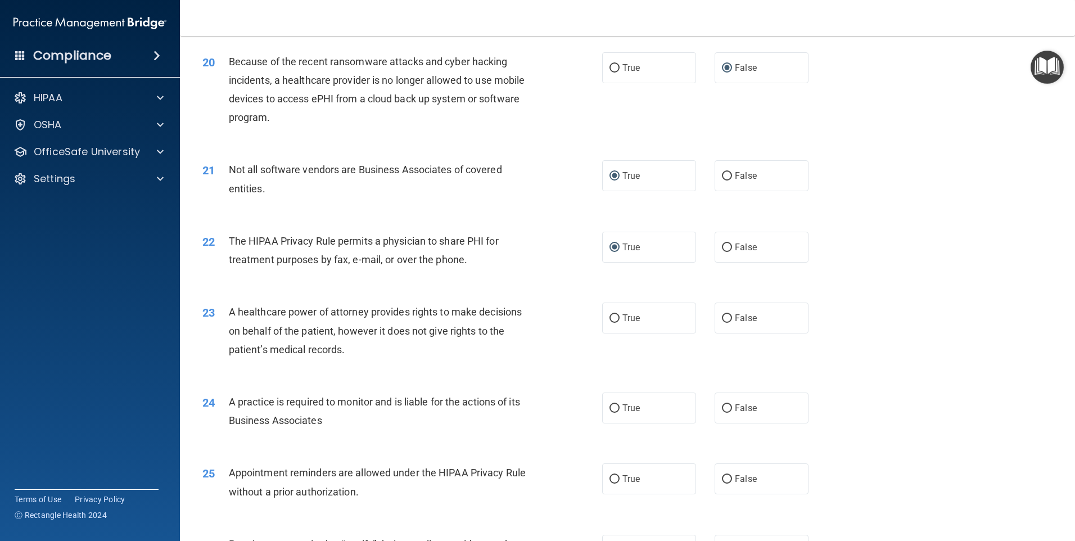
scroll to position [1687, 0]
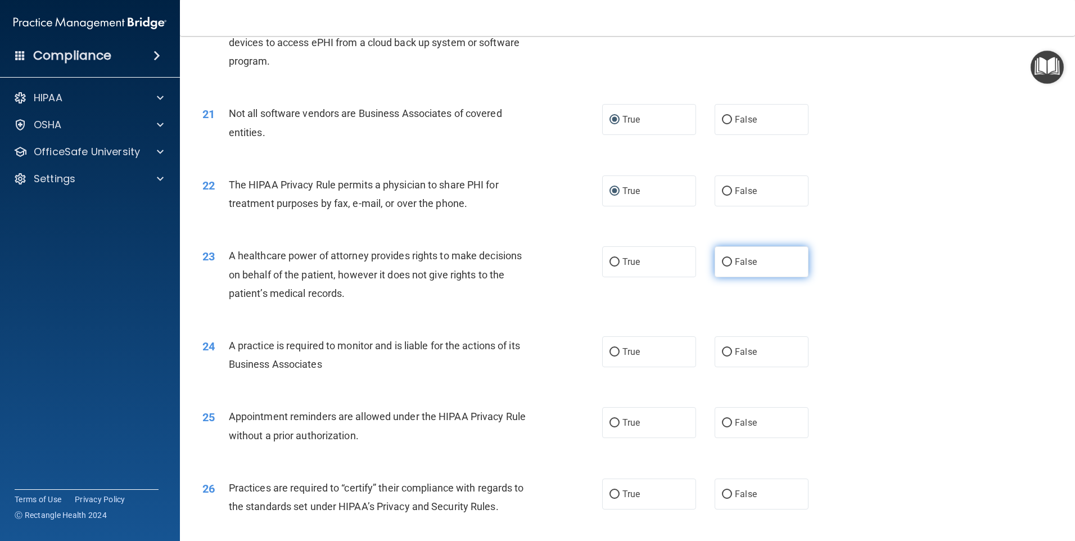
click at [723, 261] on input "False" at bounding box center [727, 262] width 10 height 8
radio input "true"
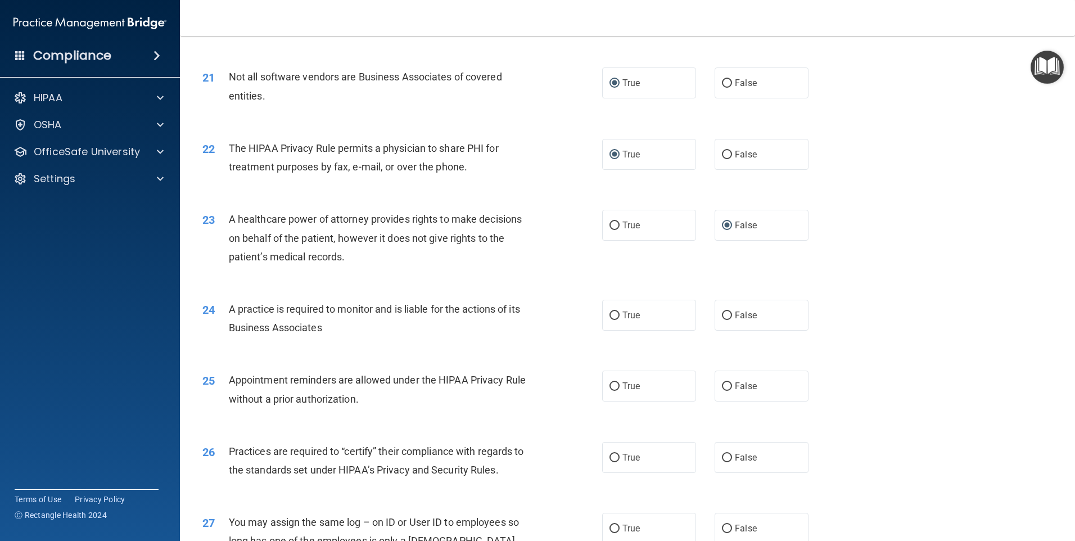
scroll to position [1743, 0]
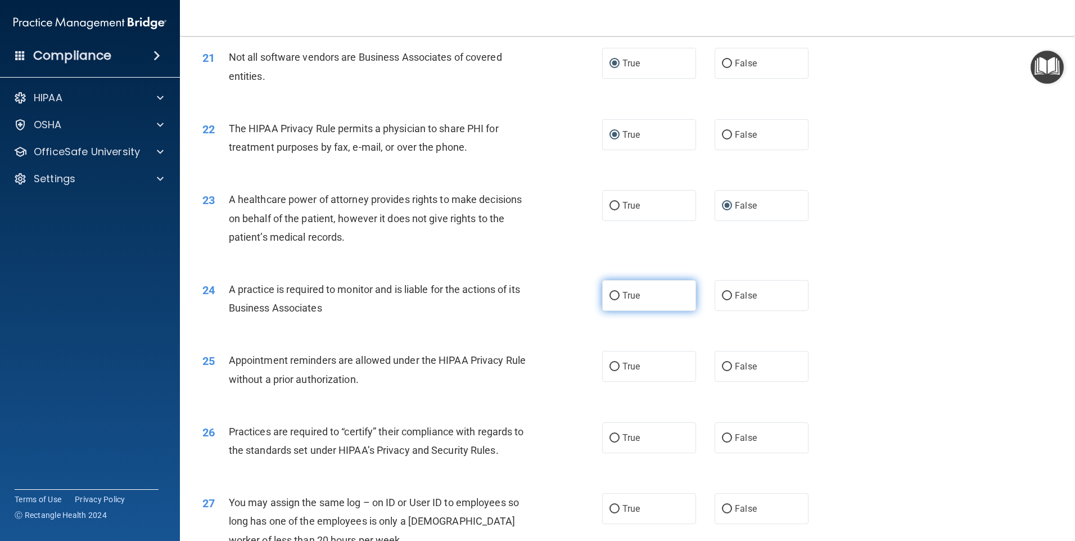
click at [612, 295] on input "True" at bounding box center [615, 296] width 10 height 8
radio input "true"
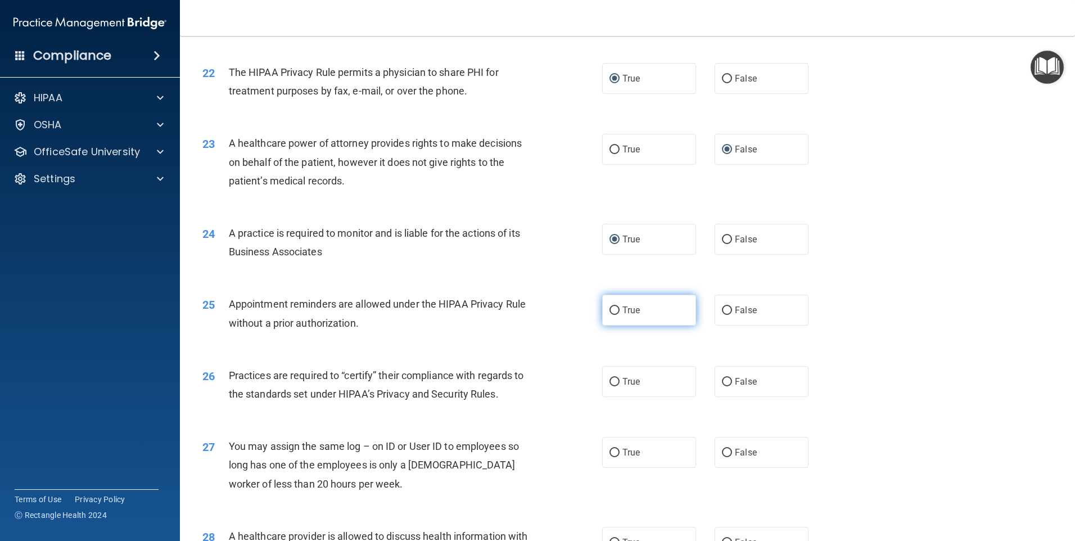
click at [610, 312] on input "True" at bounding box center [615, 310] width 10 height 8
radio input "true"
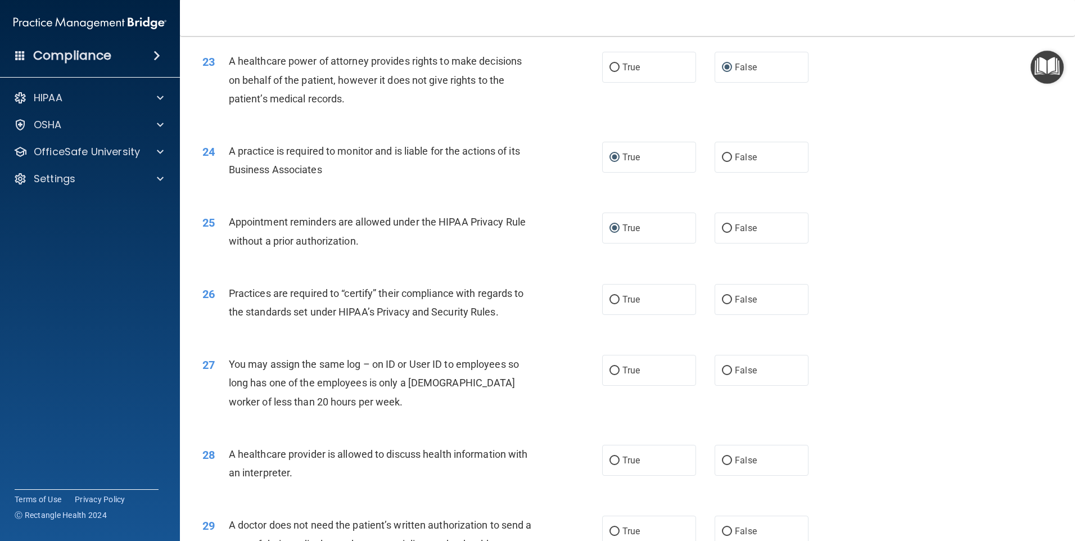
scroll to position [1912, 0]
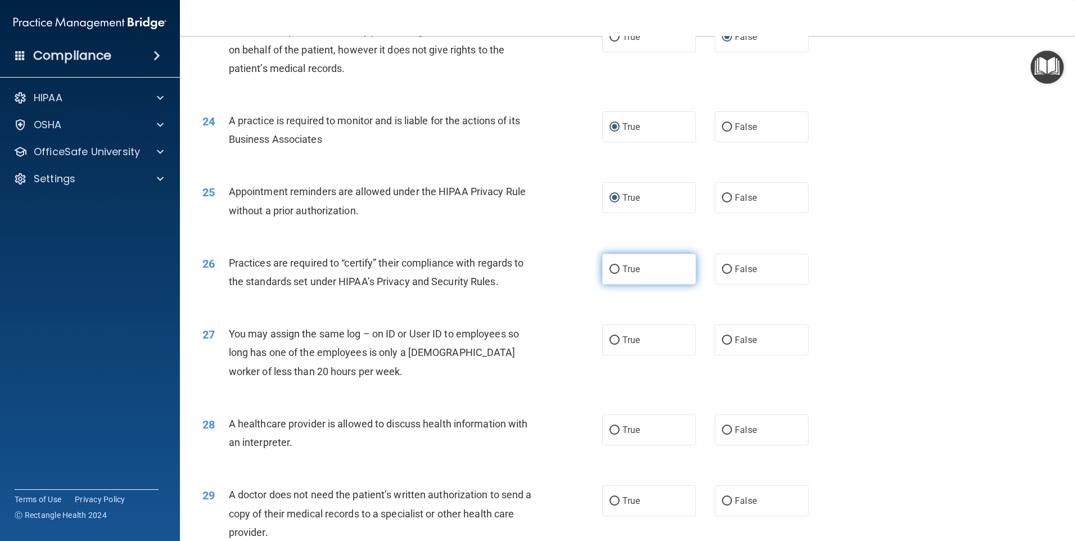
click at [610, 270] on input "True" at bounding box center [615, 269] width 10 height 8
radio input "true"
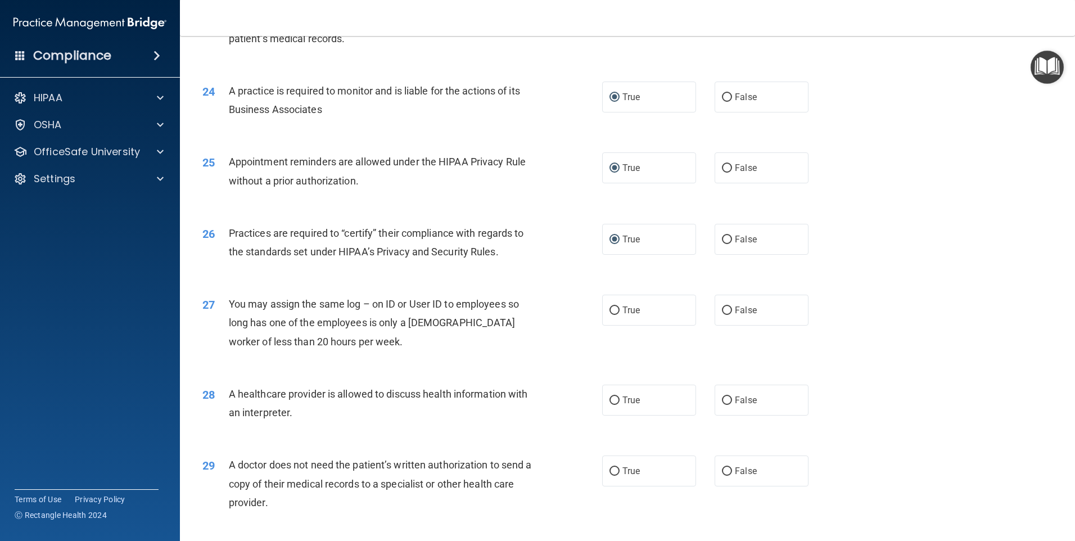
scroll to position [1968, 0]
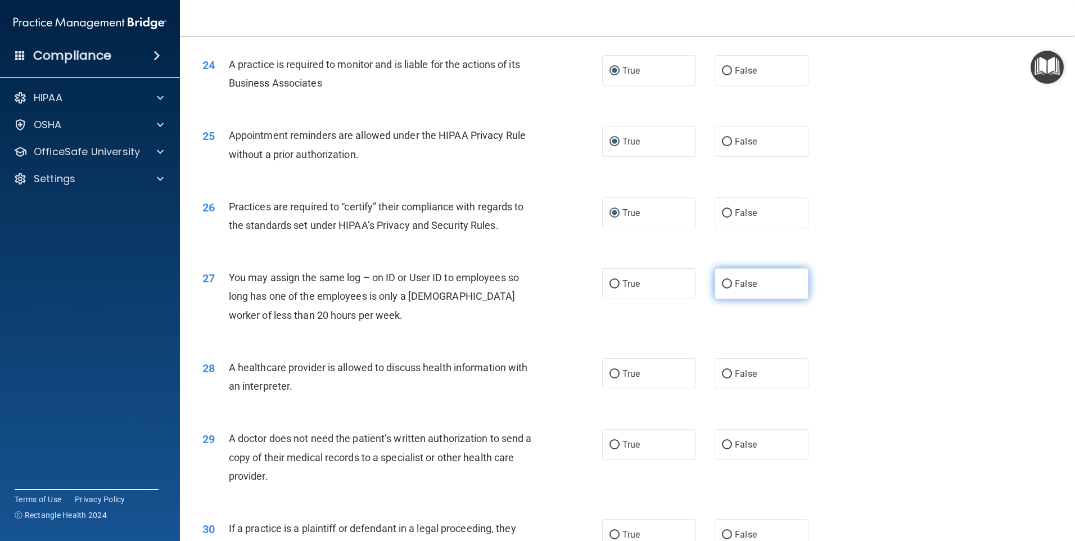
click at [722, 286] on input "False" at bounding box center [727, 284] width 10 height 8
radio input "true"
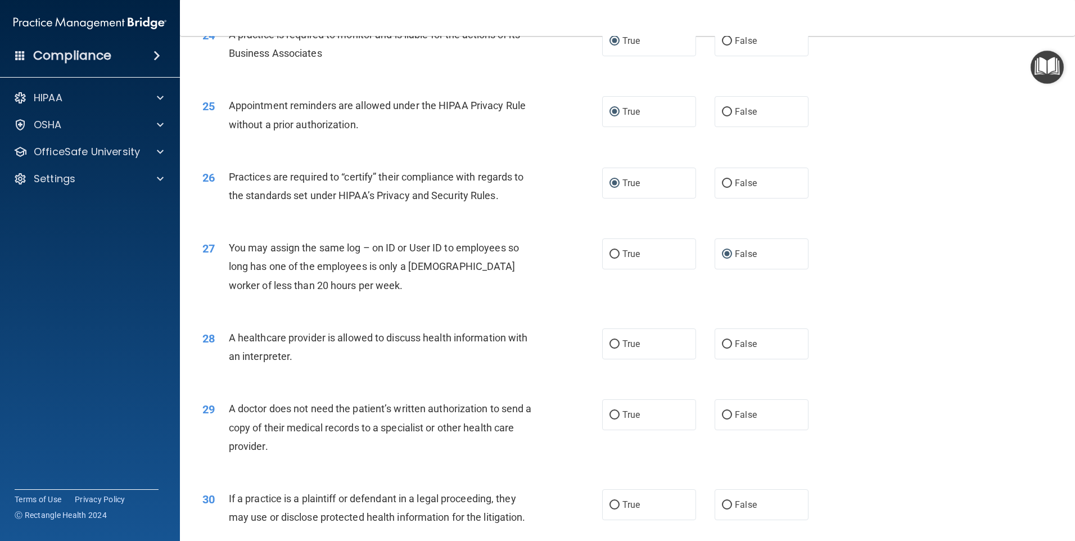
scroll to position [2024, 0]
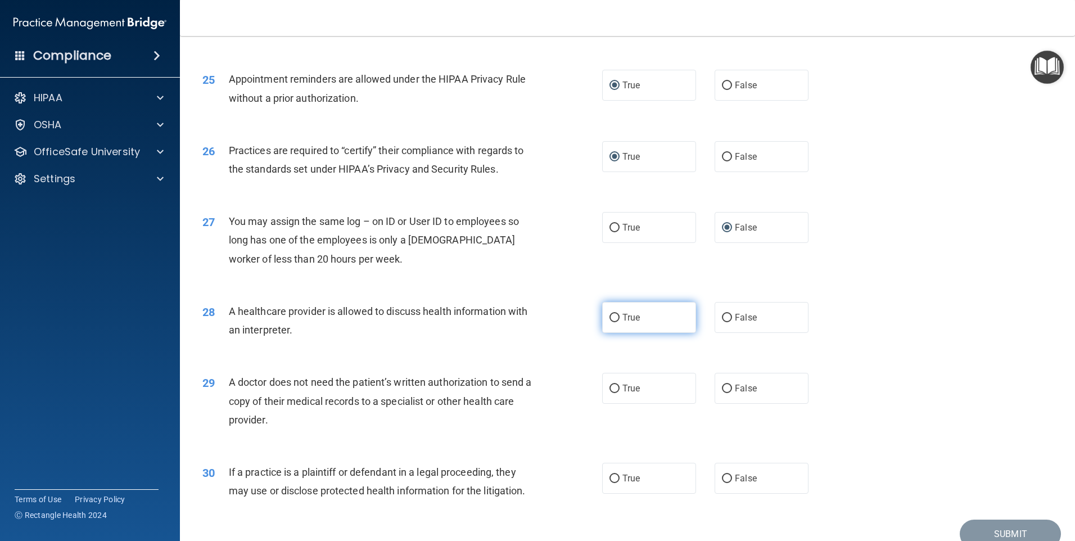
click at [611, 319] on input "True" at bounding box center [615, 318] width 10 height 8
radio input "true"
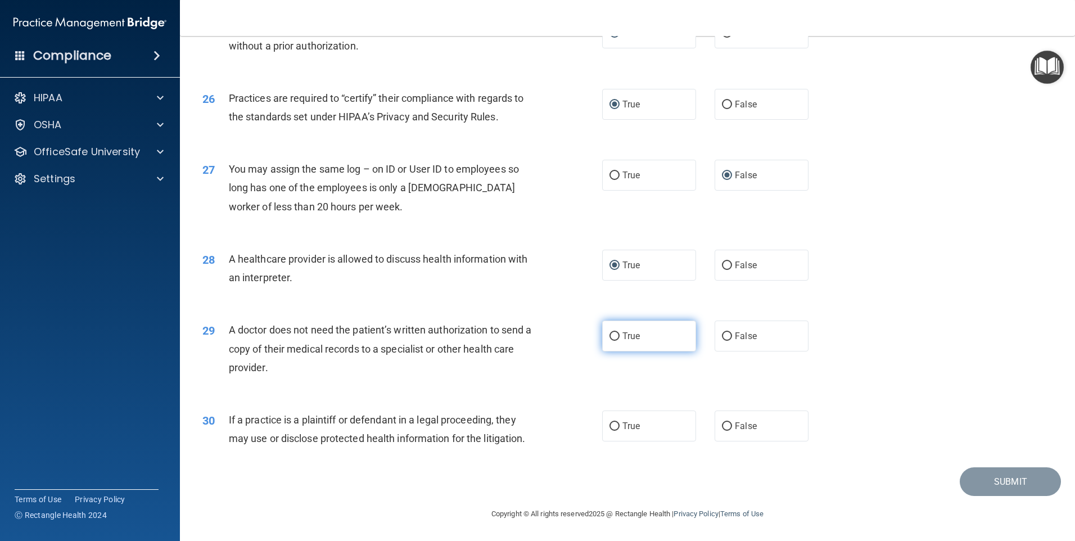
click at [610, 337] on input "True" at bounding box center [615, 336] width 10 height 8
radio input "true"
click at [616, 425] on label "True" at bounding box center [649, 425] width 94 height 31
click at [616, 425] on input "True" at bounding box center [615, 426] width 10 height 8
radio input "true"
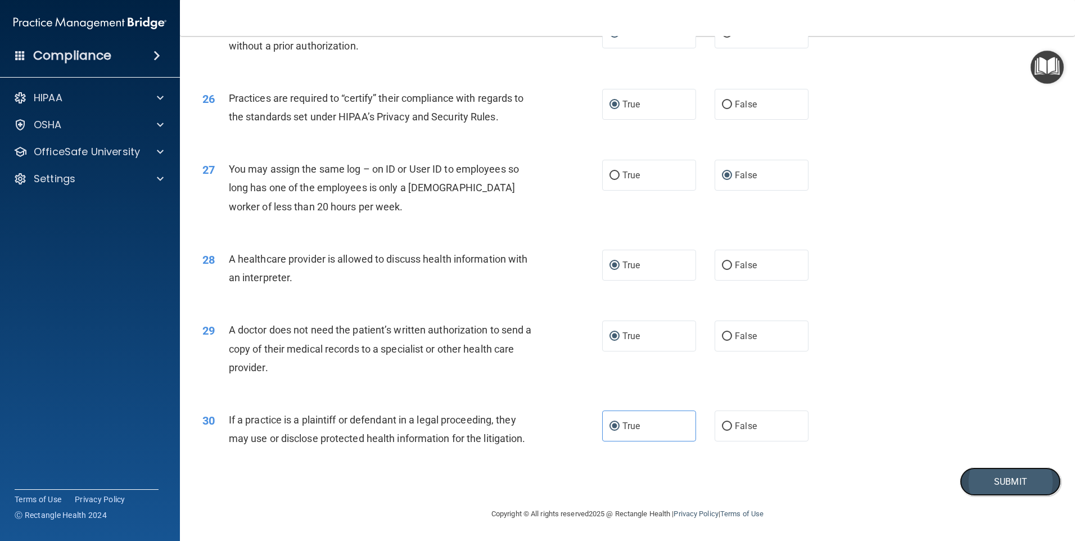
click at [998, 480] on button "Submit" at bounding box center [1010, 481] width 101 height 29
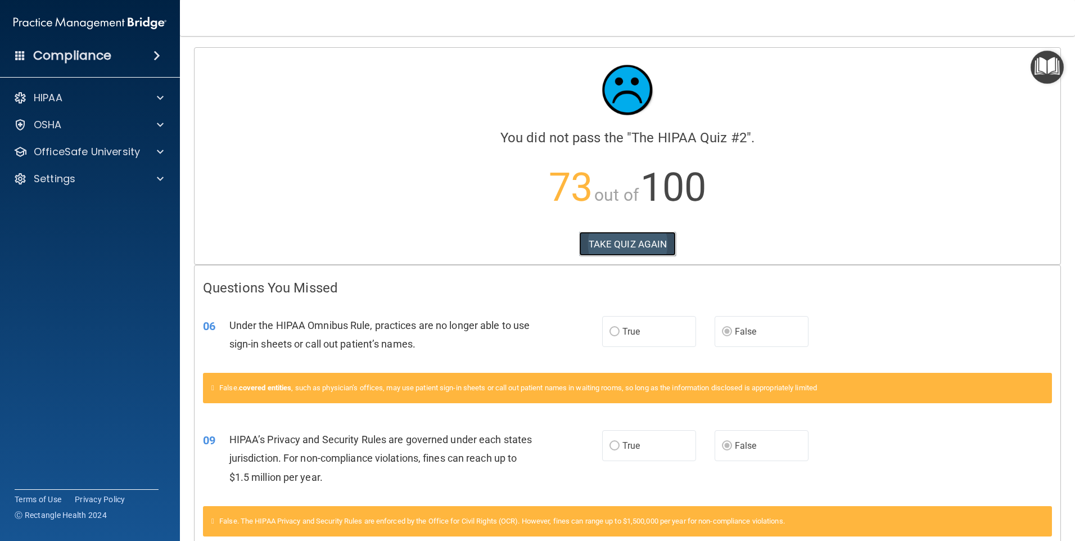
click at [621, 246] on button "TAKE QUIZ AGAIN" at bounding box center [627, 244] width 97 height 25
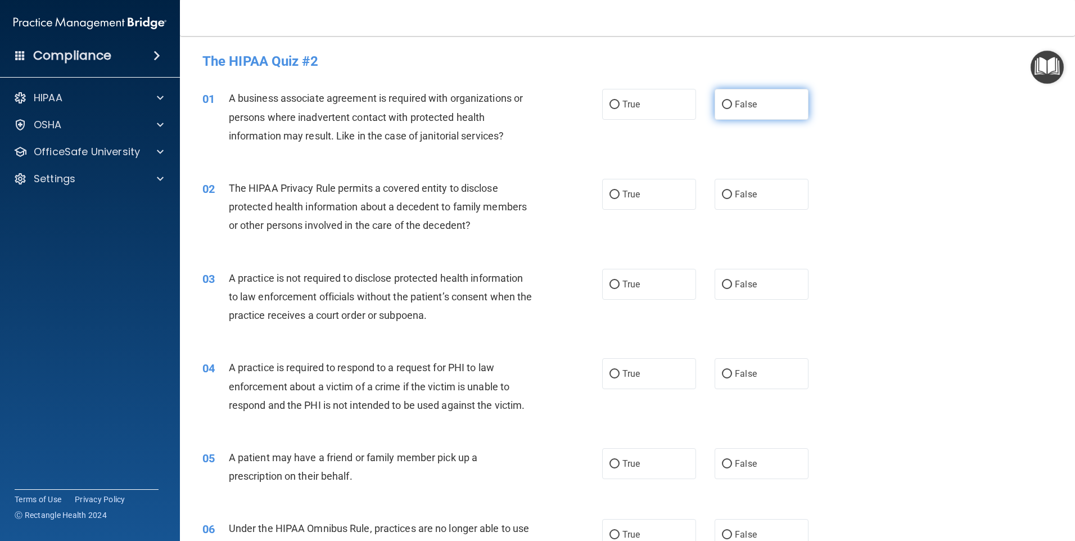
click at [723, 106] on input "False" at bounding box center [727, 105] width 10 height 8
radio input "true"
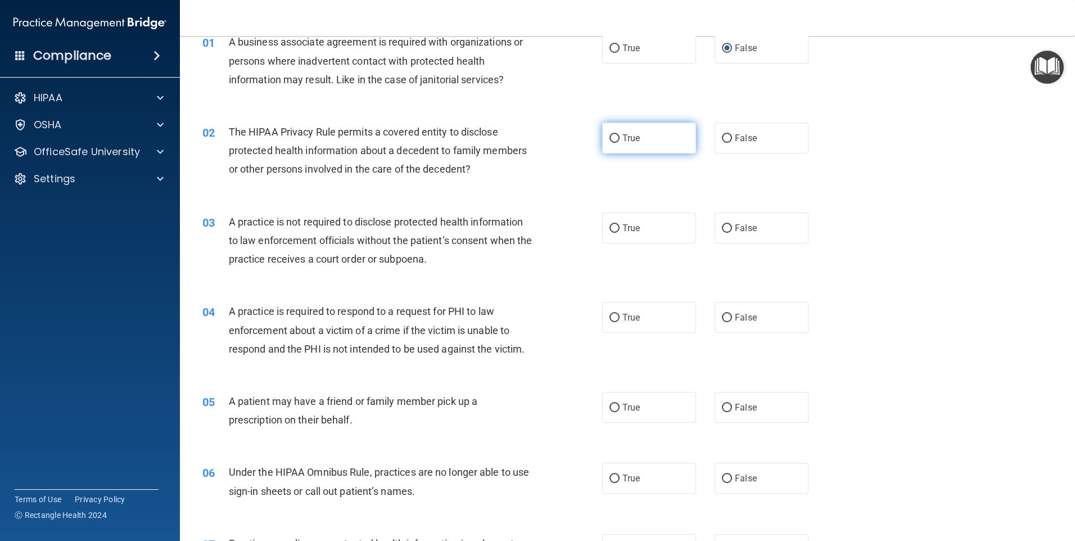
click at [612, 137] on input "True" at bounding box center [615, 138] width 10 height 8
radio input "true"
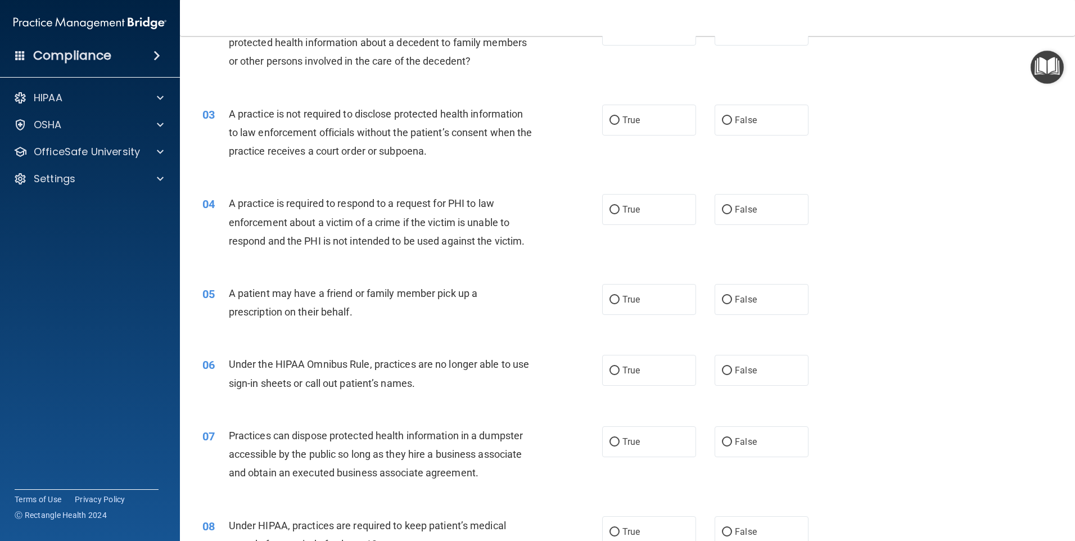
scroll to position [169, 0]
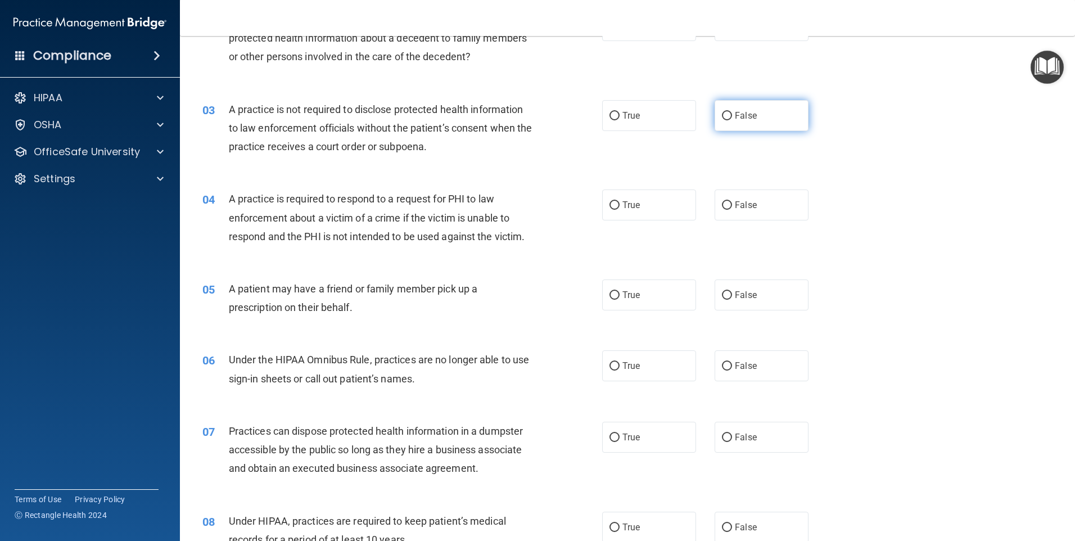
click at [722, 116] on input "False" at bounding box center [727, 116] width 10 height 8
radio input "true"
click at [612, 209] on input "True" at bounding box center [615, 205] width 10 height 8
radio input "true"
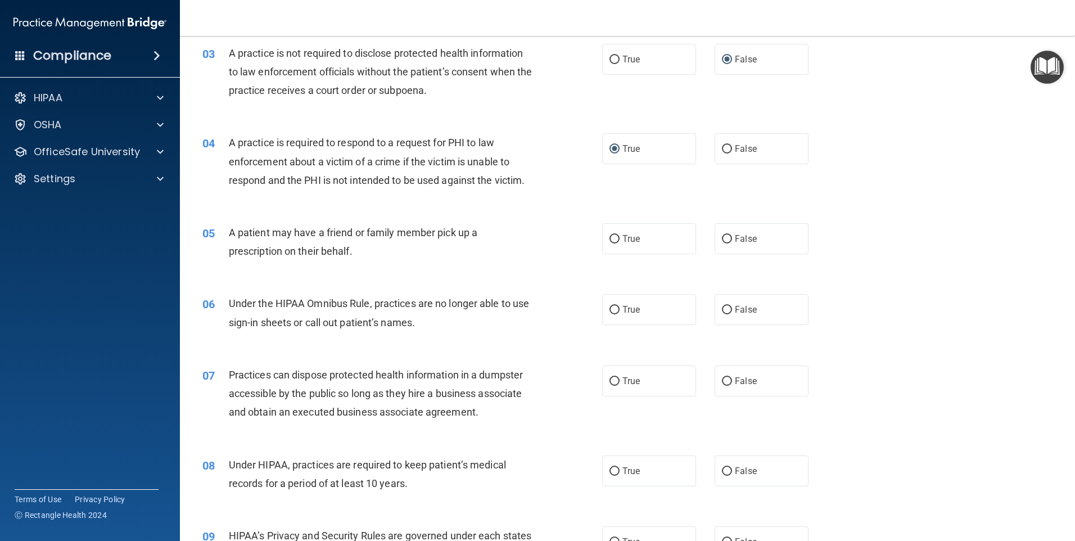
scroll to position [281, 0]
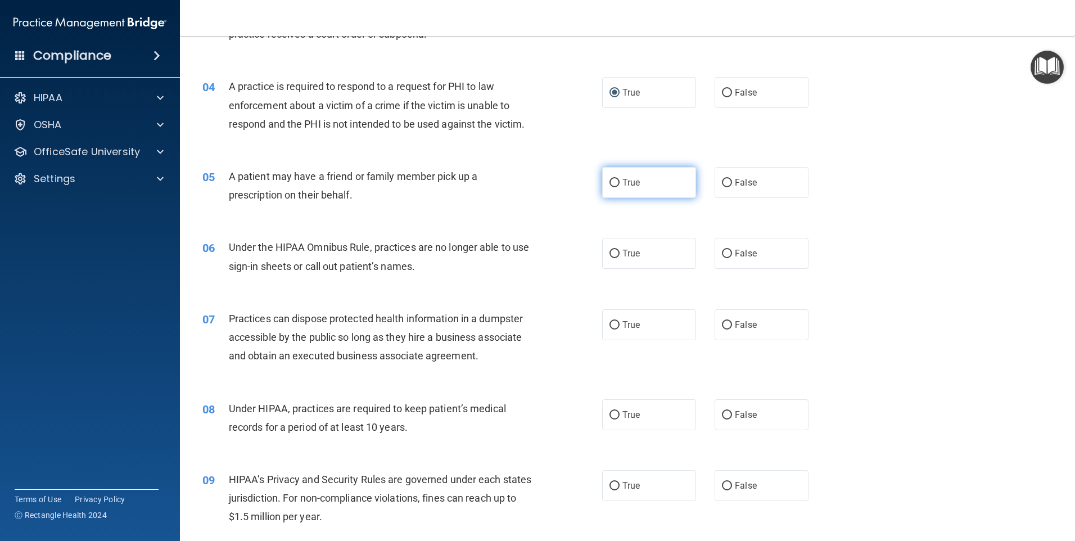
click at [610, 184] on input "True" at bounding box center [615, 183] width 10 height 8
radio input "true"
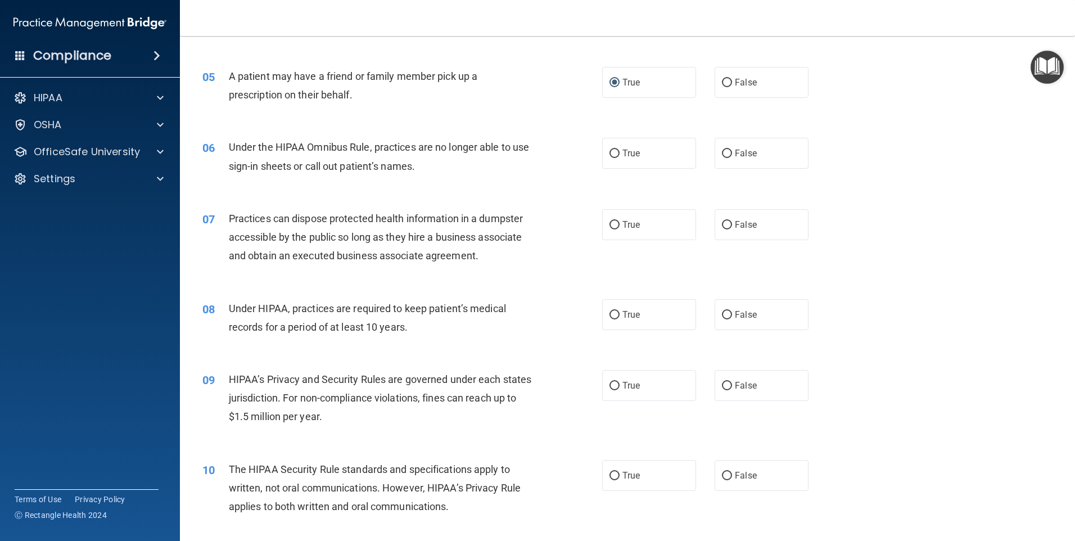
scroll to position [394, 0]
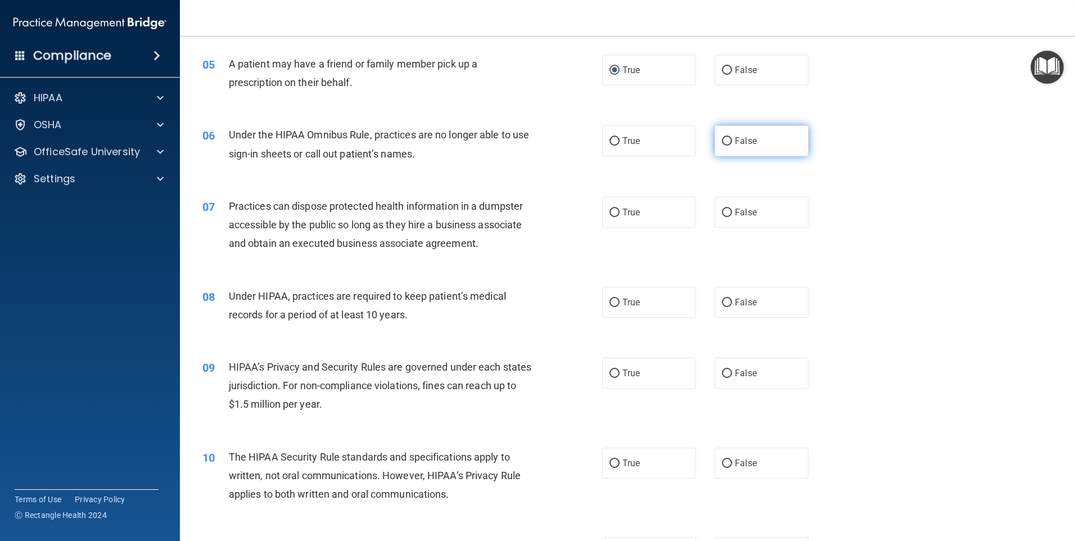
click at [722, 139] on input "False" at bounding box center [727, 141] width 10 height 8
radio input "true"
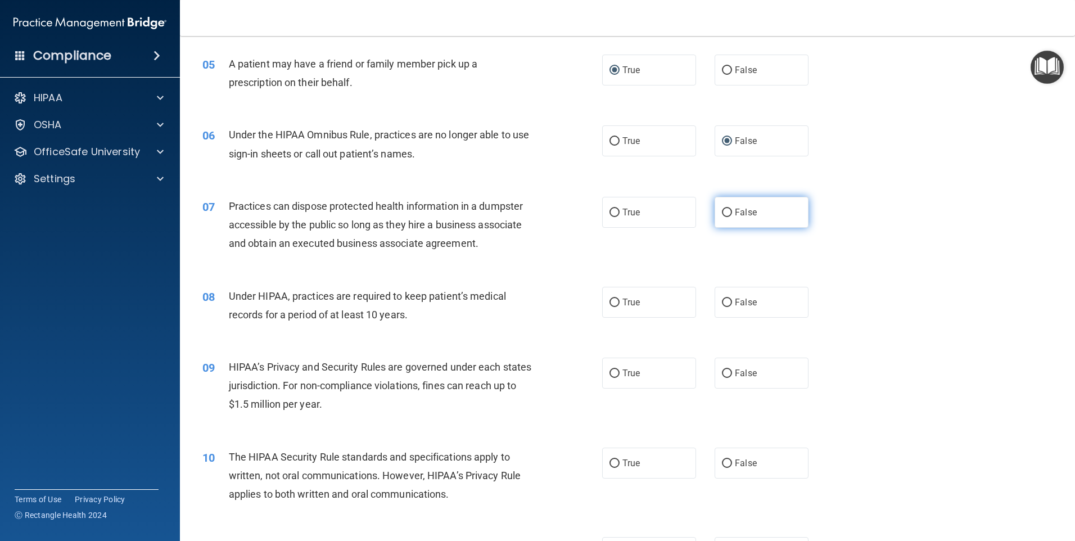
click at [723, 211] on input "False" at bounding box center [727, 213] width 10 height 8
radio input "true"
click at [723, 305] on input "False" at bounding box center [727, 303] width 10 height 8
radio input "true"
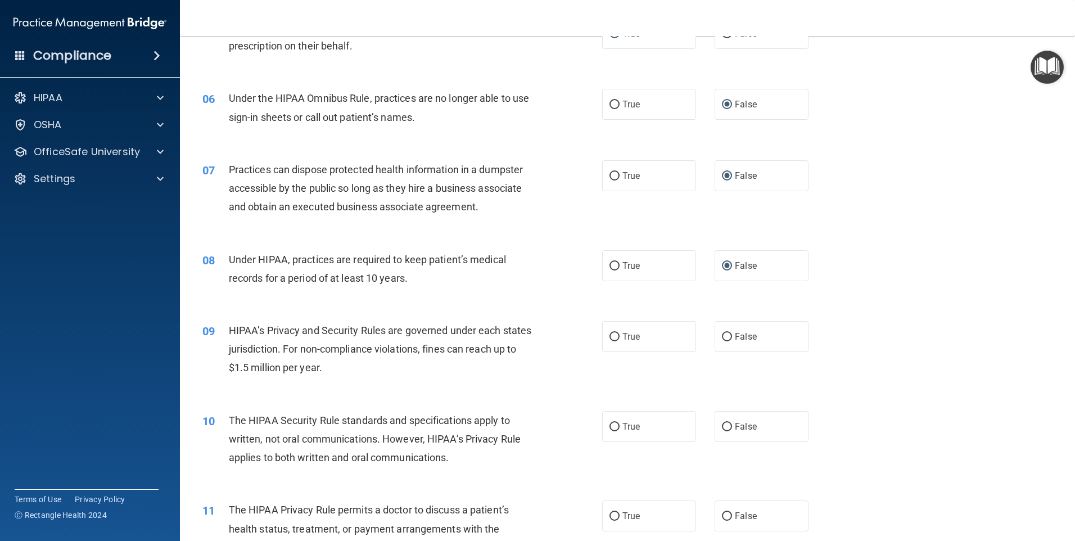
scroll to position [450, 0]
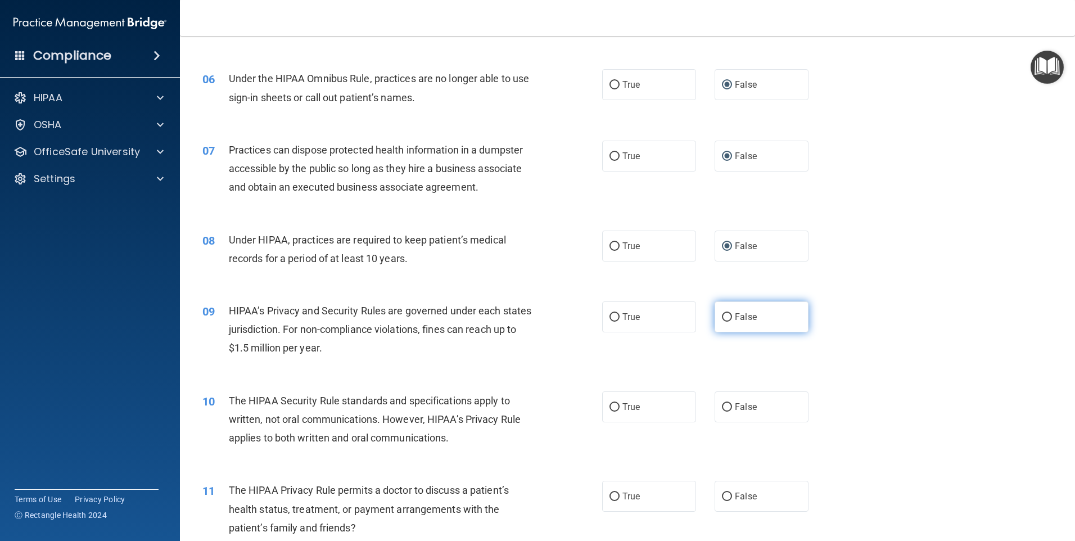
click at [724, 317] on input "False" at bounding box center [727, 317] width 10 height 8
radio input "true"
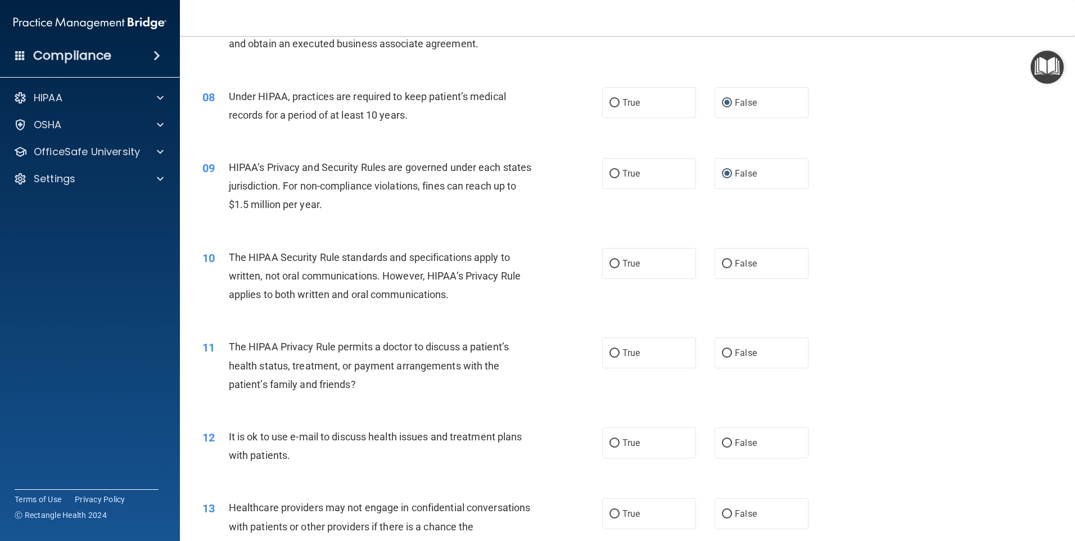
scroll to position [619, 0]
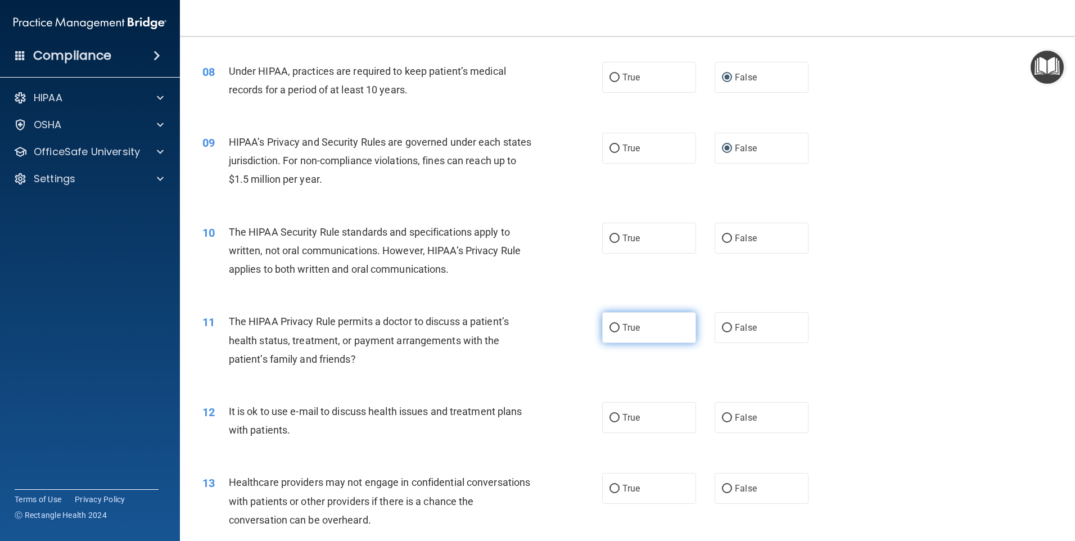
click at [614, 328] on input "True" at bounding box center [615, 328] width 10 height 8
radio input "true"
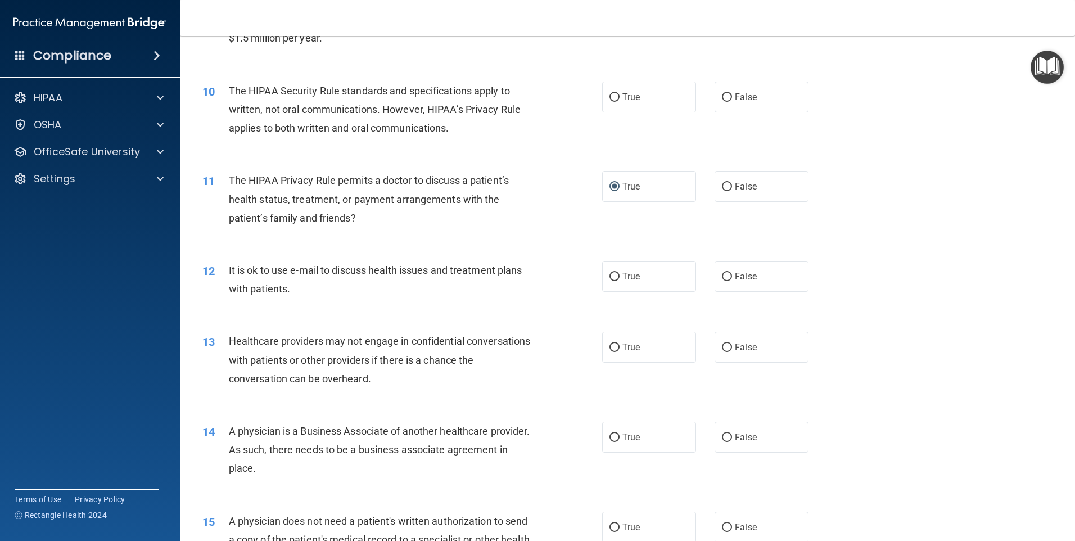
scroll to position [787, 0]
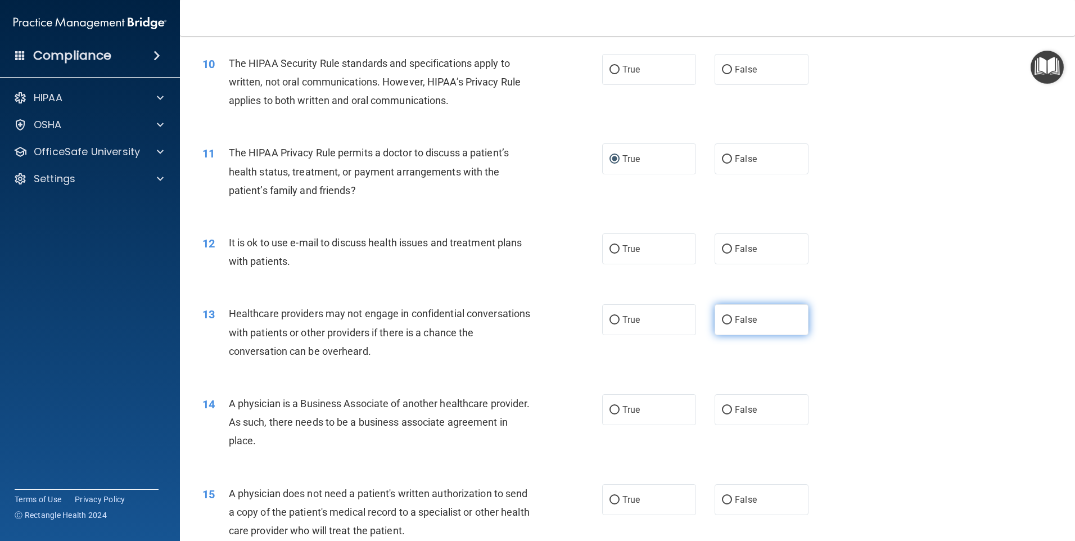
click at [728, 317] on label "False" at bounding box center [762, 319] width 94 height 31
click at [728, 317] on input "False" at bounding box center [727, 320] width 10 height 8
radio input "true"
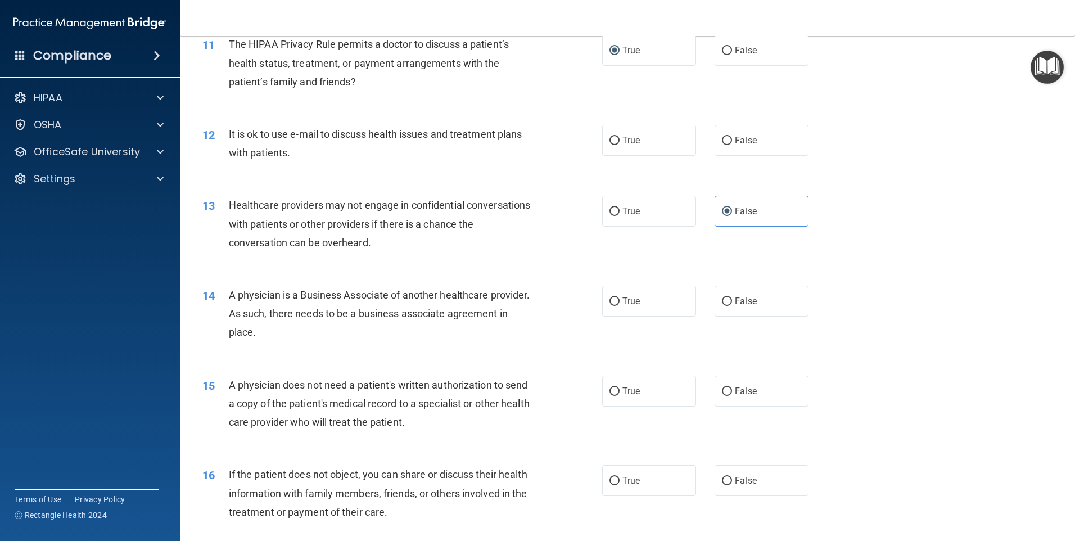
scroll to position [900, 0]
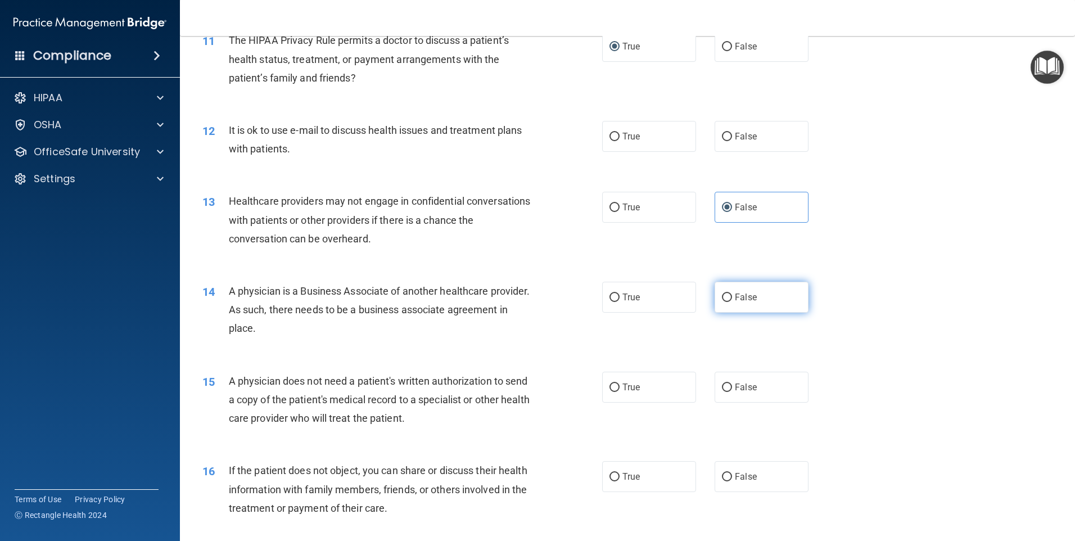
click at [722, 294] on input "False" at bounding box center [727, 298] width 10 height 8
radio input "true"
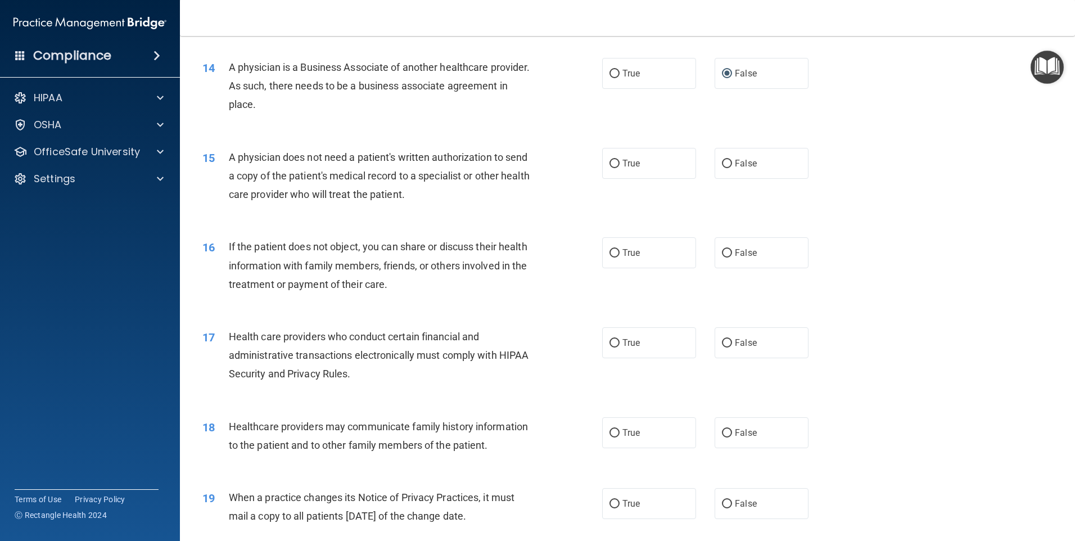
scroll to position [1125, 0]
click at [611, 250] on input "True" at bounding box center [615, 252] width 10 height 8
radio input "true"
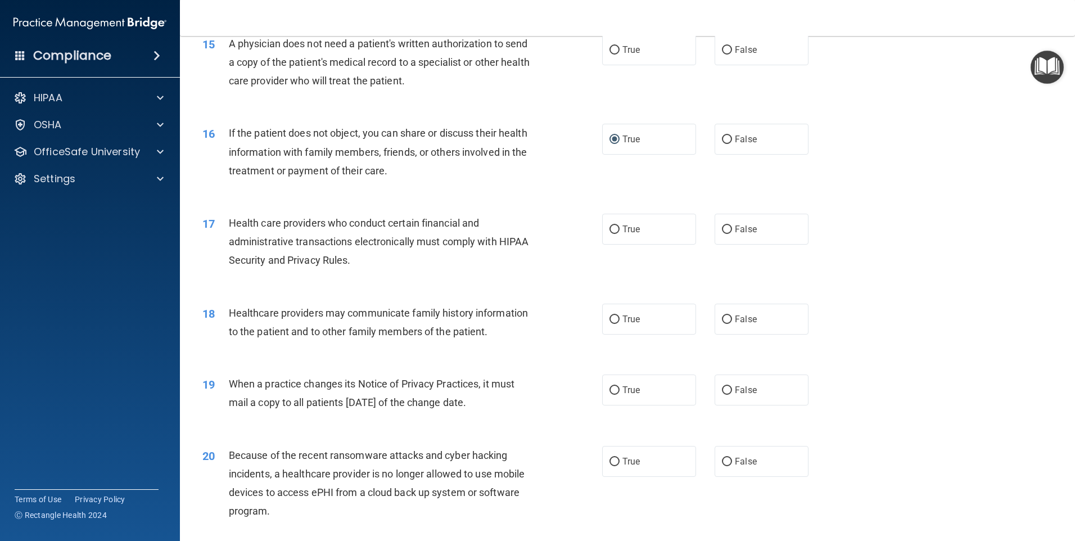
scroll to position [1293, 0]
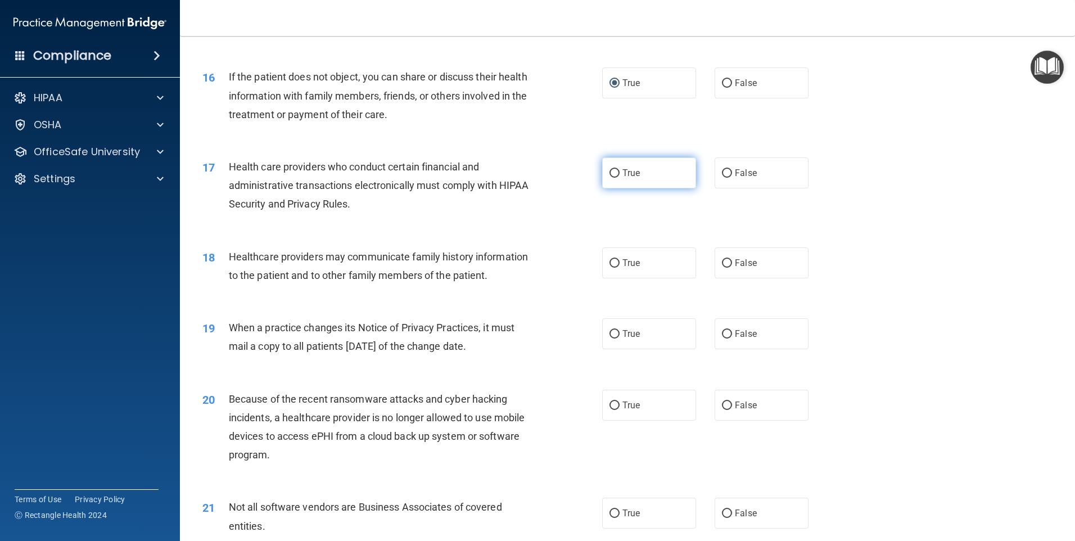
click at [610, 171] on input "True" at bounding box center [615, 173] width 10 height 8
radio input "true"
click at [723, 260] on input "False" at bounding box center [727, 263] width 10 height 8
radio input "true"
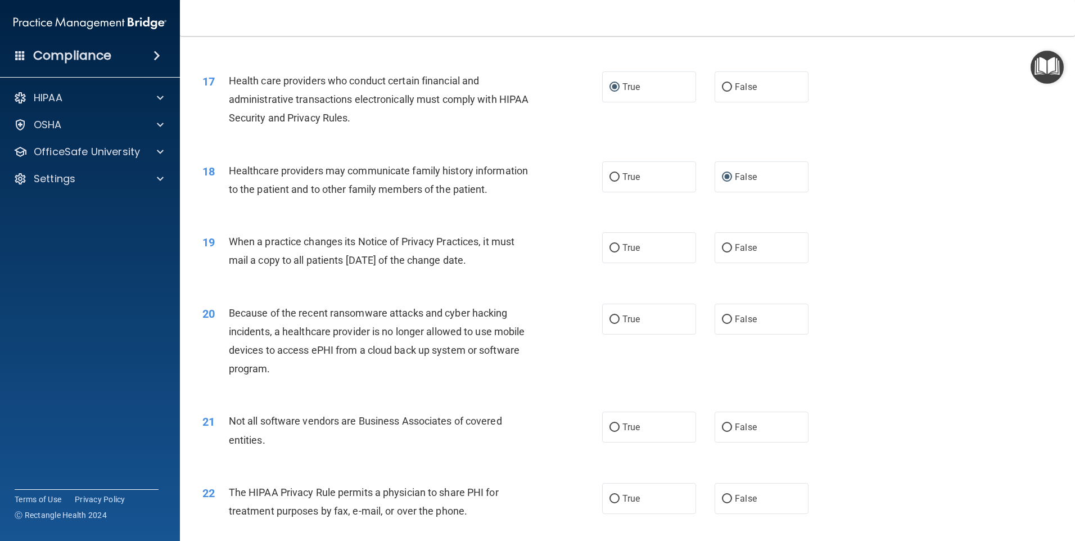
scroll to position [1406, 0]
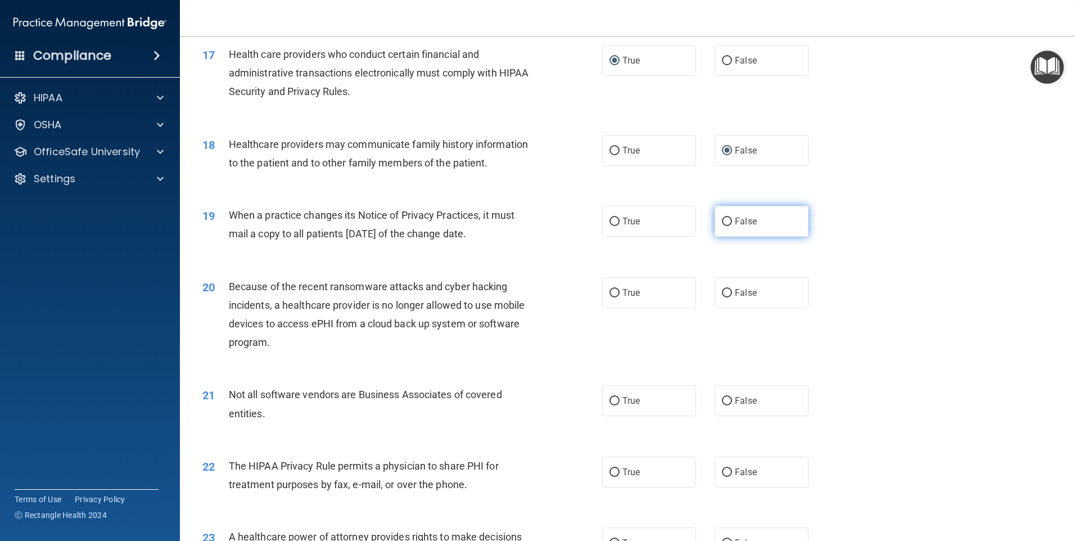
click at [726, 219] on input "False" at bounding box center [727, 222] width 10 height 8
radio input "true"
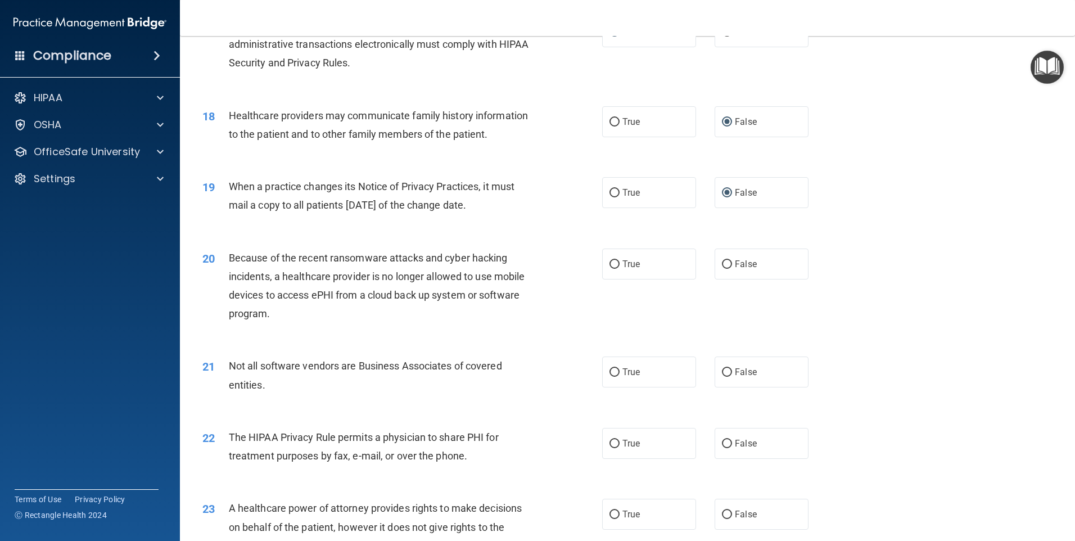
scroll to position [1462, 0]
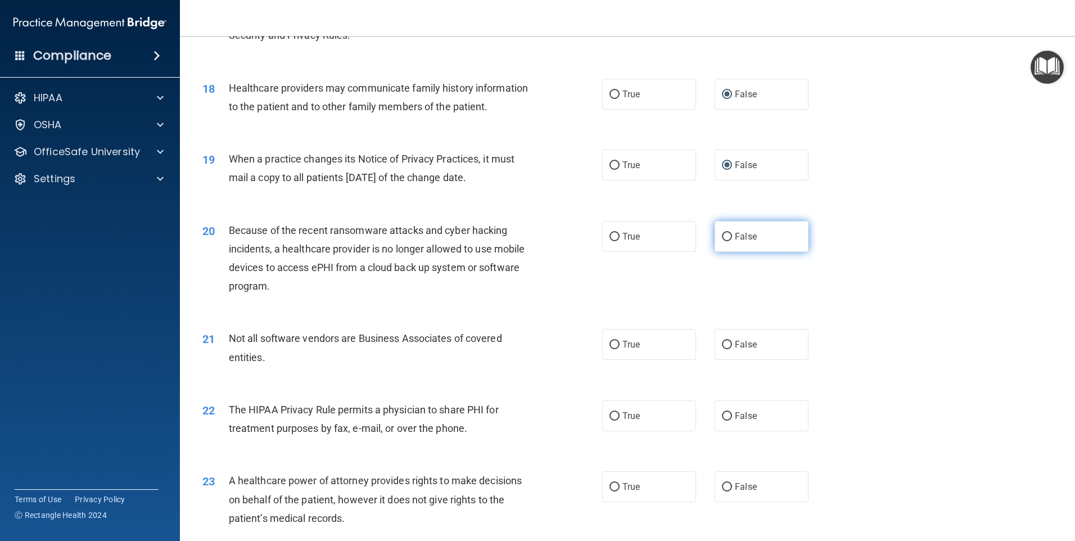
click at [723, 236] on input "False" at bounding box center [727, 237] width 10 height 8
radio input "true"
click at [610, 346] on input "True" at bounding box center [615, 345] width 10 height 8
radio input "true"
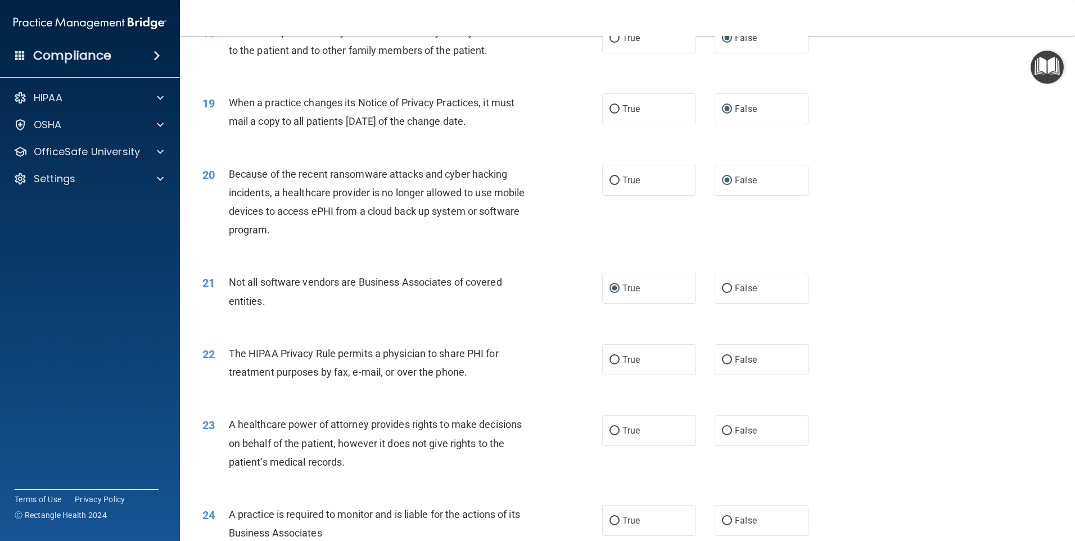
scroll to position [1574, 0]
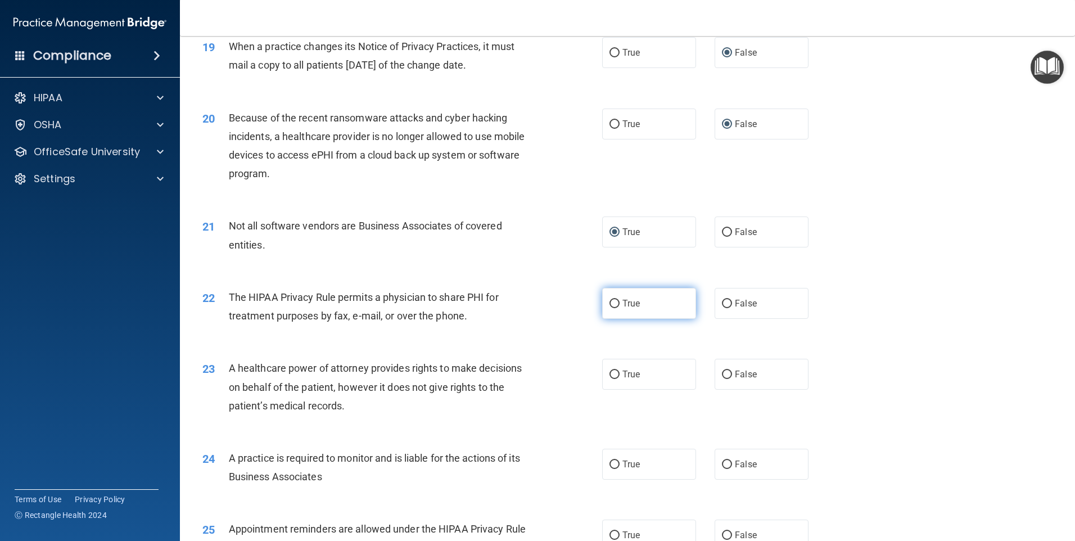
click at [610, 304] on input "True" at bounding box center [615, 304] width 10 height 8
radio input "true"
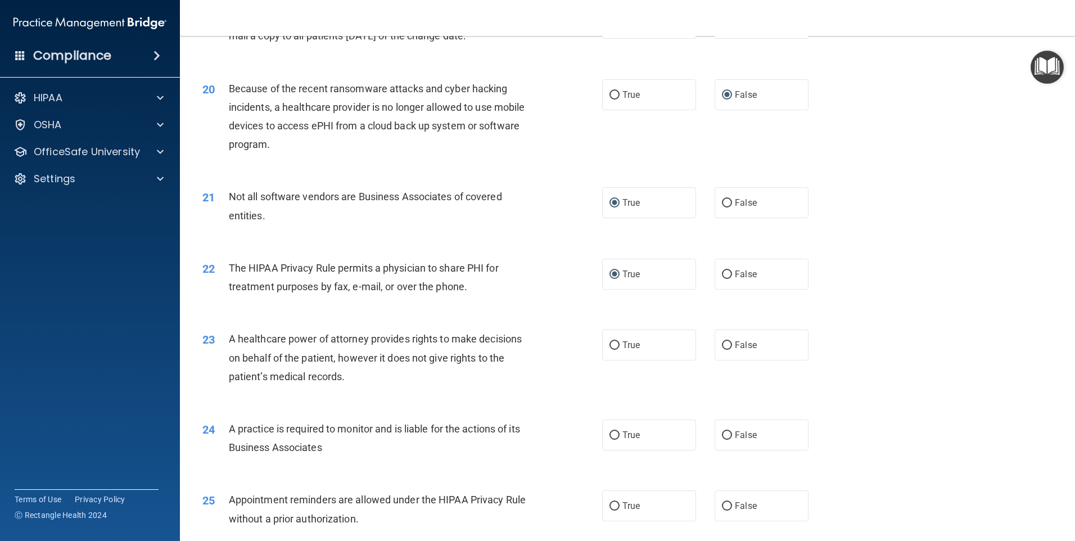
scroll to position [1631, 0]
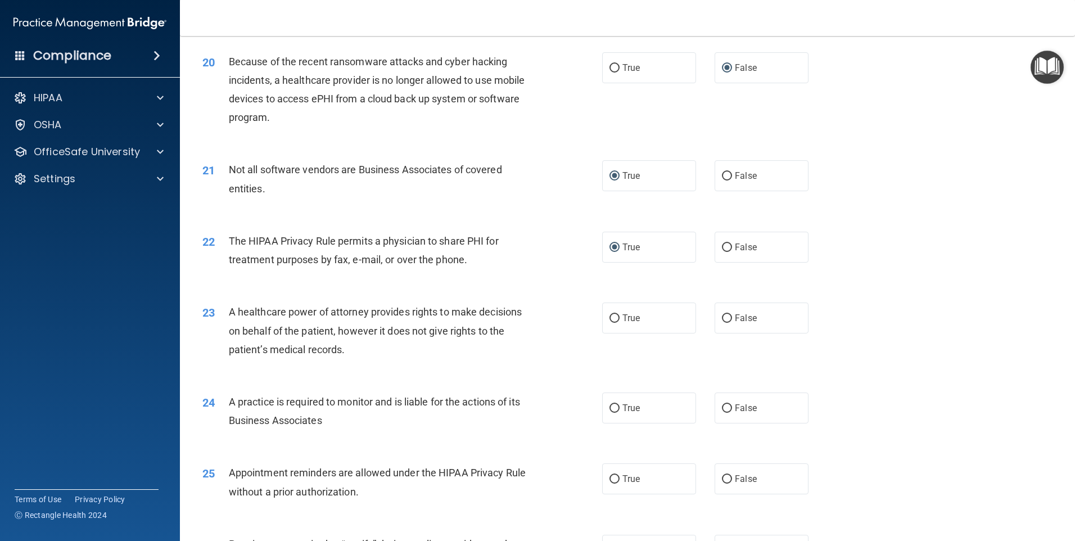
click at [352, 256] on span "The HIPAA Privacy Rule permits a physician to share PHI for treatment purposes …" at bounding box center [364, 250] width 270 height 30
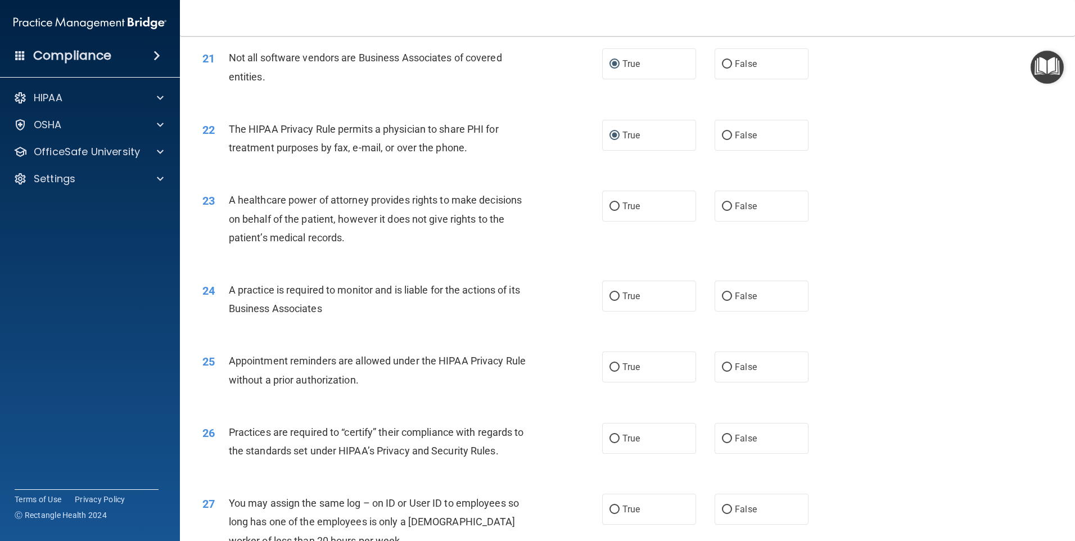
scroll to position [1743, 0]
click at [722, 204] on input "False" at bounding box center [727, 206] width 10 height 8
radio input "true"
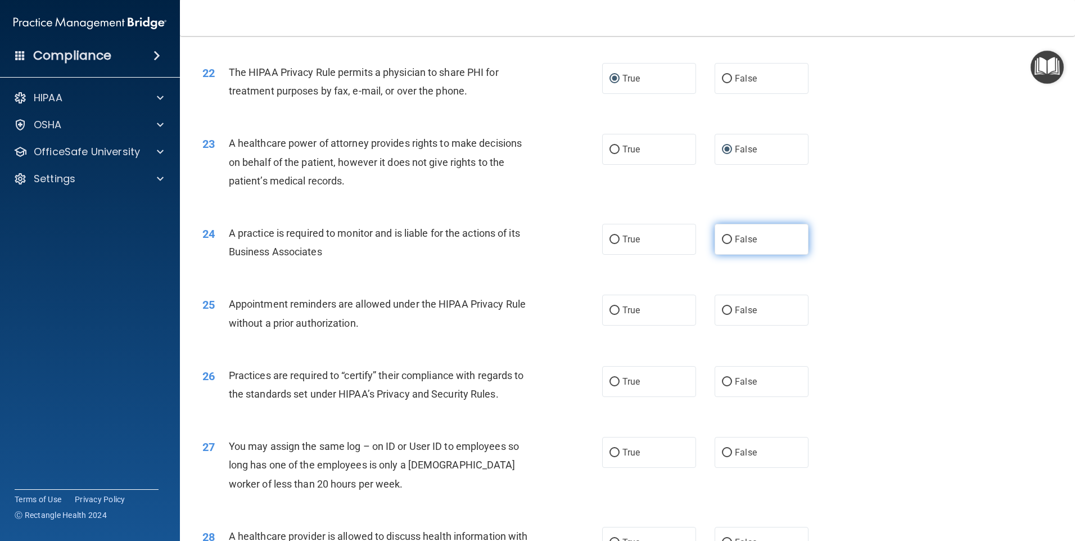
click at [722, 241] on input "False" at bounding box center [727, 240] width 10 height 8
radio input "true"
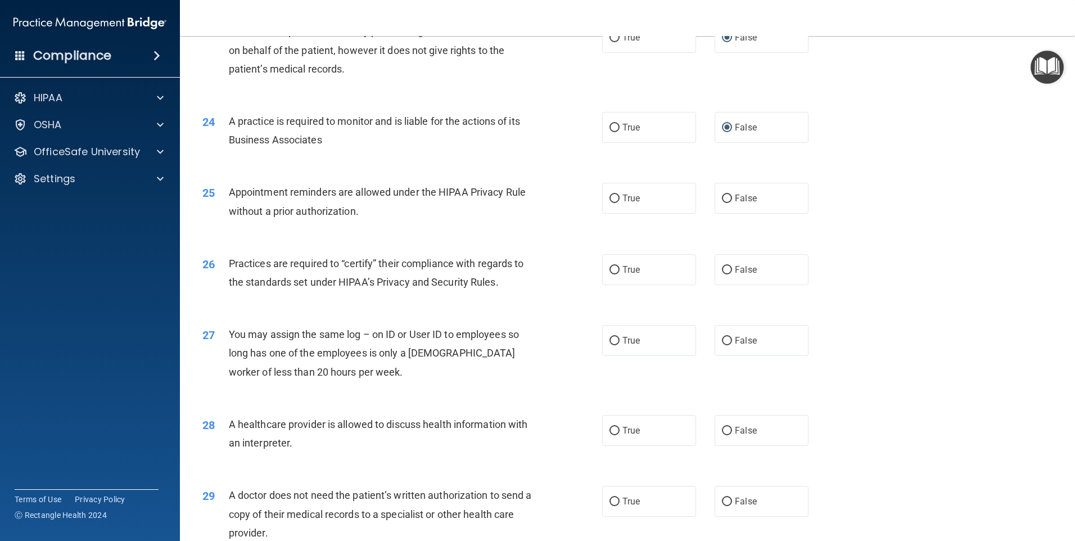
scroll to position [1912, 0]
click at [616, 195] on label "True" at bounding box center [649, 197] width 94 height 31
click at [616, 195] on input "True" at bounding box center [615, 198] width 10 height 8
radio input "true"
drag, startPoint x: 721, startPoint y: 270, endPoint x: 668, endPoint y: 273, distance: 53.0
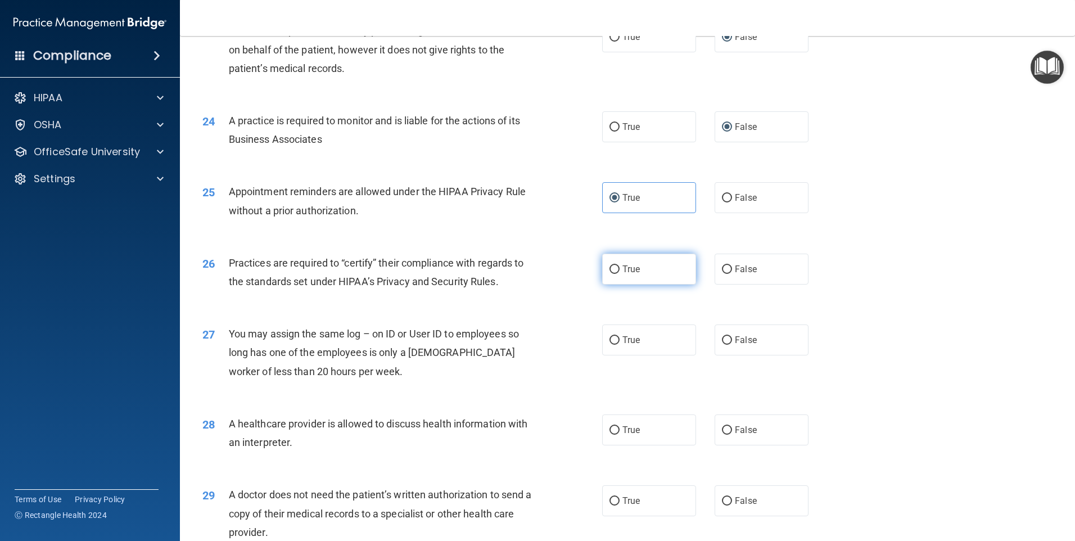
click at [722, 270] on input "False" at bounding box center [727, 269] width 10 height 8
radio input "true"
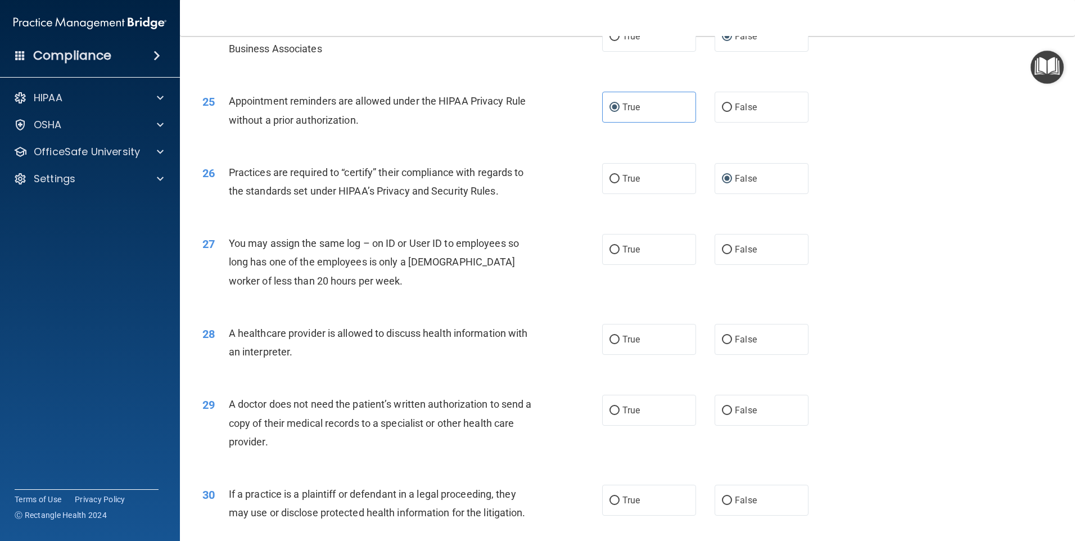
scroll to position [2024, 0]
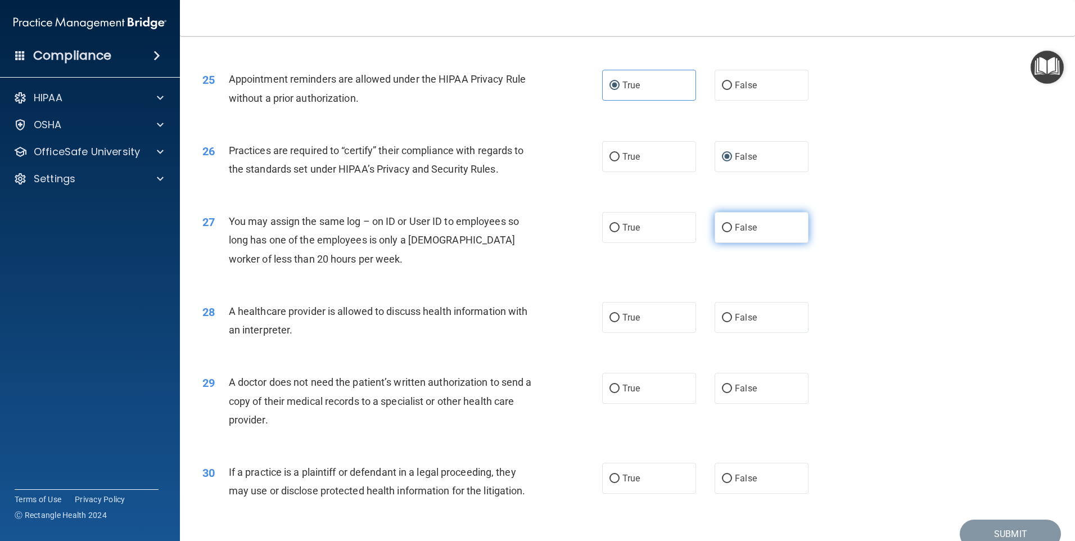
click at [722, 225] on input "False" at bounding box center [727, 228] width 10 height 8
radio input "true"
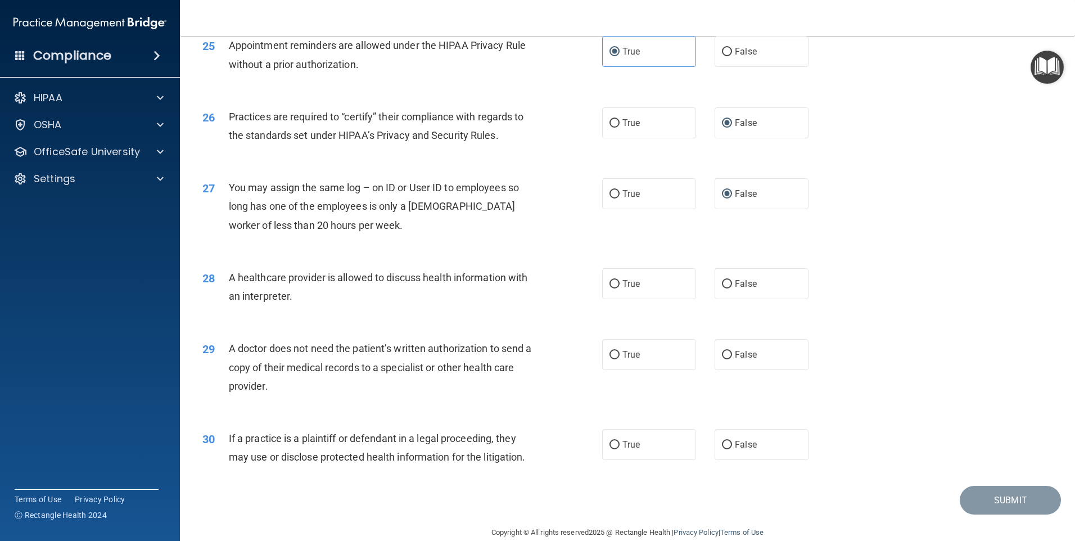
scroll to position [2077, 0]
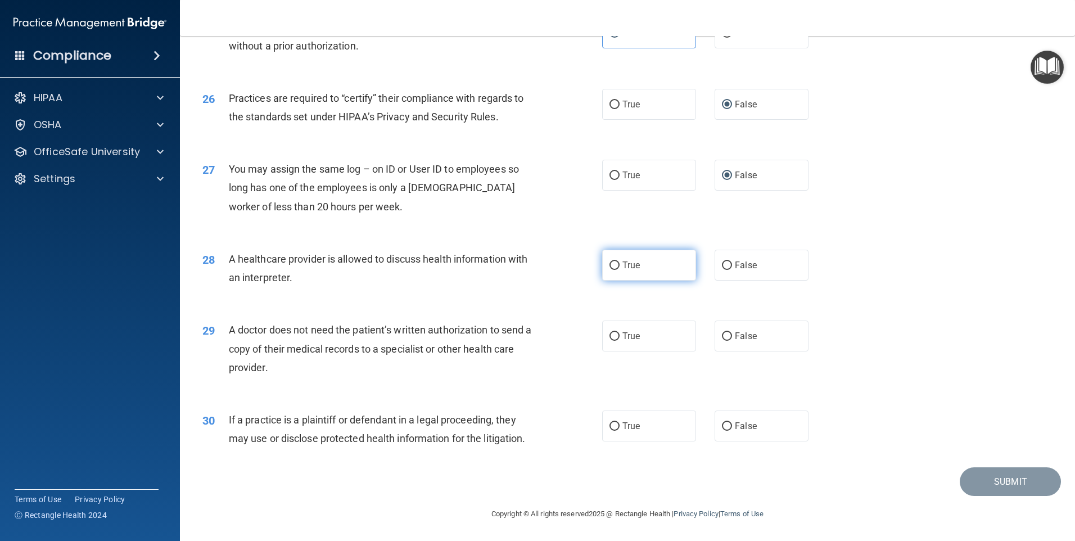
click at [610, 264] on input "True" at bounding box center [615, 265] width 10 height 8
radio input "true"
click at [610, 333] on input "True" at bounding box center [615, 336] width 10 height 8
radio input "true"
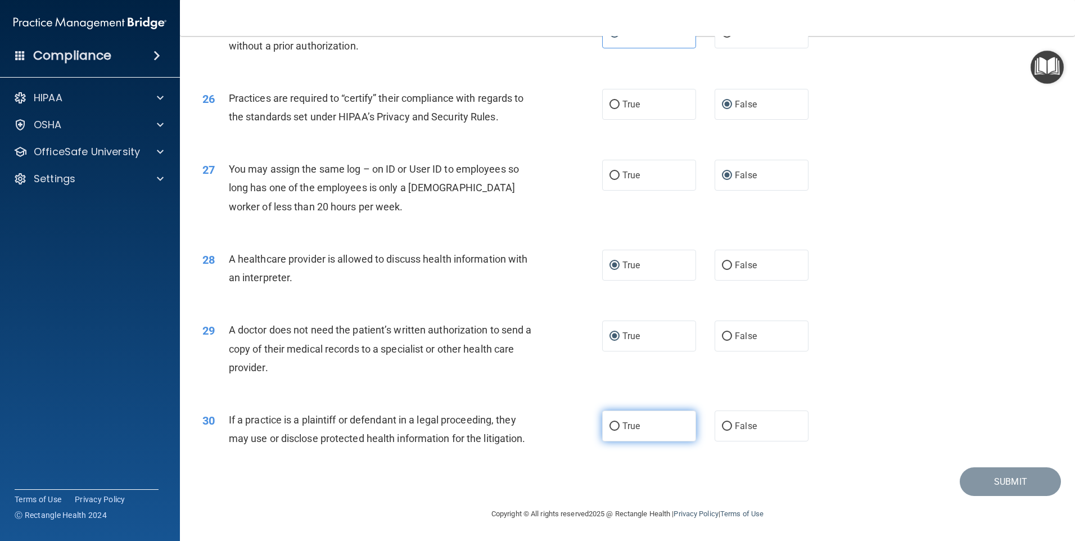
click at [612, 426] on input "True" at bounding box center [615, 426] width 10 height 8
radio input "true"
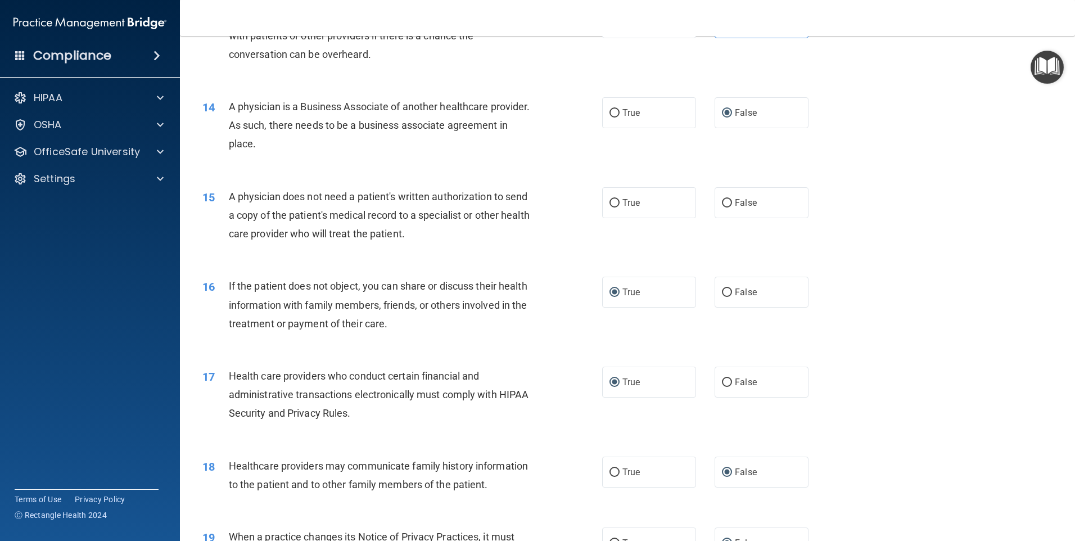
scroll to position [1064, 0]
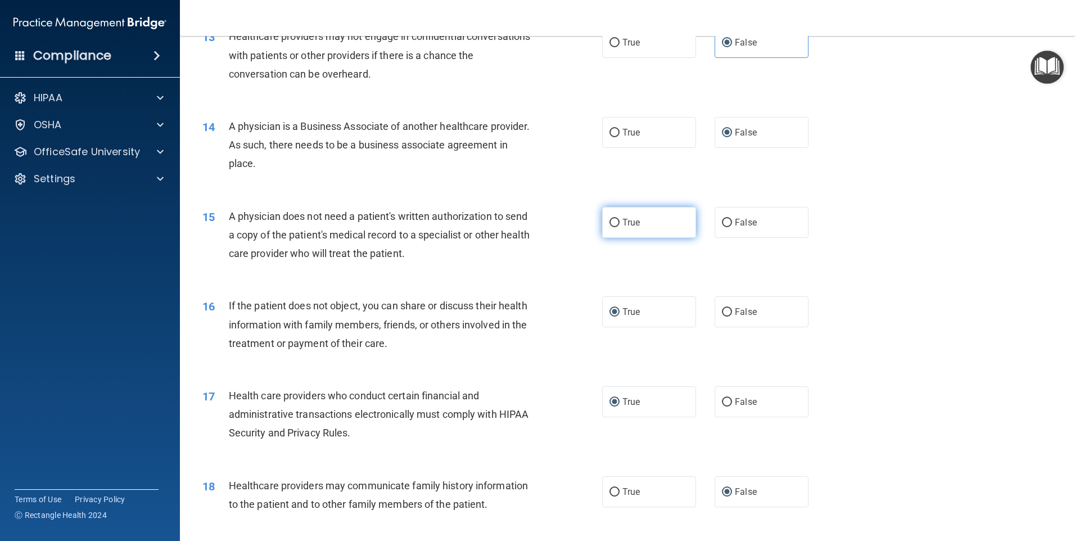
click at [610, 219] on input "True" at bounding box center [615, 223] width 10 height 8
radio input "true"
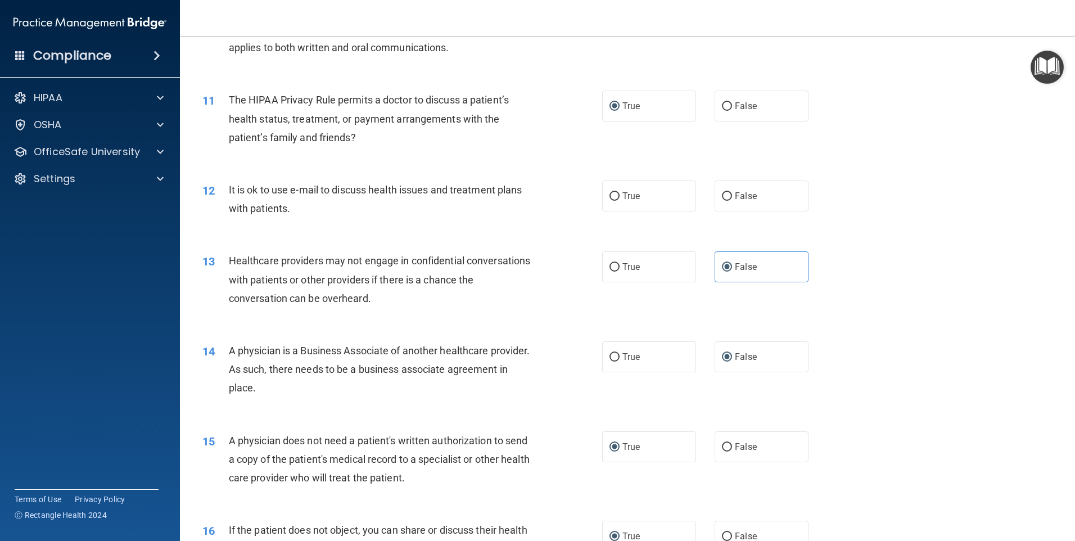
scroll to position [840, 0]
click at [610, 200] on input "True" at bounding box center [615, 197] width 10 height 8
radio input "true"
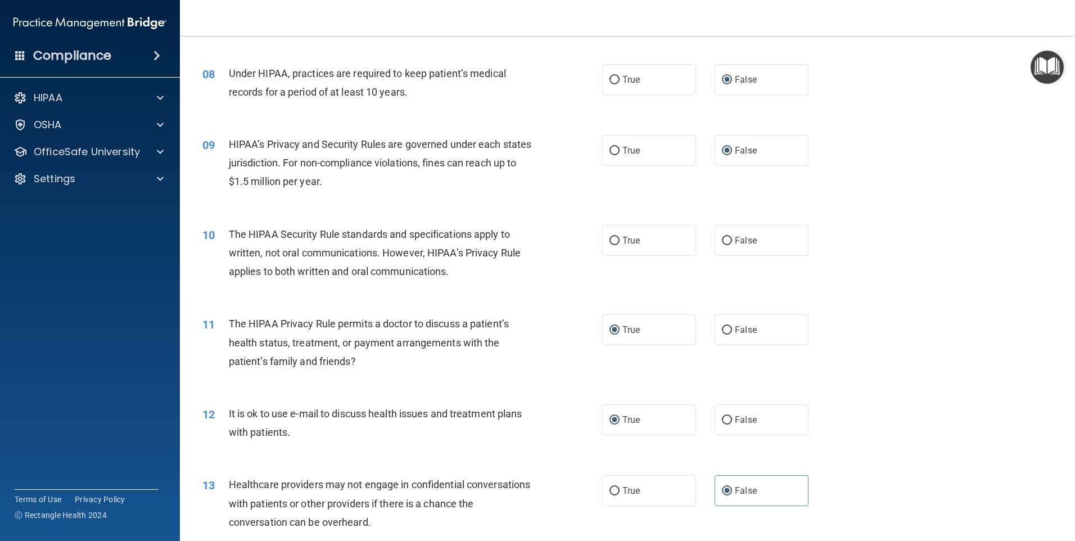
scroll to position [615, 0]
click at [611, 242] on input "True" at bounding box center [615, 242] width 10 height 8
radio input "true"
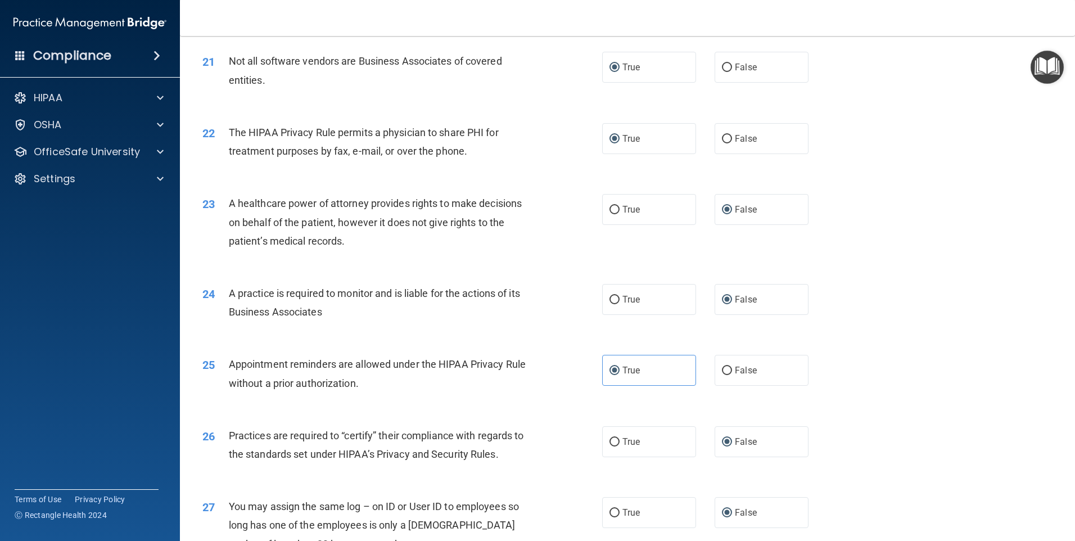
scroll to position [2077, 0]
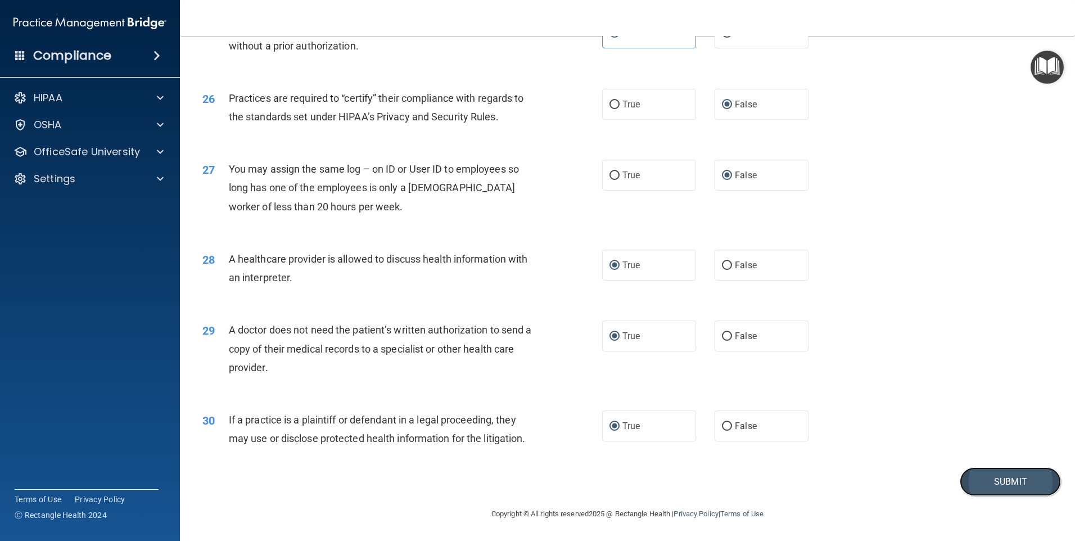
click at [1011, 479] on button "Submit" at bounding box center [1010, 481] width 101 height 29
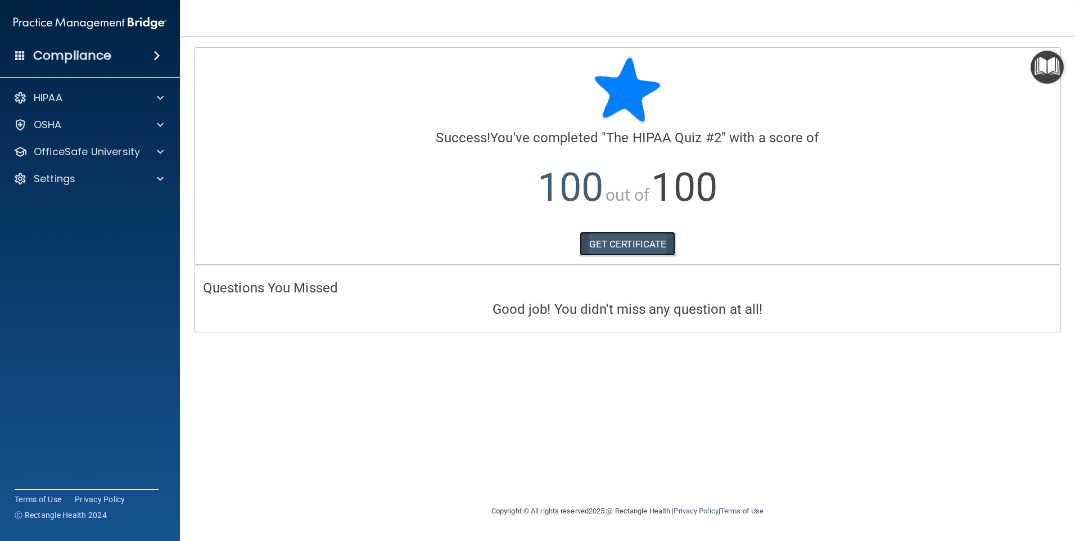
click at [624, 242] on link "GET CERTIFICATE" at bounding box center [628, 244] width 96 height 25
click at [140, 154] on div "OfficeSafe University" at bounding box center [74, 151] width 139 height 13
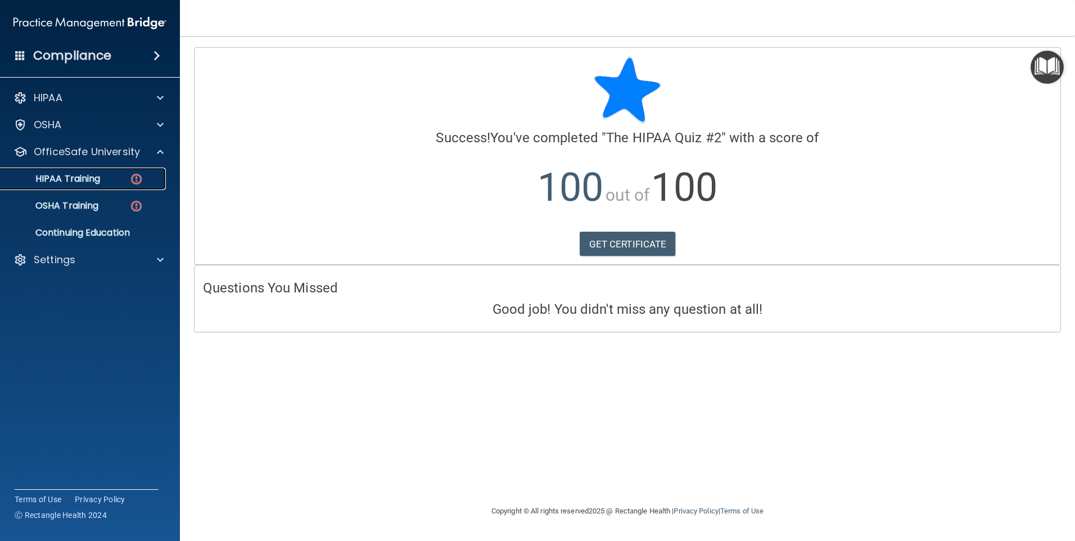
click at [89, 182] on p "HIPAA Training" at bounding box center [53, 178] width 93 height 11
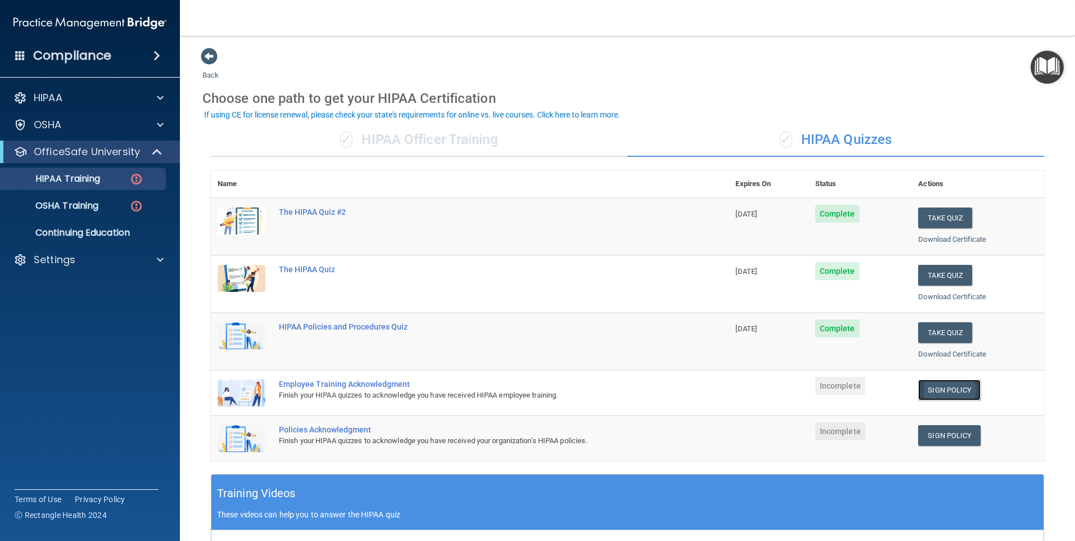
click at [931, 386] on link "Sign Policy" at bounding box center [949, 390] width 62 height 21
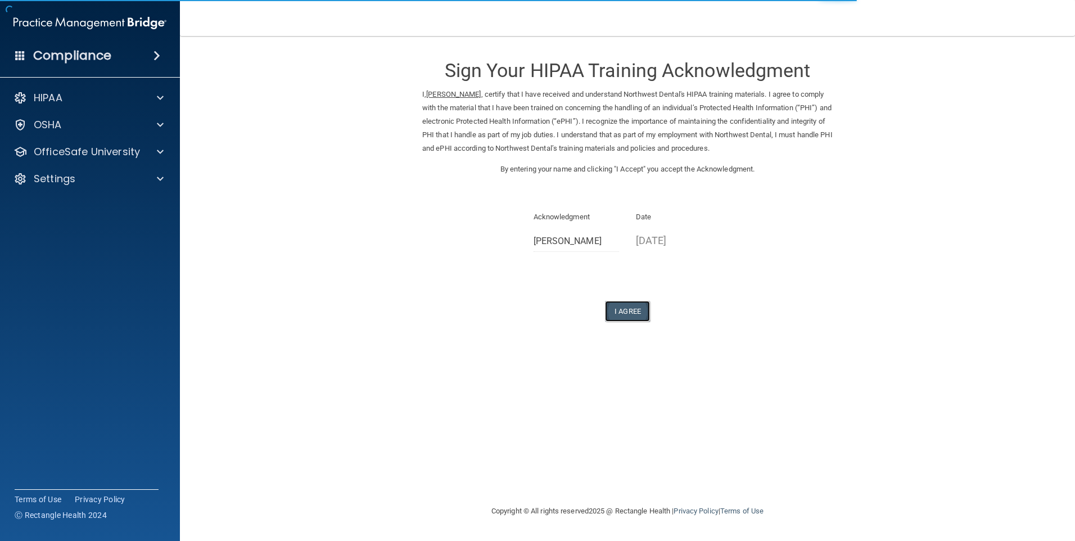
click at [630, 312] on button "I Agree" at bounding box center [627, 311] width 45 height 21
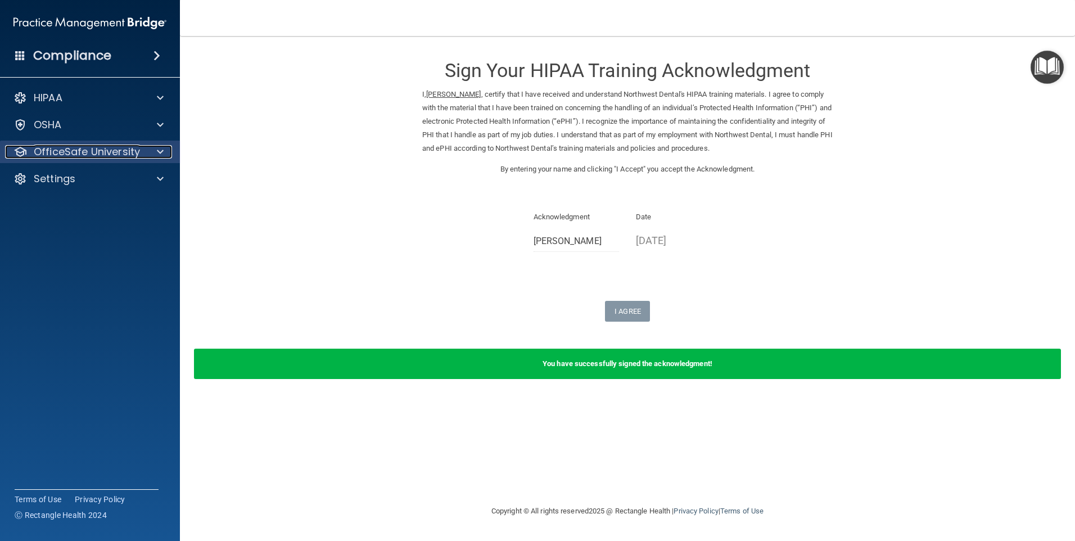
click at [116, 155] on p "OfficeSafe University" at bounding box center [87, 151] width 106 height 13
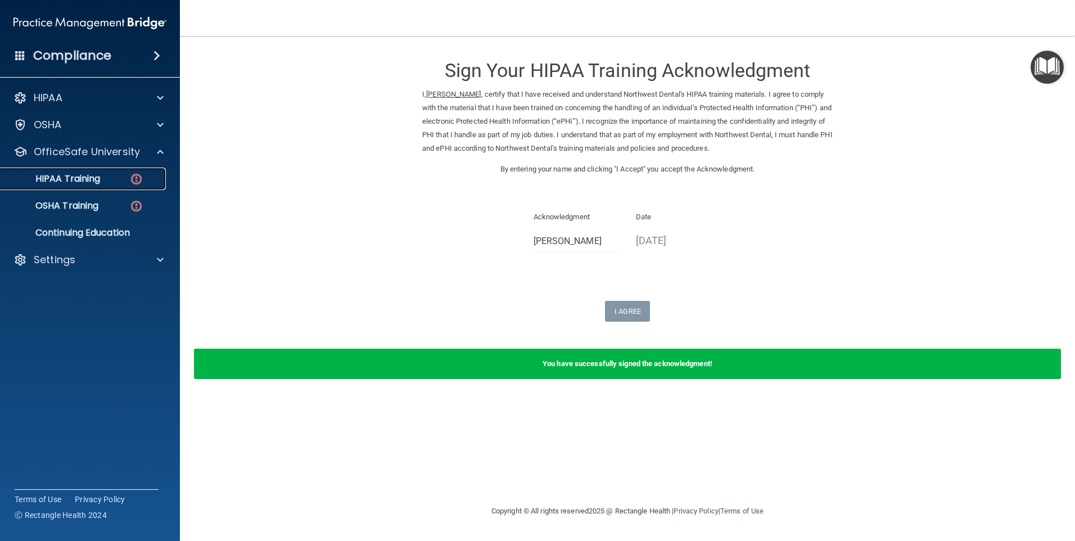
click at [80, 178] on p "HIPAA Training" at bounding box center [53, 178] width 93 height 11
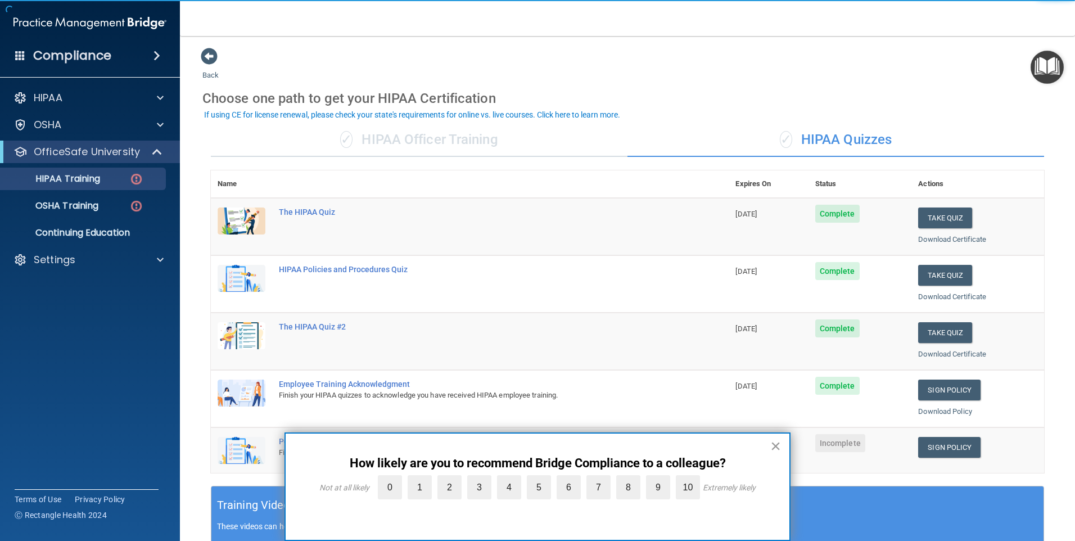
click at [776, 443] on button "×" at bounding box center [775, 446] width 11 height 18
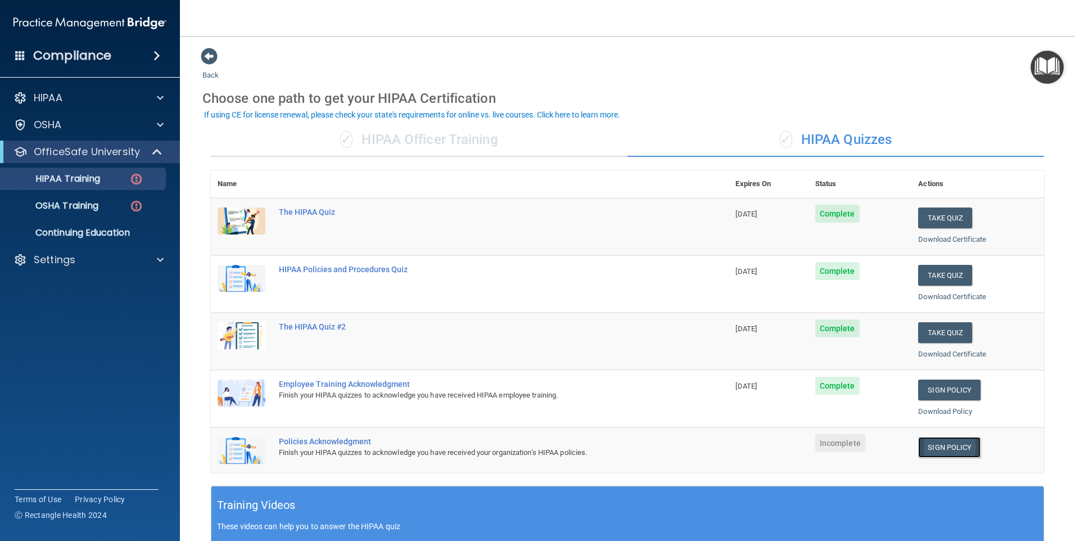
click at [947, 452] on link "Sign Policy" at bounding box center [949, 447] width 62 height 21
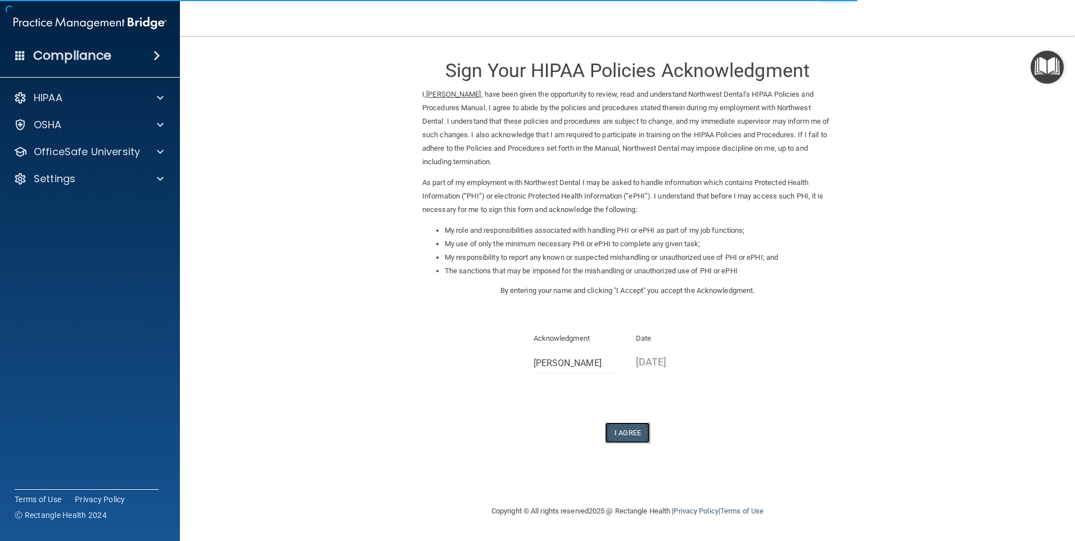
click at [624, 431] on button "I Agree" at bounding box center [627, 432] width 45 height 21
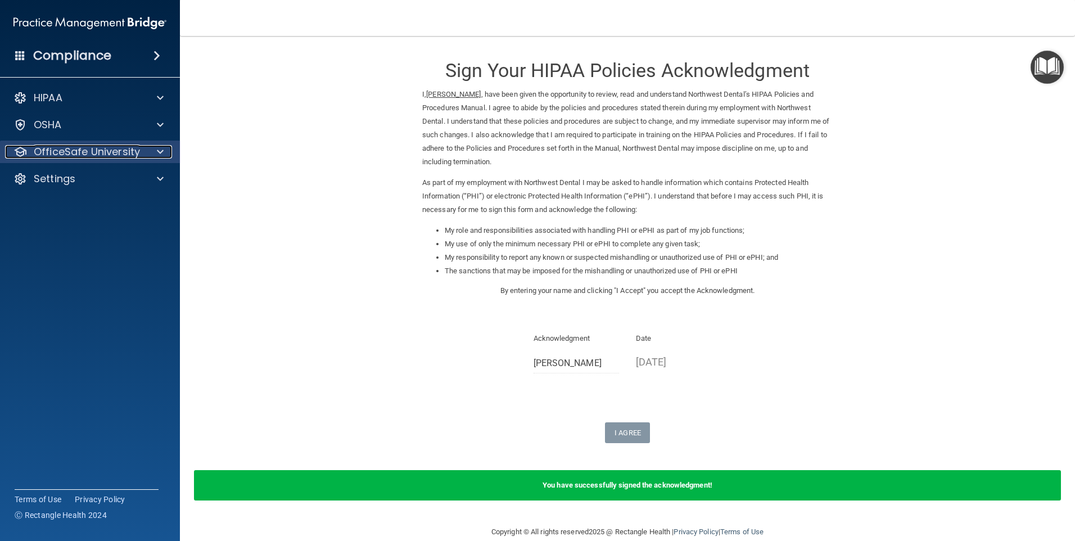
click at [62, 154] on p "OfficeSafe University" at bounding box center [87, 151] width 106 height 13
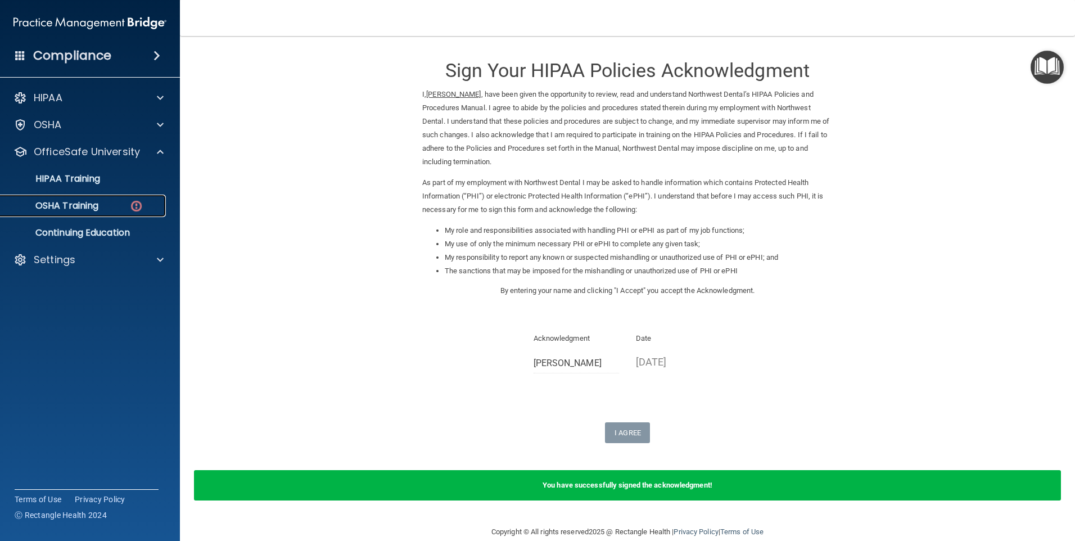
click at [75, 207] on p "OSHA Training" at bounding box center [52, 205] width 91 height 11
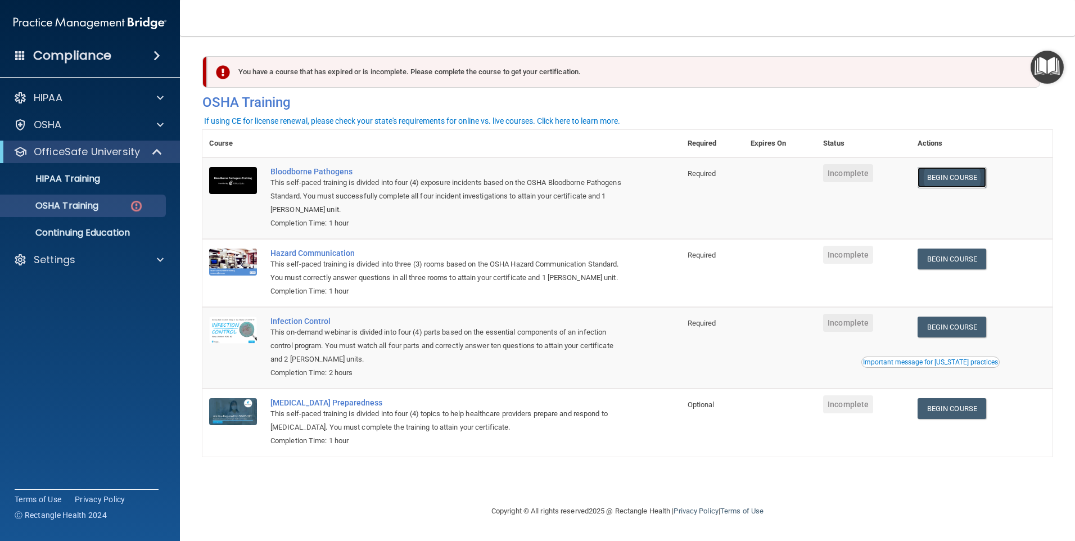
click at [963, 177] on link "Begin Course" at bounding box center [952, 177] width 69 height 21
click at [974, 178] on link "Begin Course" at bounding box center [952, 177] width 69 height 21
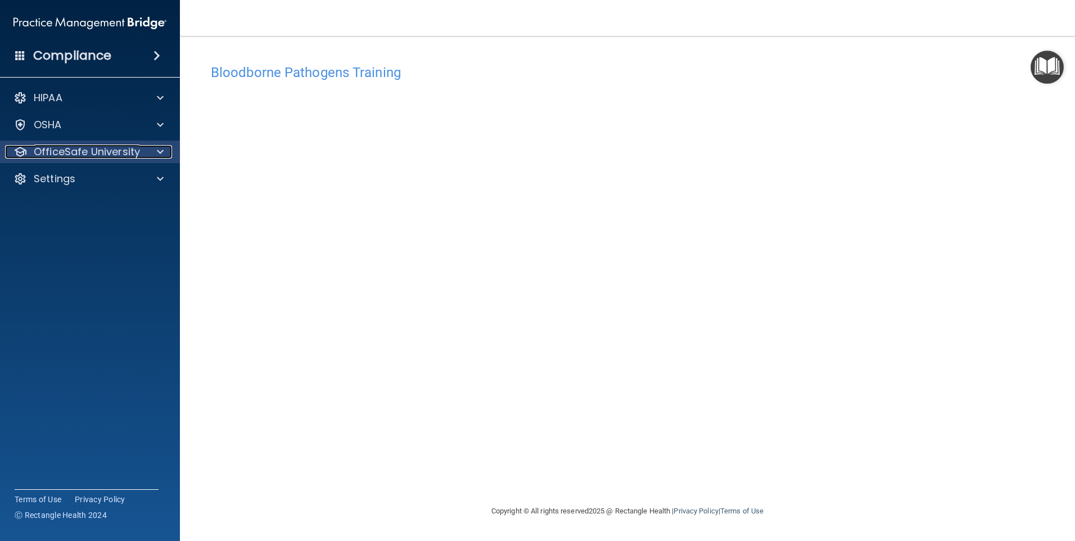
click at [157, 152] on span at bounding box center [160, 151] width 7 height 13
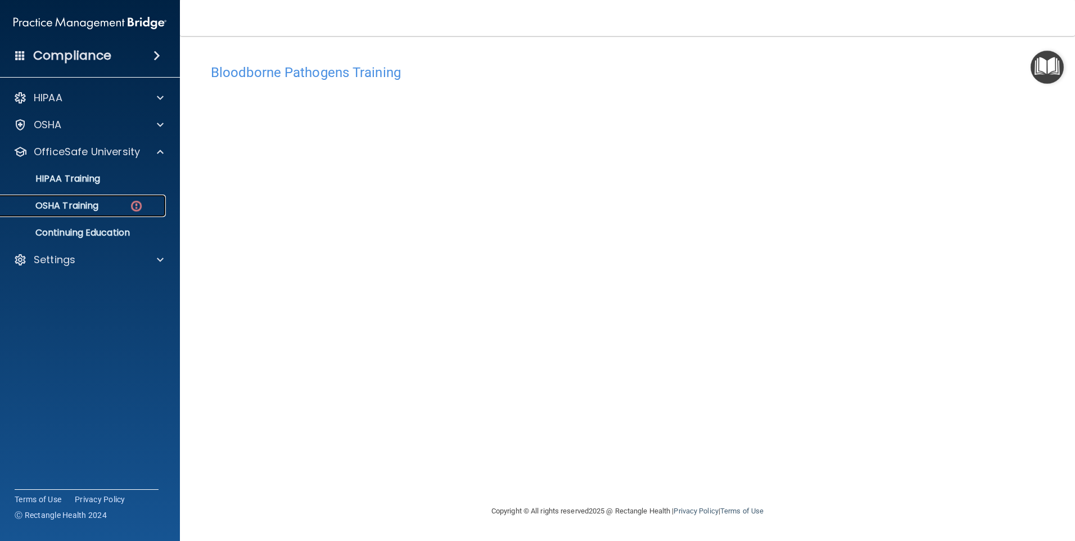
click at [89, 202] on p "OSHA Training" at bounding box center [52, 205] width 91 height 11
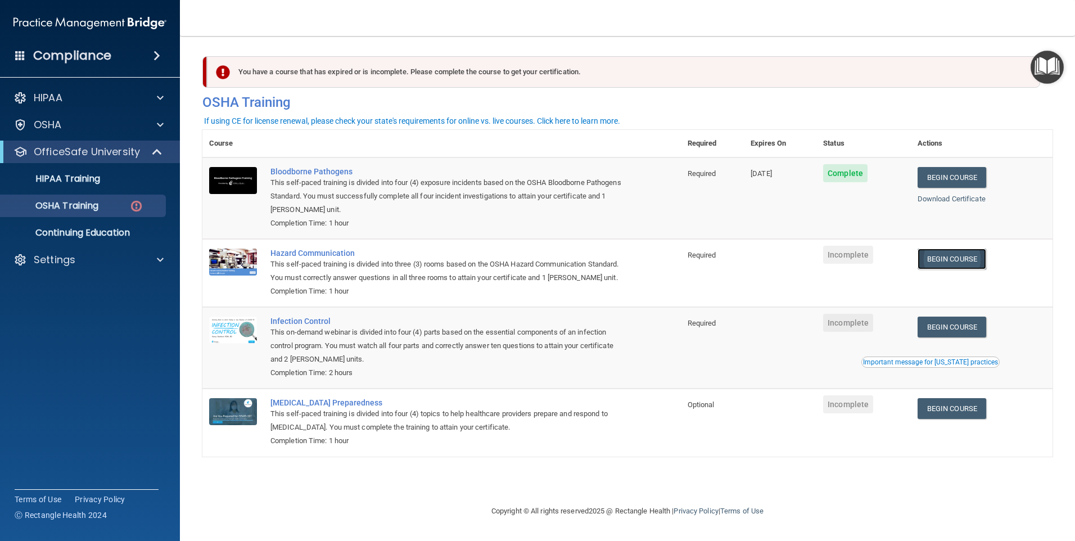
click at [964, 260] on link "Begin Course" at bounding box center [952, 259] width 69 height 21
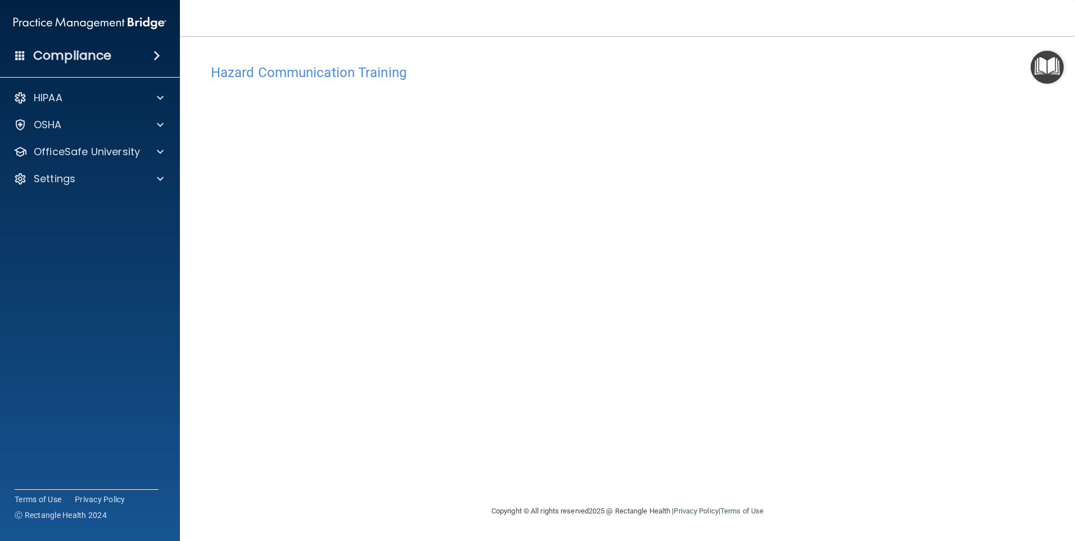
click at [886, 146] on div "Hazard Communication Training This course doesn’t expire until . Are you sure y…" at bounding box center [627, 281] width 850 height 446
click at [108, 149] on p "OfficeSafe University" at bounding box center [87, 151] width 106 height 13
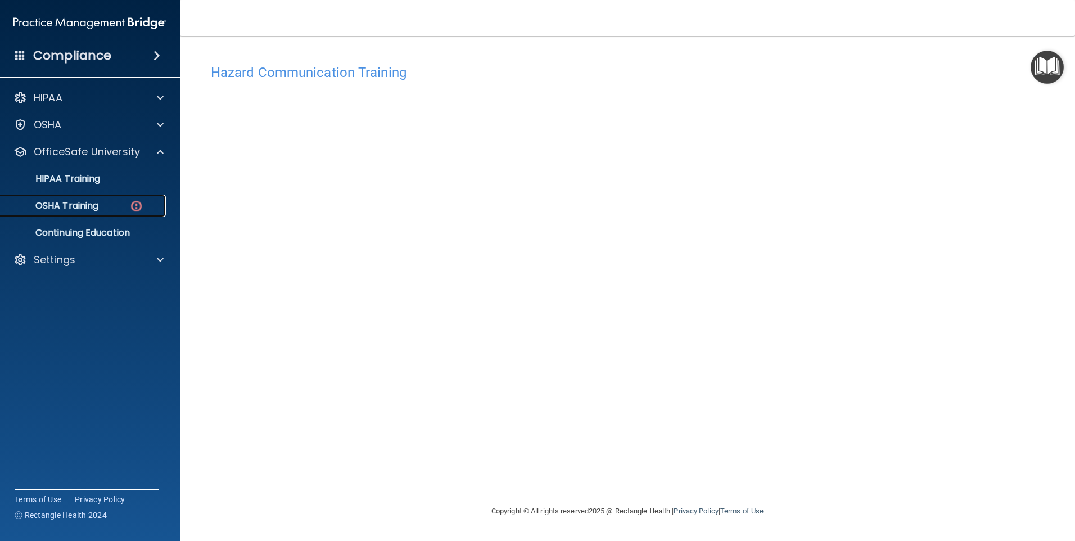
click at [83, 204] on p "OSHA Training" at bounding box center [52, 205] width 91 height 11
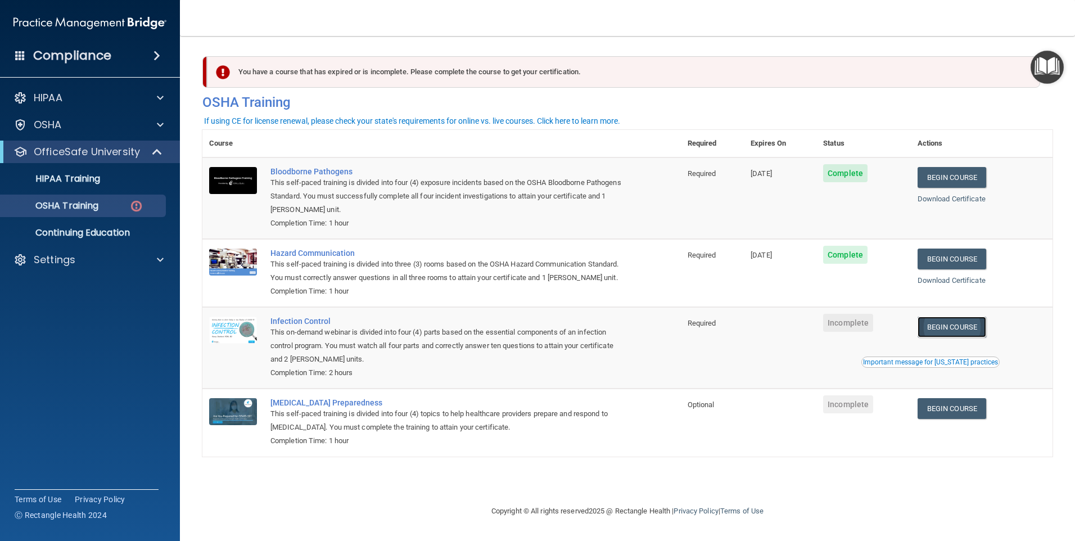
click at [971, 337] on link "Begin Course" at bounding box center [952, 327] width 69 height 21
click at [968, 337] on link "Begin Course" at bounding box center [952, 327] width 69 height 21
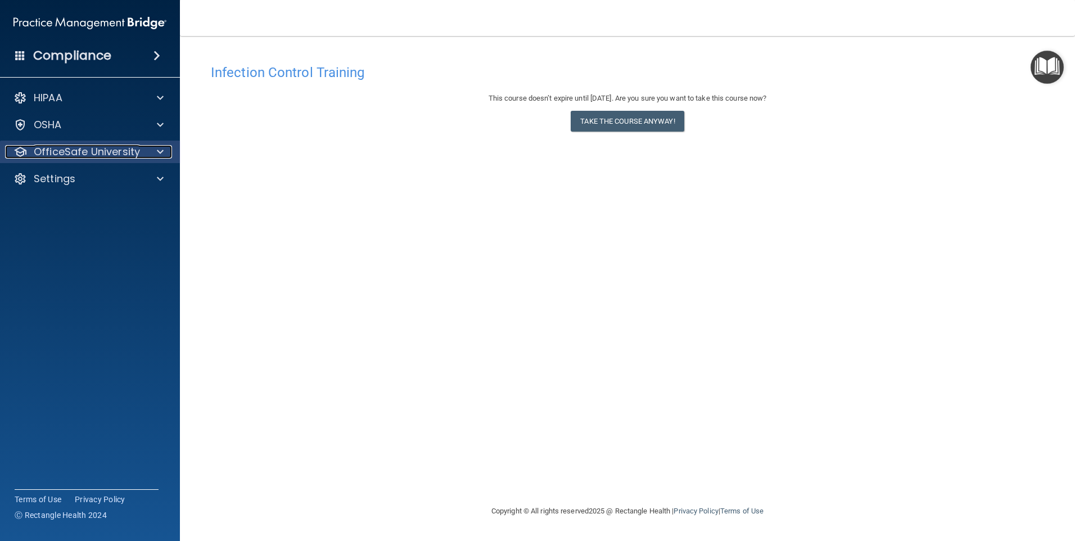
click at [97, 149] on p "OfficeSafe University" at bounding box center [87, 151] width 106 height 13
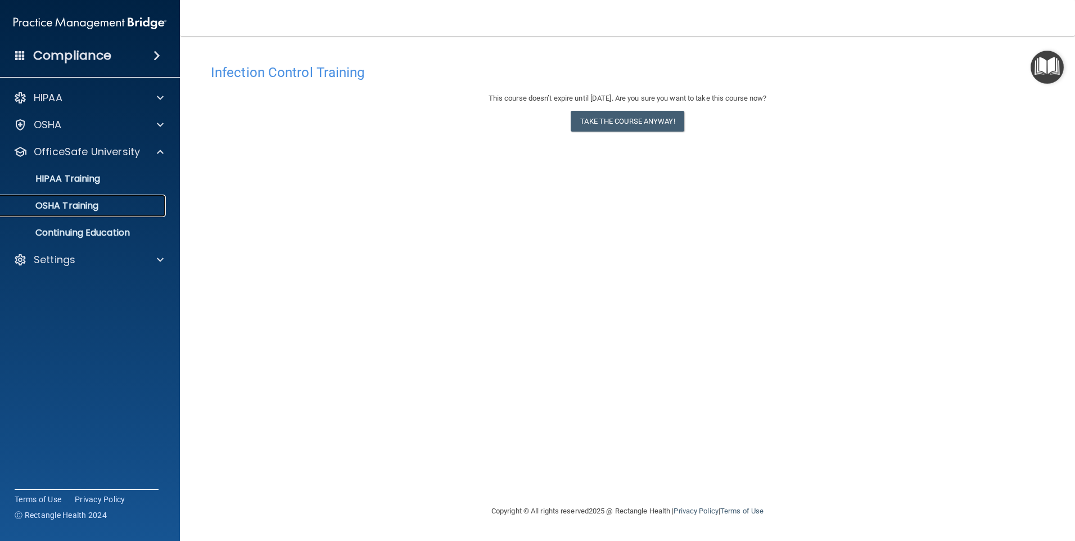
click at [75, 207] on p "OSHA Training" at bounding box center [52, 205] width 91 height 11
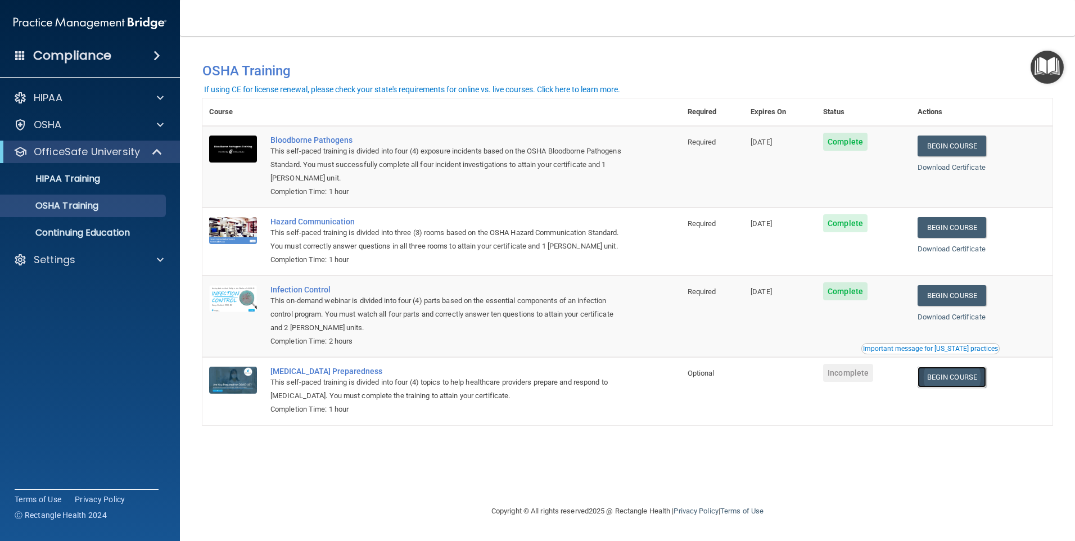
click at [959, 387] on link "Begin Course" at bounding box center [952, 377] width 69 height 21
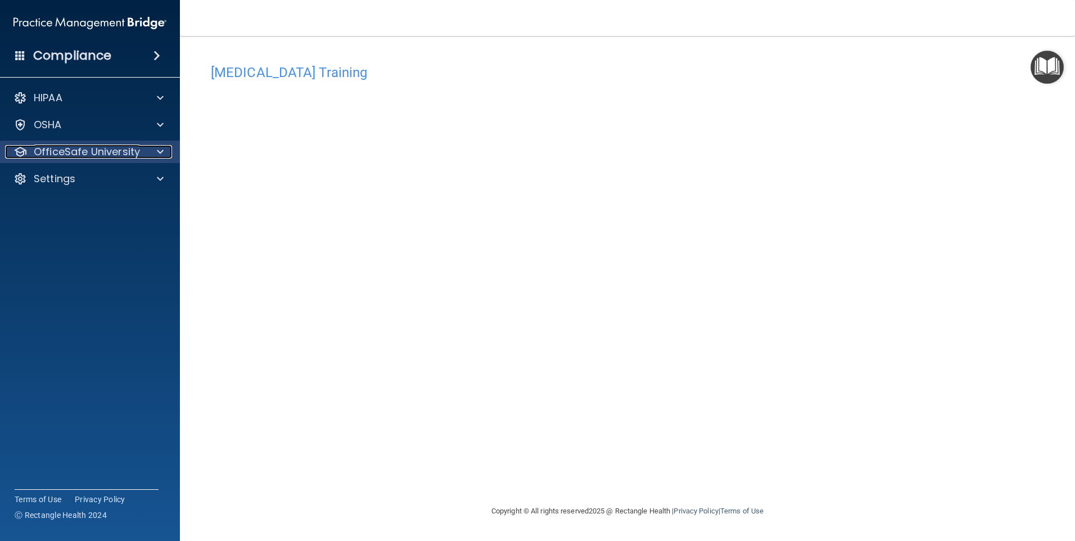
click at [96, 151] on p "OfficeSafe University" at bounding box center [87, 151] width 106 height 13
